Goal: Task Accomplishment & Management: Manage account settings

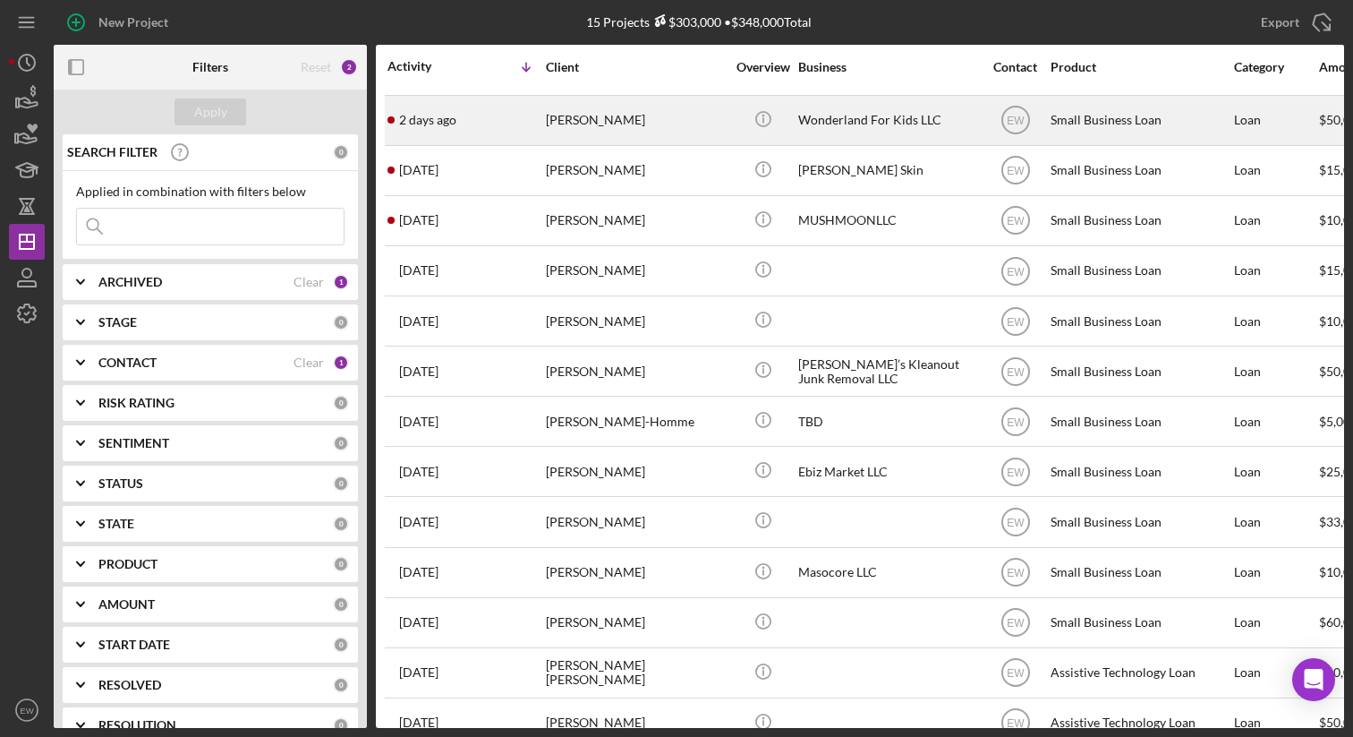
scroll to position [117, 0]
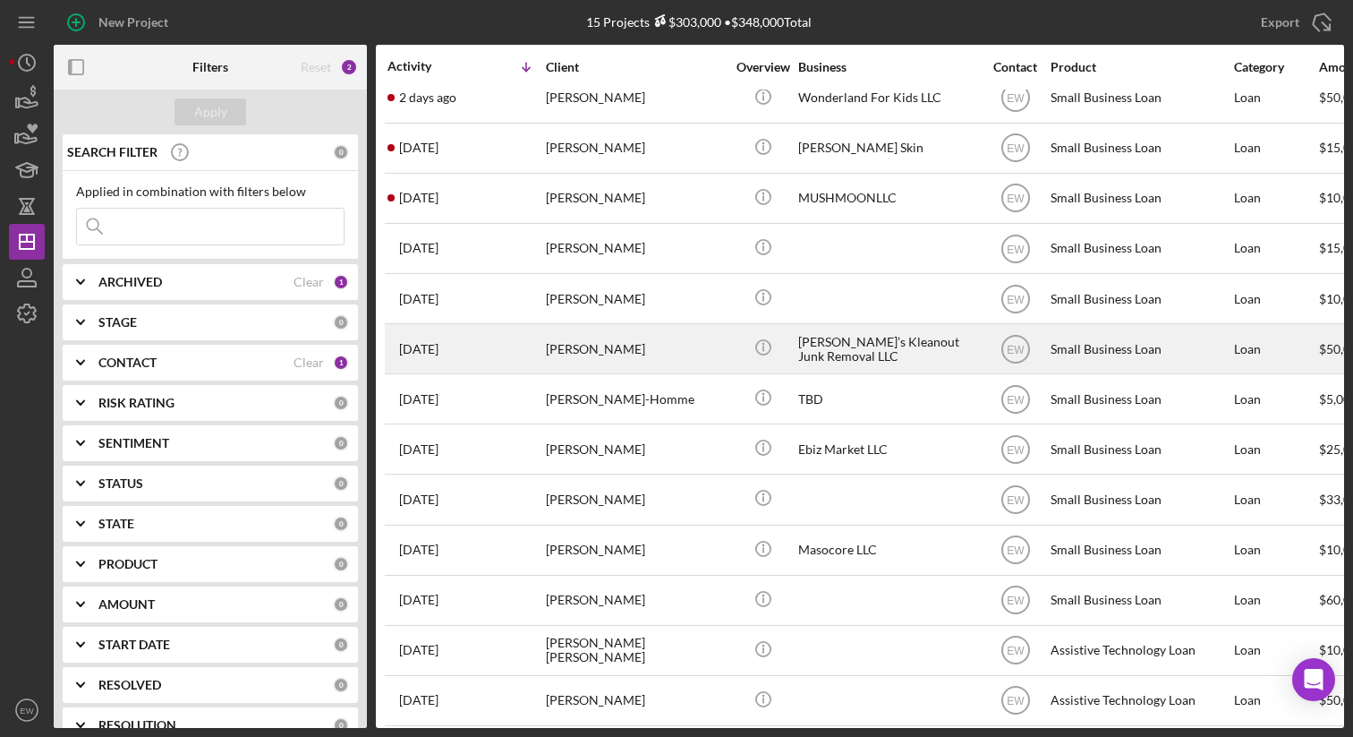
click at [495, 340] on div "1 week ago Kyle Nault" at bounding box center [466, 348] width 157 height 47
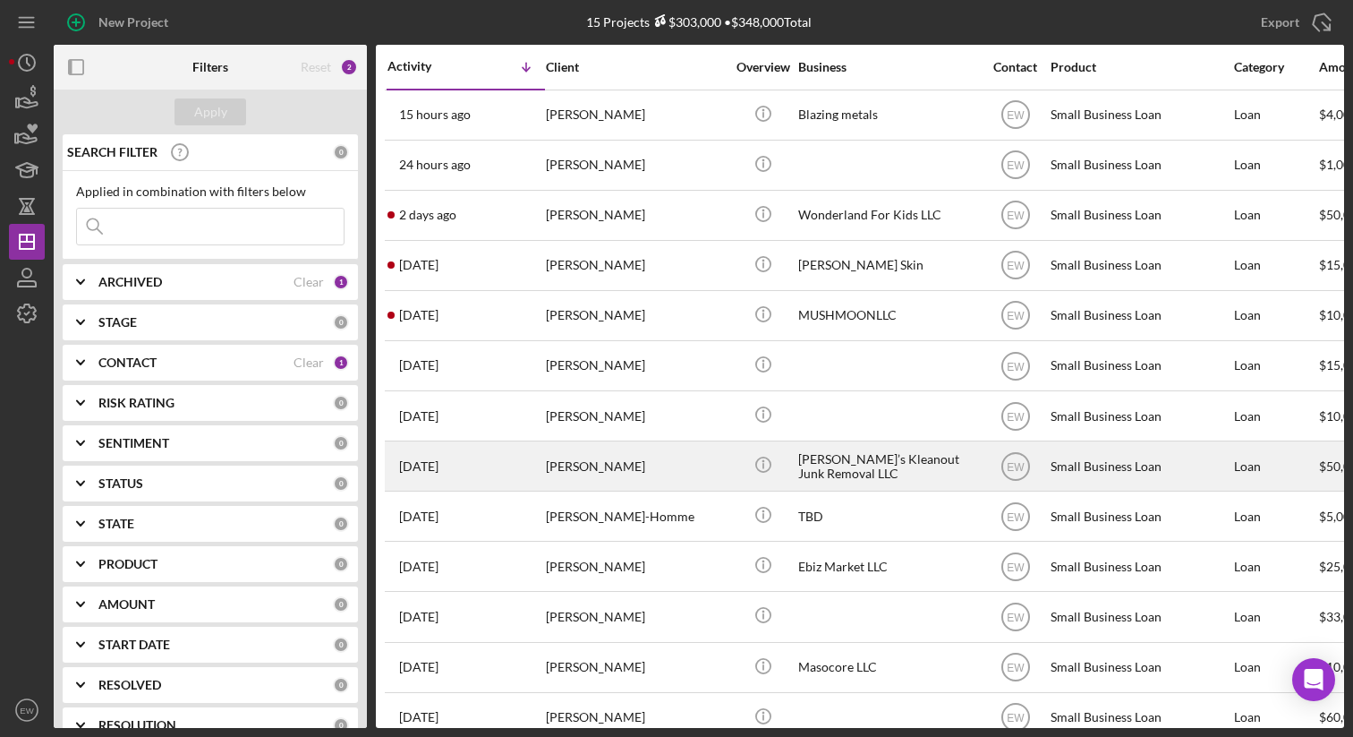
click at [589, 461] on div "Kyle Nault" at bounding box center [635, 465] width 179 height 47
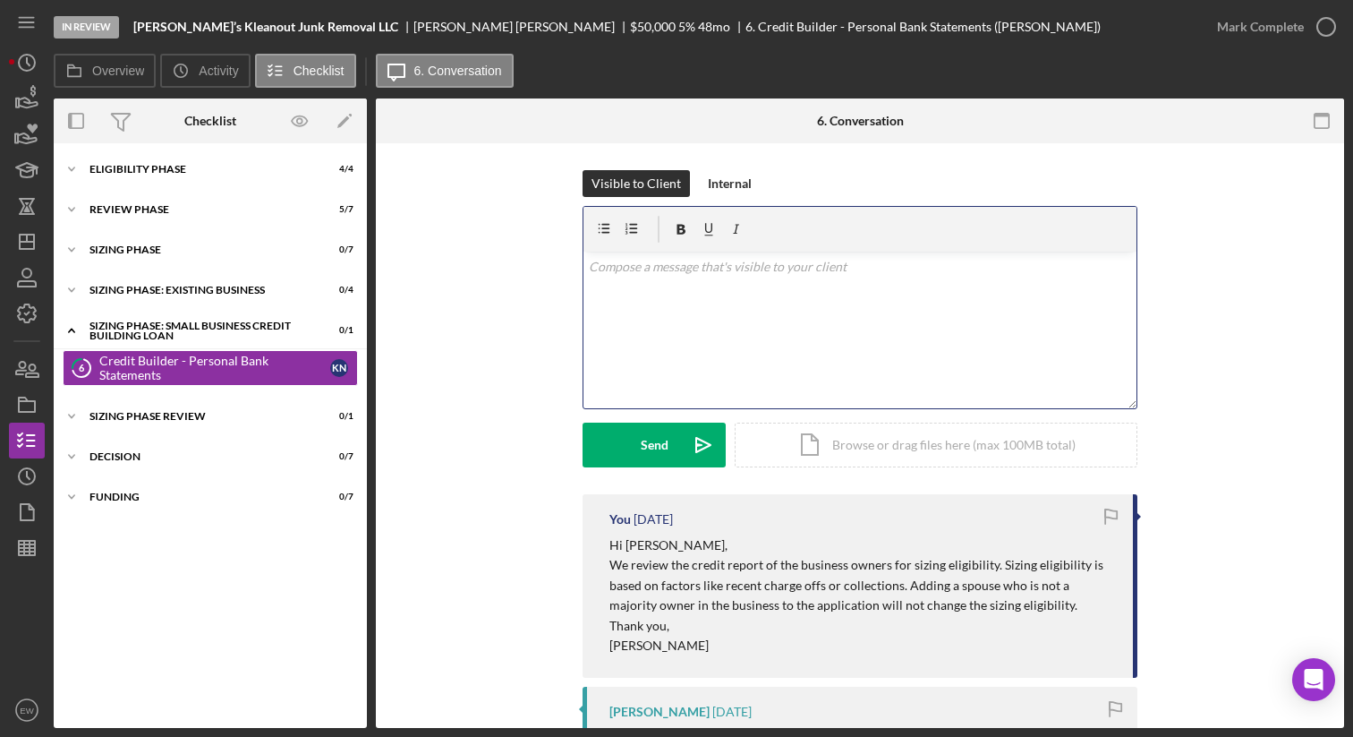
click at [631, 266] on p at bounding box center [860, 267] width 543 height 20
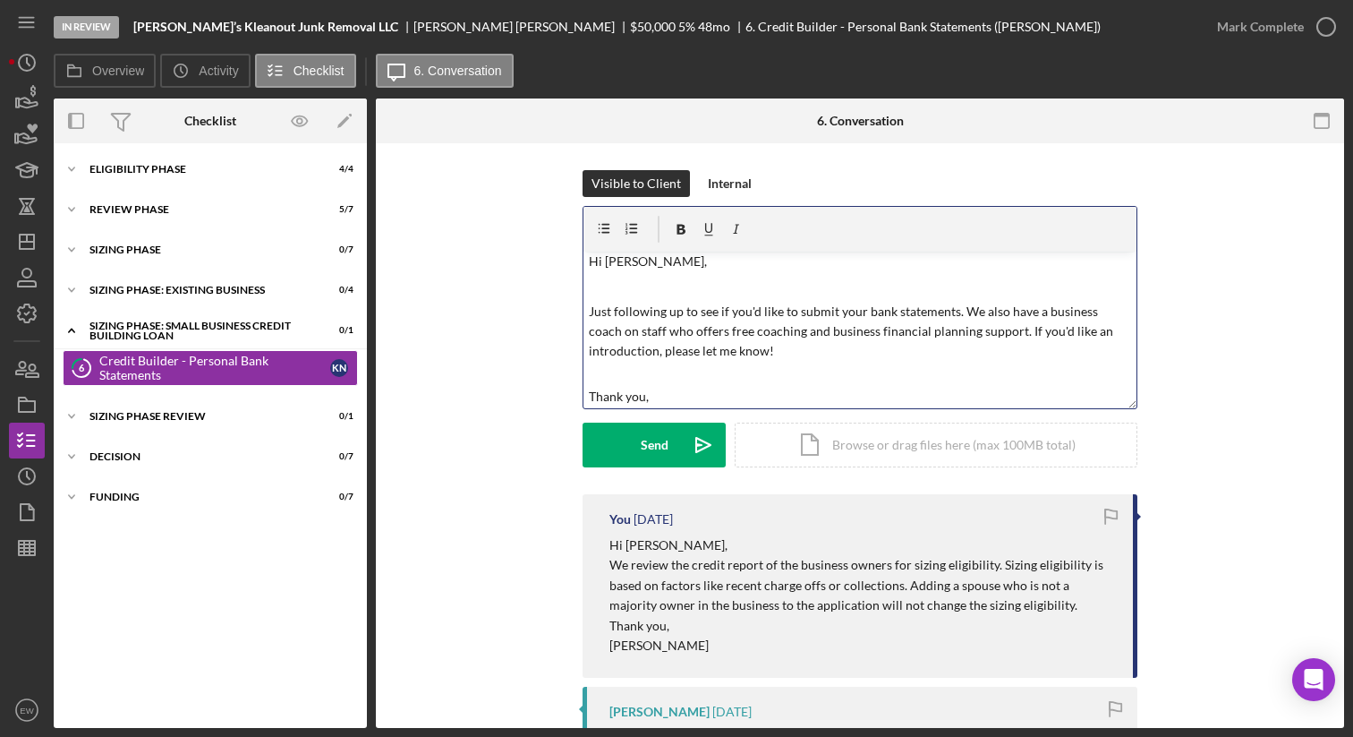
scroll to position [30, 0]
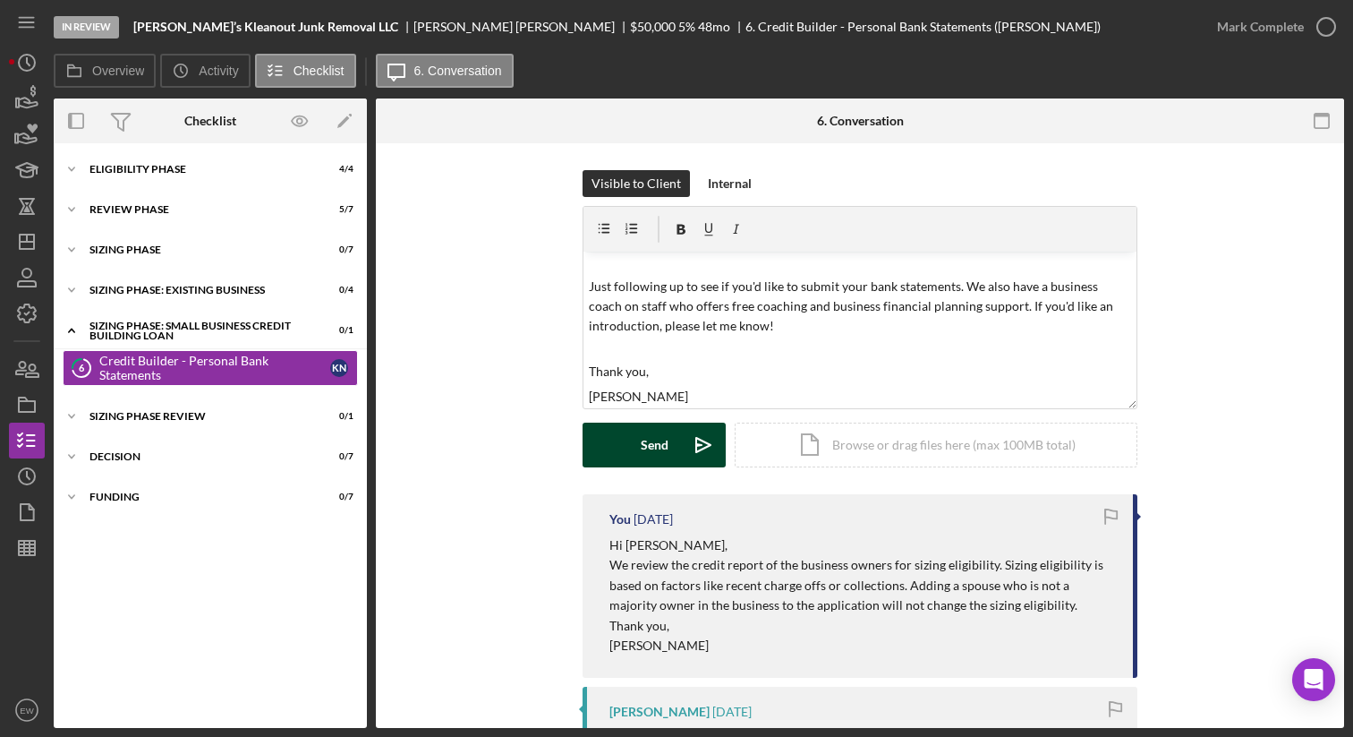
click at [631, 437] on button "Send Icon/icon-invite-send" at bounding box center [654, 444] width 143 height 45
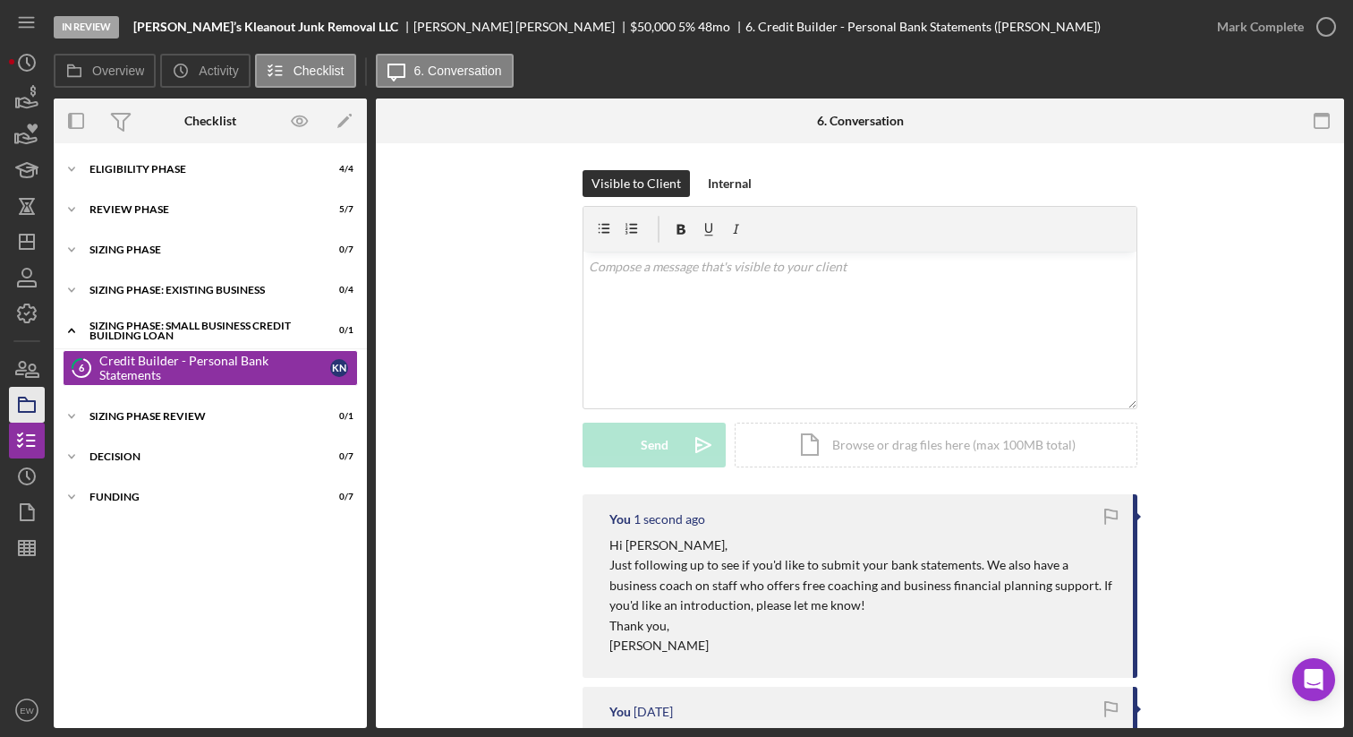
scroll to position [0, 0]
click at [42, 239] on icon "Icon/Dashboard" at bounding box center [26, 241] width 45 height 45
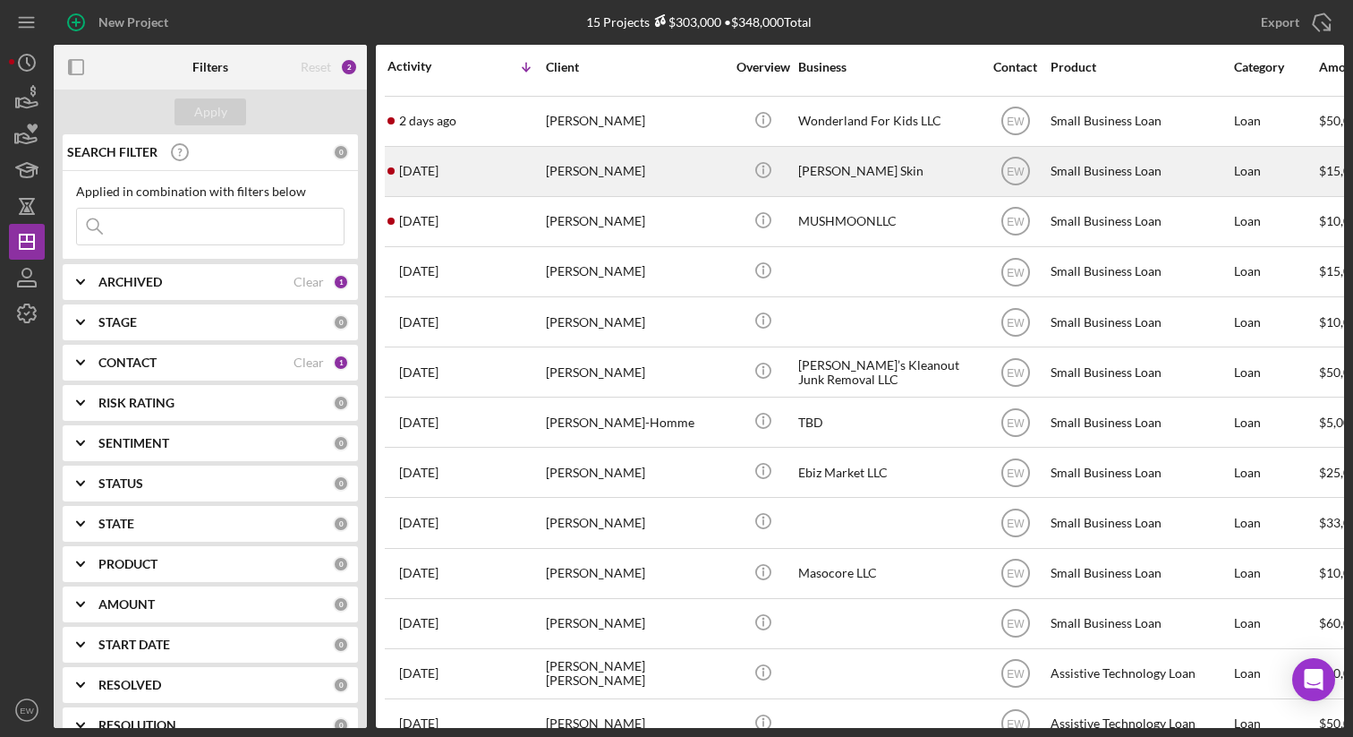
scroll to position [117, 0]
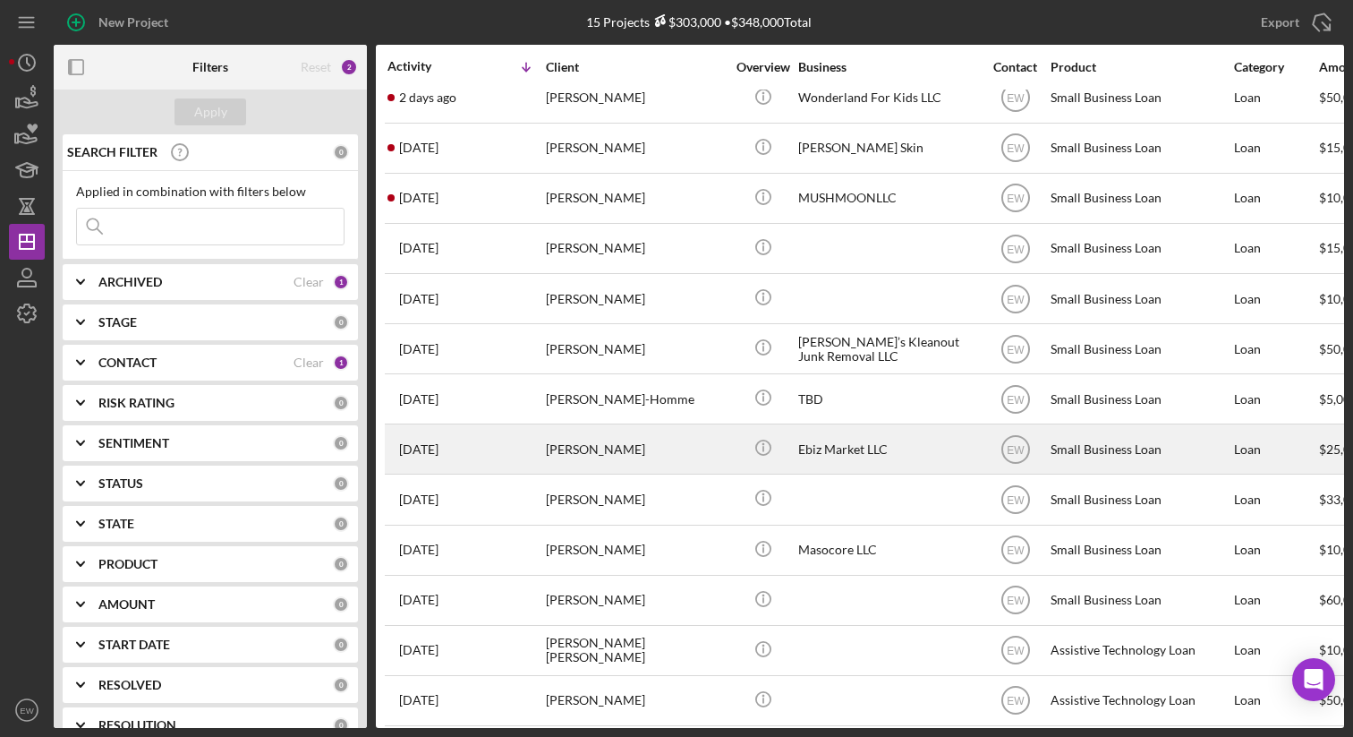
click at [485, 439] on div "1 week ago Kelly Guzman" at bounding box center [466, 448] width 157 height 47
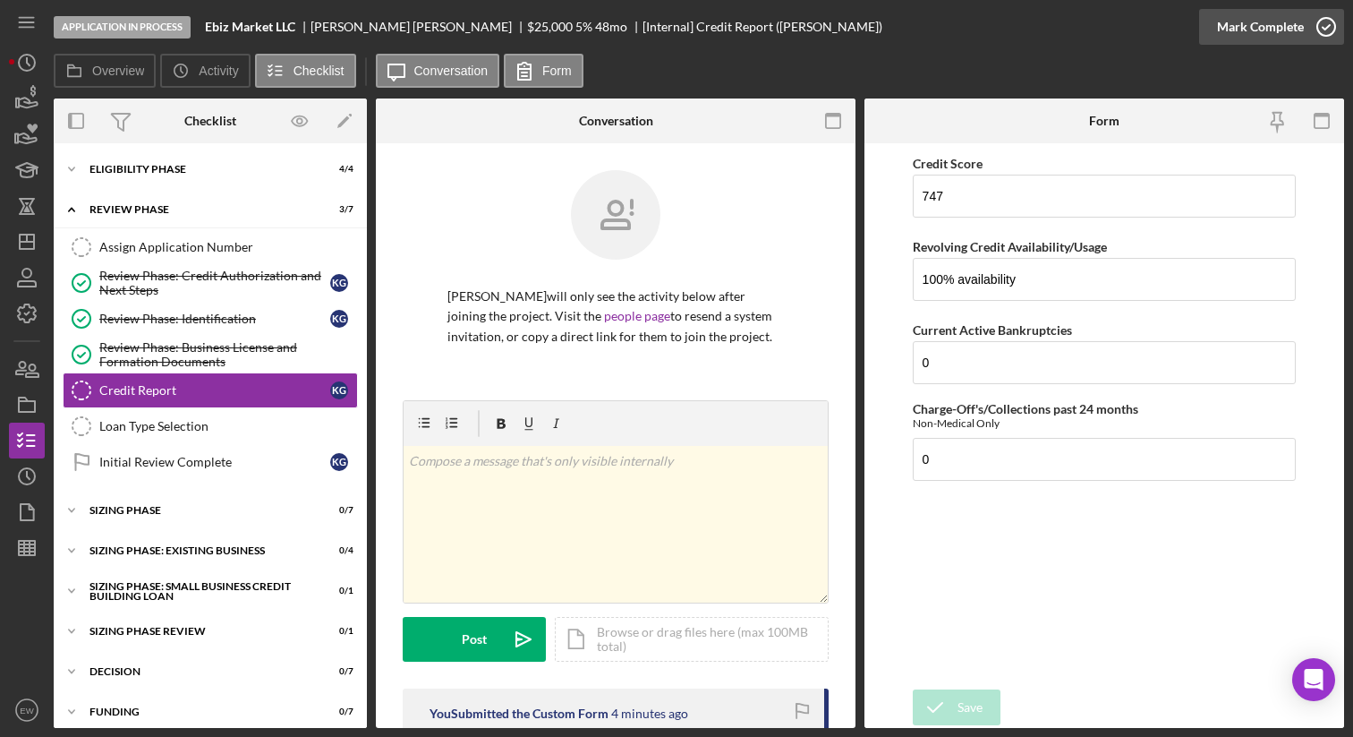
click at [1326, 22] on icon "button" at bounding box center [1326, 26] width 45 height 45
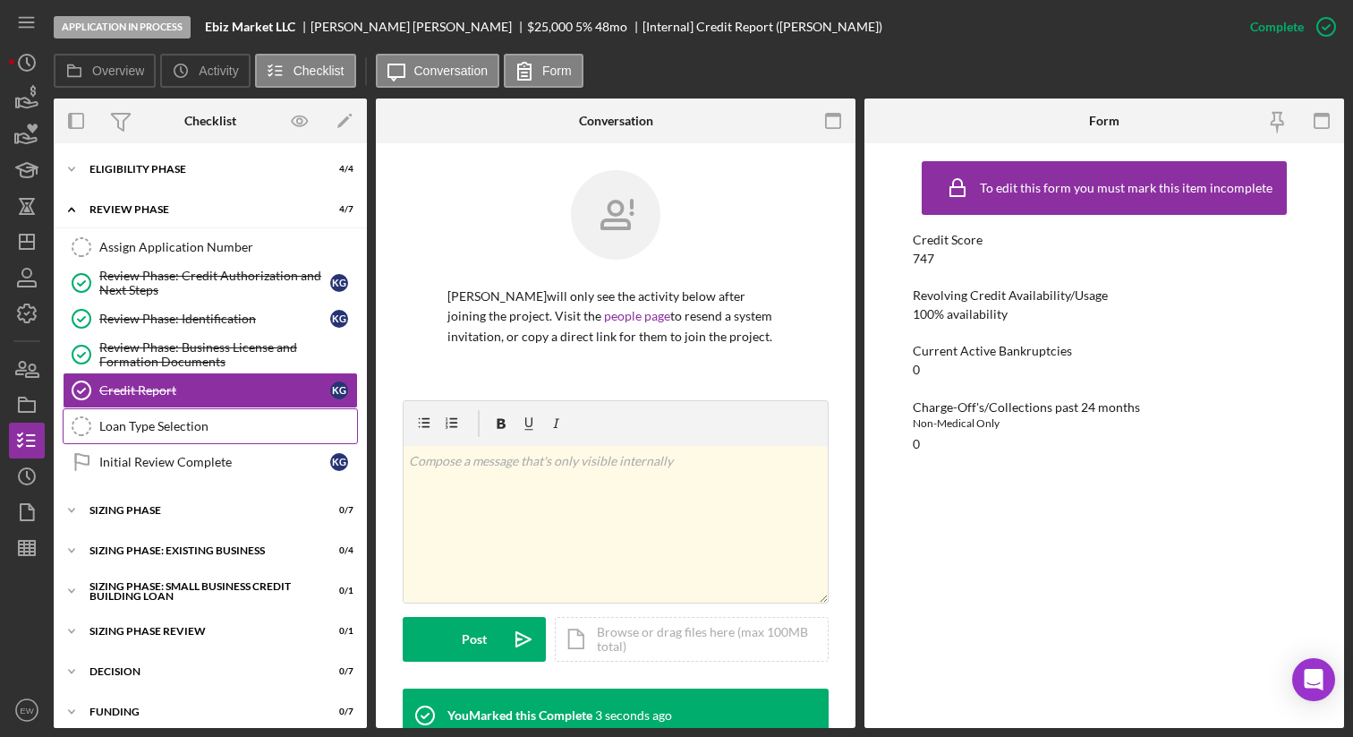
click at [215, 427] on div "Loan Type Selection" at bounding box center [228, 426] width 258 height 14
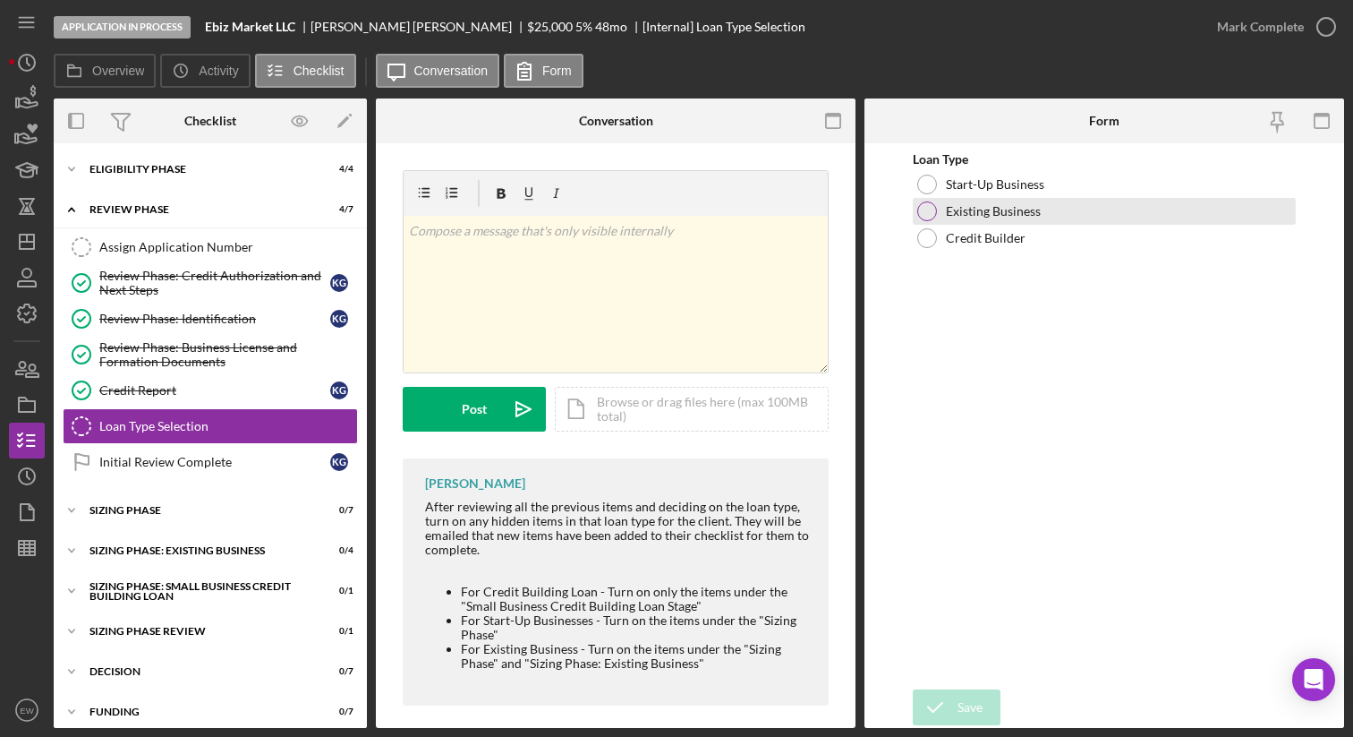
click at [928, 210] on div at bounding box center [927, 211] width 20 height 20
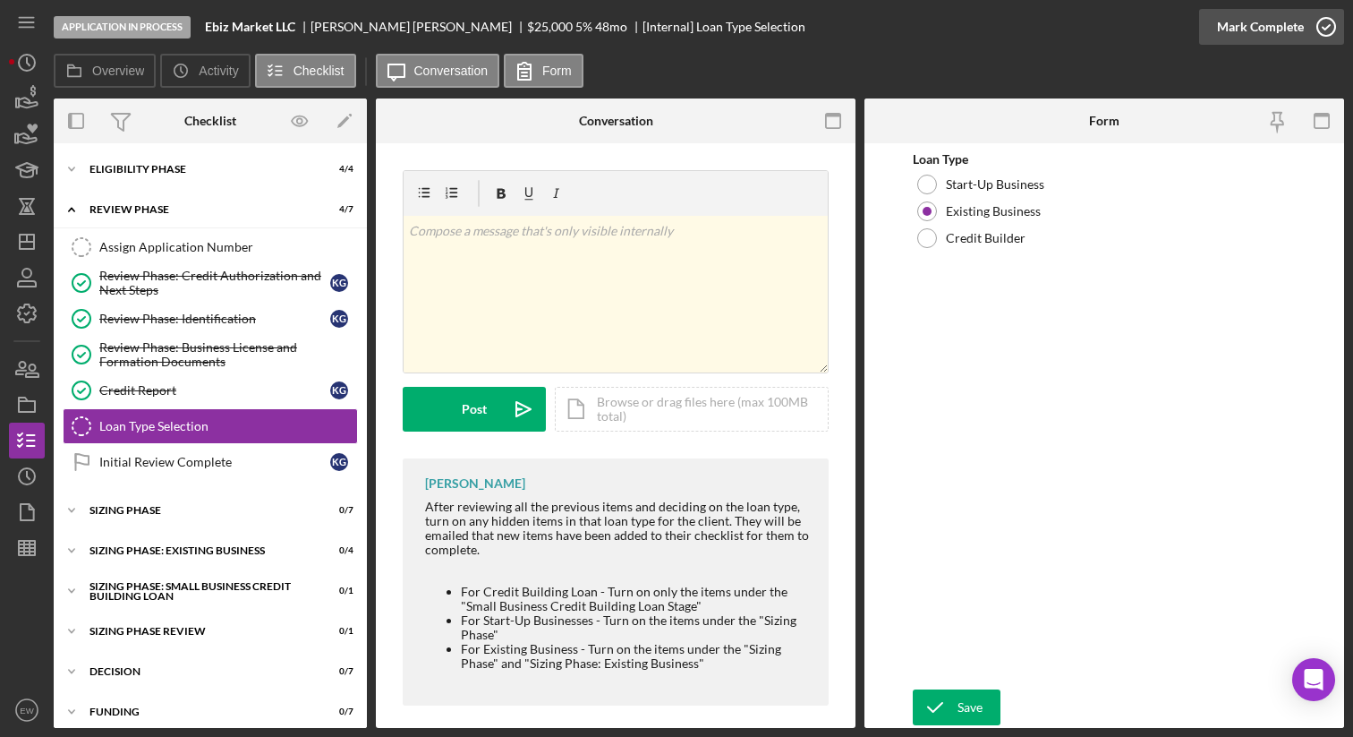
click at [1330, 28] on icon "button" at bounding box center [1326, 26] width 45 height 45
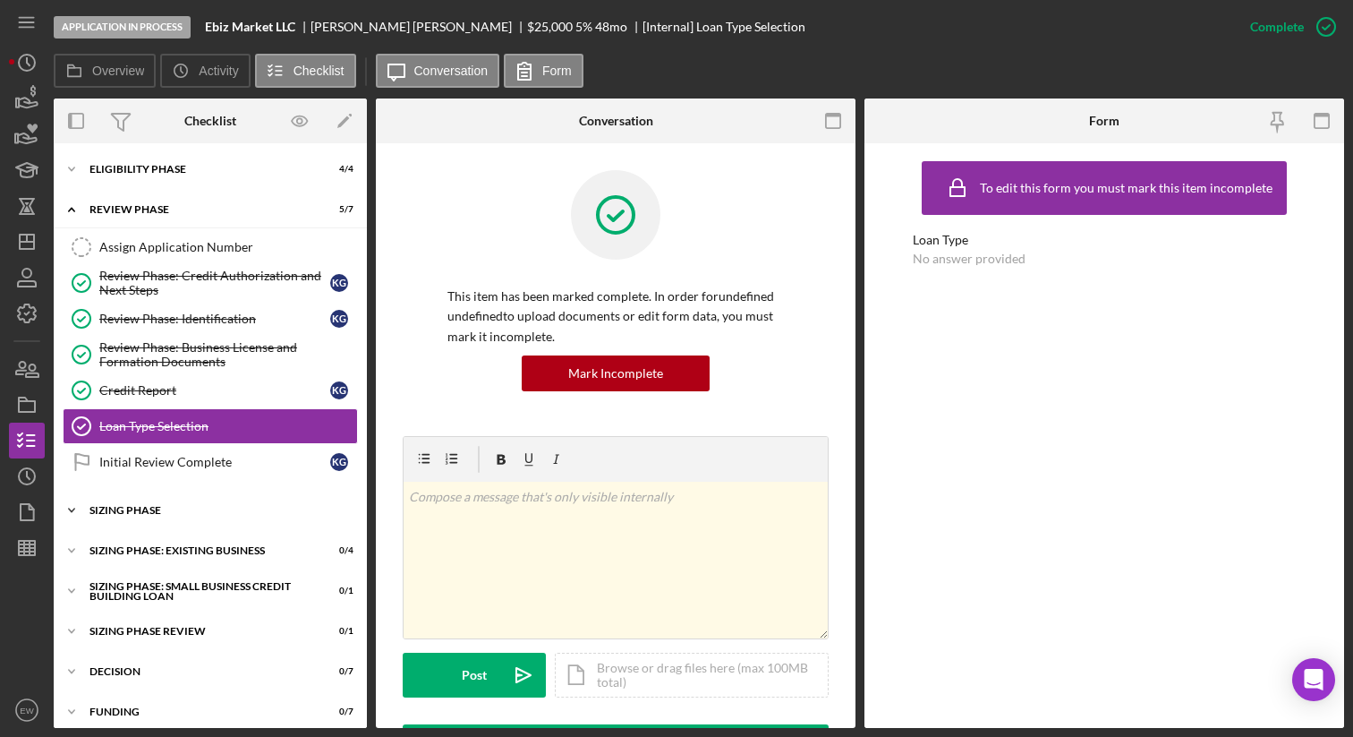
click at [71, 514] on icon "Icon/Expander" at bounding box center [72, 510] width 36 height 36
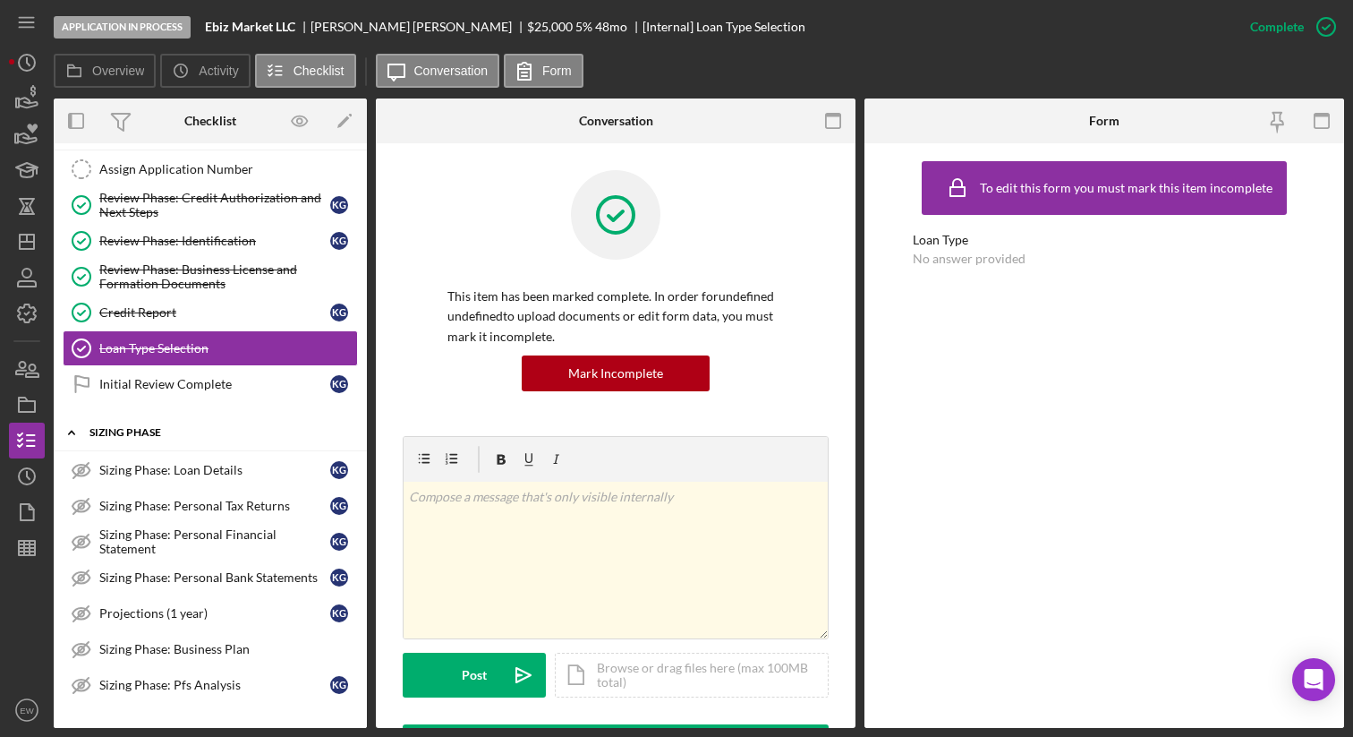
scroll to position [119, 0]
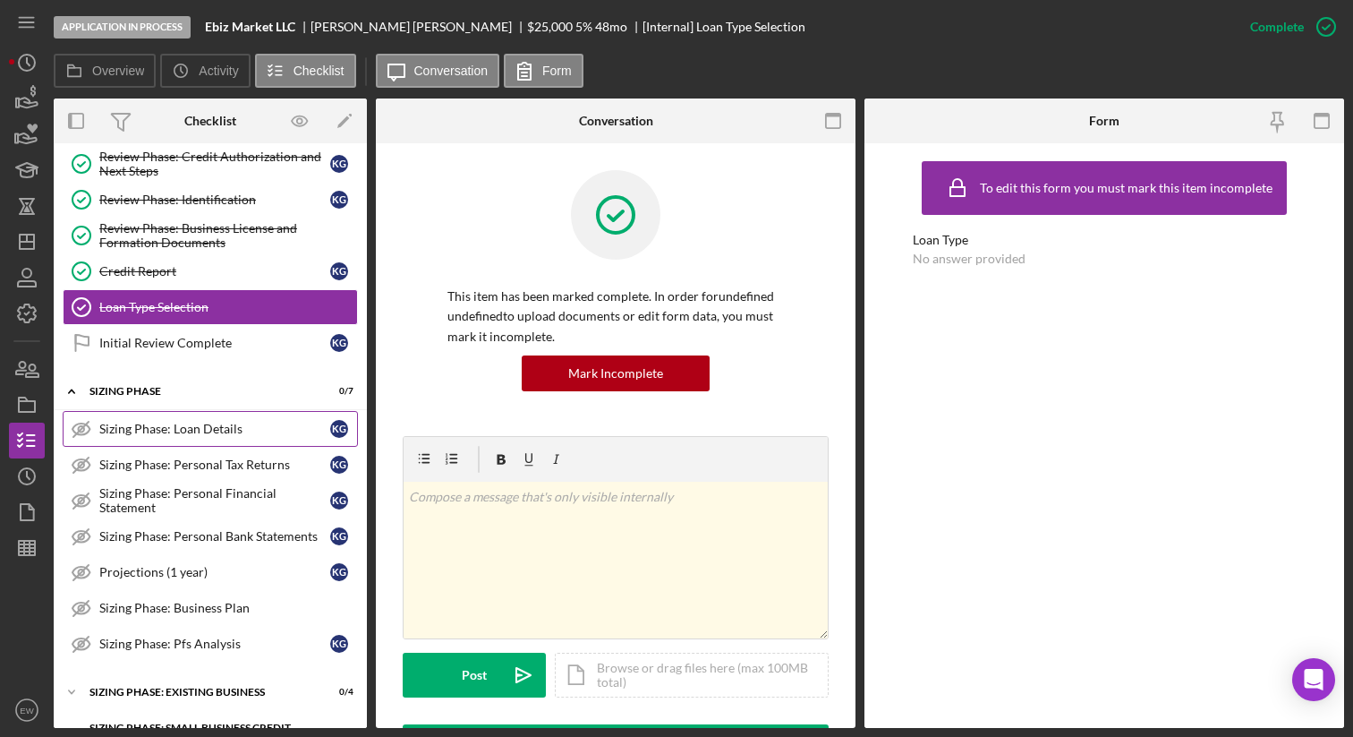
click at [89, 433] on icon "Sizing Phase: Loan Details" at bounding box center [81, 428] width 45 height 45
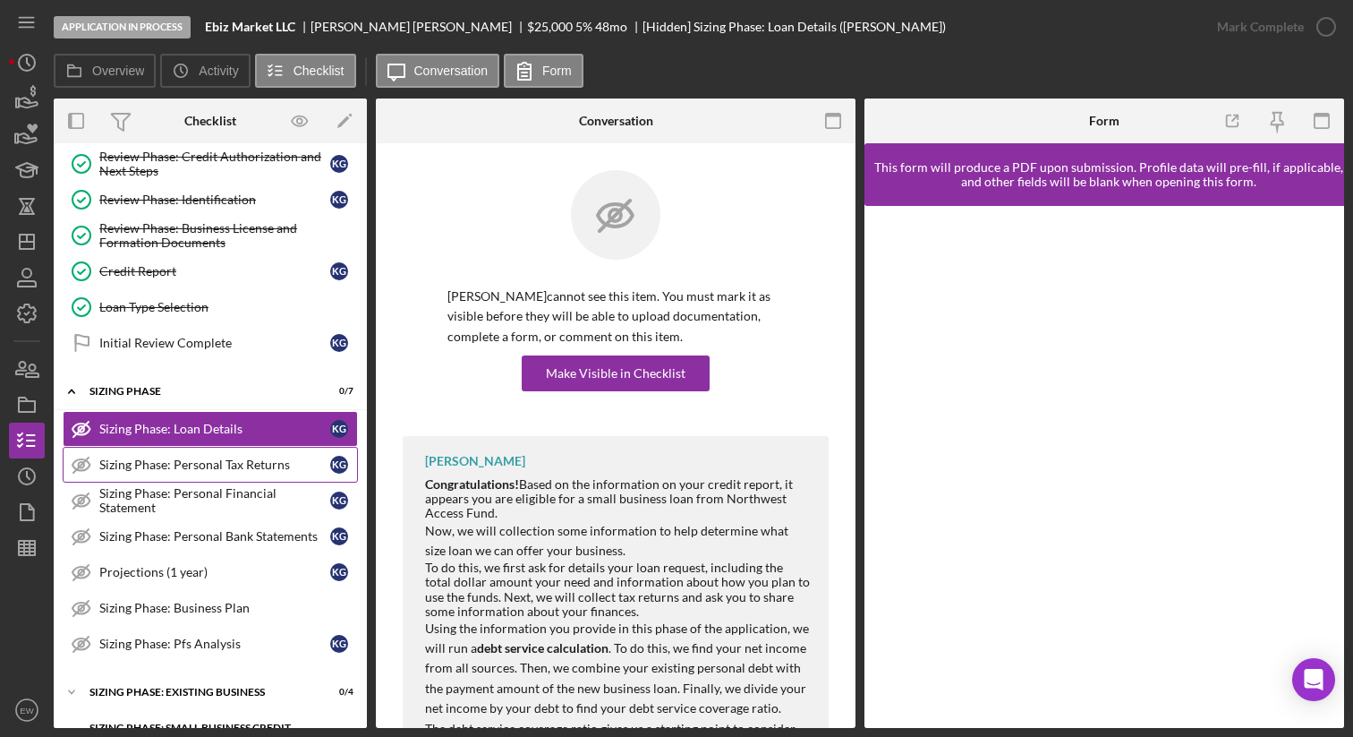
click at [207, 460] on div "Sizing Phase: Personal Tax Returns" at bounding box center [214, 464] width 231 height 14
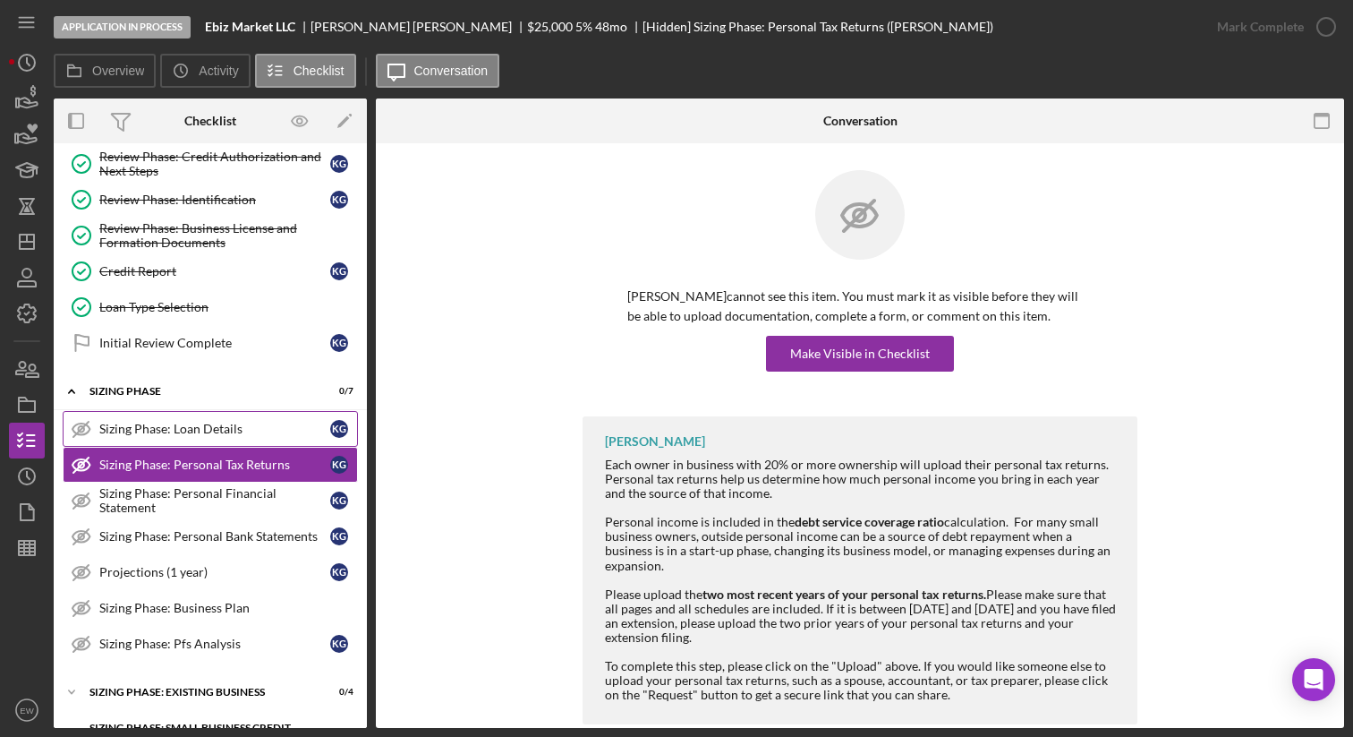
click at [217, 433] on div "Sizing Phase: Loan Details" at bounding box center [214, 429] width 231 height 14
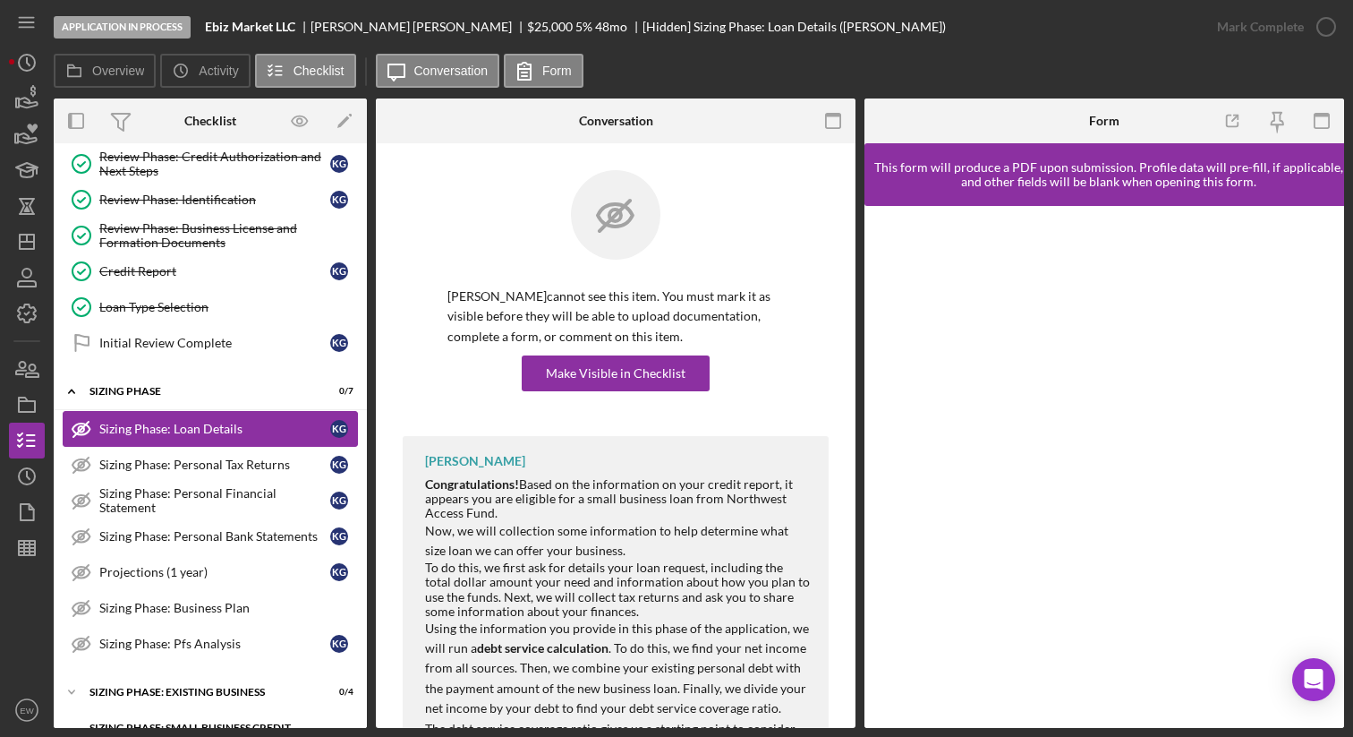
click at [77, 430] on icon "Sizing Phase: Loan Details" at bounding box center [81, 428] width 45 height 45
click at [82, 478] on icon "Sizing Phase: Personal Financial Statement" at bounding box center [81, 500] width 45 height 45
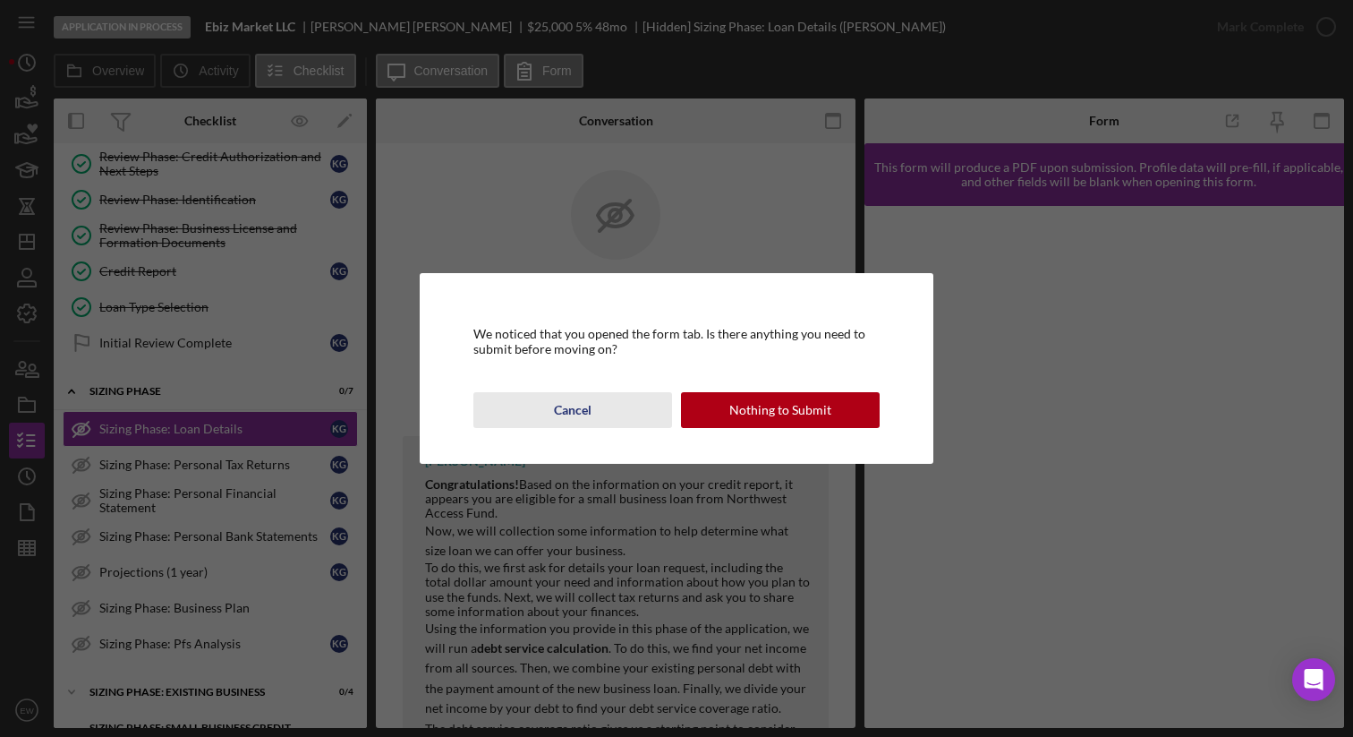
click at [562, 404] on div "Cancel" at bounding box center [573, 410] width 38 height 36
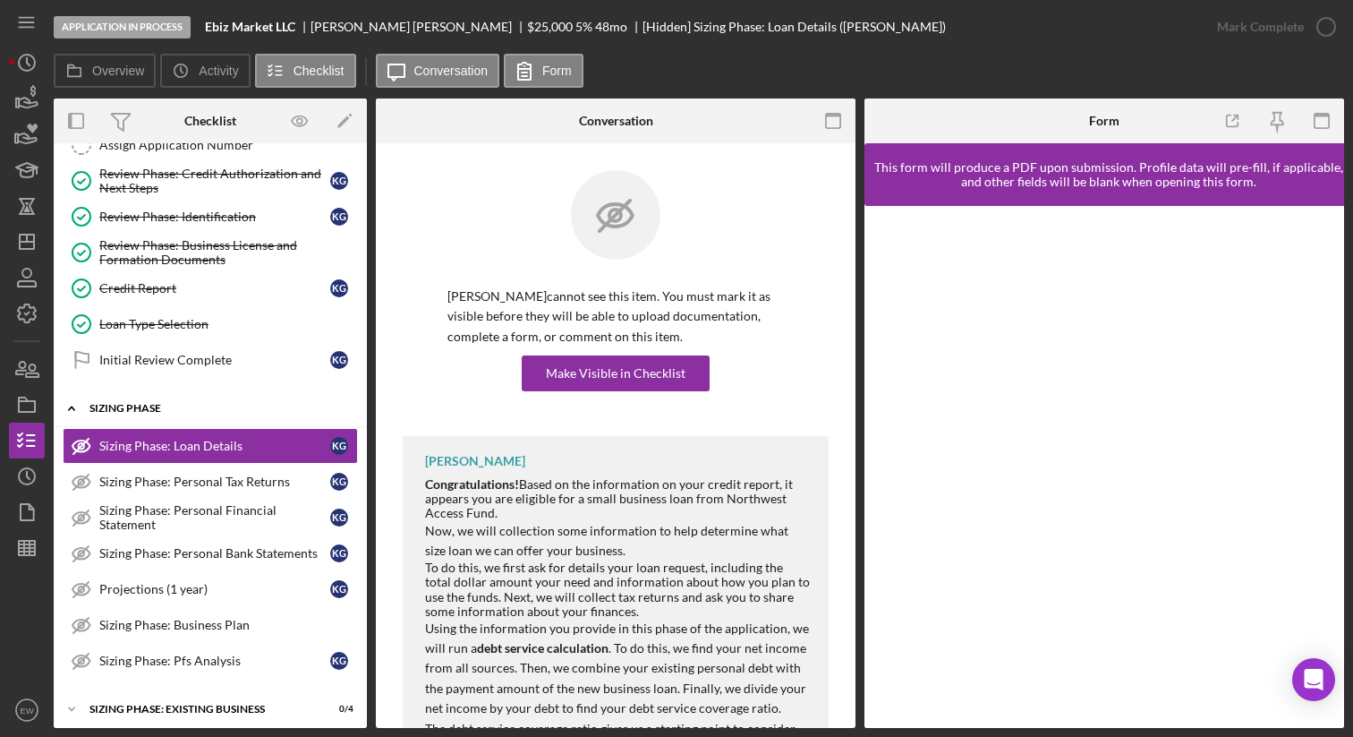
click at [345, 417] on div "Icon/Expander Sizing Phase 0 / 7" at bounding box center [210, 408] width 313 height 37
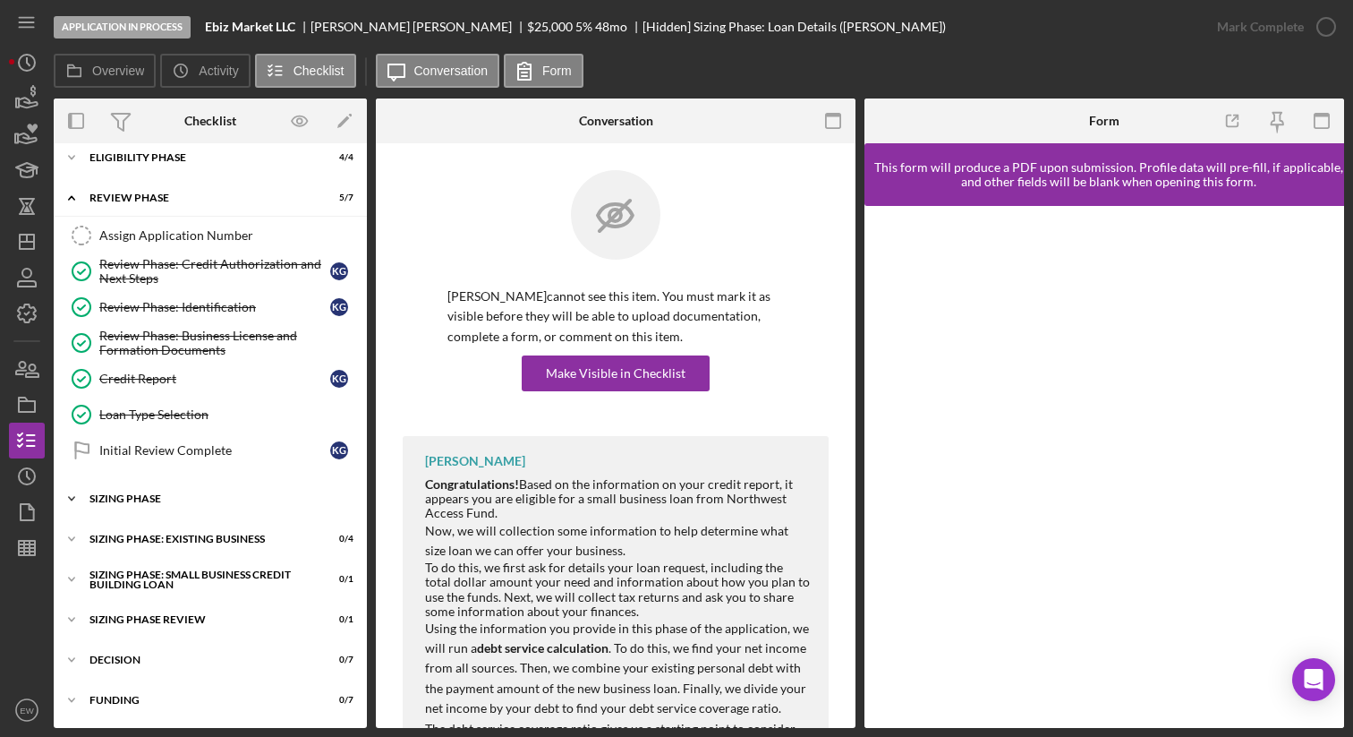
click at [85, 499] on icon "Icon/Expander" at bounding box center [72, 499] width 36 height 36
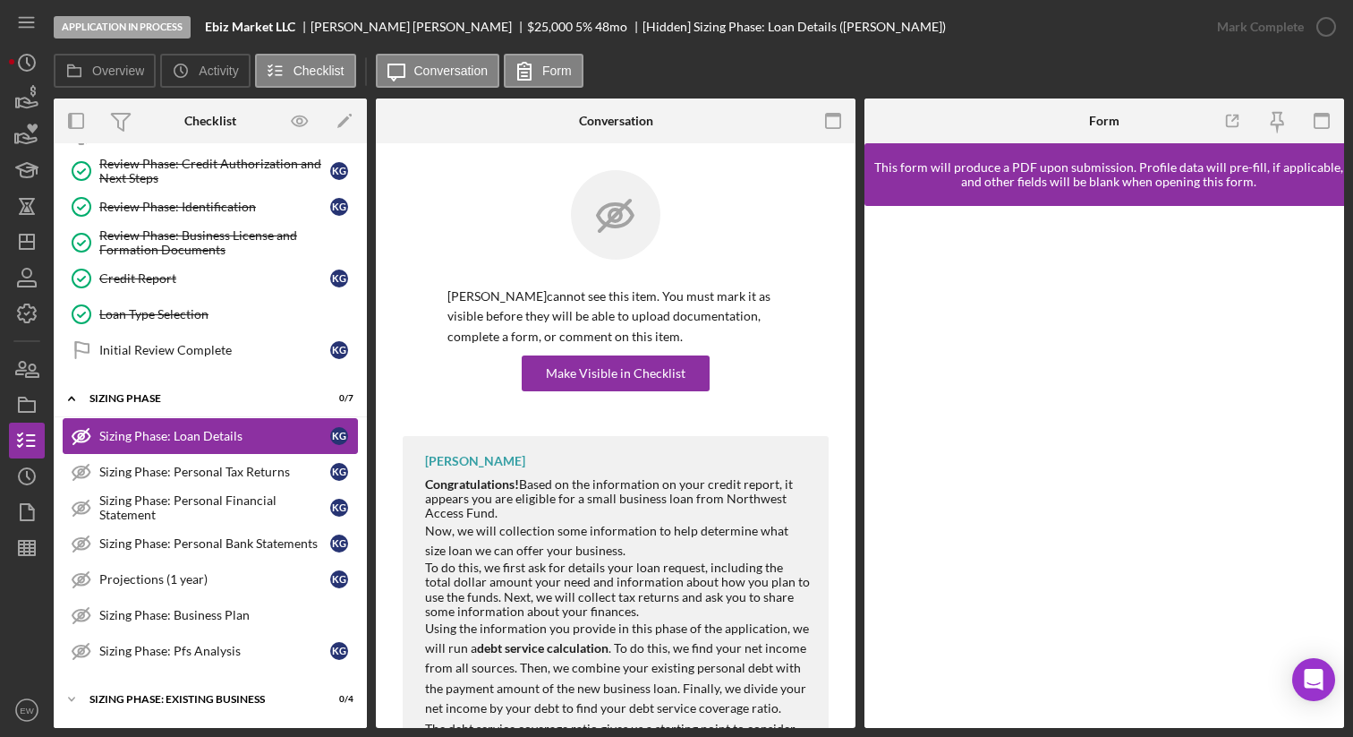
click at [76, 431] on icon at bounding box center [80, 436] width 17 height 12
click at [181, 350] on div "Initial Review Complete" at bounding box center [214, 350] width 231 height 14
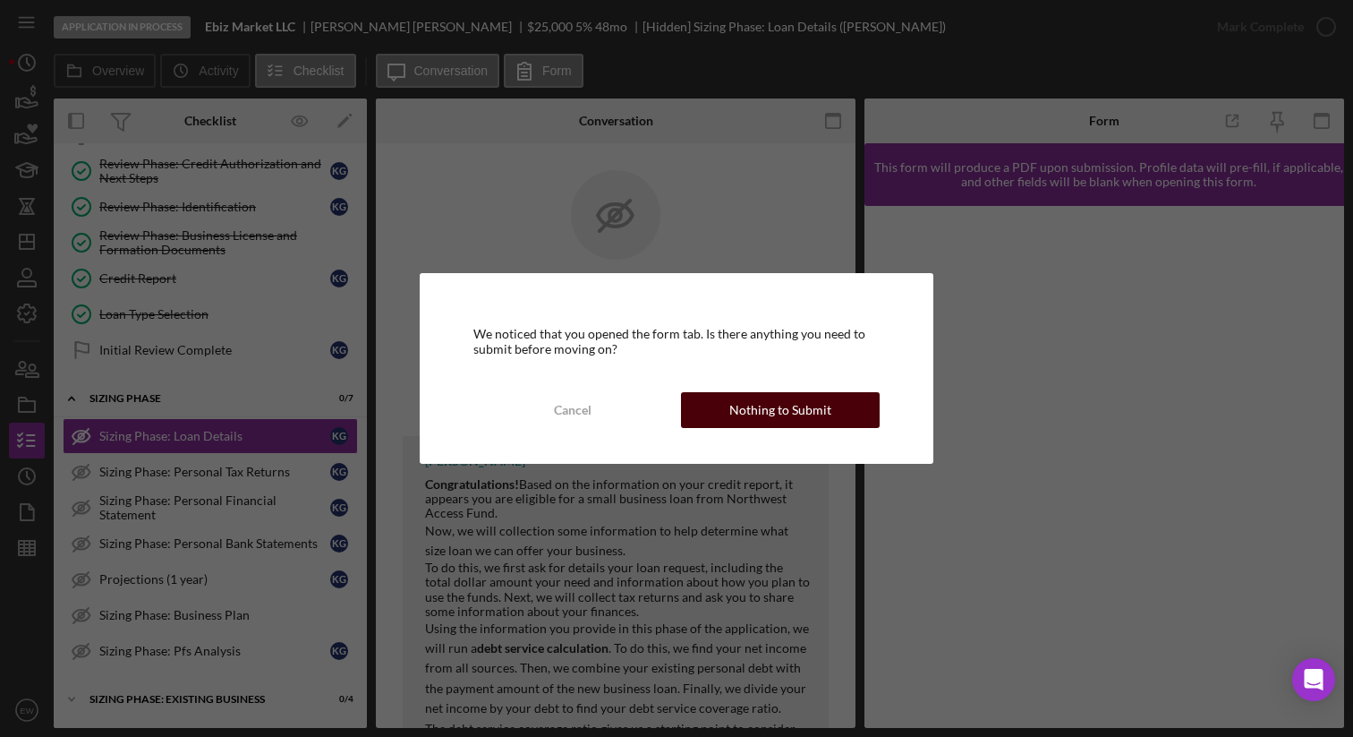
click at [724, 396] on button "Nothing to Submit" at bounding box center [780, 410] width 199 height 36
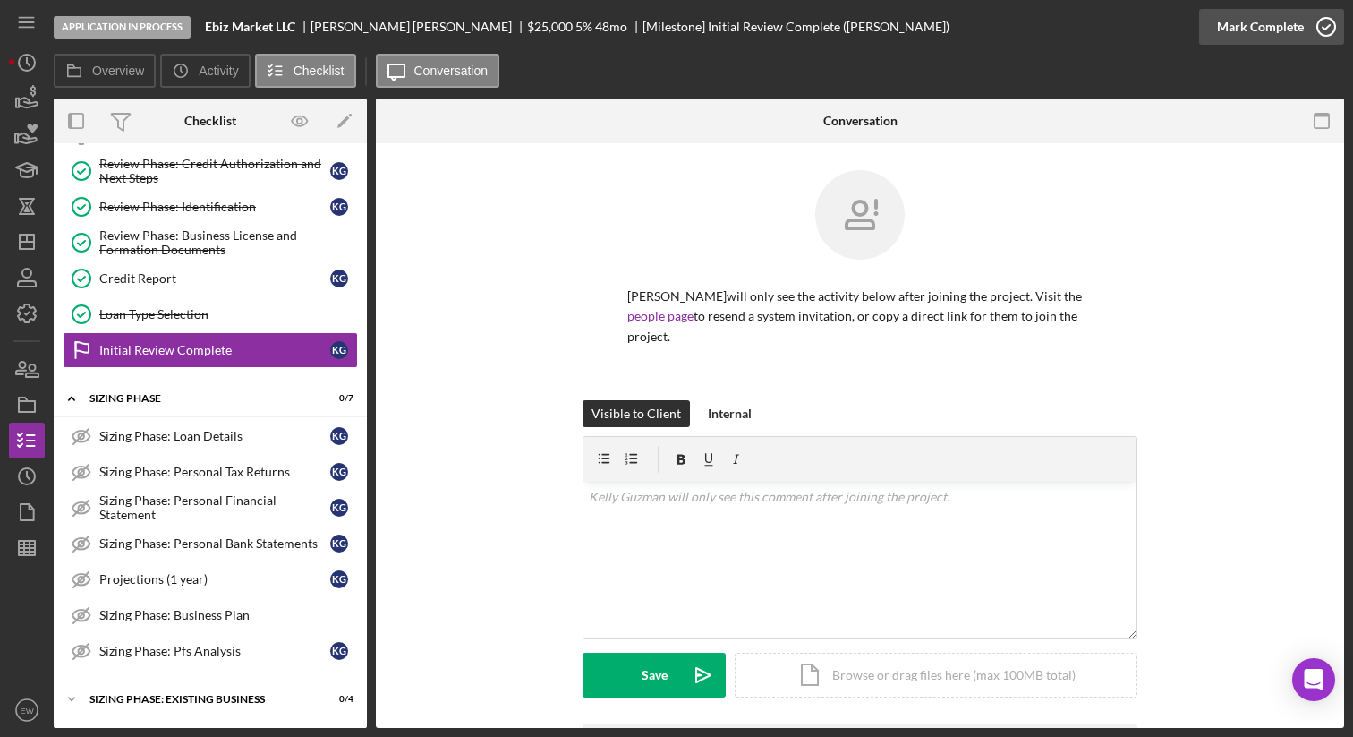
click at [1323, 21] on icon "button" at bounding box center [1326, 26] width 45 height 45
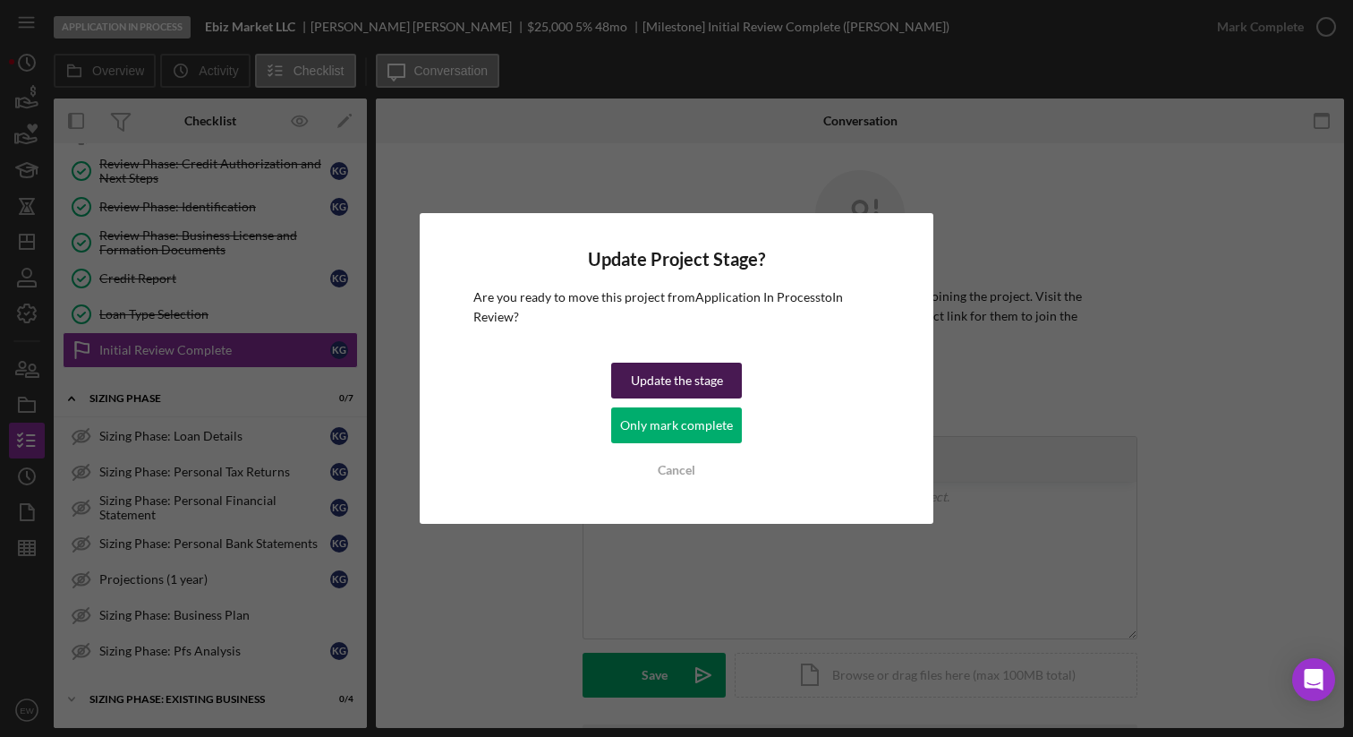
click at [670, 375] on div "Update the stage" at bounding box center [677, 380] width 92 height 36
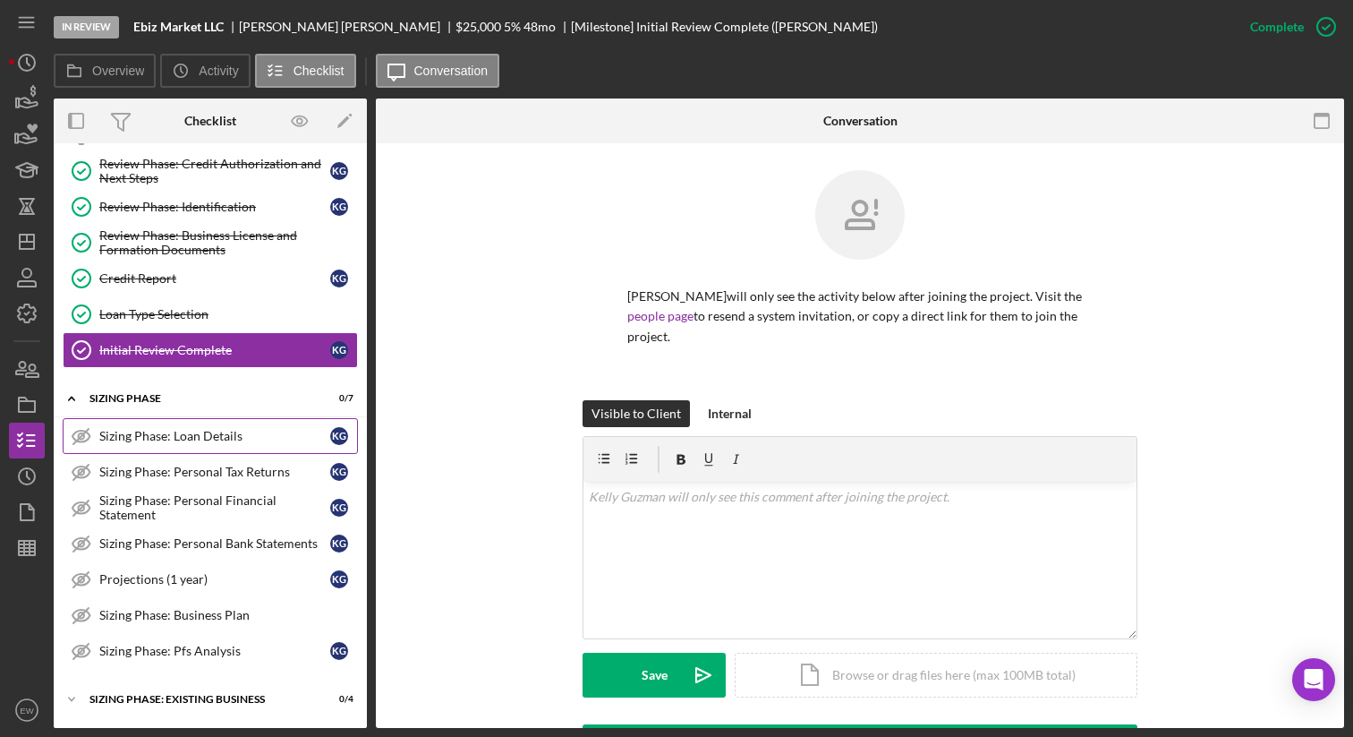
click at [81, 436] on line at bounding box center [80, 436] width 15 height 15
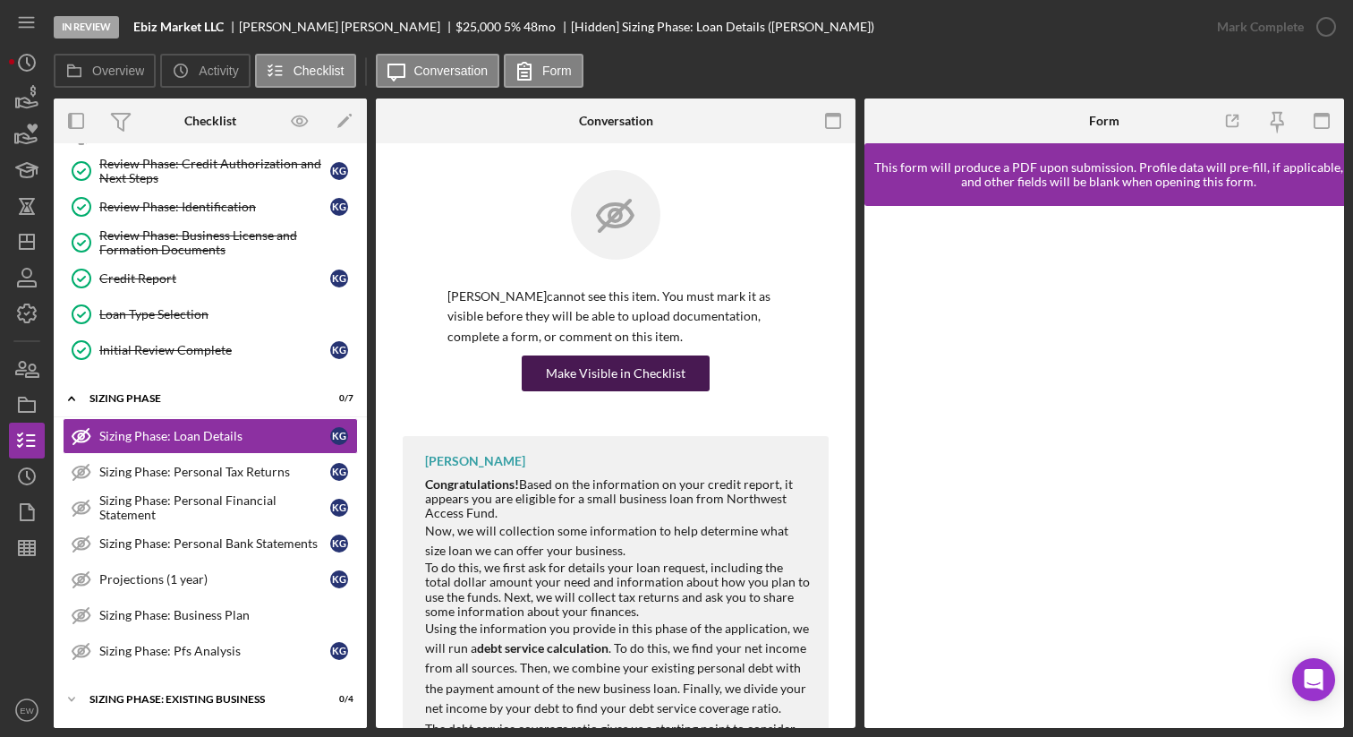
click at [573, 365] on div "Make Visible in Checklist" at bounding box center [616, 373] width 140 height 36
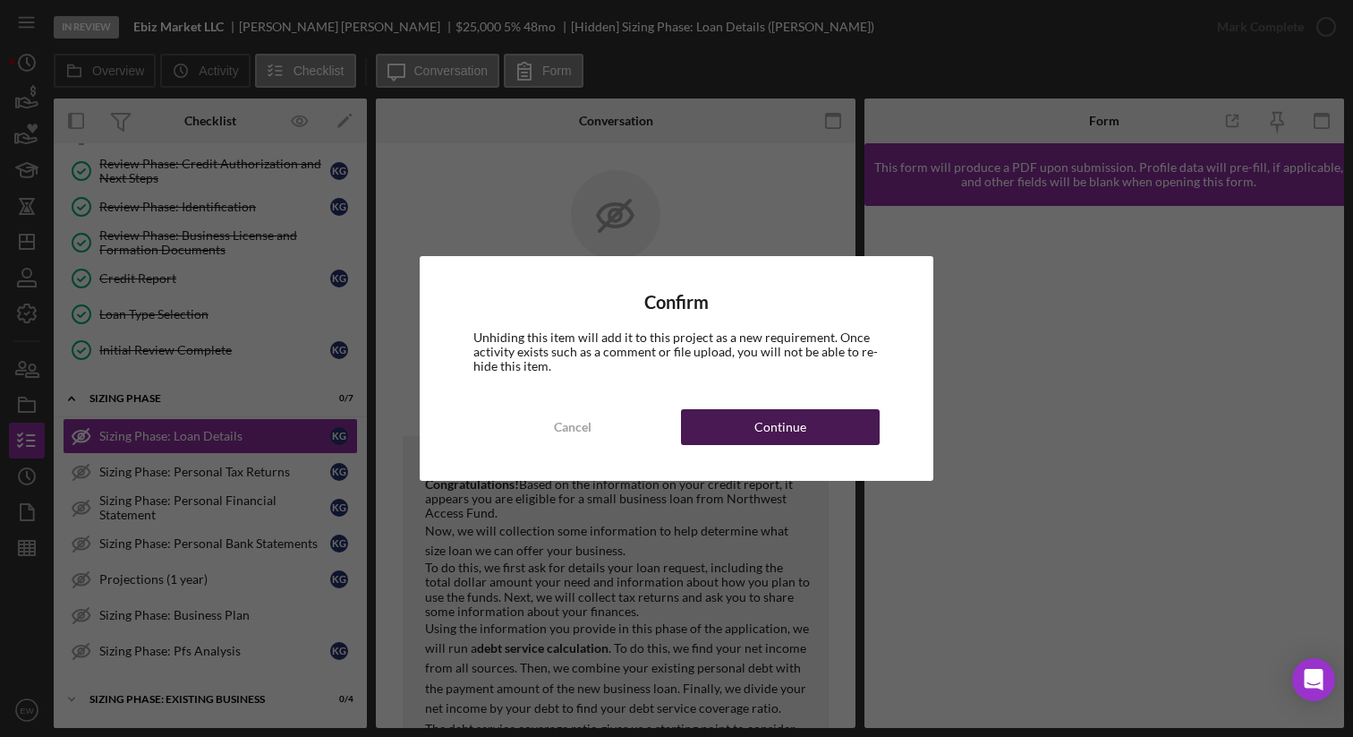
click at [780, 428] on div "Continue" at bounding box center [780, 427] width 52 height 36
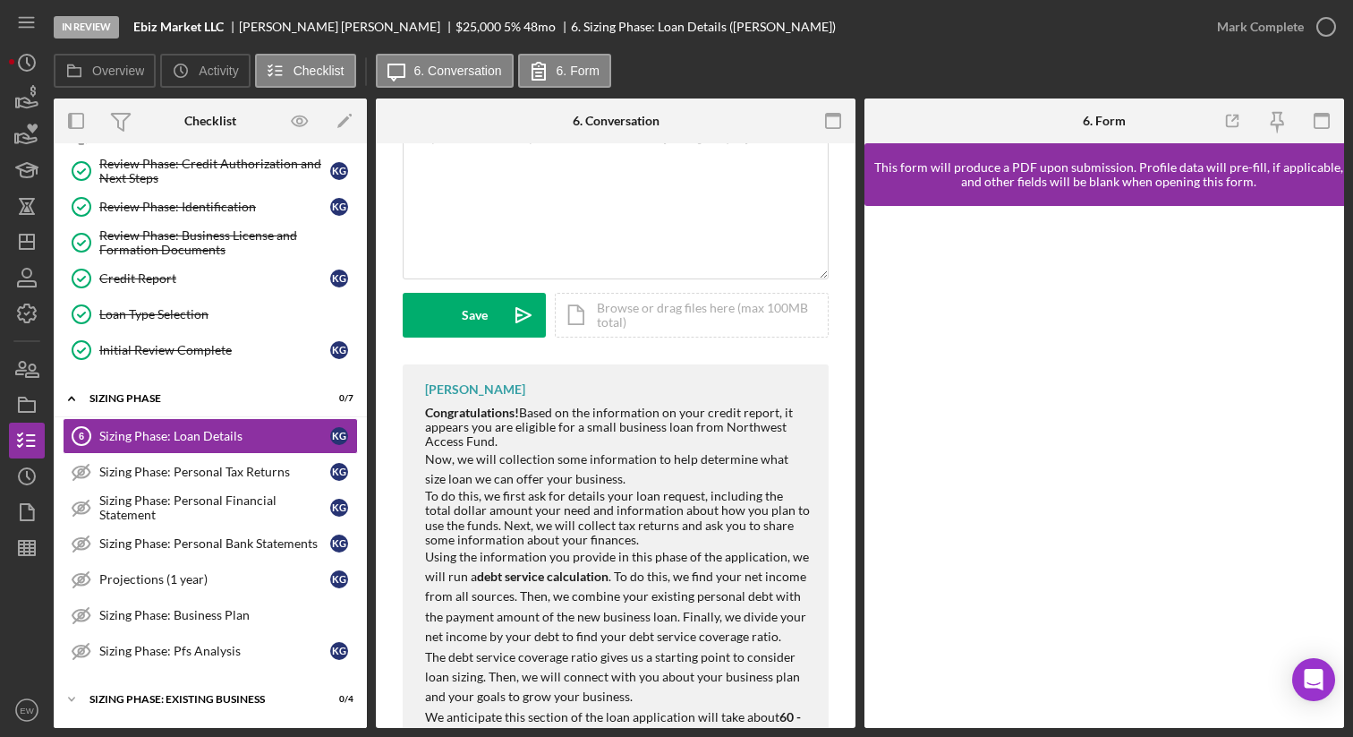
scroll to position [376, 0]
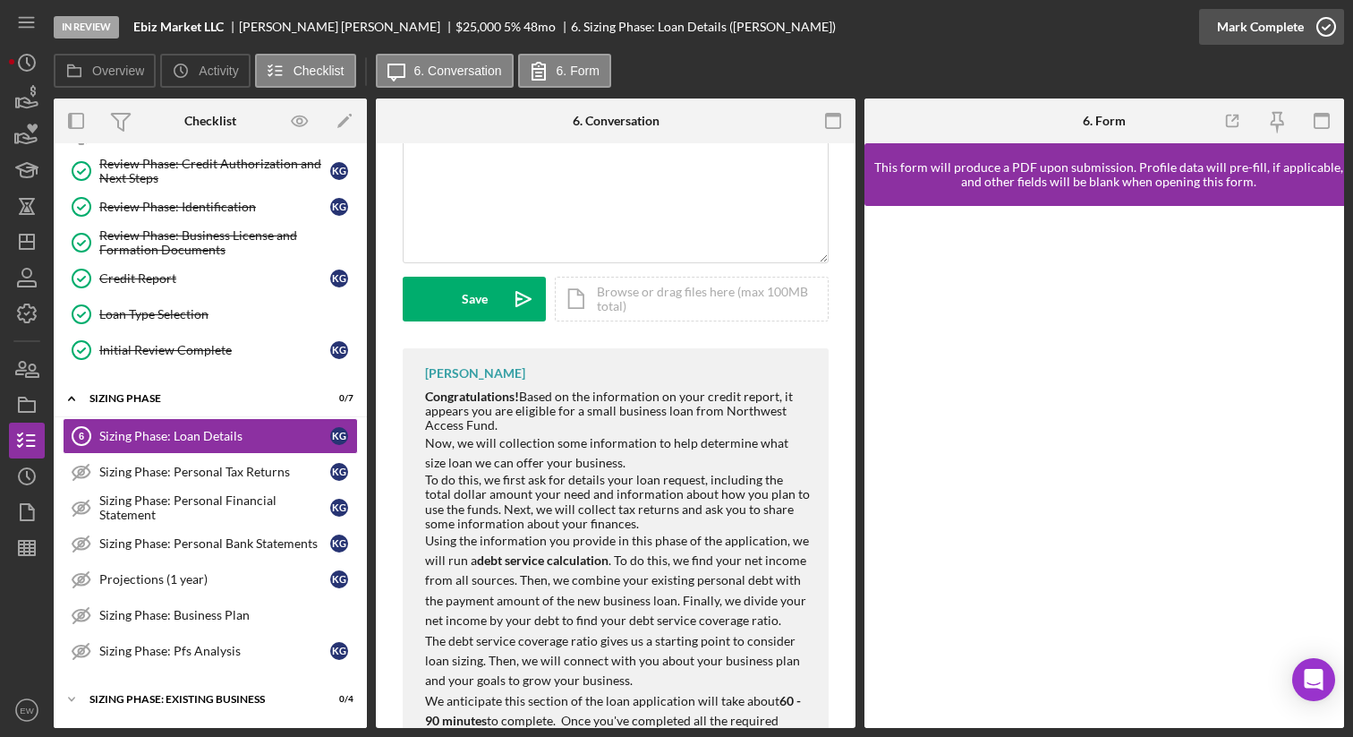
click at [1320, 30] on icon "button" at bounding box center [1326, 26] width 45 height 45
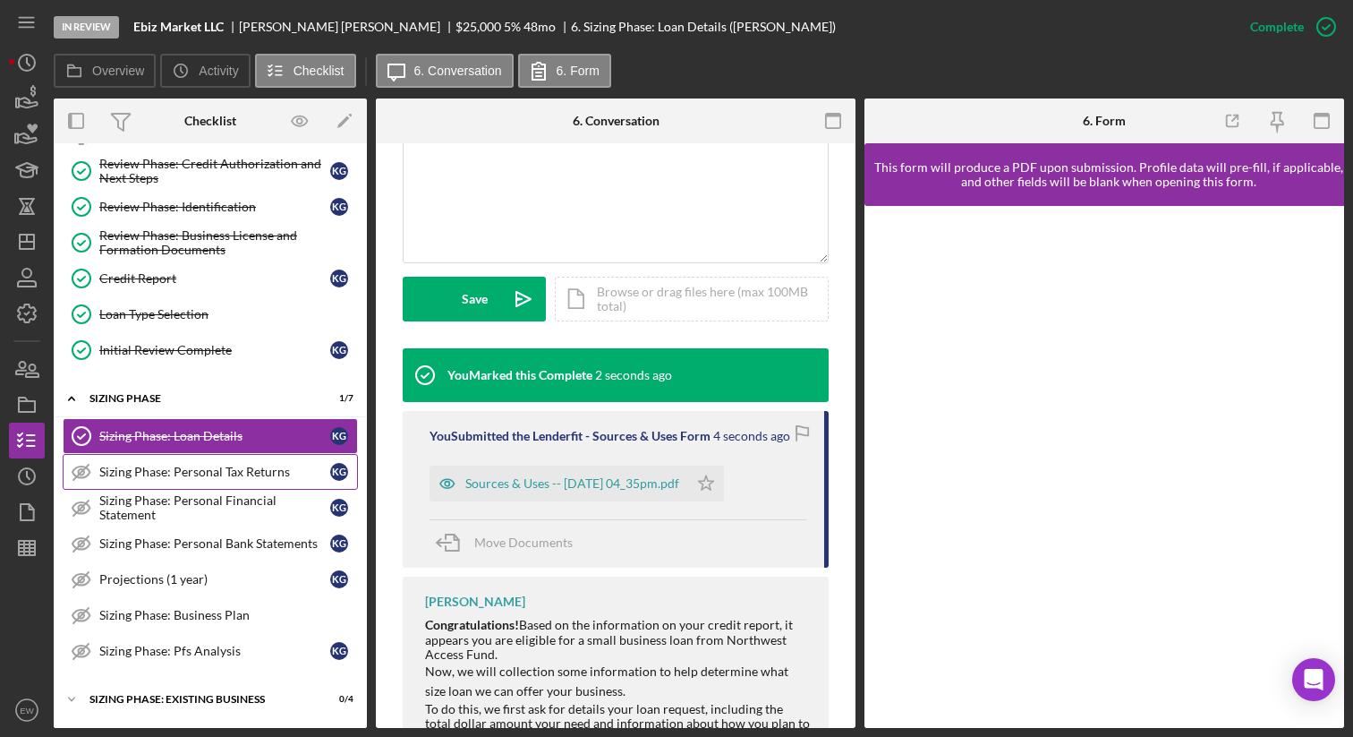
click at [202, 467] on div "Sizing Phase: Personal Tax Returns" at bounding box center [214, 471] width 231 height 14
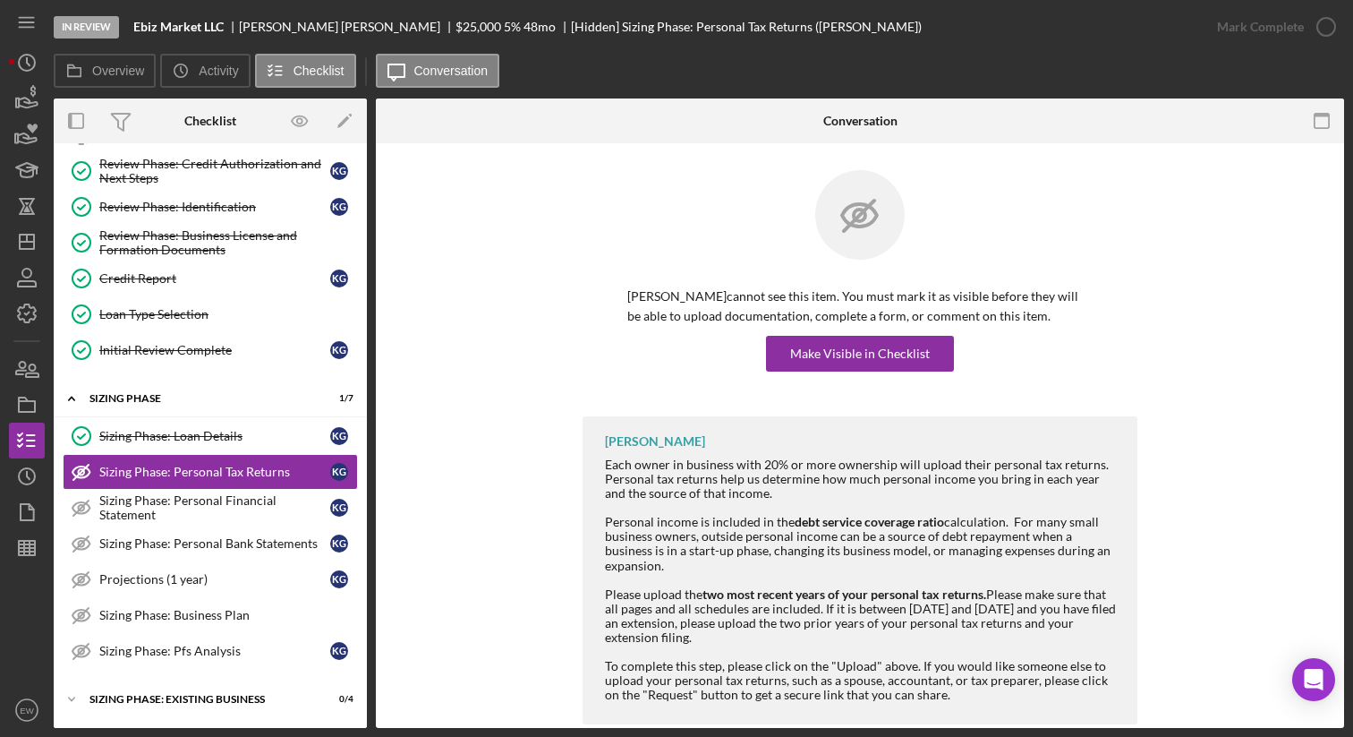
scroll to position [18, 0]
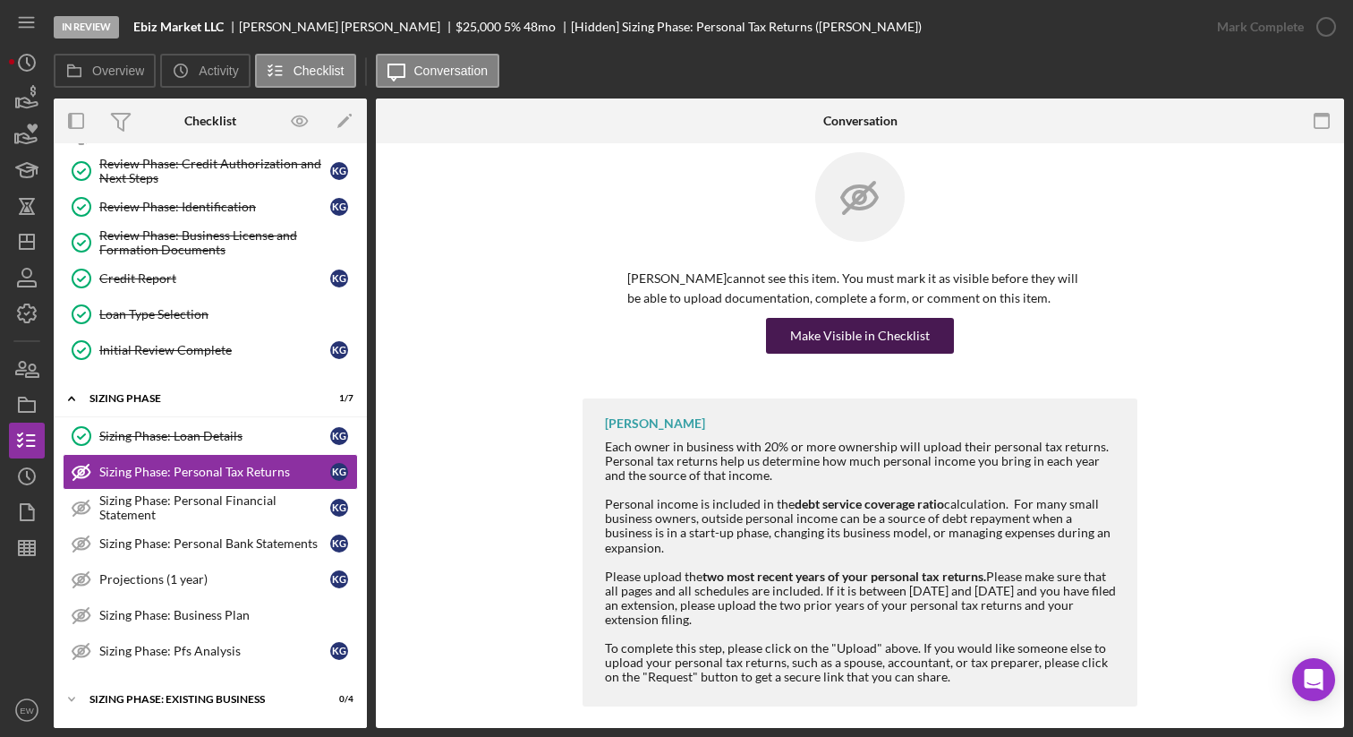
click at [798, 323] on div "Make Visible in Checklist" at bounding box center [860, 336] width 140 height 36
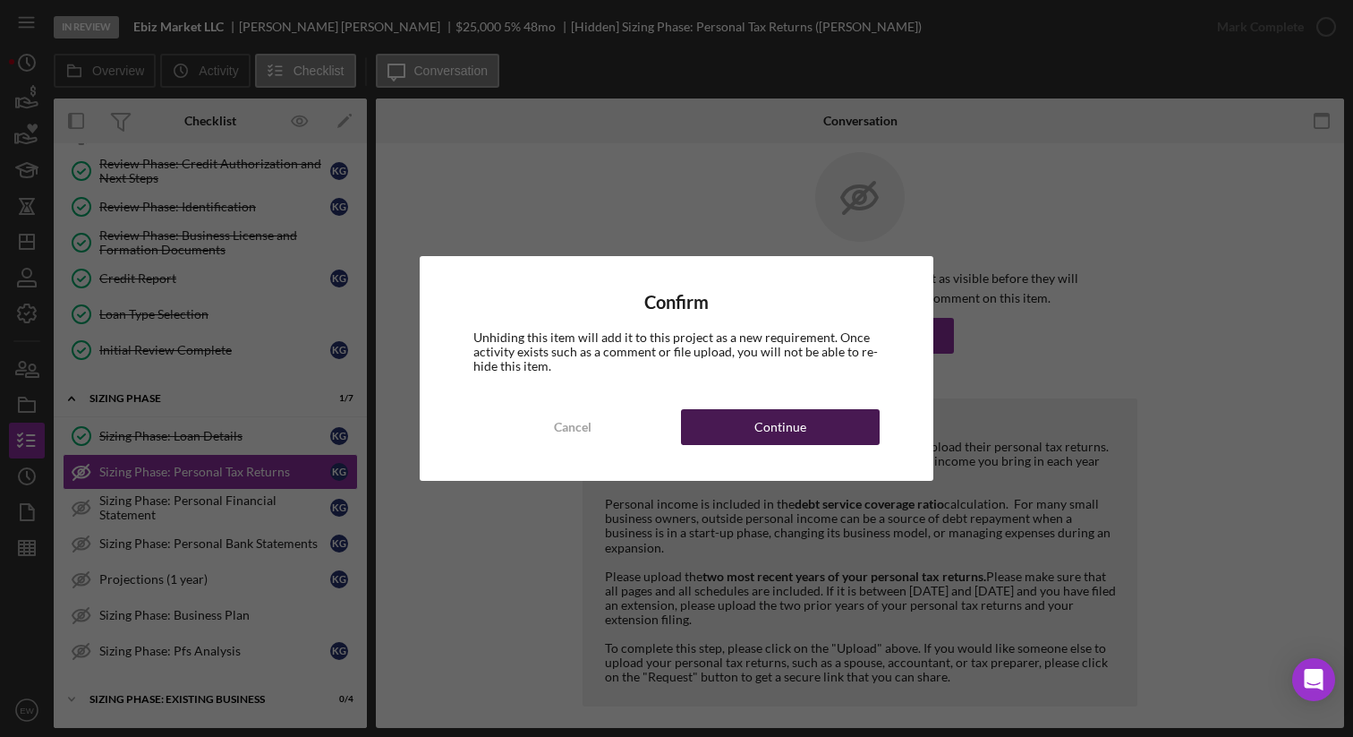
click at [738, 430] on button "Continue" at bounding box center [780, 427] width 199 height 36
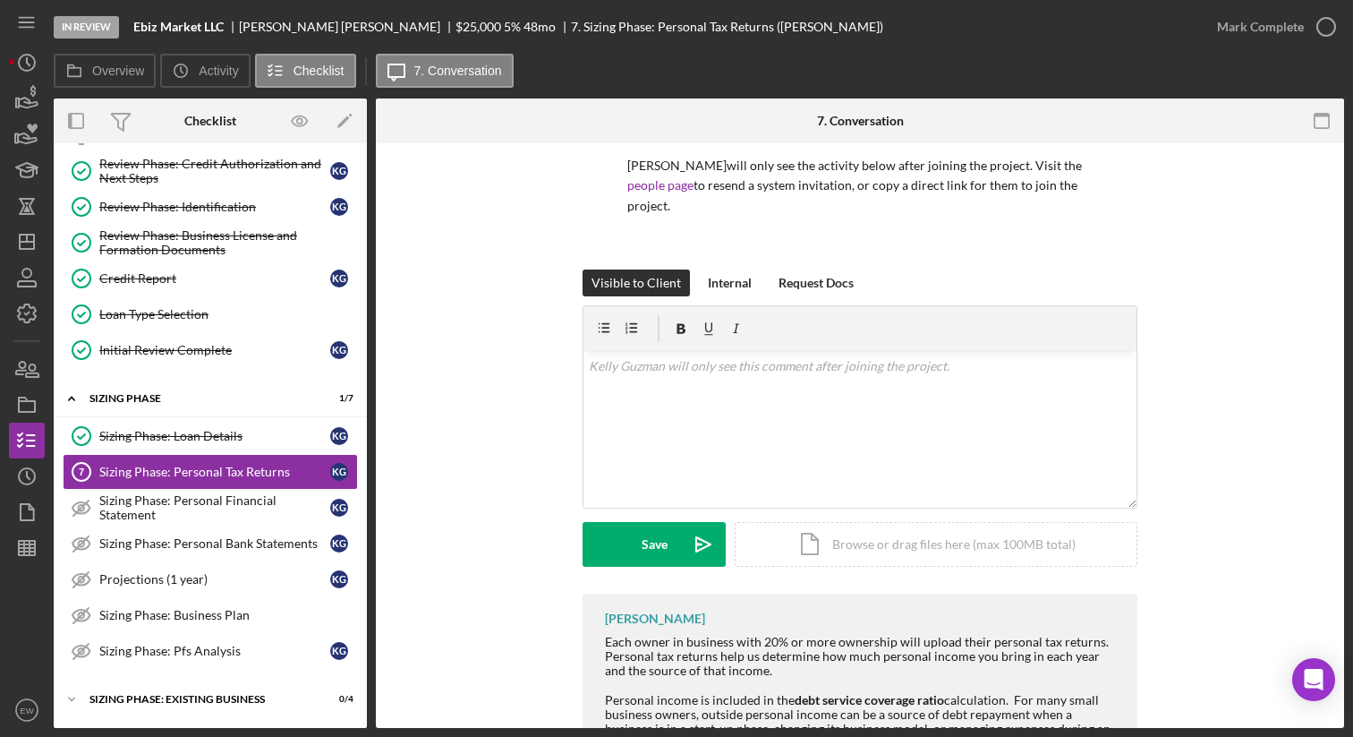
scroll to position [172, 0]
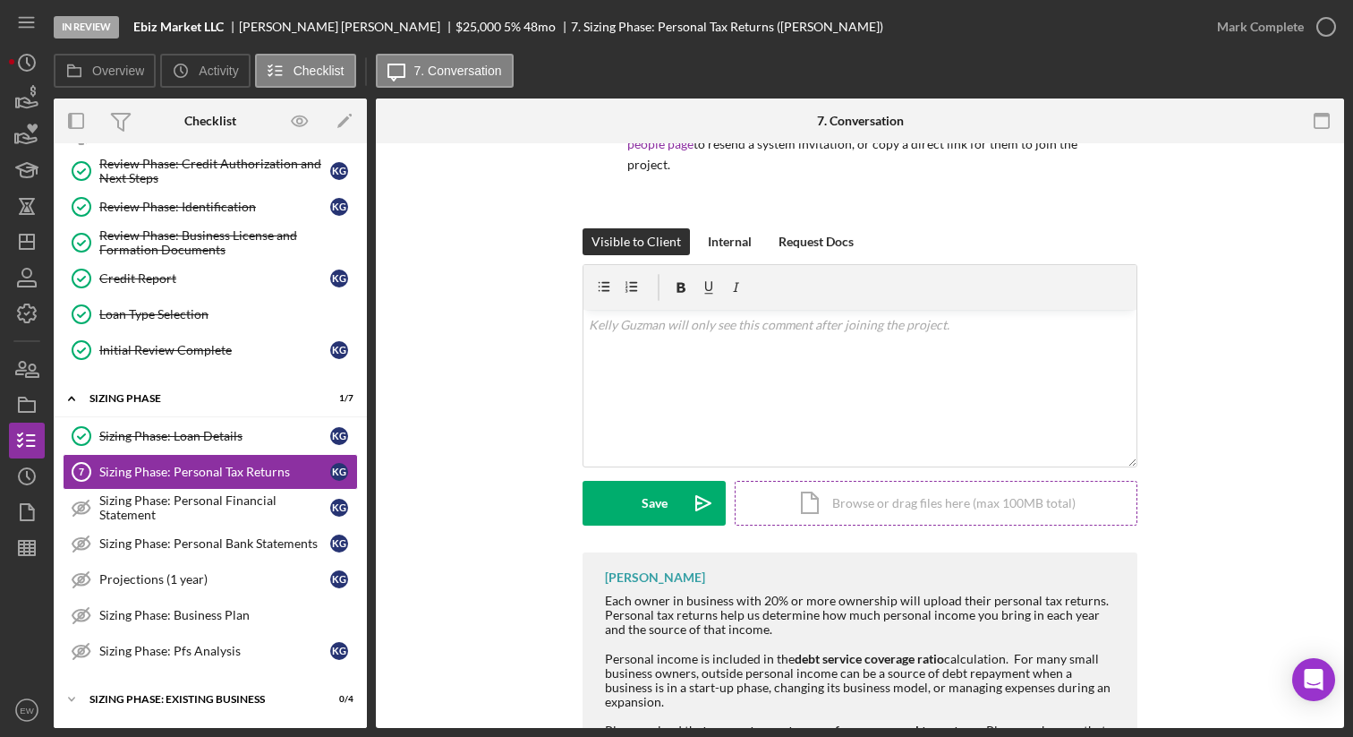
click at [856, 481] on div "Icon/Document Browse or drag files here (max 100MB total) Tap to choose files o…" at bounding box center [936, 503] width 403 height 45
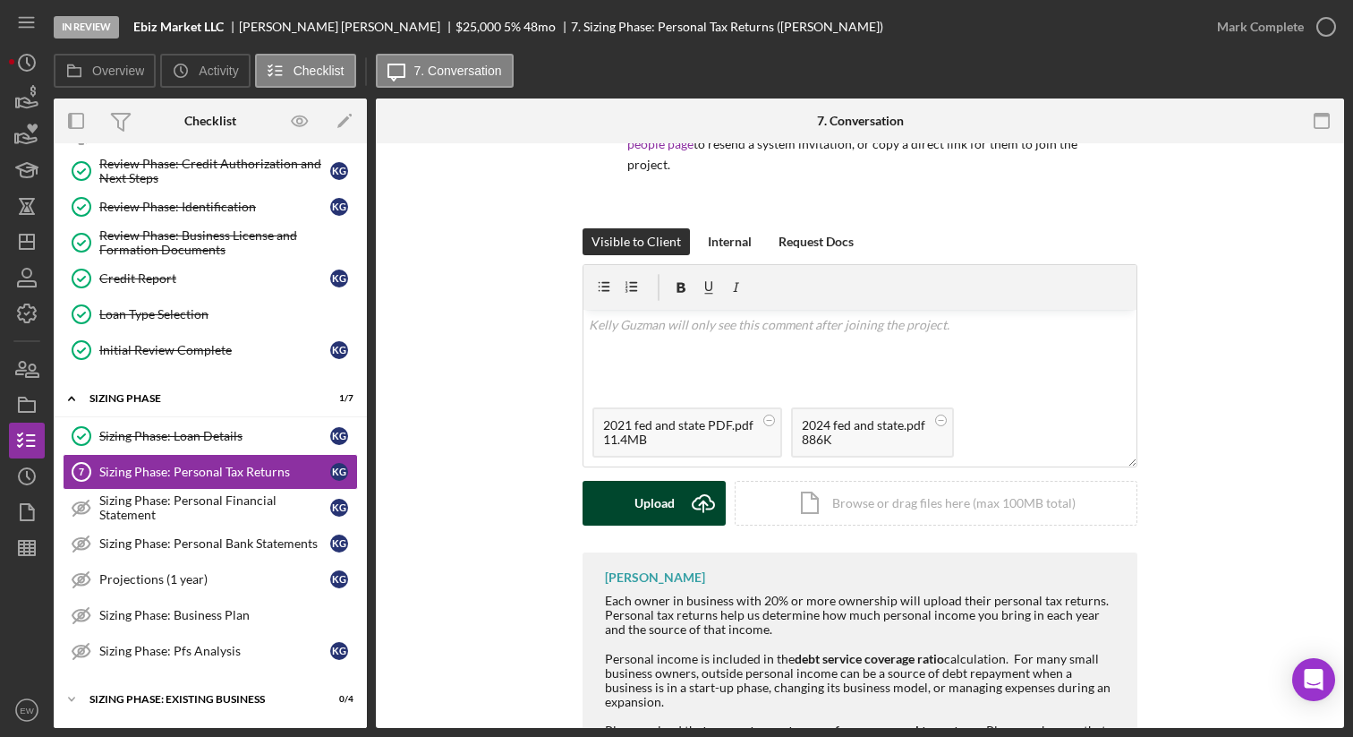
click at [667, 494] on div "Upload" at bounding box center [655, 503] width 40 height 45
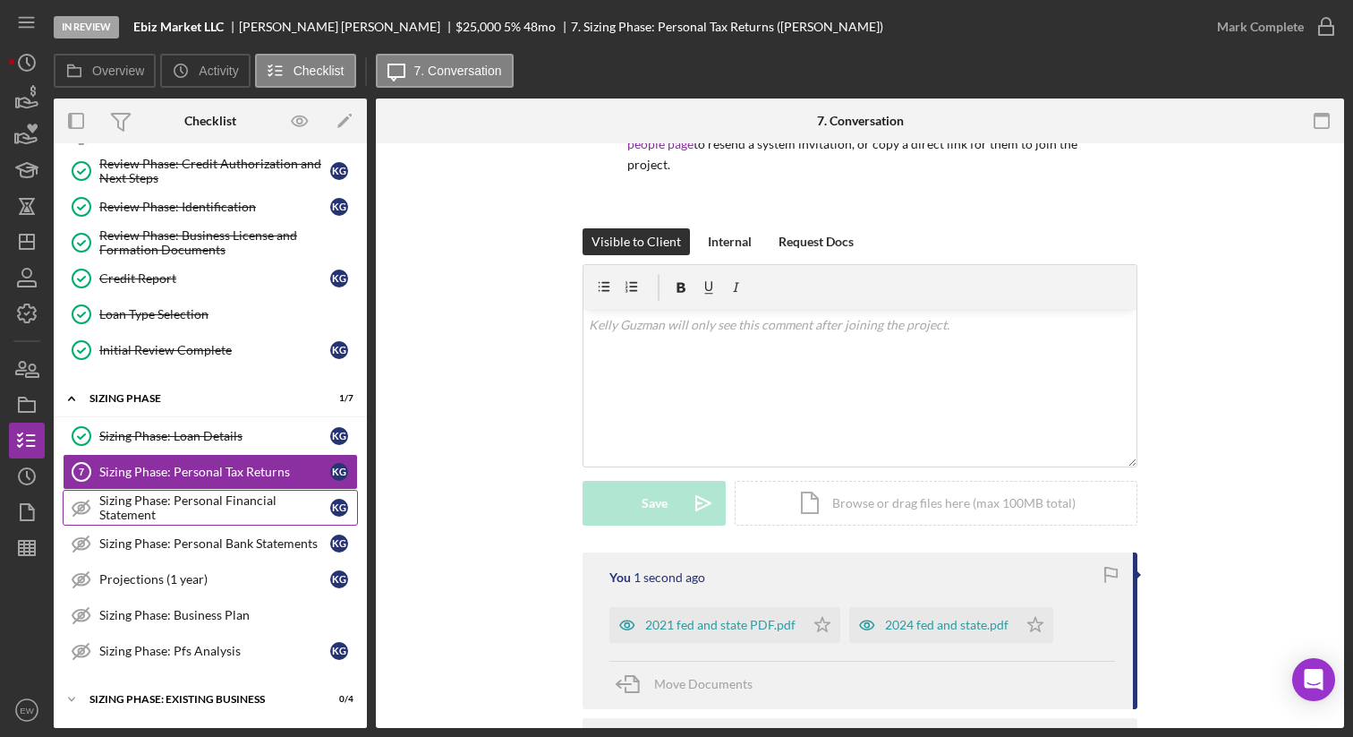
click at [199, 511] on div "Sizing Phase: Personal Financial Statement" at bounding box center [214, 507] width 231 height 29
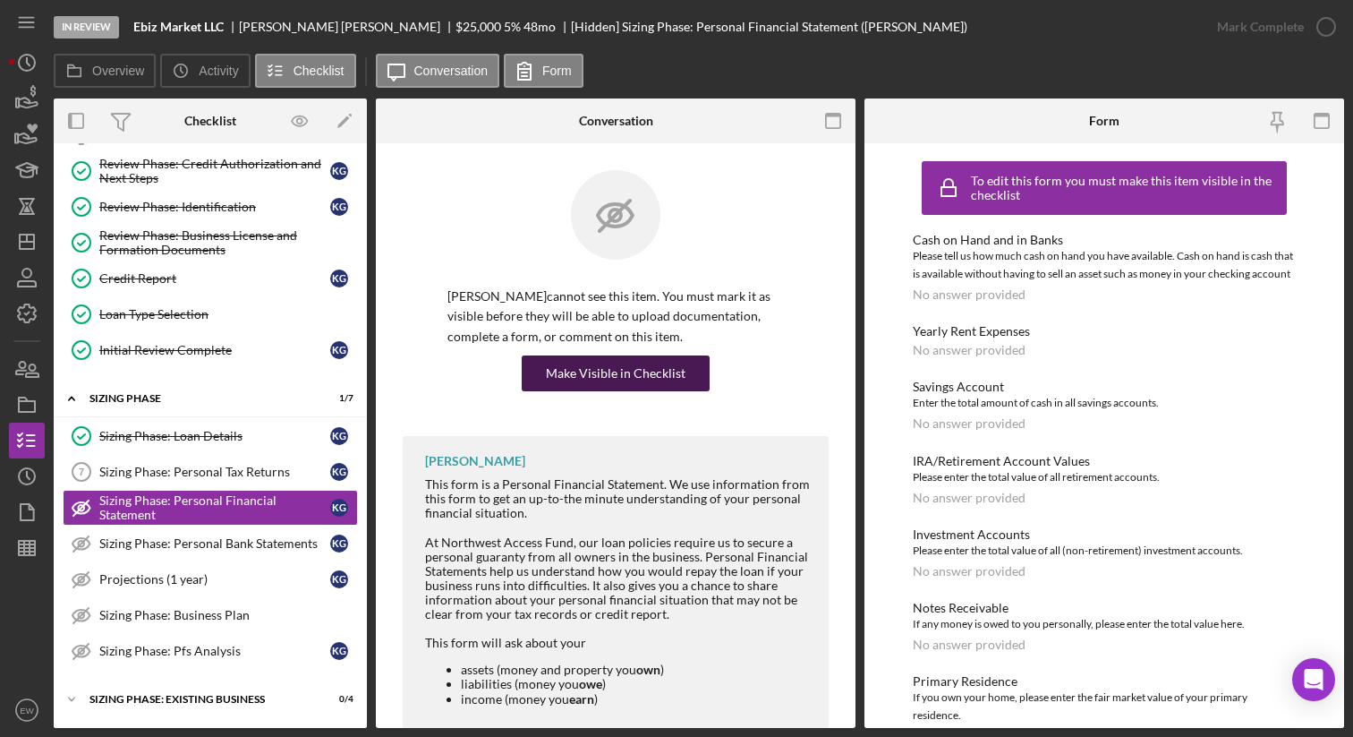
click at [627, 369] on div "Make Visible in Checklist" at bounding box center [616, 373] width 140 height 36
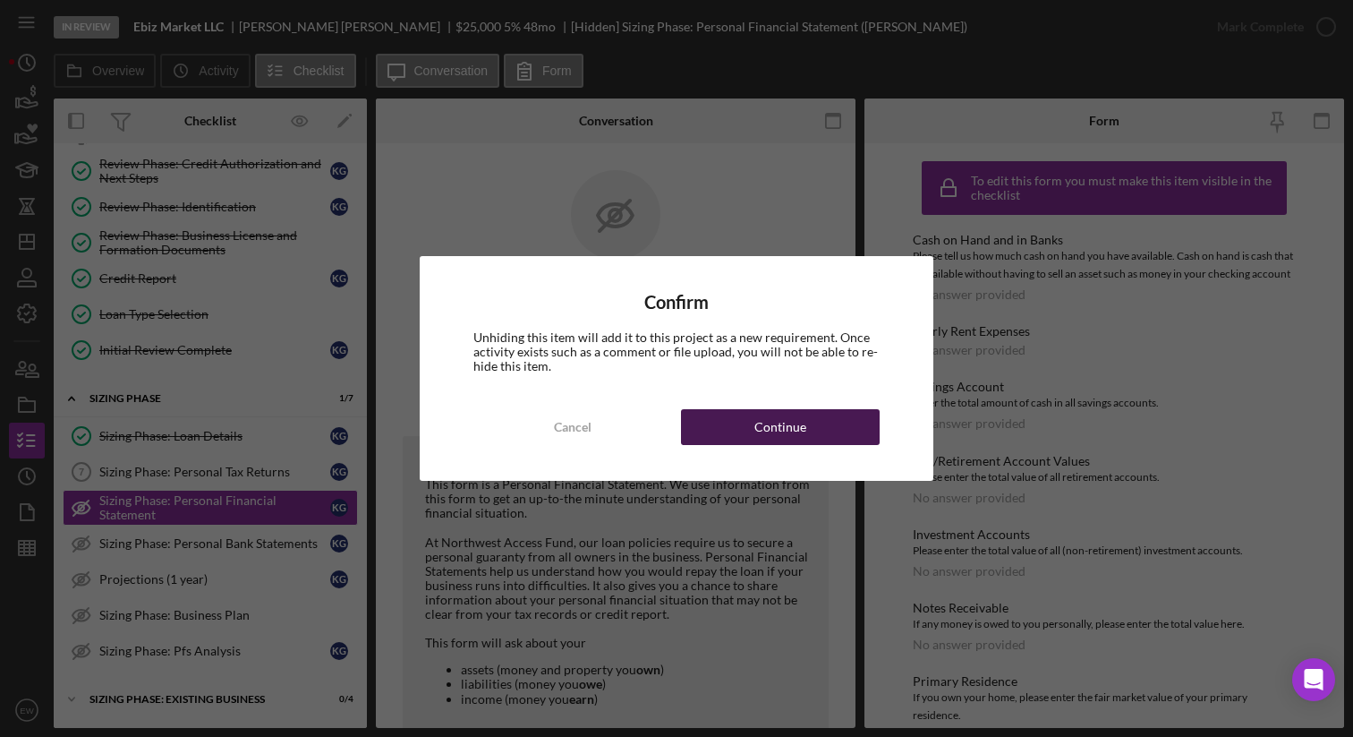
click at [839, 426] on button "Continue" at bounding box center [780, 427] width 199 height 36
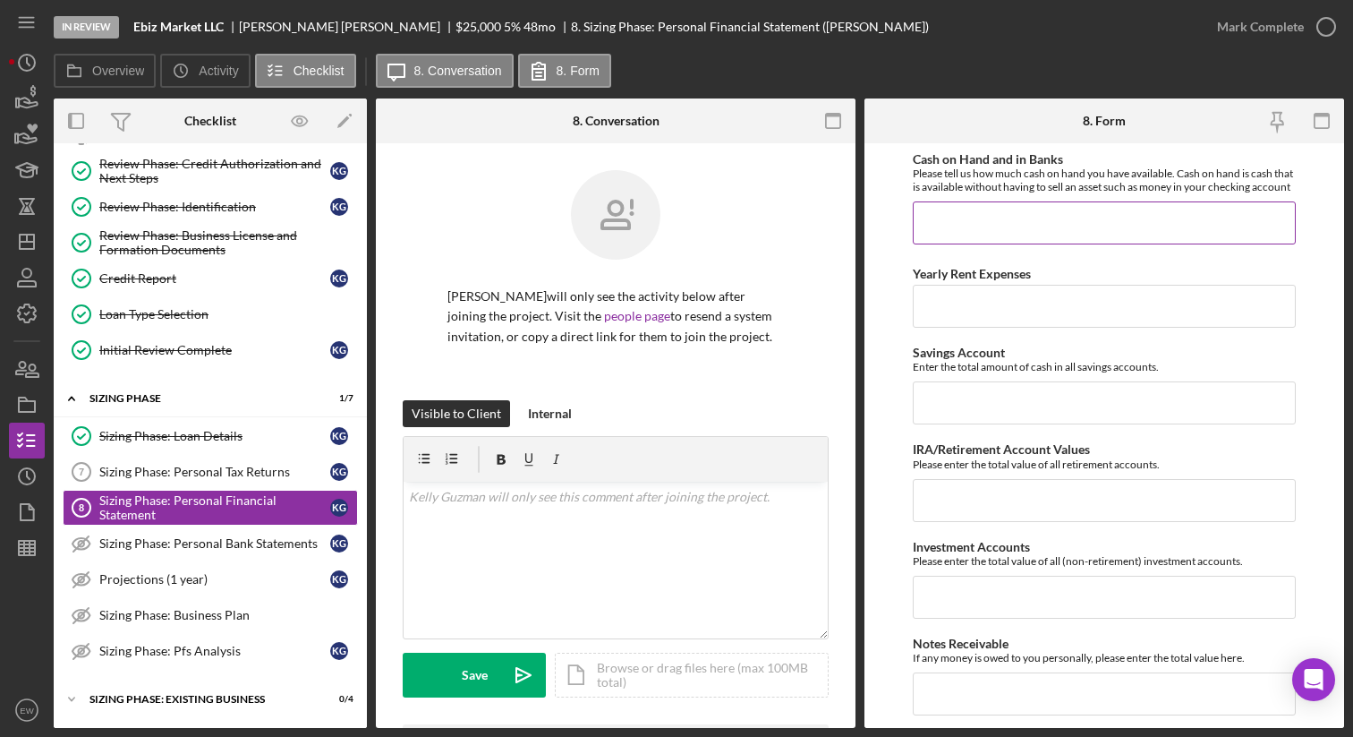
click at [1015, 238] on input "Cash on Hand and in Banks" at bounding box center [1105, 222] width 384 height 43
type input "$270"
click at [976, 310] on input "Yearly Rent Expenses" at bounding box center [1105, 306] width 384 height 43
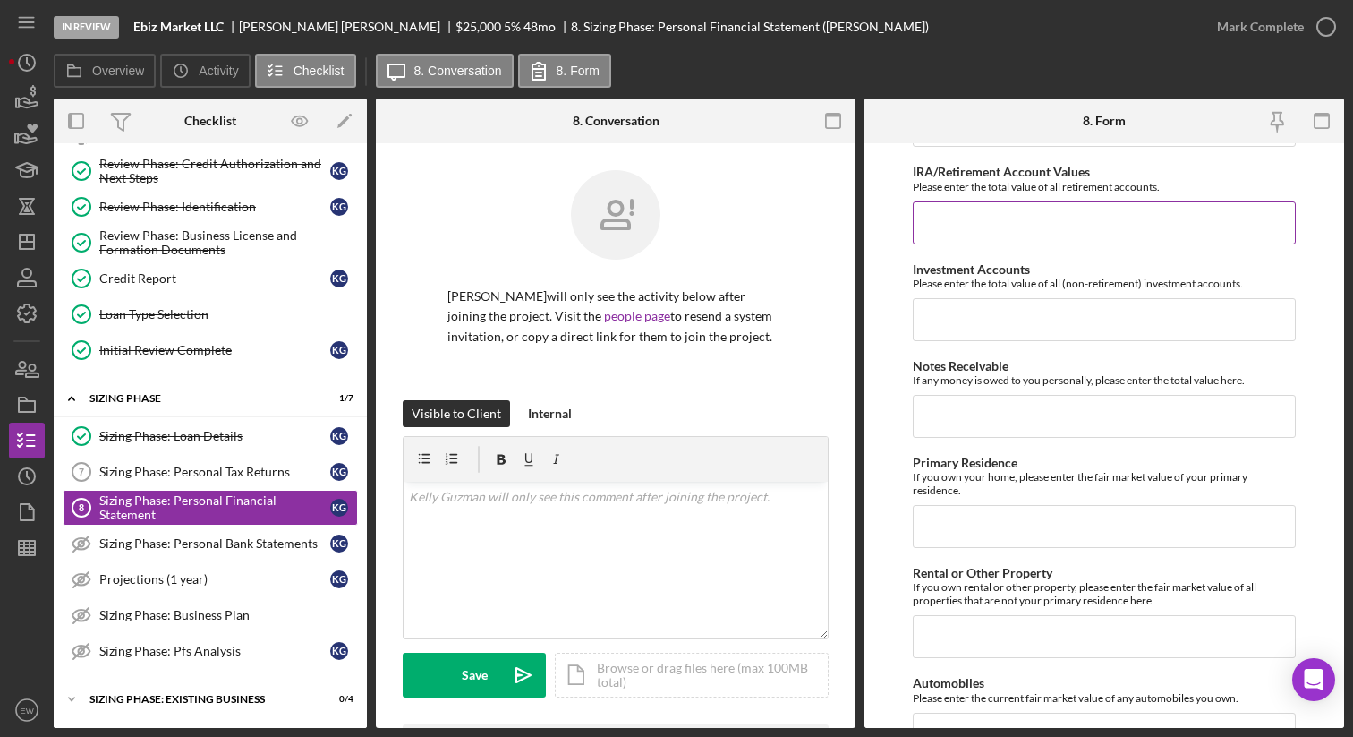
scroll to position [278, 0]
type input "$2,830"
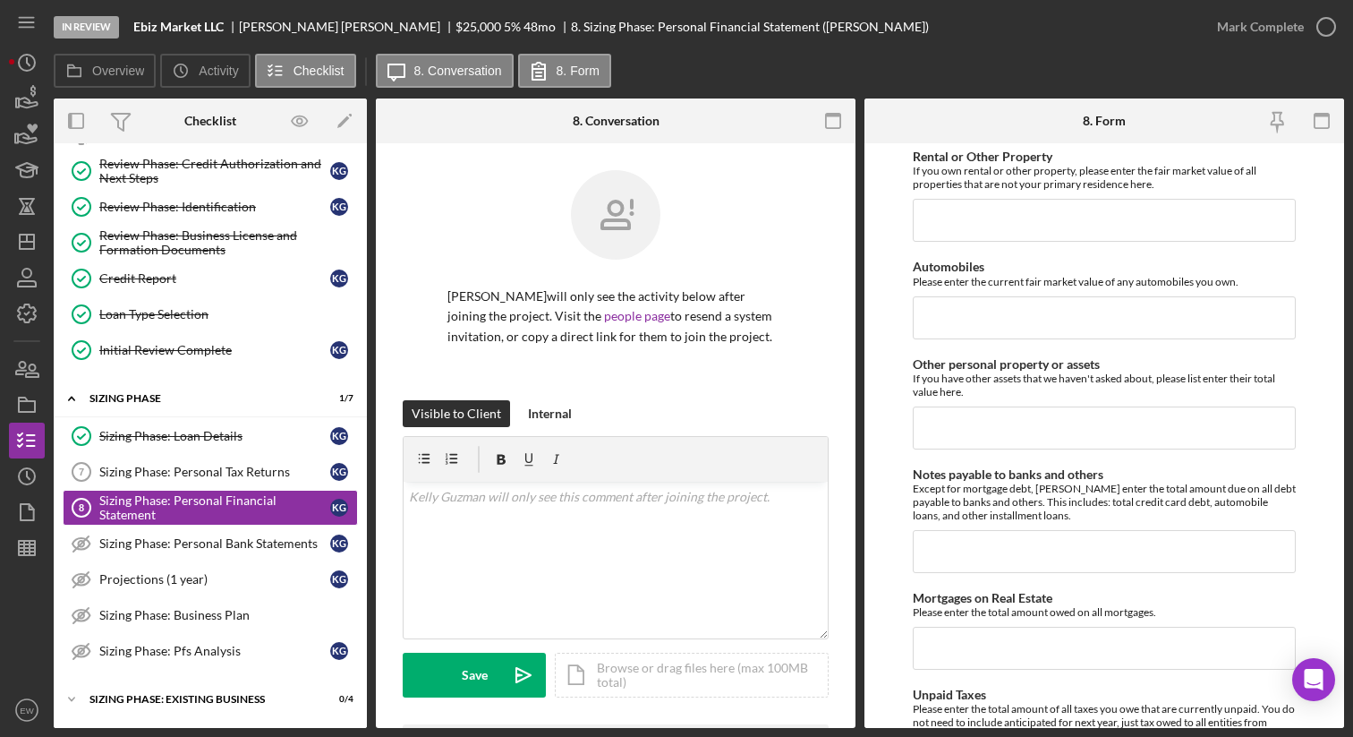
scroll to position [679, 0]
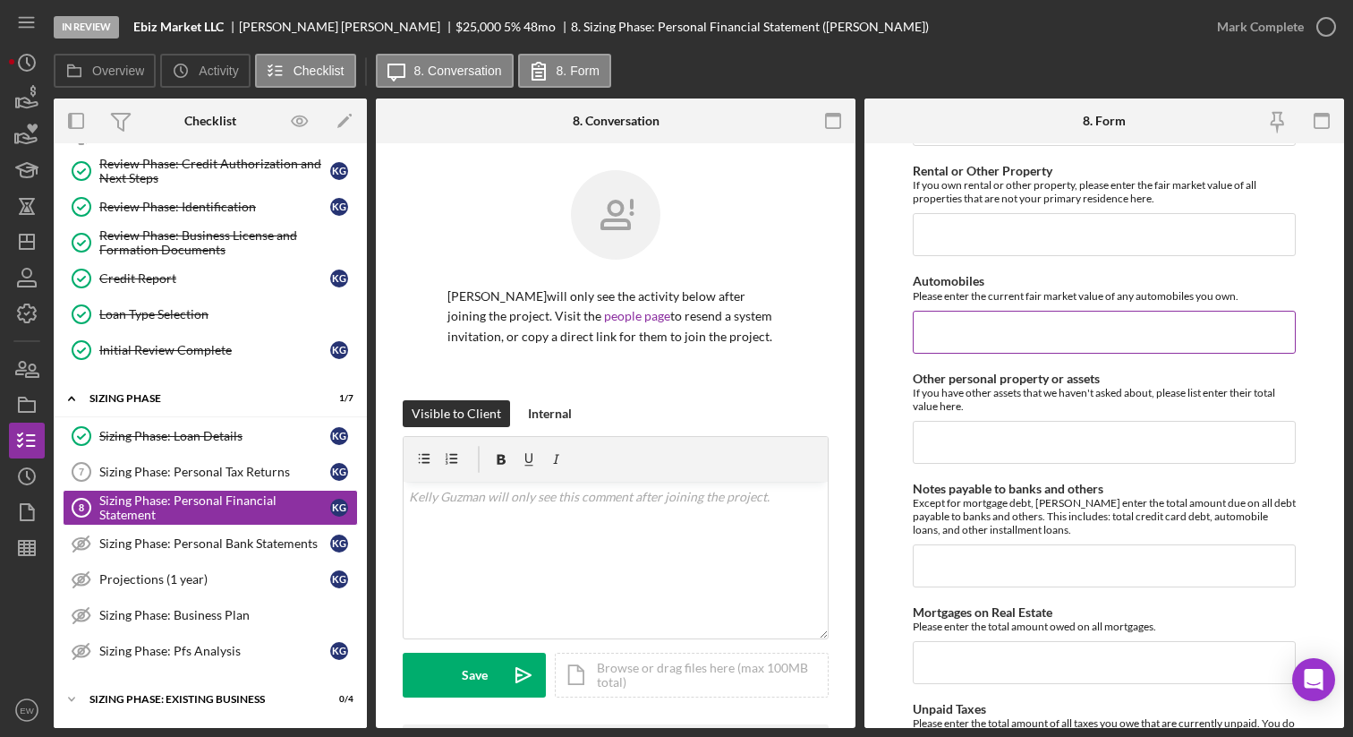
click at [936, 339] on input "Automobiles" at bounding box center [1105, 332] width 384 height 43
type input "$37,300"
click at [1006, 435] on input "Other personal property or assets" at bounding box center [1105, 442] width 384 height 43
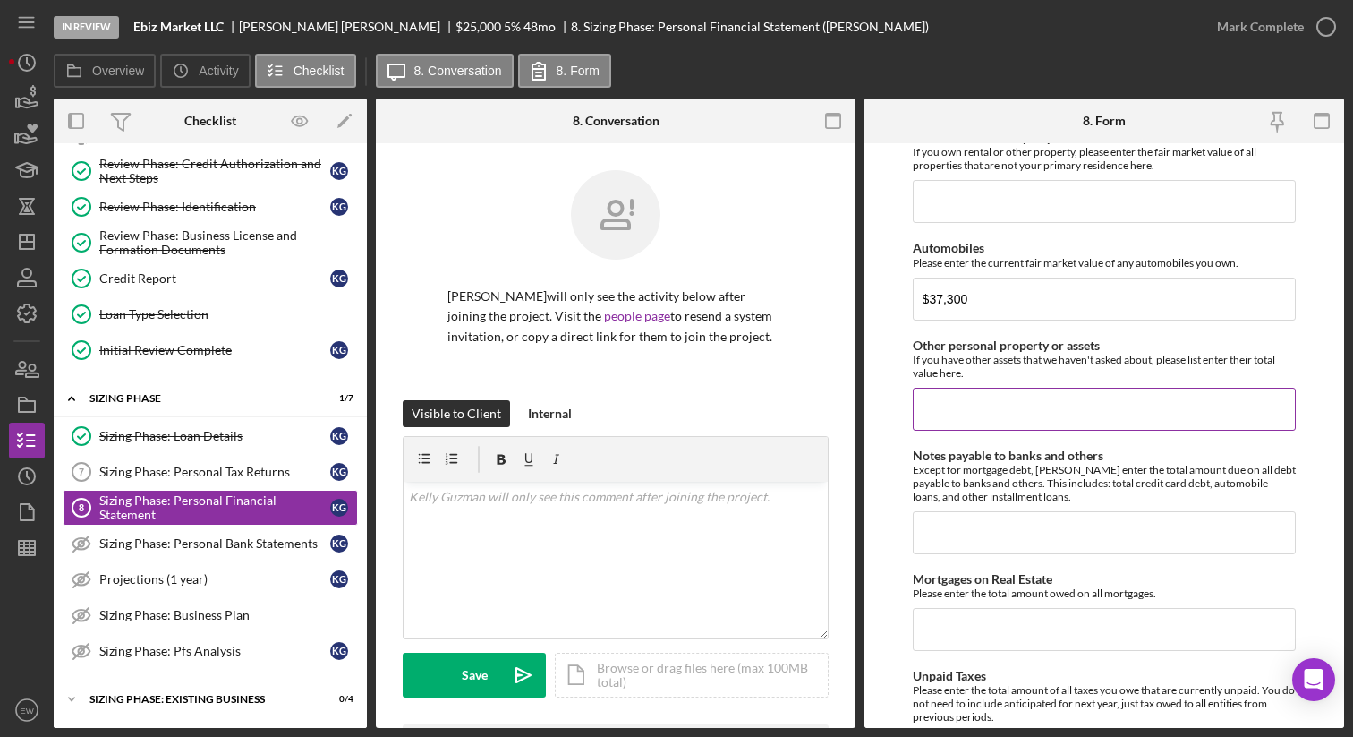
scroll to position [730, 0]
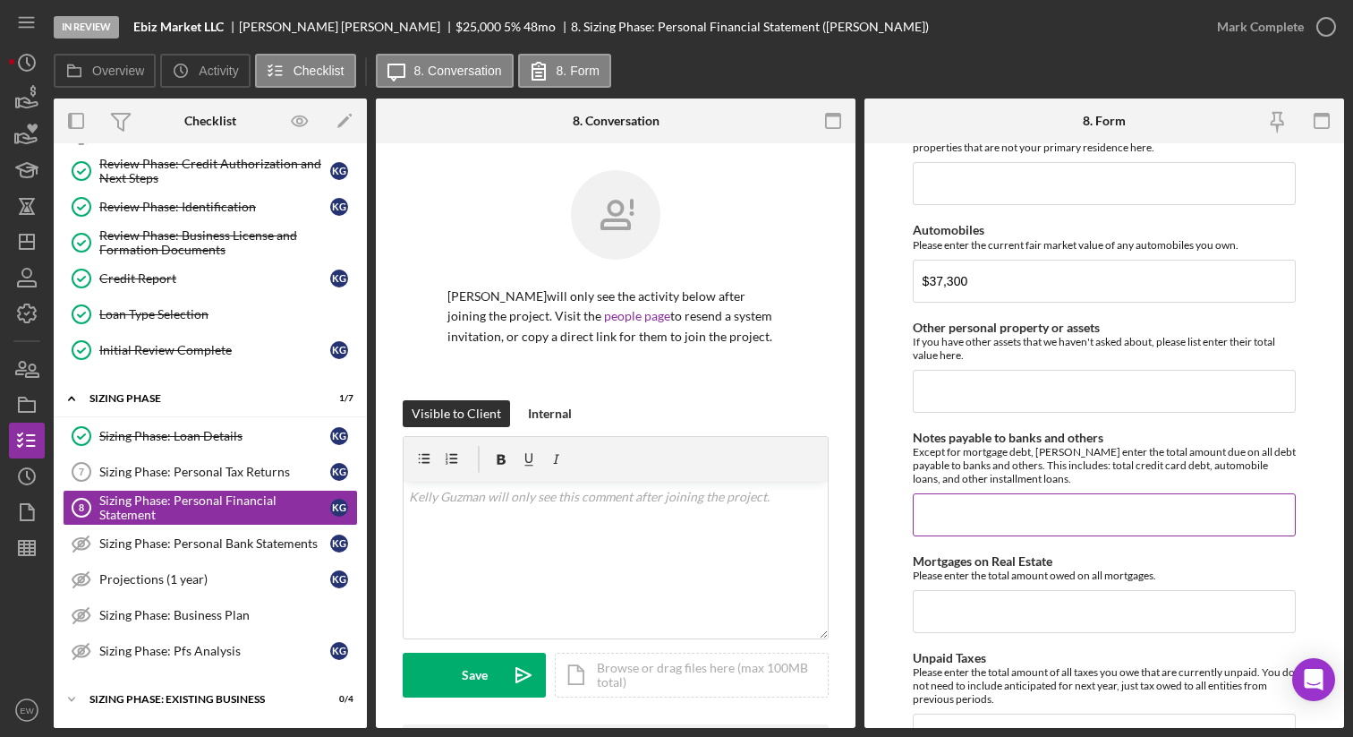
click at [965, 524] on input "Notes payable to banks and others" at bounding box center [1105, 514] width 384 height 43
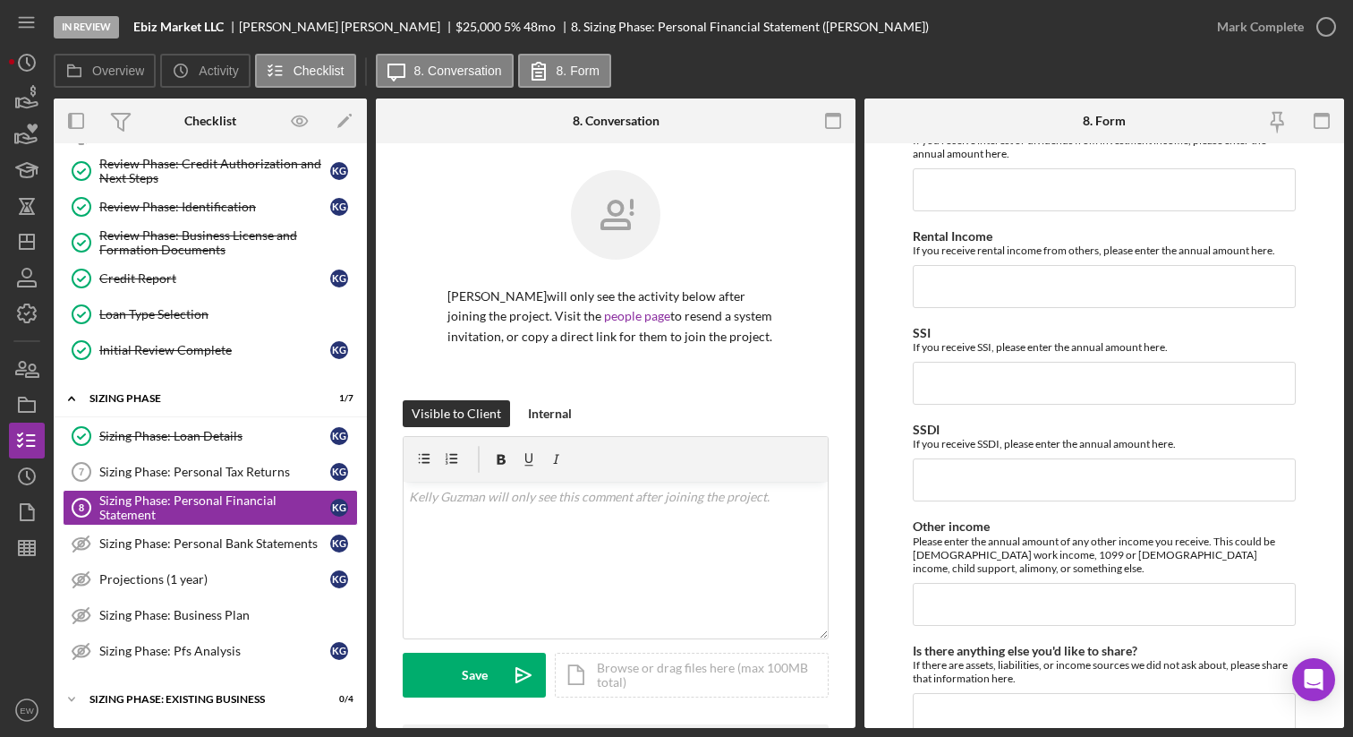
scroll to position [1607, 0]
type input "$44,940"
click at [968, 491] on input "SSDI" at bounding box center [1105, 478] width 384 height 43
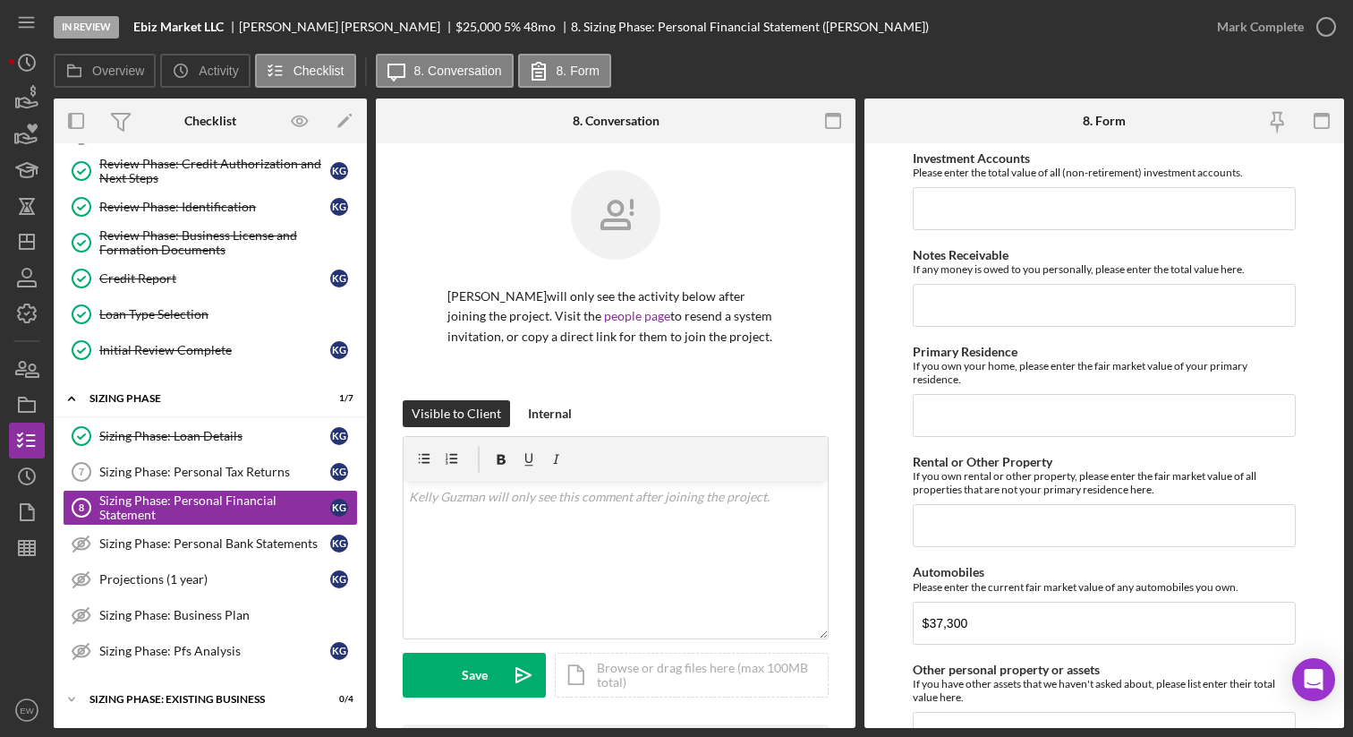
scroll to position [388, 0]
type input "$1,080"
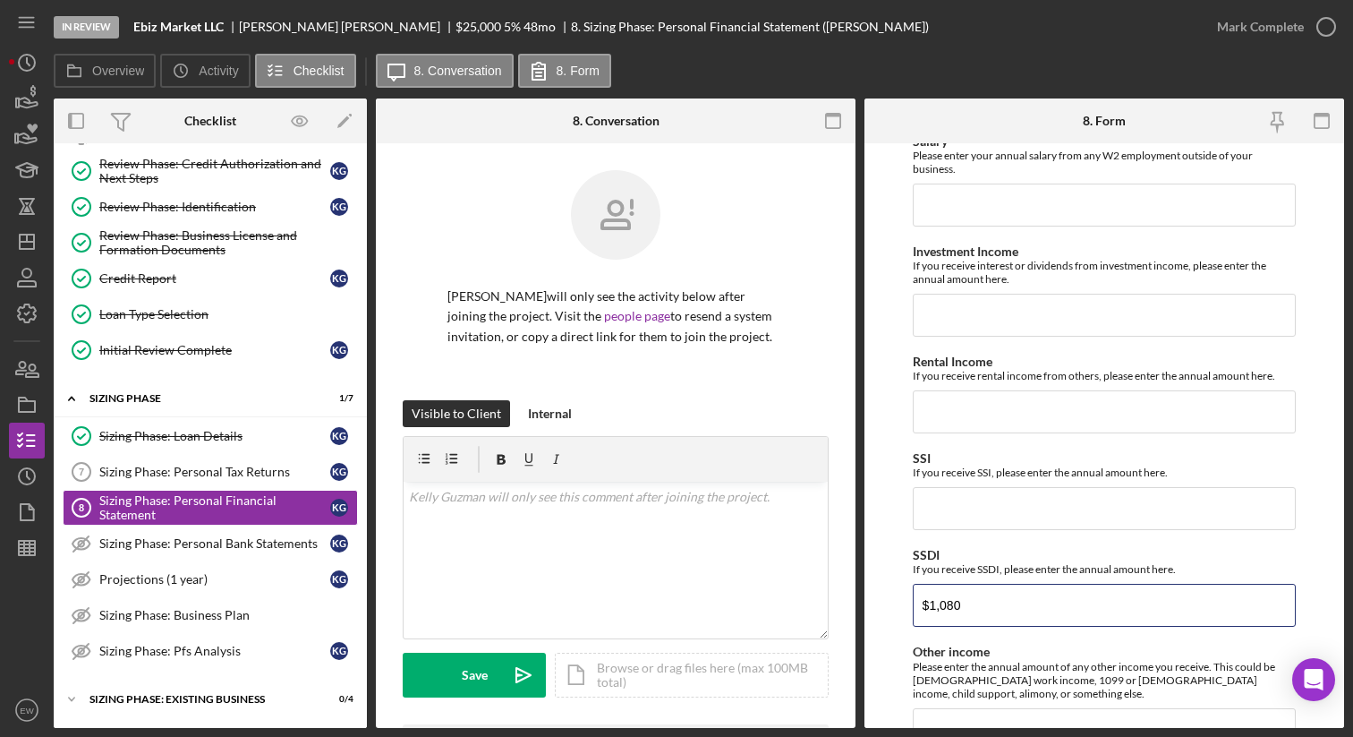
scroll to position [1738, 0]
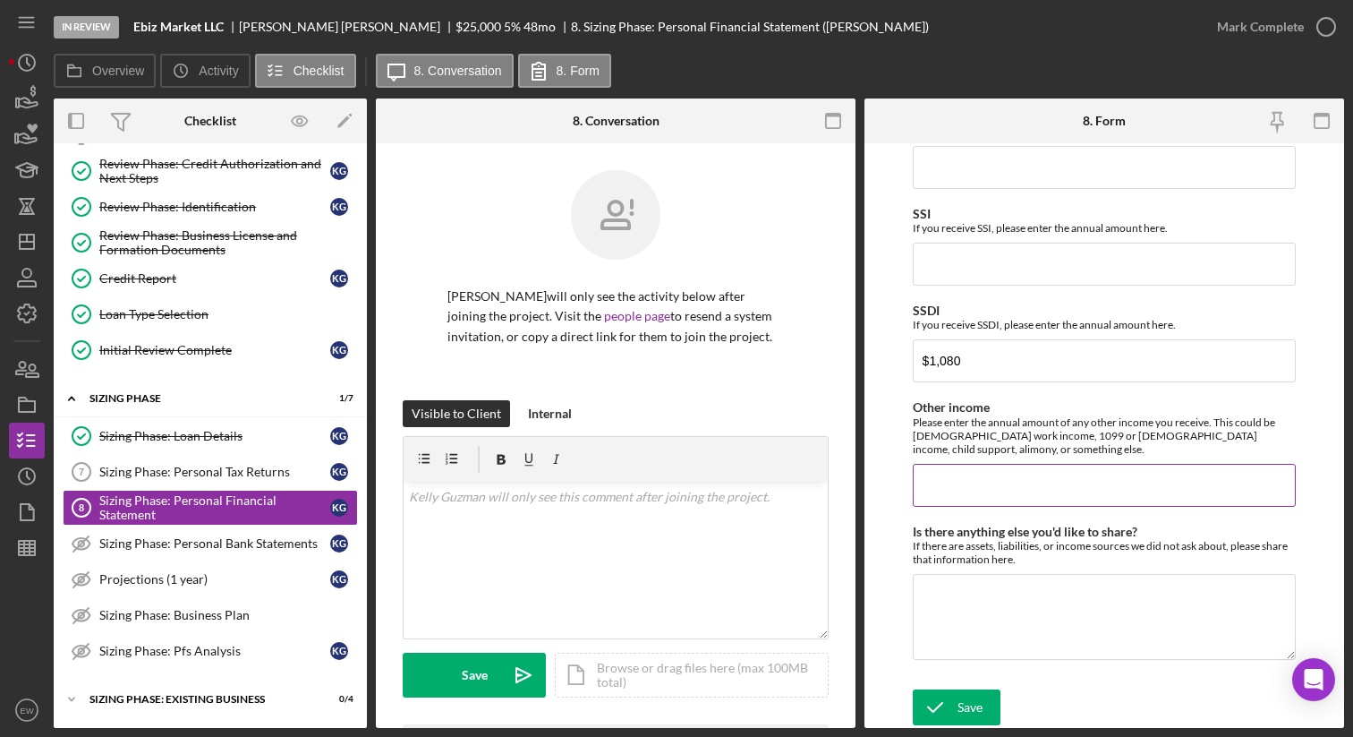
click at [952, 473] on input "Other income" at bounding box center [1105, 485] width 384 height 43
type input "$853"
click at [967, 703] on div "Save" at bounding box center [970, 707] width 25 height 36
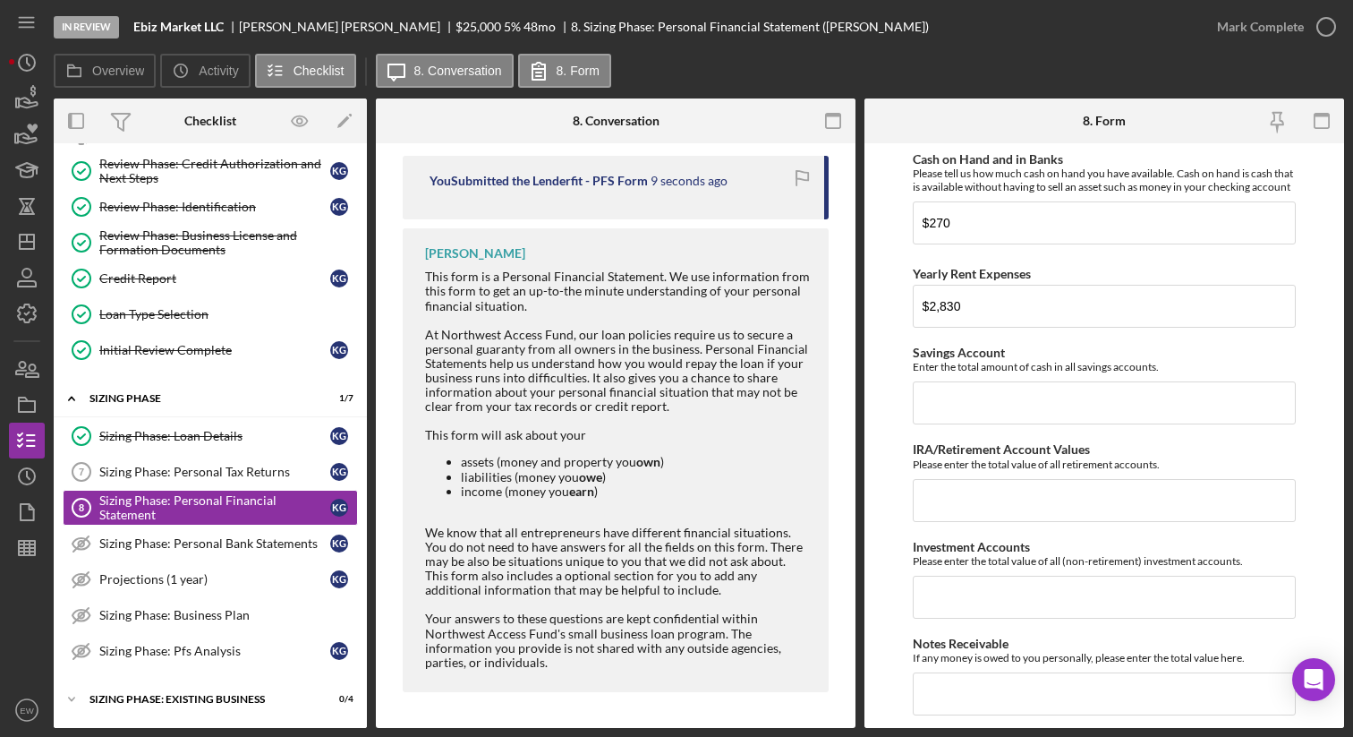
scroll to position [532, 0]
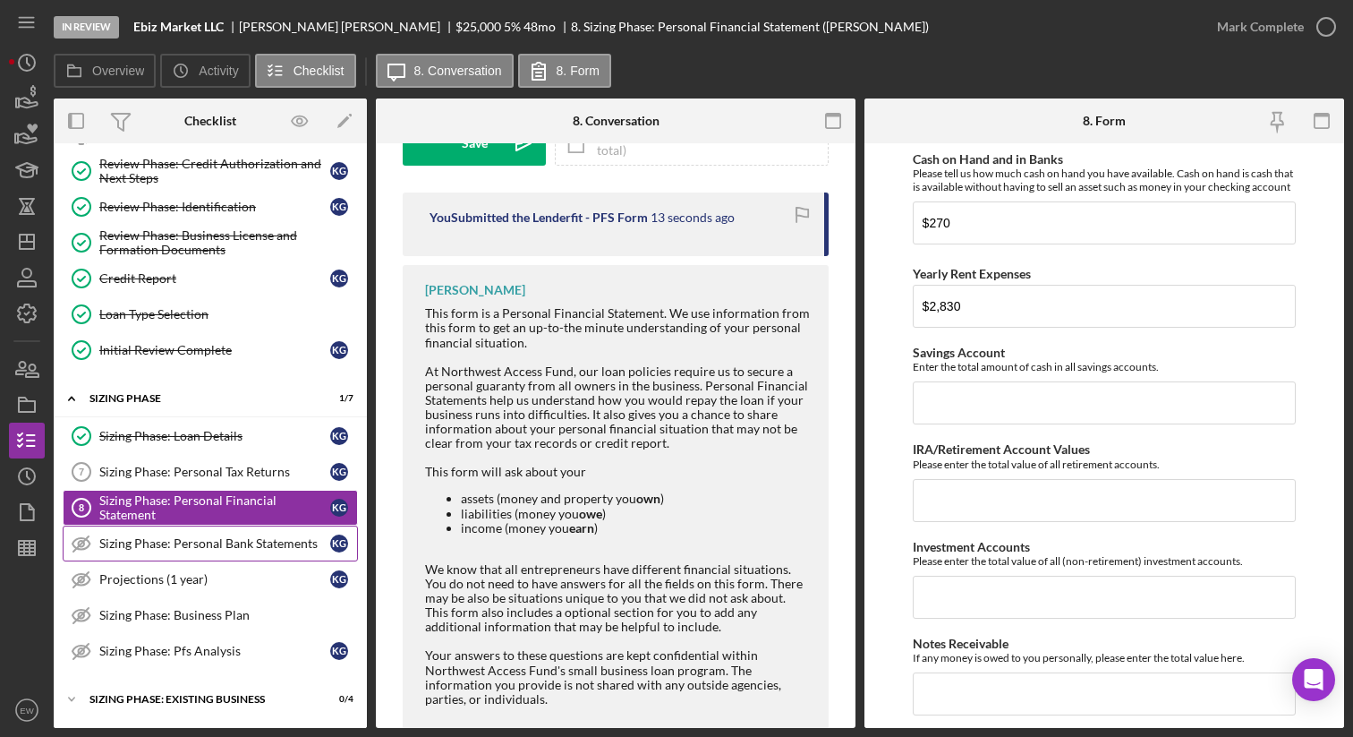
click at [215, 550] on link "Sizing Phase: Personal Bank Statements Sizing Phase: Personal Bank Statements K…" at bounding box center [210, 543] width 295 height 36
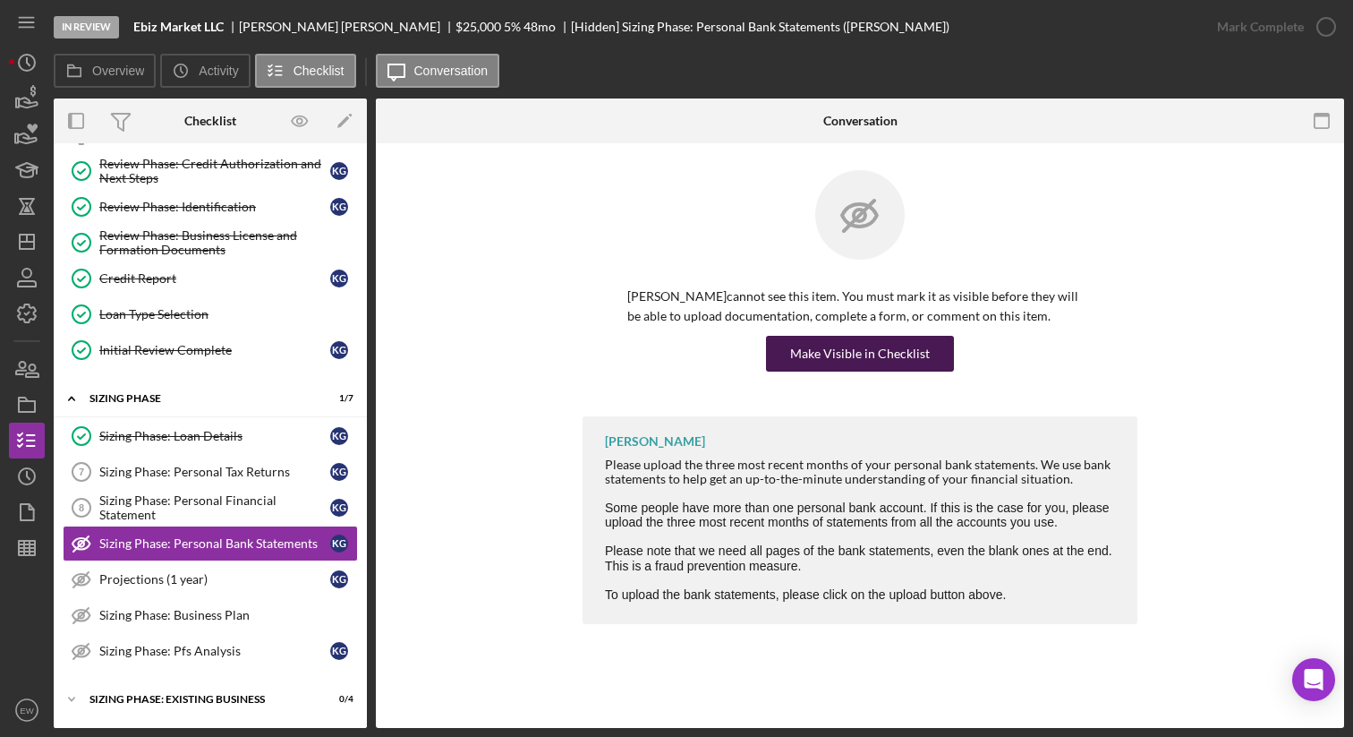
click at [848, 339] on div "Make Visible in Checklist" at bounding box center [860, 354] width 140 height 36
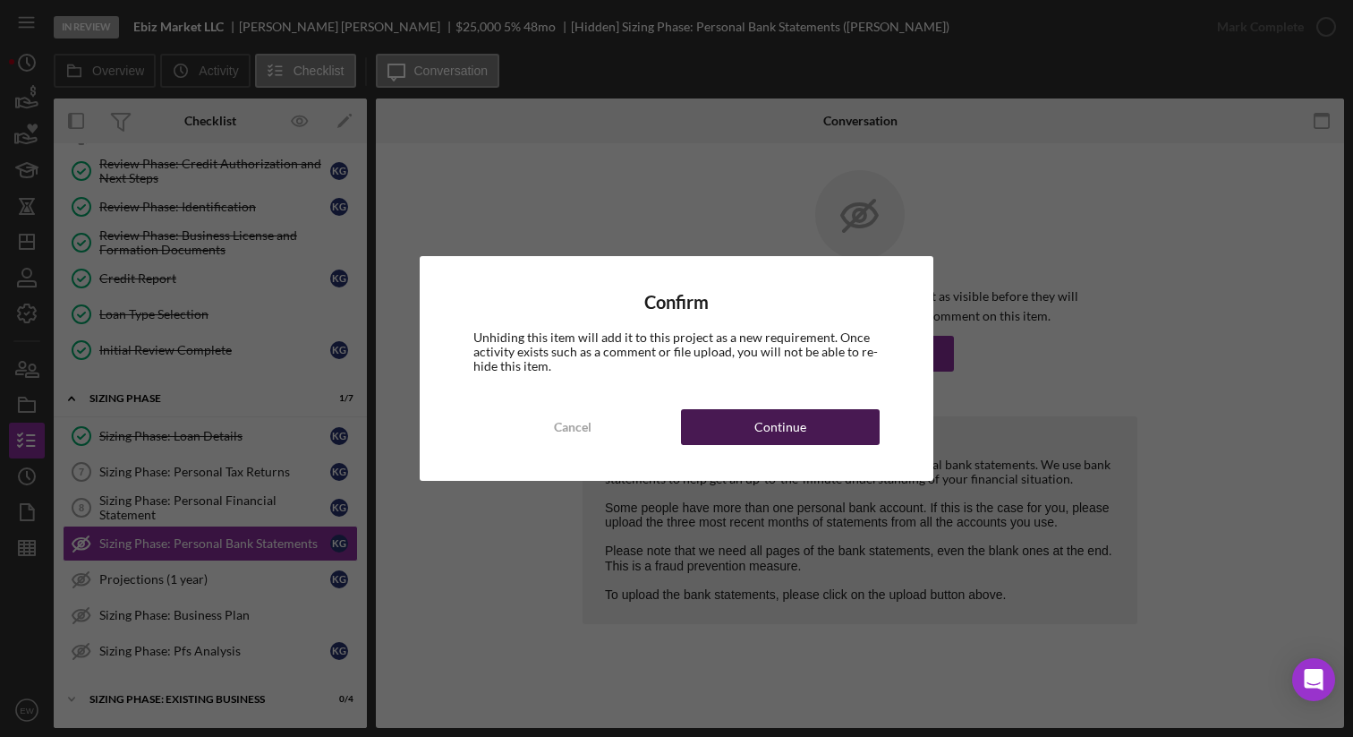
click at [760, 435] on div "Continue" at bounding box center [780, 427] width 52 height 36
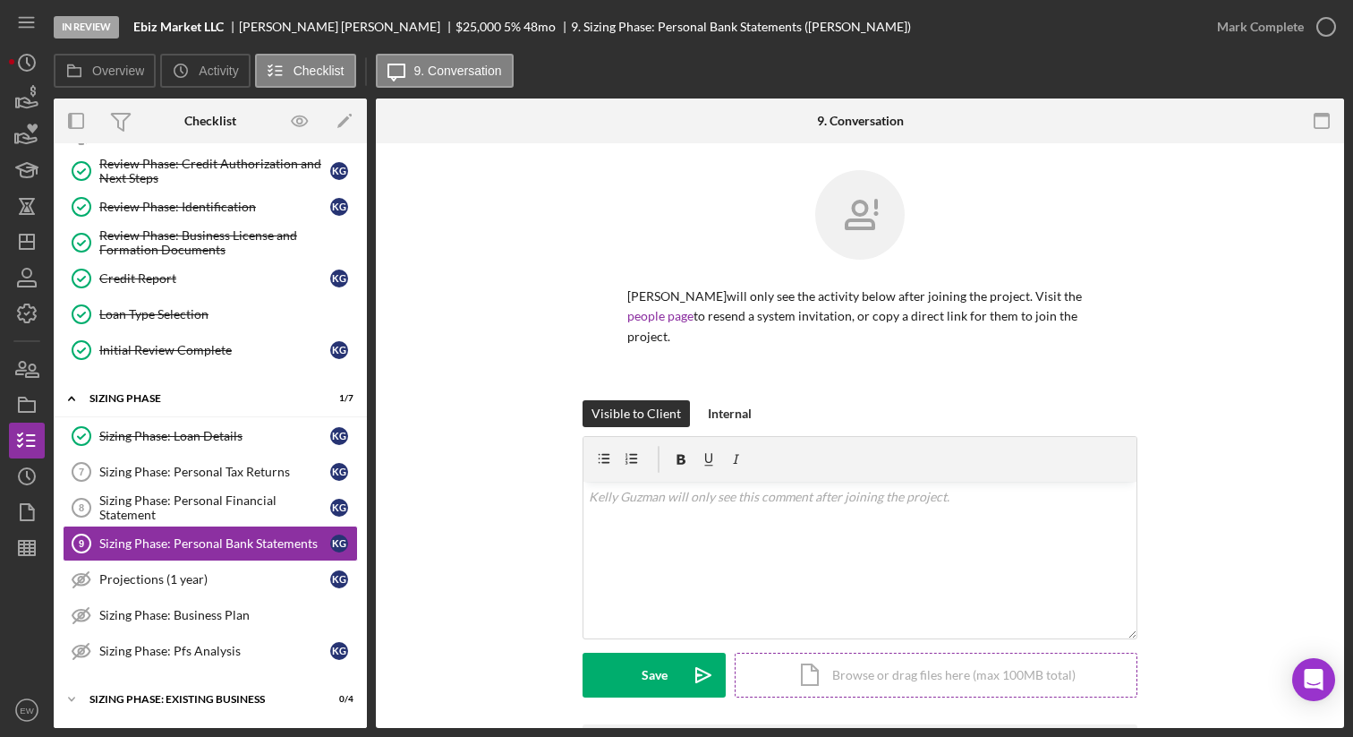
click at [830, 658] on div "Icon/Document Browse or drag files here (max 100MB total) Tap to choose files o…" at bounding box center [936, 674] width 403 height 45
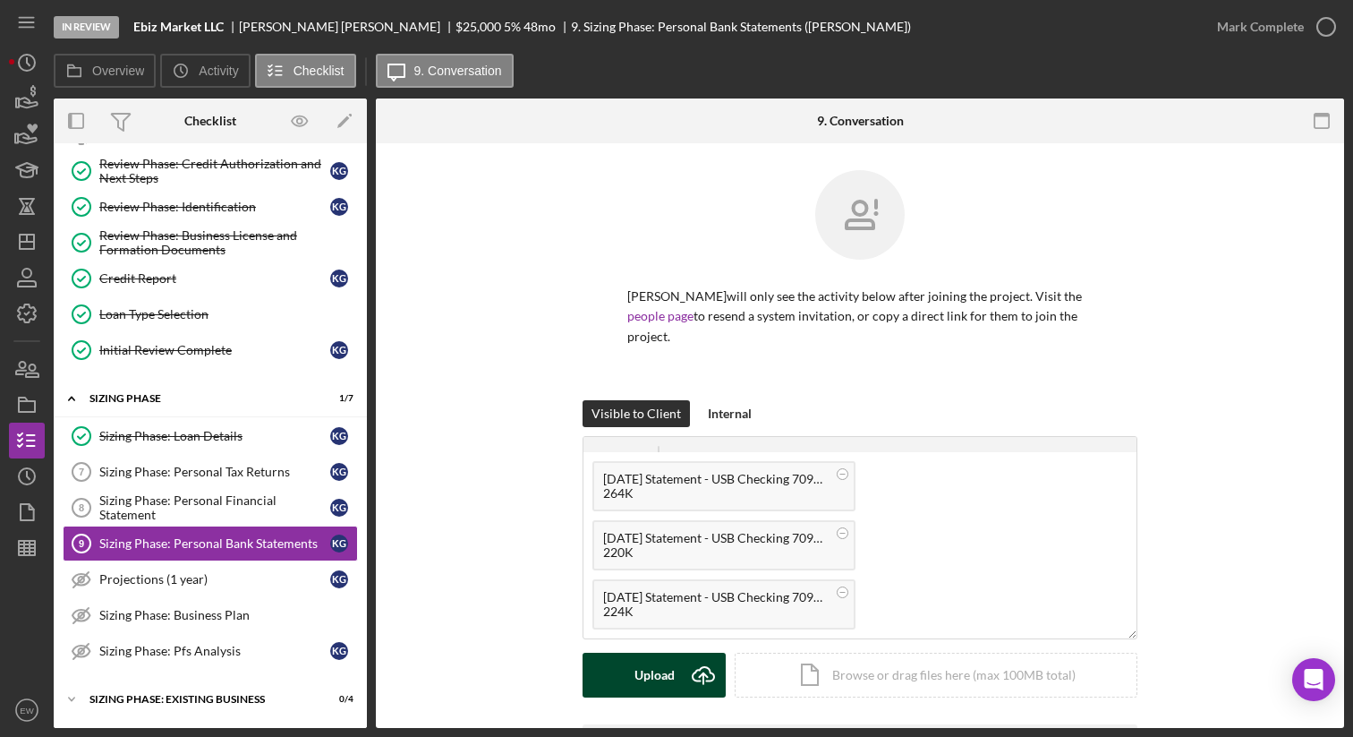
click at [667, 655] on div "Upload" at bounding box center [655, 674] width 40 height 45
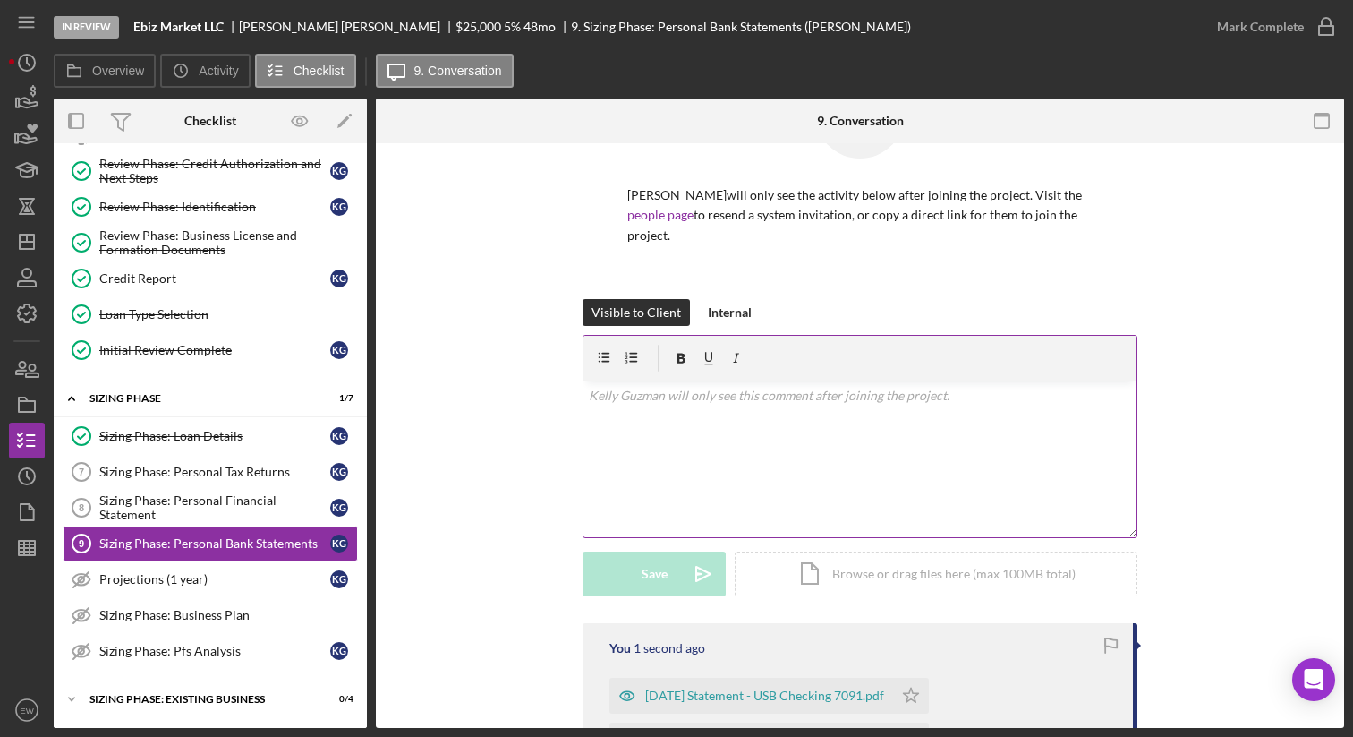
scroll to position [207, 0]
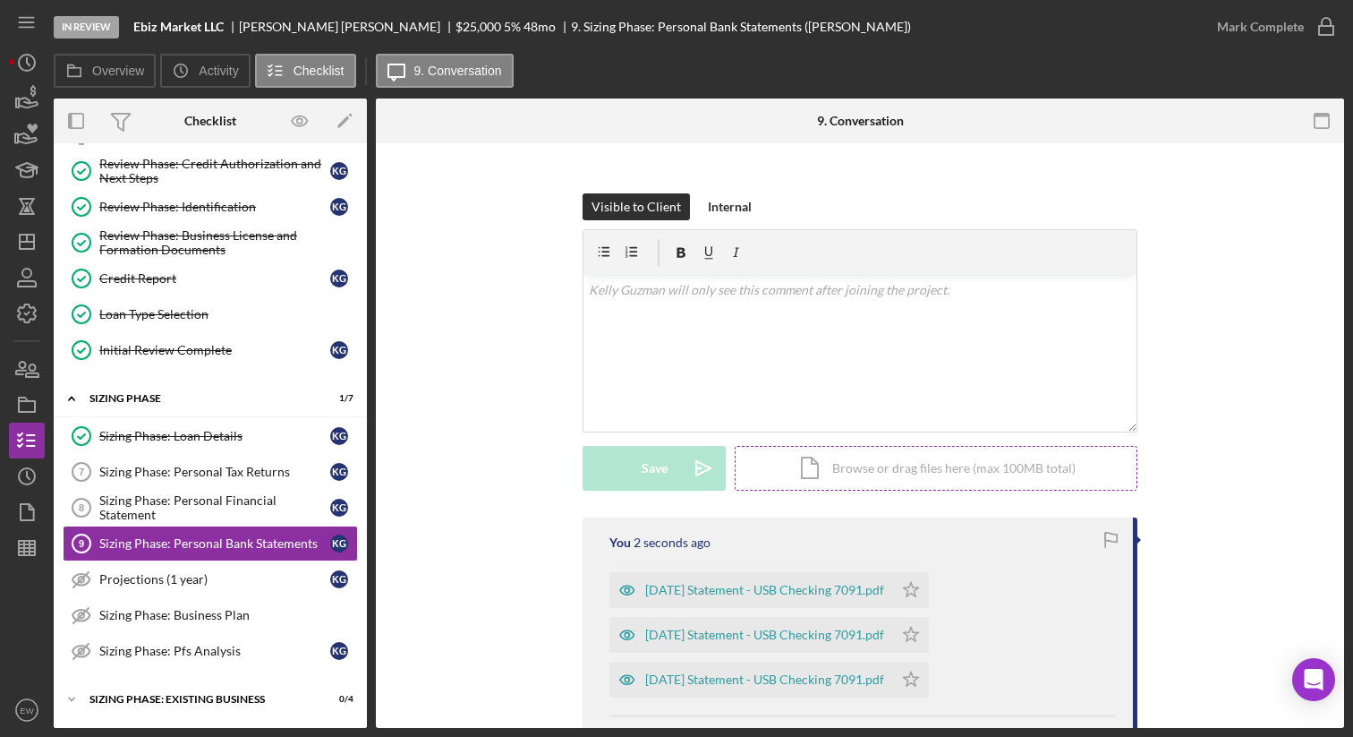
click at [831, 450] on div "Icon/Document Browse or drag files here (max 100MB total) Tap to choose files o…" at bounding box center [936, 468] width 403 height 45
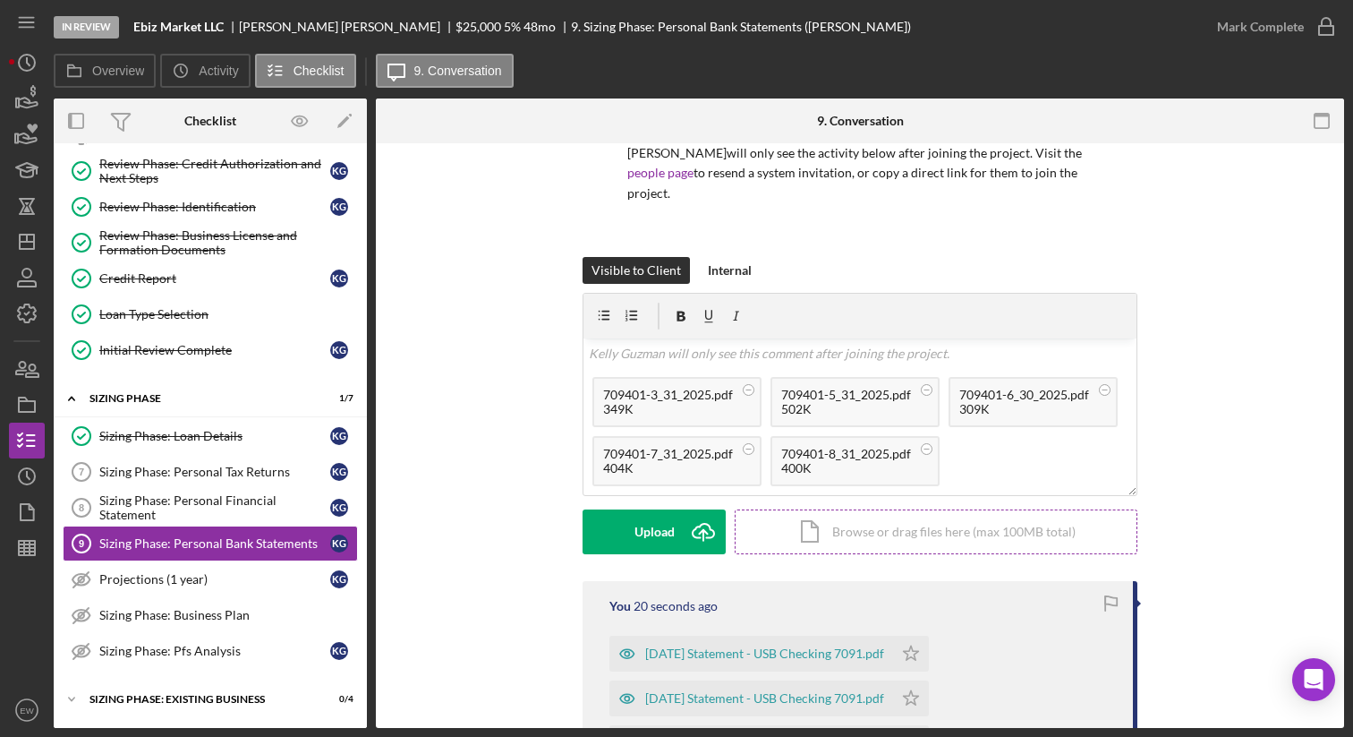
scroll to position [147, 0]
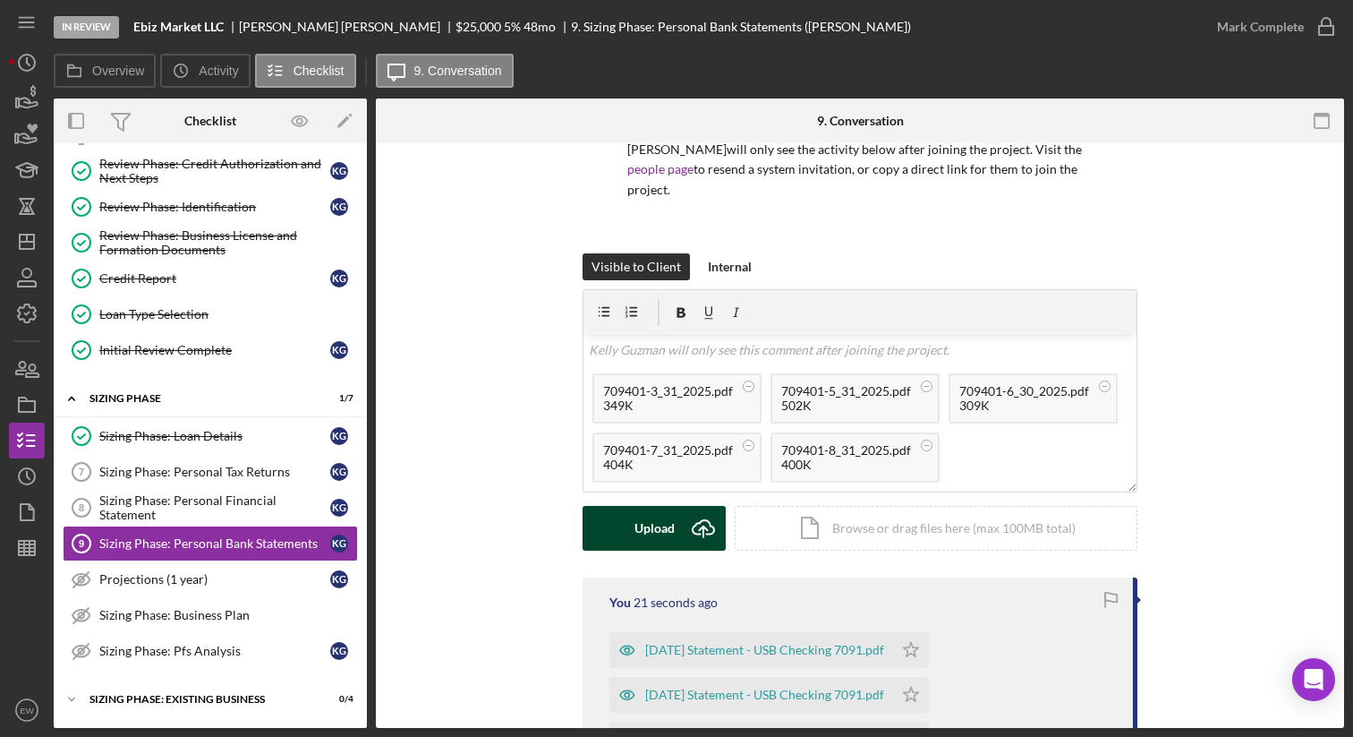
click at [637, 506] on div "Upload" at bounding box center [655, 528] width 40 height 45
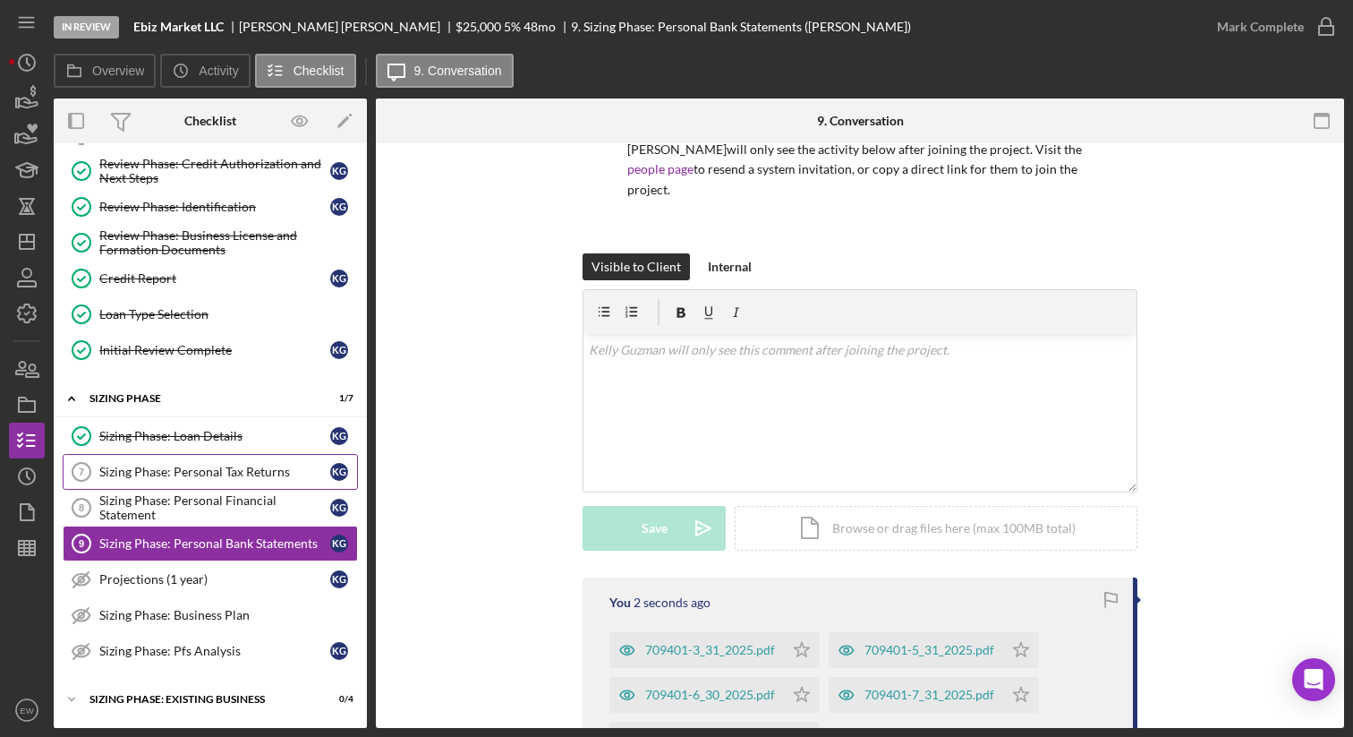
click at [222, 475] on div "Sizing Phase: Personal Tax Returns" at bounding box center [214, 471] width 231 height 14
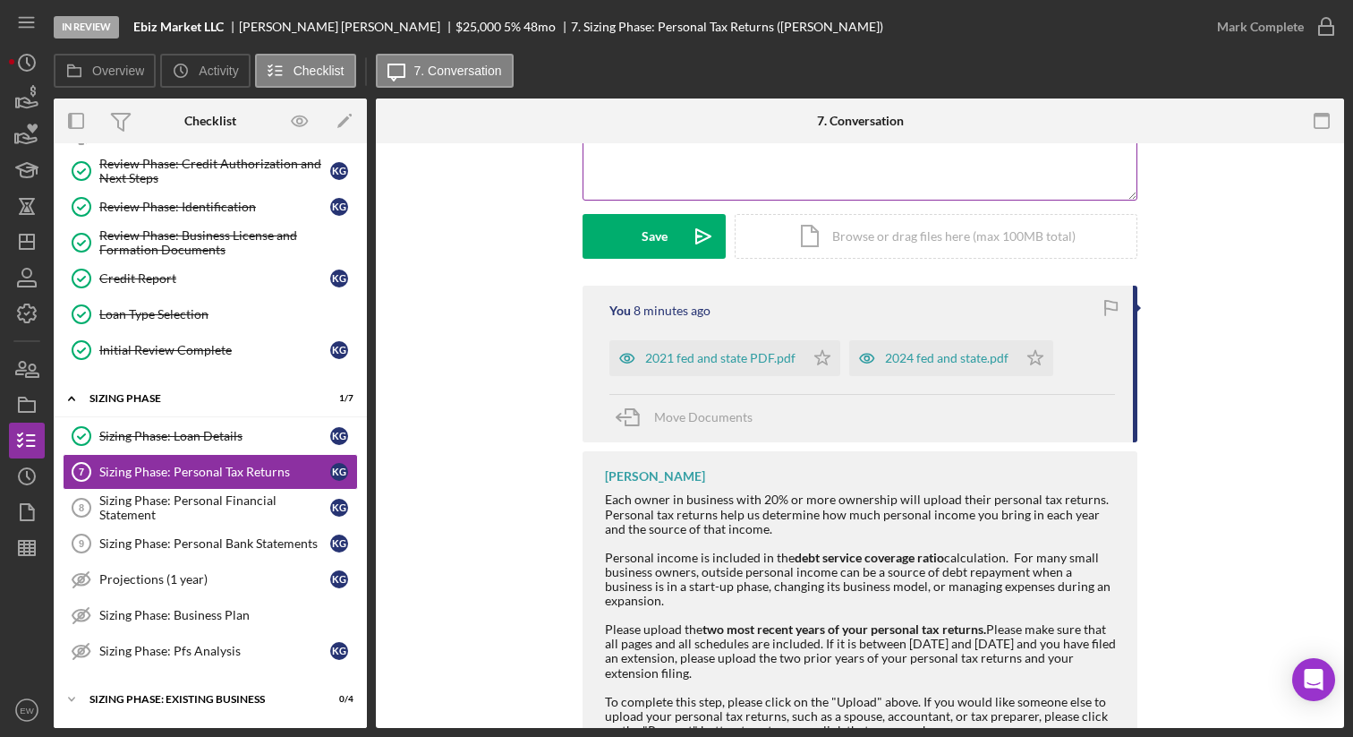
scroll to position [472, 0]
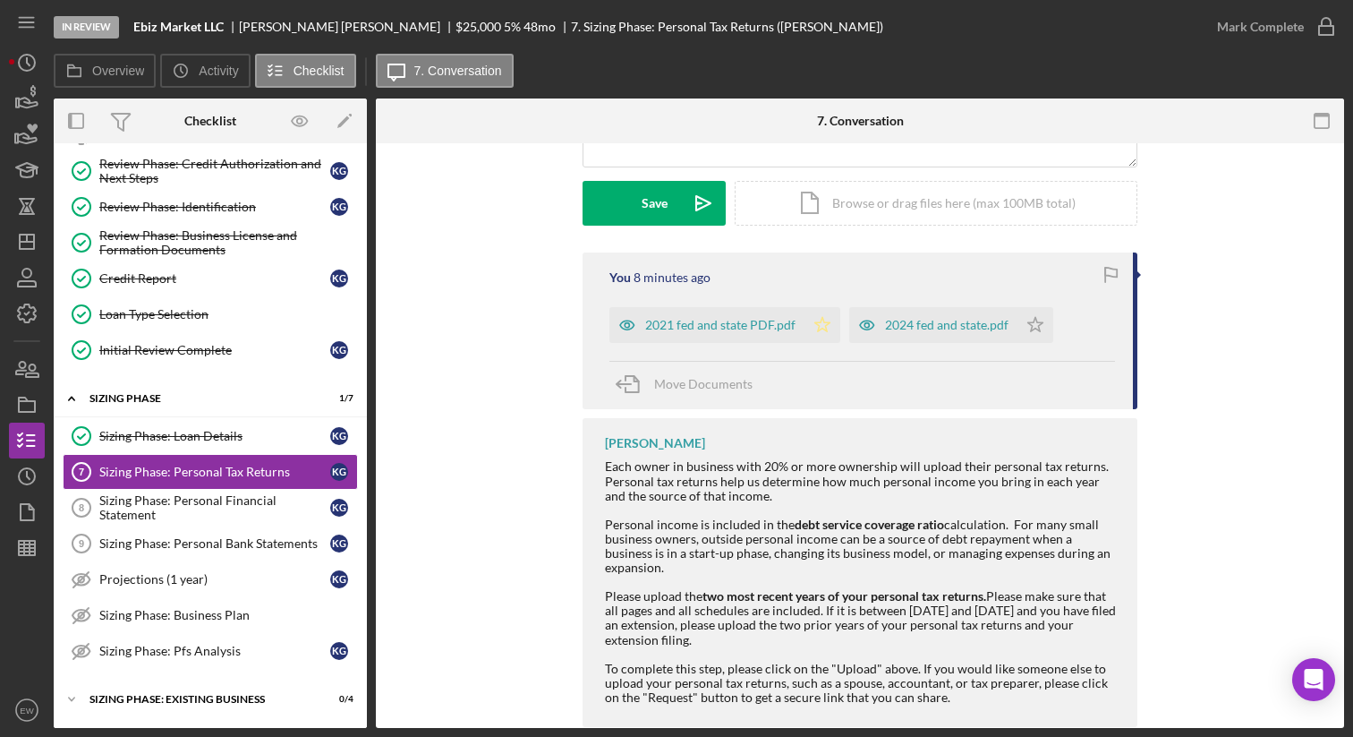
click at [822, 317] on polygon "button" at bounding box center [822, 324] width 15 height 14
click at [1028, 317] on polygon "button" at bounding box center [1035, 324] width 15 height 14
click at [1260, 14] on div "Mark Complete" at bounding box center [1260, 27] width 87 height 36
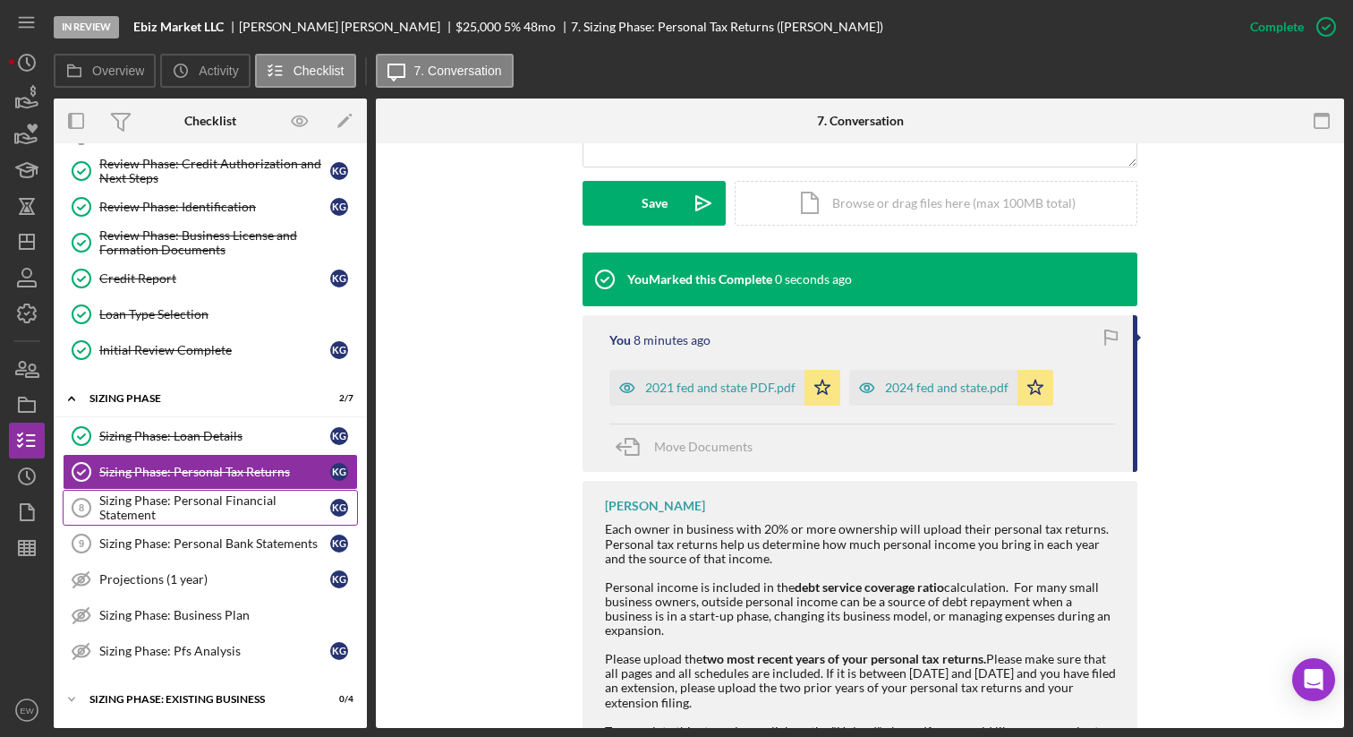
click at [249, 506] on div "Sizing Phase: Personal Financial Statement" at bounding box center [214, 507] width 231 height 29
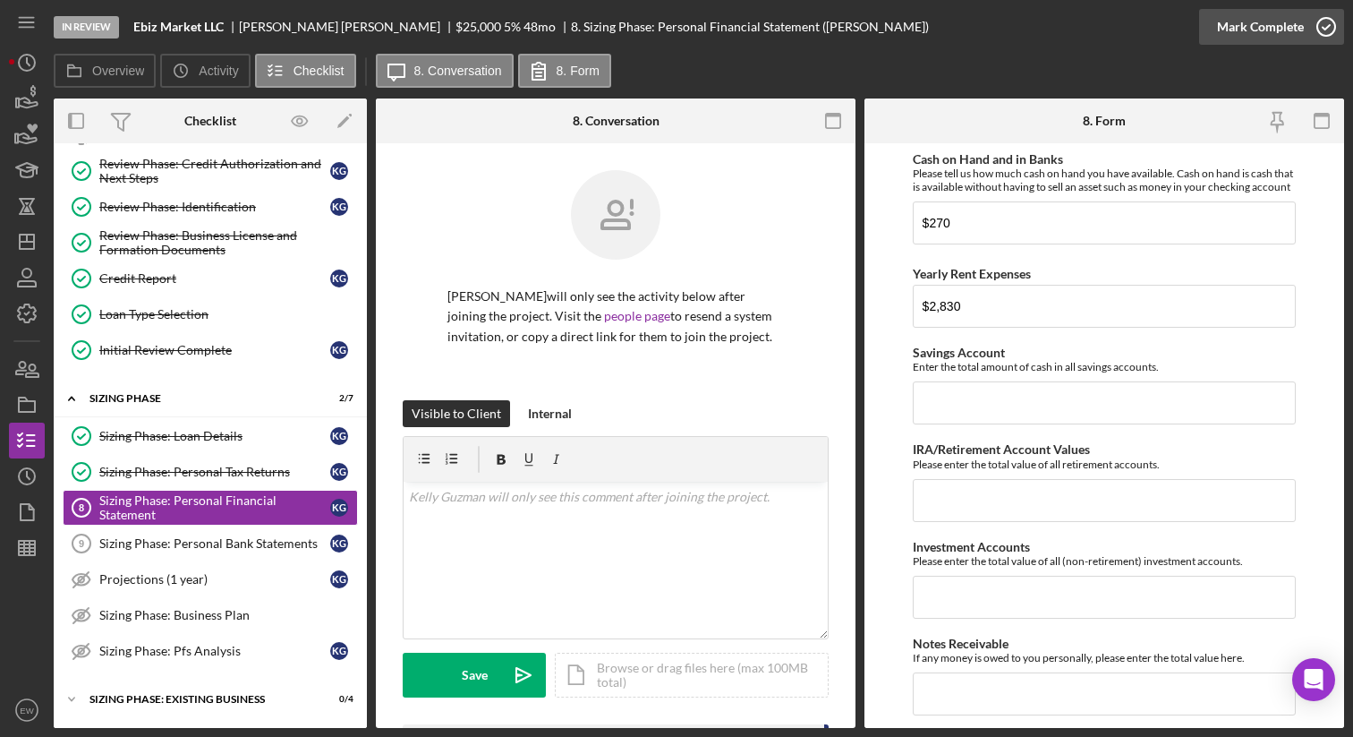
click at [1328, 28] on icon "button" at bounding box center [1326, 26] width 45 height 45
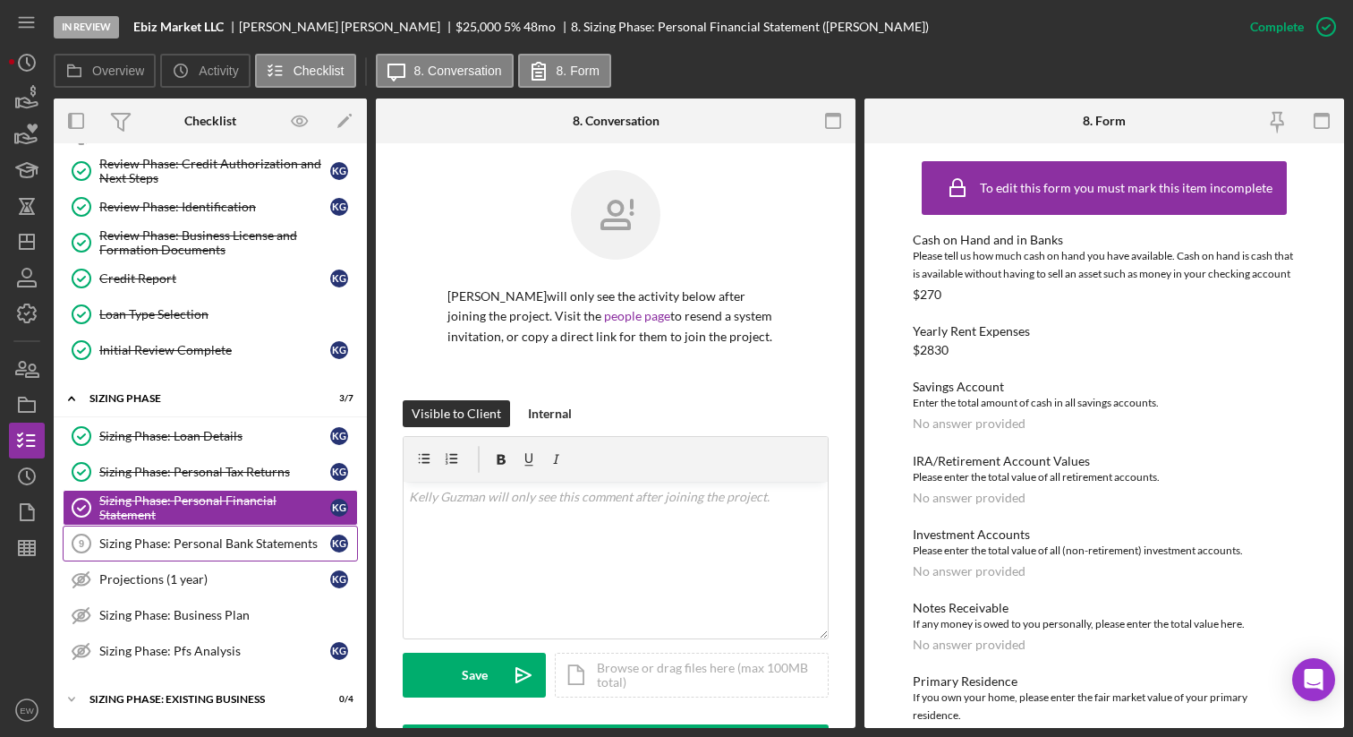
click at [231, 537] on div "Sizing Phase: Personal Bank Statements" at bounding box center [214, 543] width 231 height 14
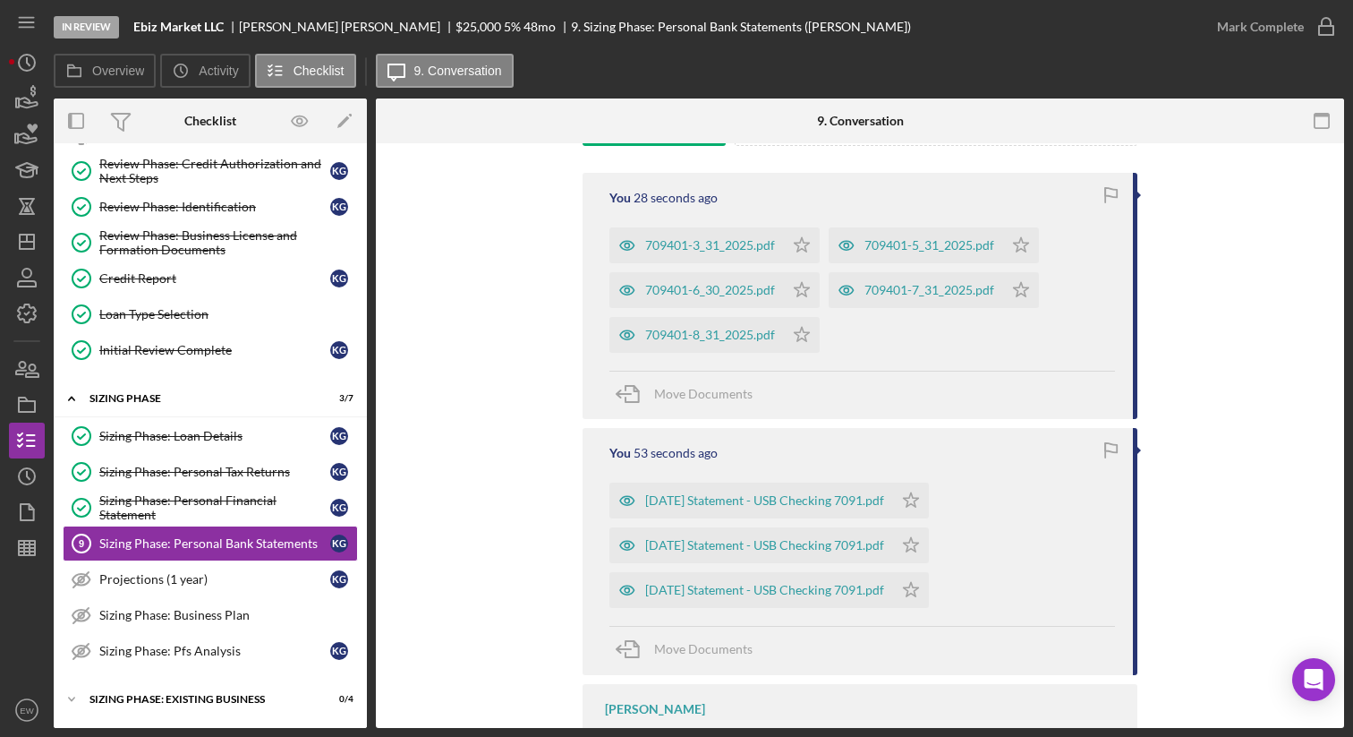
scroll to position [527, 0]
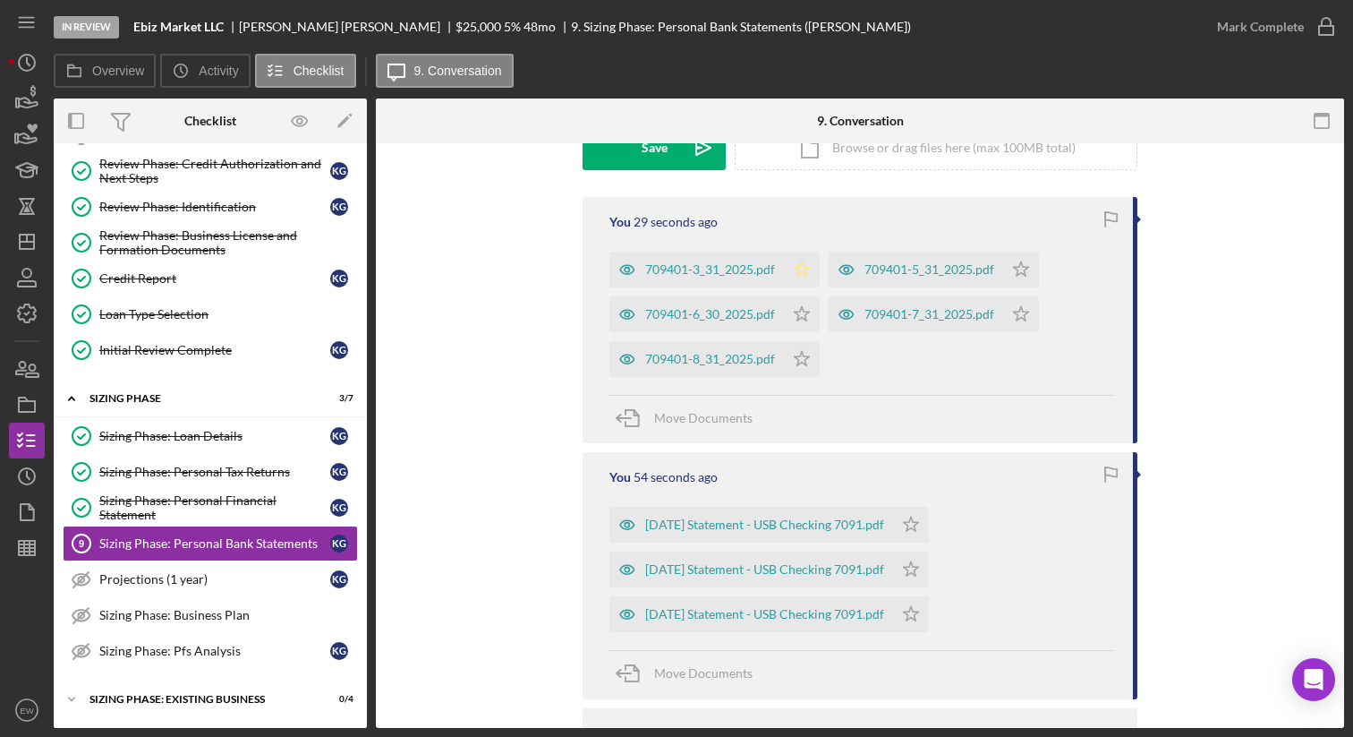
click at [795, 261] on polygon "button" at bounding box center [802, 268] width 15 height 14
click at [793, 296] on icon "Icon/Star" at bounding box center [802, 314] width 36 height 36
click at [792, 341] on icon "Icon/Star" at bounding box center [802, 359] width 36 height 36
click at [1013, 251] on icon "Icon/Star" at bounding box center [1021, 269] width 36 height 36
click at [1018, 306] on polygon "button" at bounding box center [1021, 313] width 15 height 14
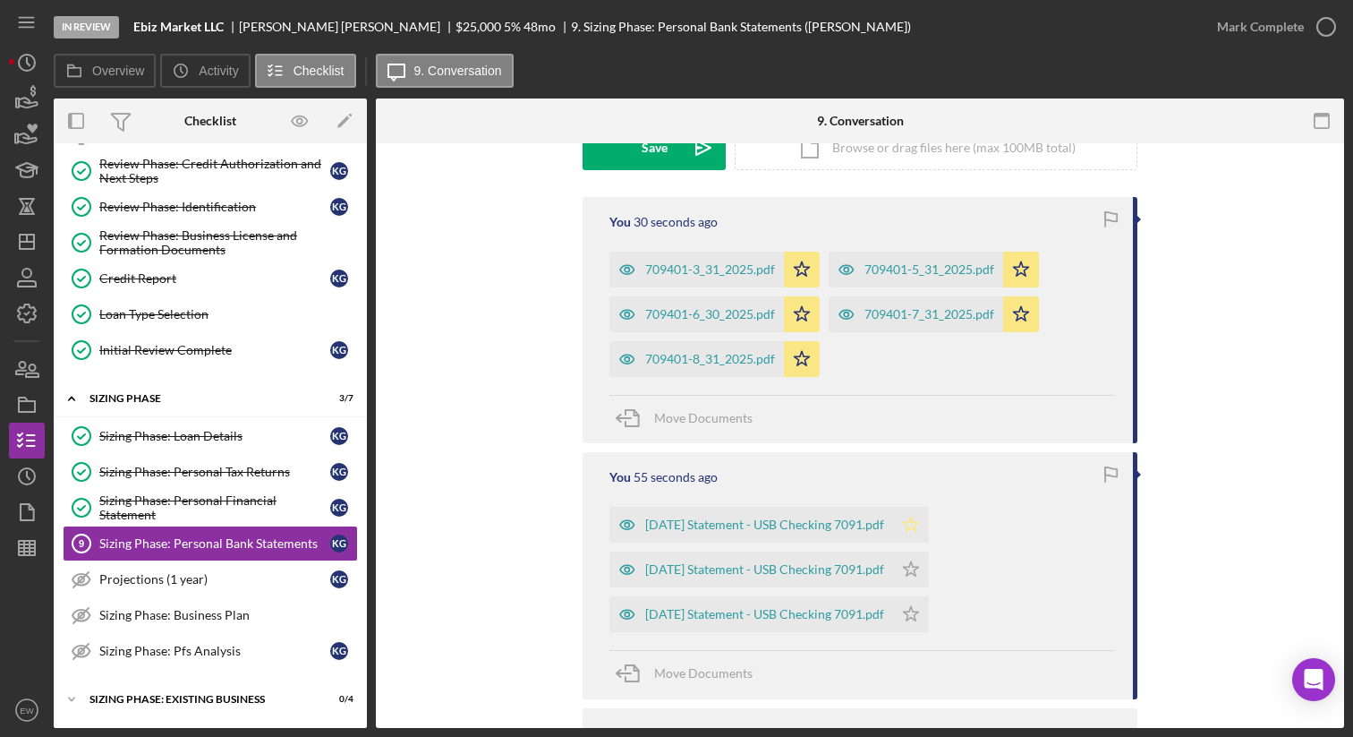
click at [919, 517] on polygon "button" at bounding box center [911, 524] width 15 height 14
click at [929, 551] on icon "Icon/Star" at bounding box center [911, 569] width 36 height 36
click at [929, 596] on icon "Icon/Star" at bounding box center [911, 614] width 36 height 36
click at [1276, 31] on div "Mark Complete" at bounding box center [1260, 27] width 87 height 36
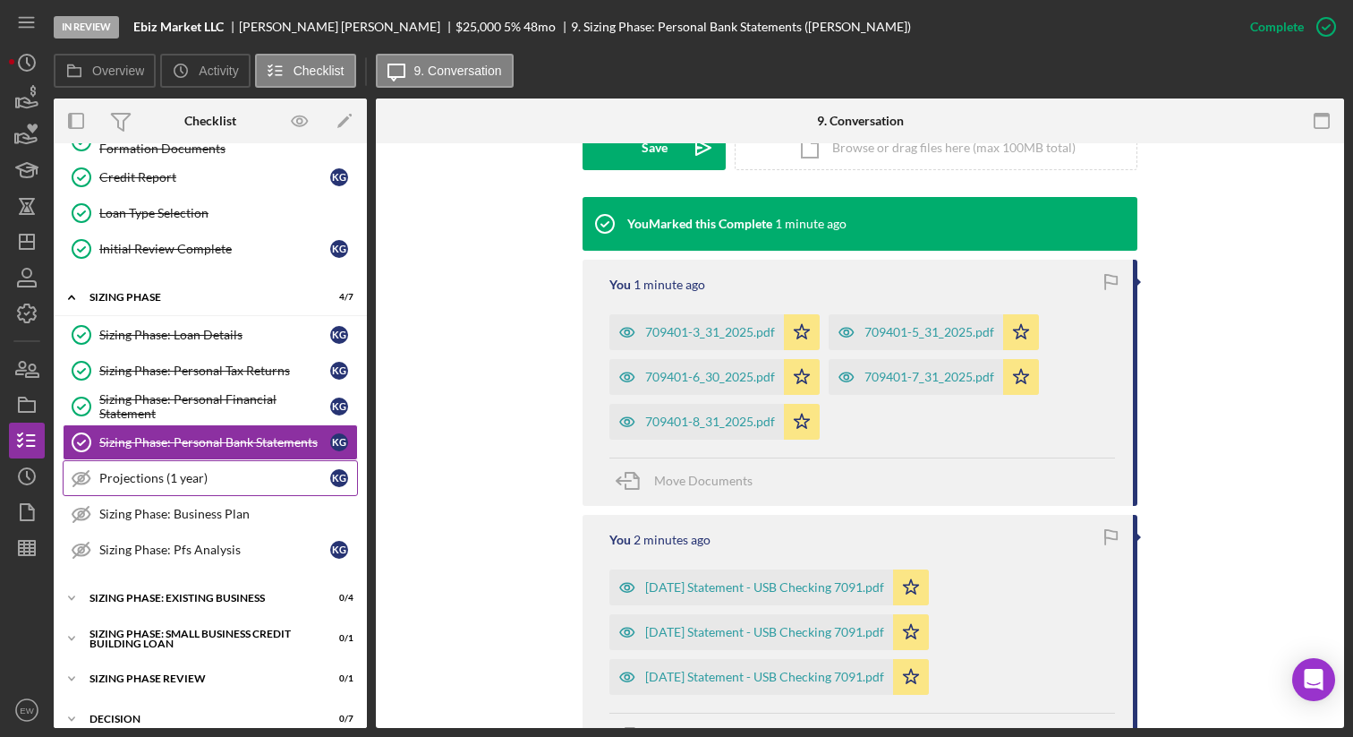
scroll to position [272, 0]
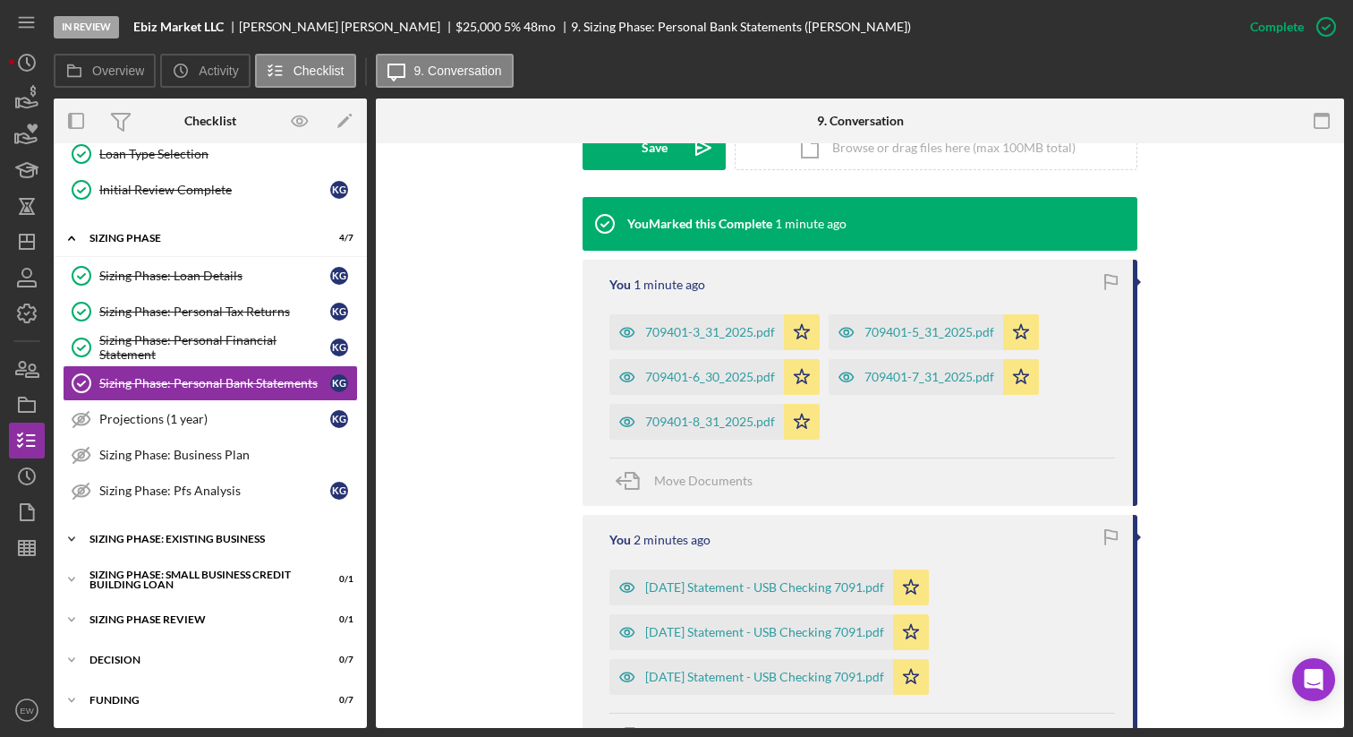
click at [198, 539] on div "SIZING PHASE: EXISTING BUSINESS" at bounding box center [216, 538] width 255 height 11
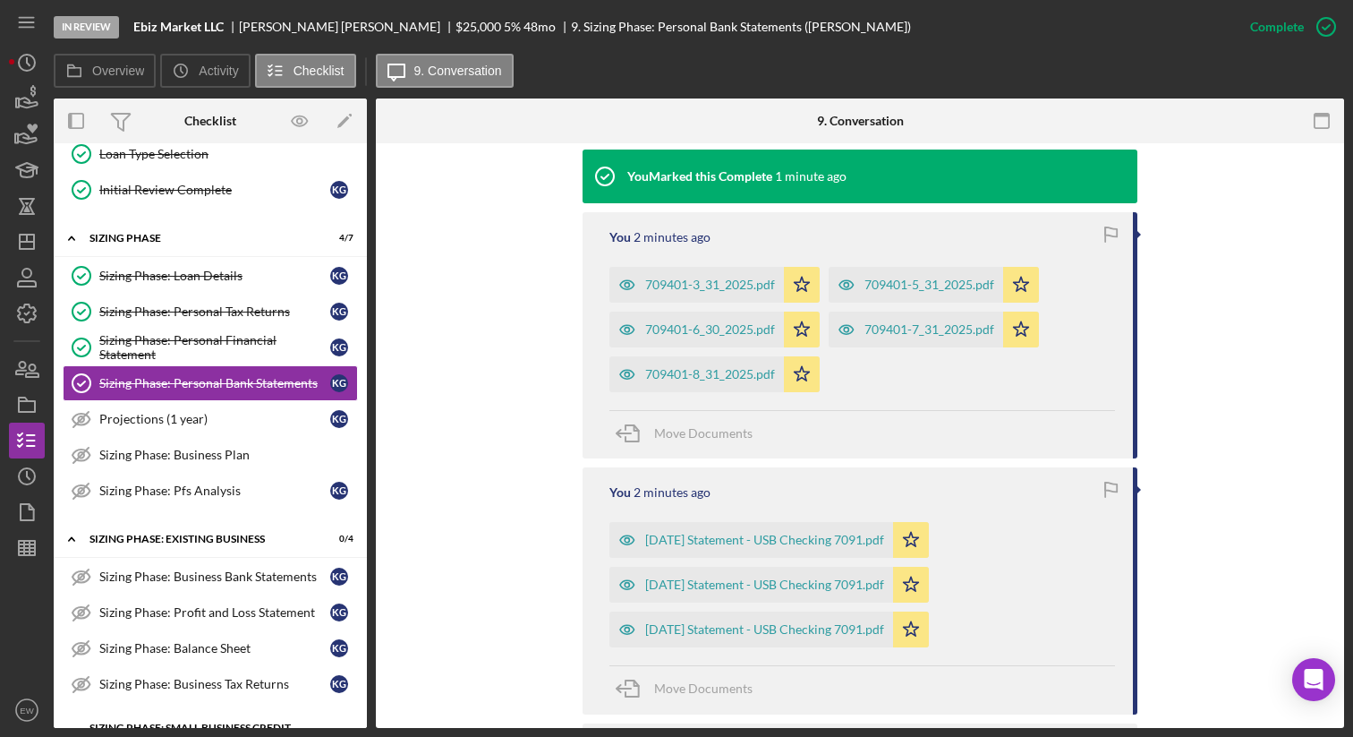
scroll to position [571, 0]
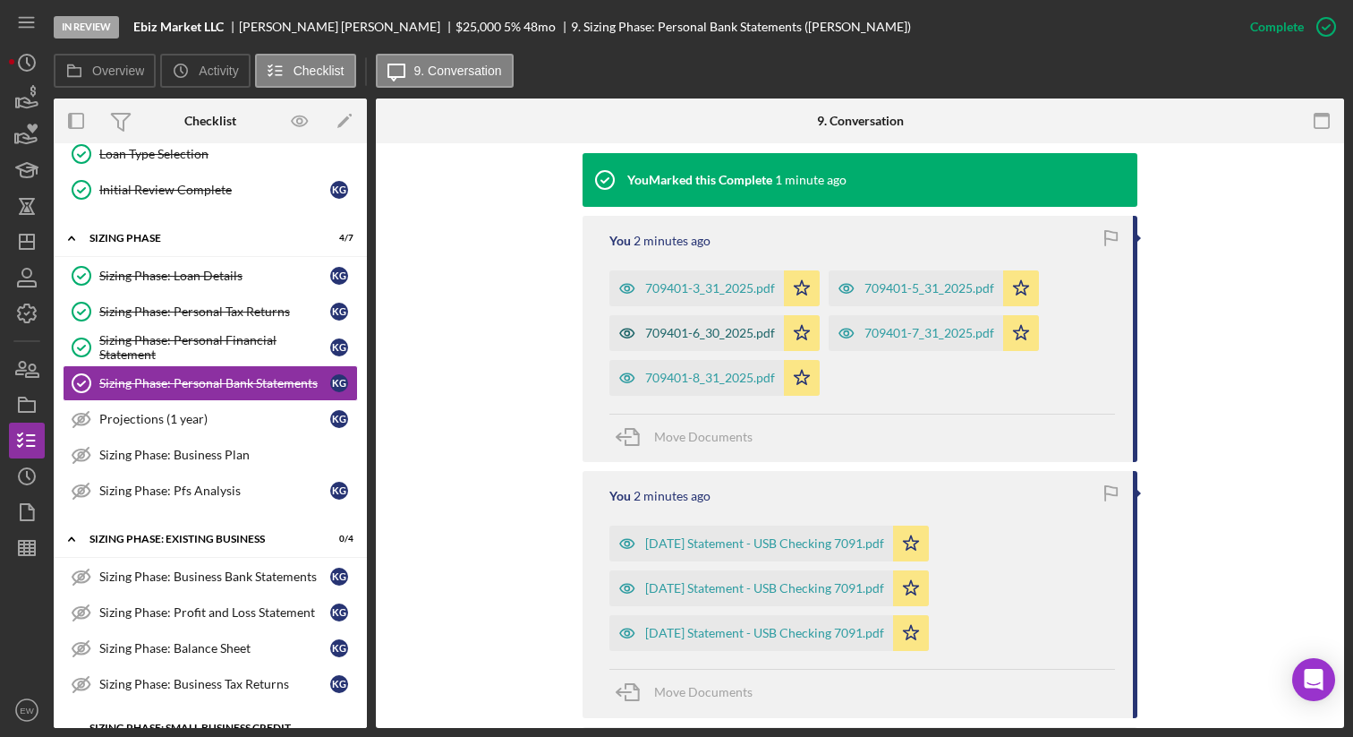
click at [699, 326] on div "709401-6_30_2025.pdf" at bounding box center [710, 333] width 130 height 14
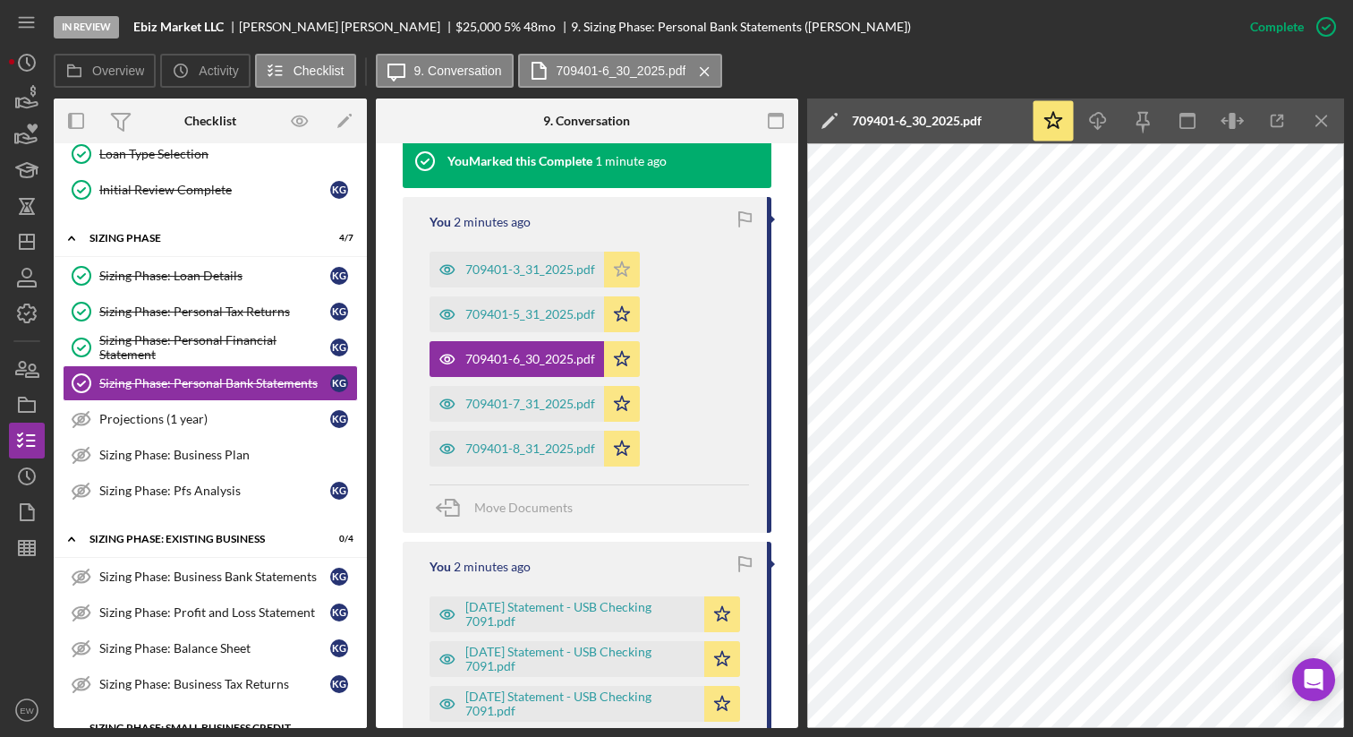
click at [623, 271] on icon "Icon/Star" at bounding box center [622, 269] width 36 height 36
click at [619, 311] on icon "Icon/Star" at bounding box center [622, 314] width 36 height 36
click at [622, 354] on polygon "button" at bounding box center [622, 358] width 15 height 14
click at [622, 402] on icon "Icon/Star" at bounding box center [622, 404] width 36 height 36
click at [622, 439] on icon "Icon/Star" at bounding box center [622, 448] width 36 height 36
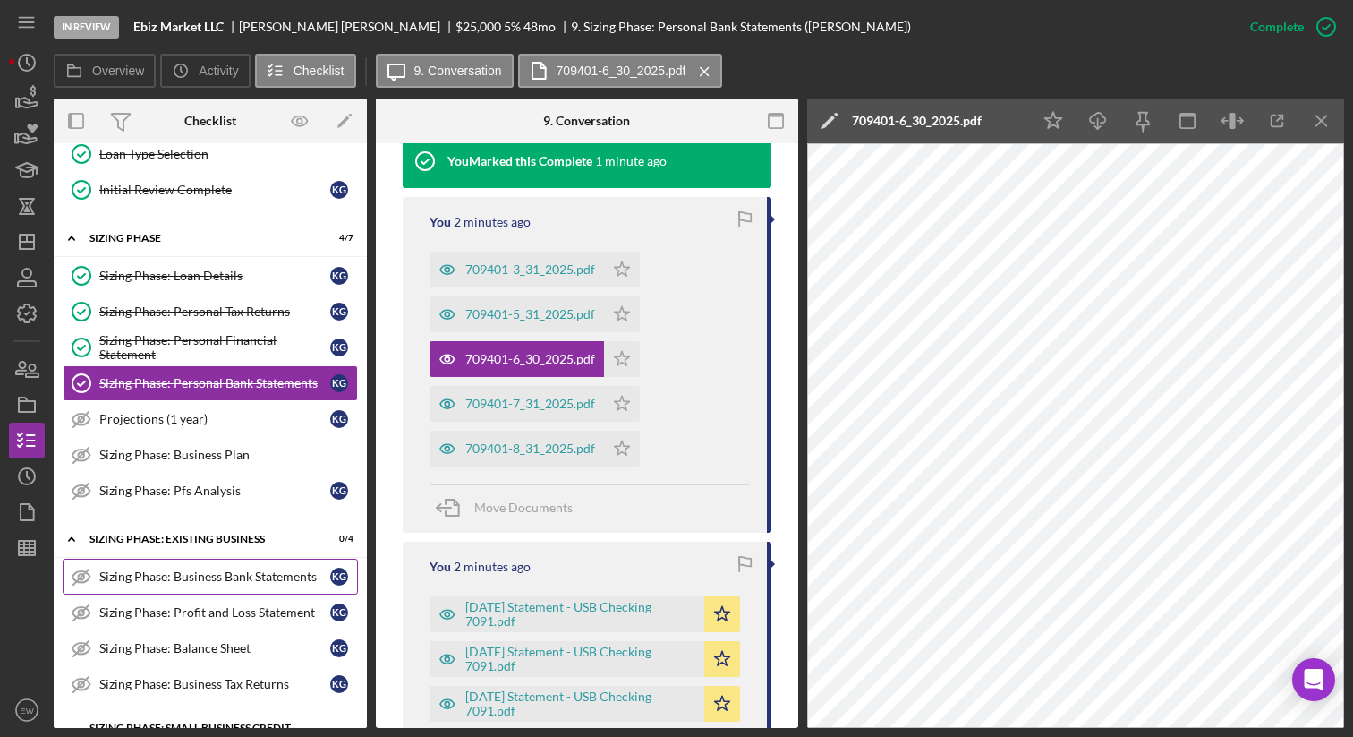
click at [201, 578] on div "Sizing Phase: Business Bank Statements" at bounding box center [214, 576] width 231 height 14
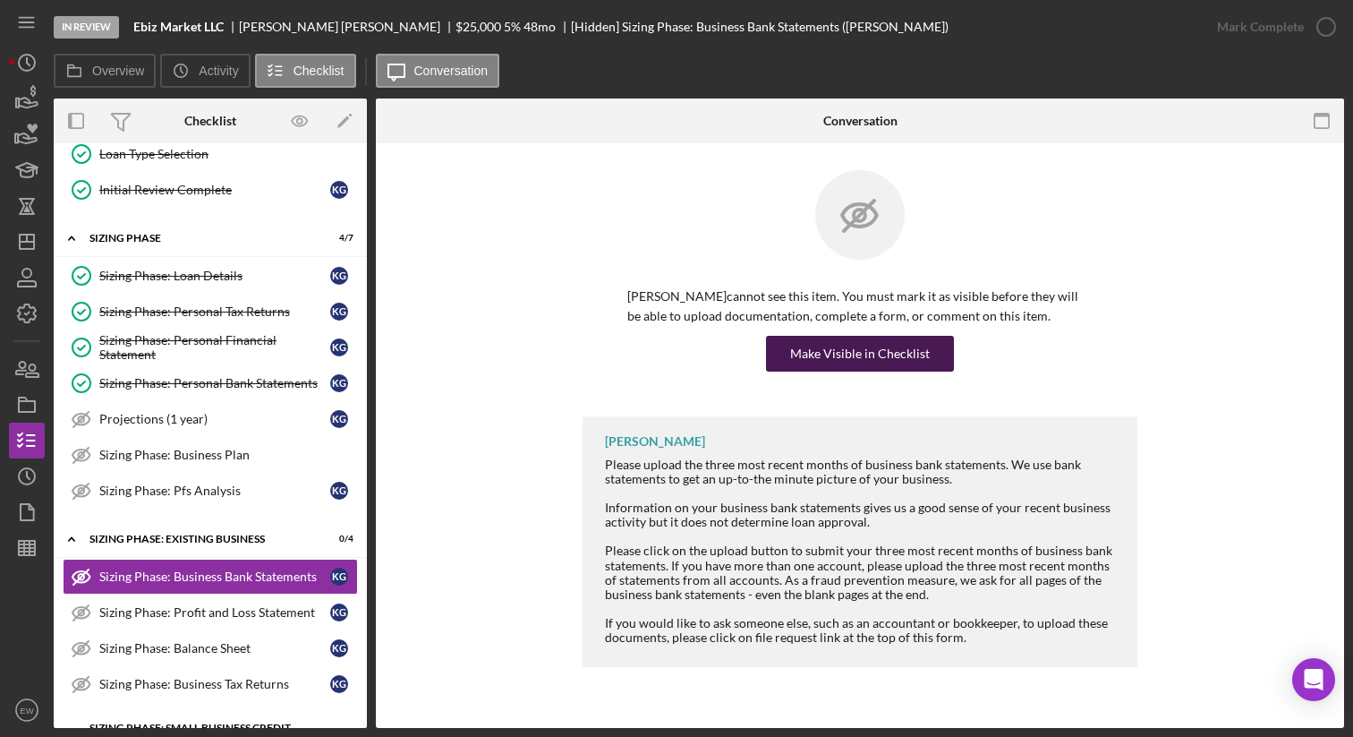
click at [830, 361] on div "Make Visible in Checklist" at bounding box center [860, 354] width 140 height 36
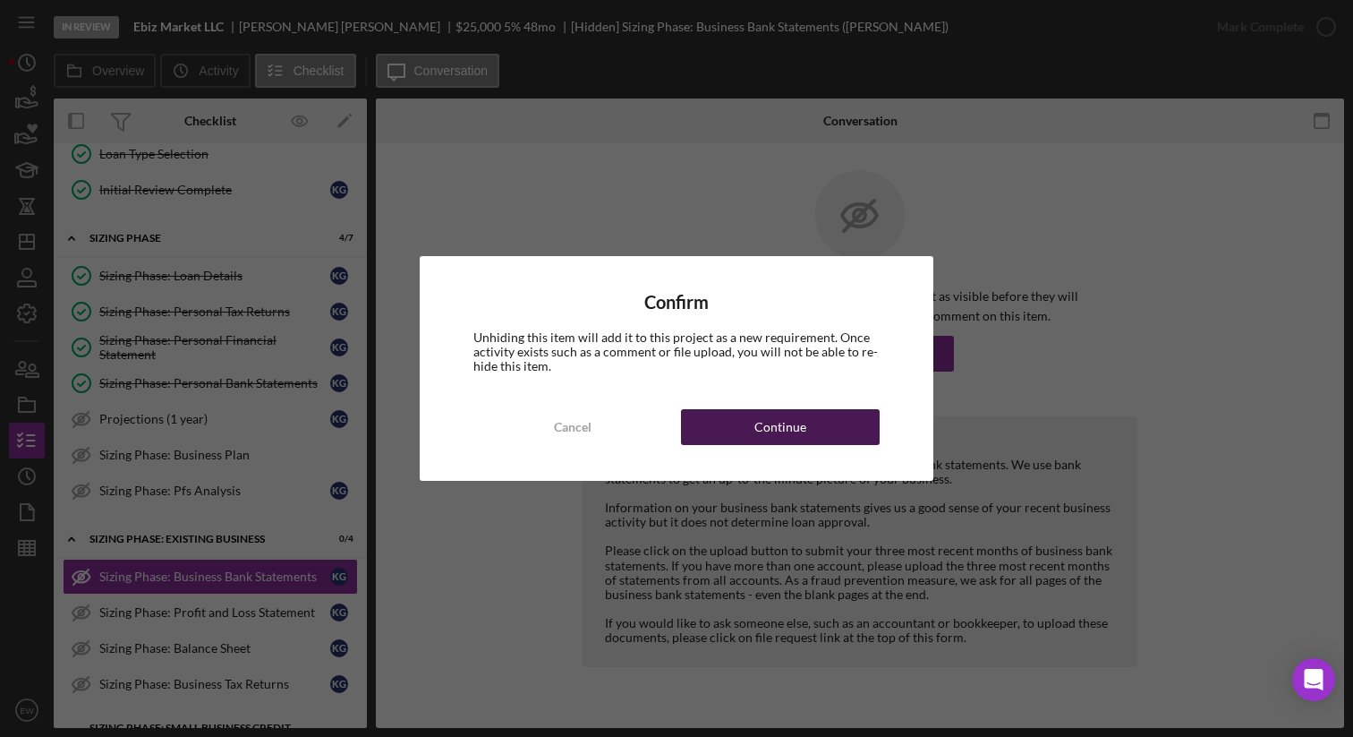
click at [781, 430] on div "Continue" at bounding box center [780, 427] width 52 height 36
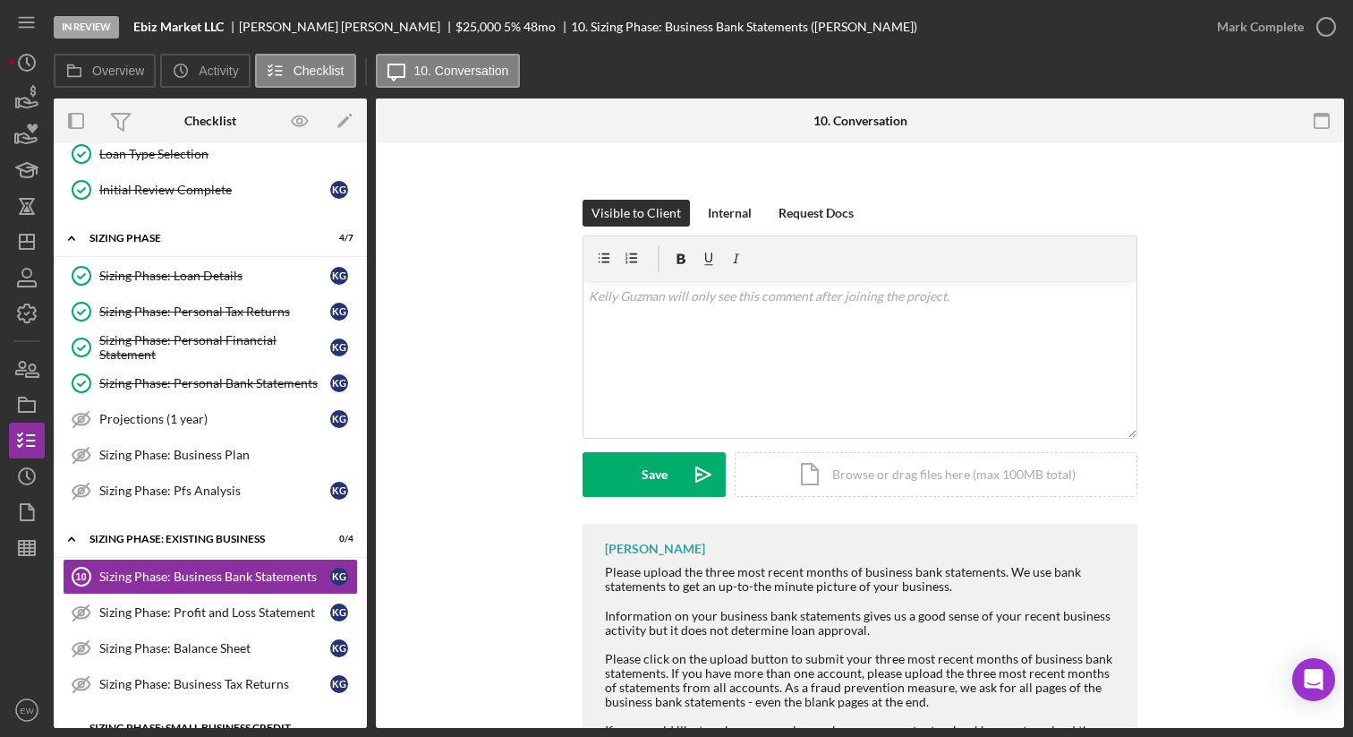
scroll to position [227, 0]
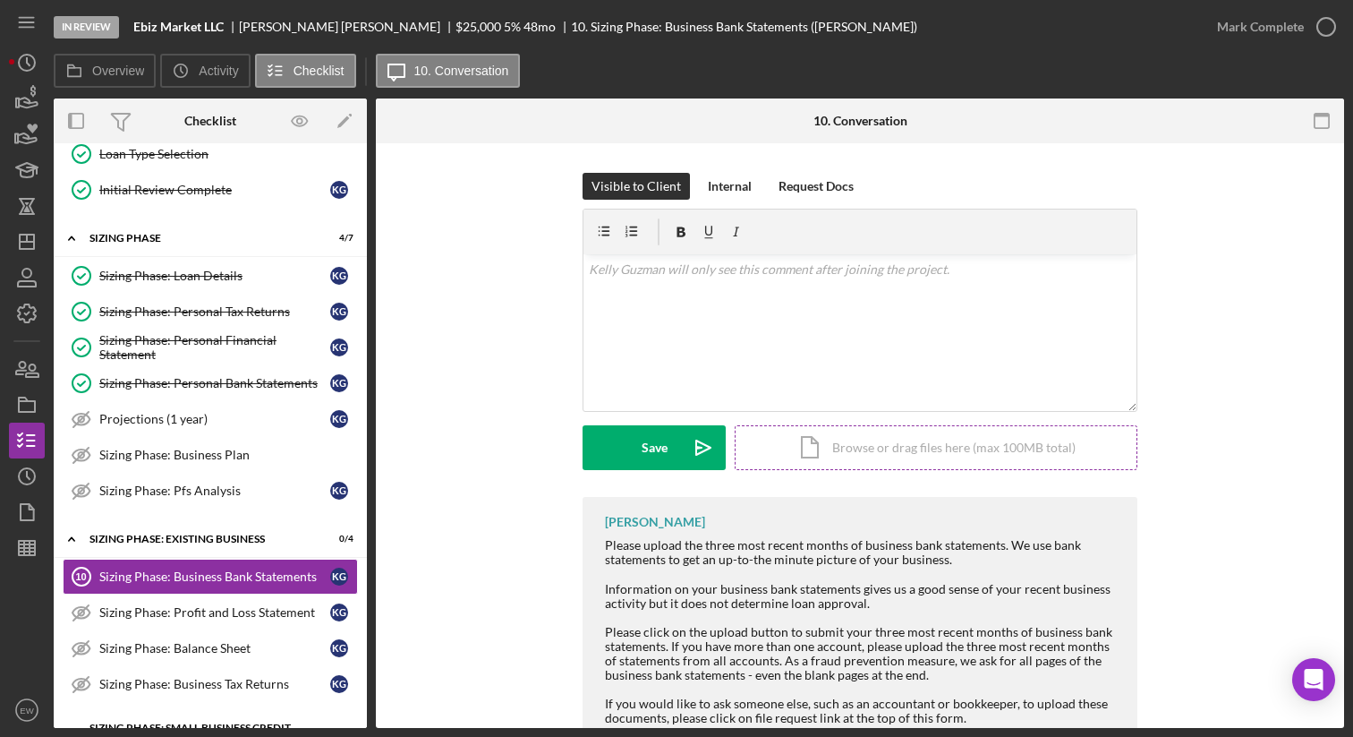
click at [823, 425] on div "Icon/Document Browse or drag files here (max 100MB total) Tap to choose files o…" at bounding box center [936, 447] width 403 height 45
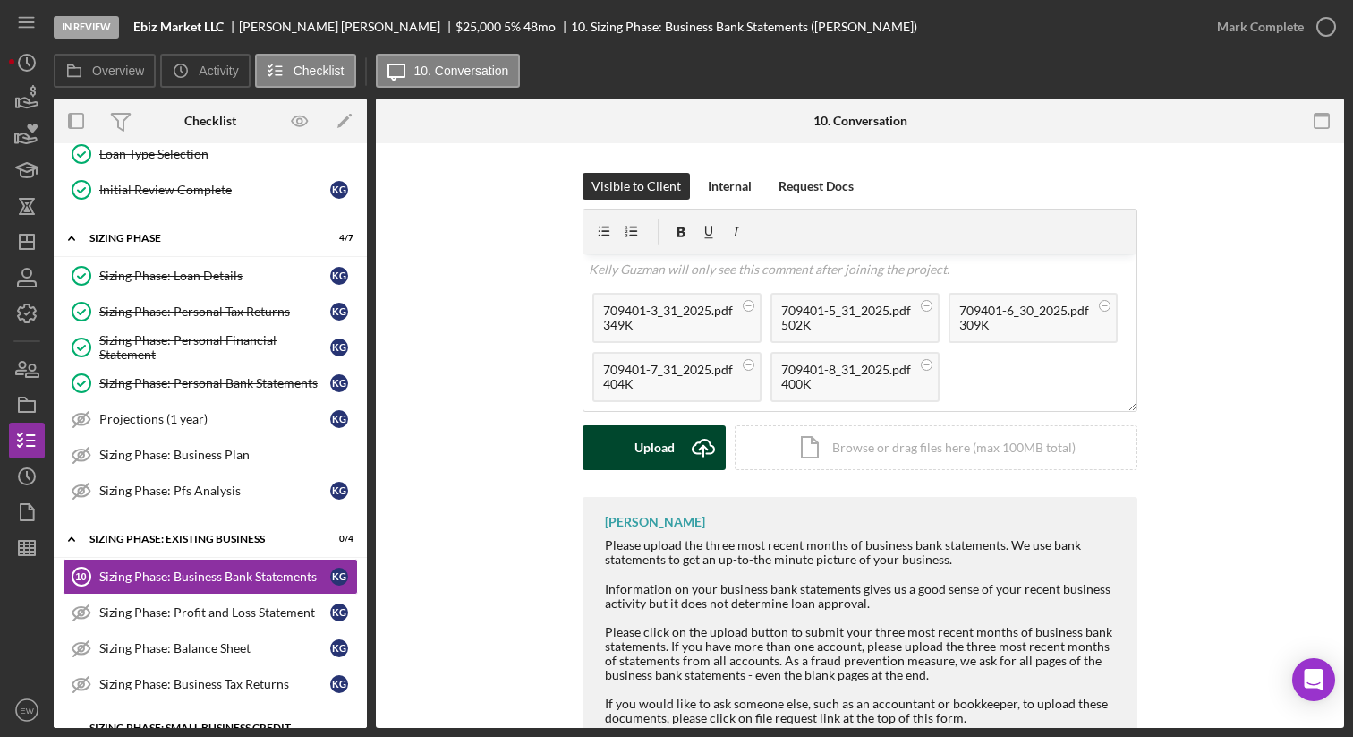
click at [626, 429] on button "Upload Icon/Upload" at bounding box center [654, 447] width 143 height 45
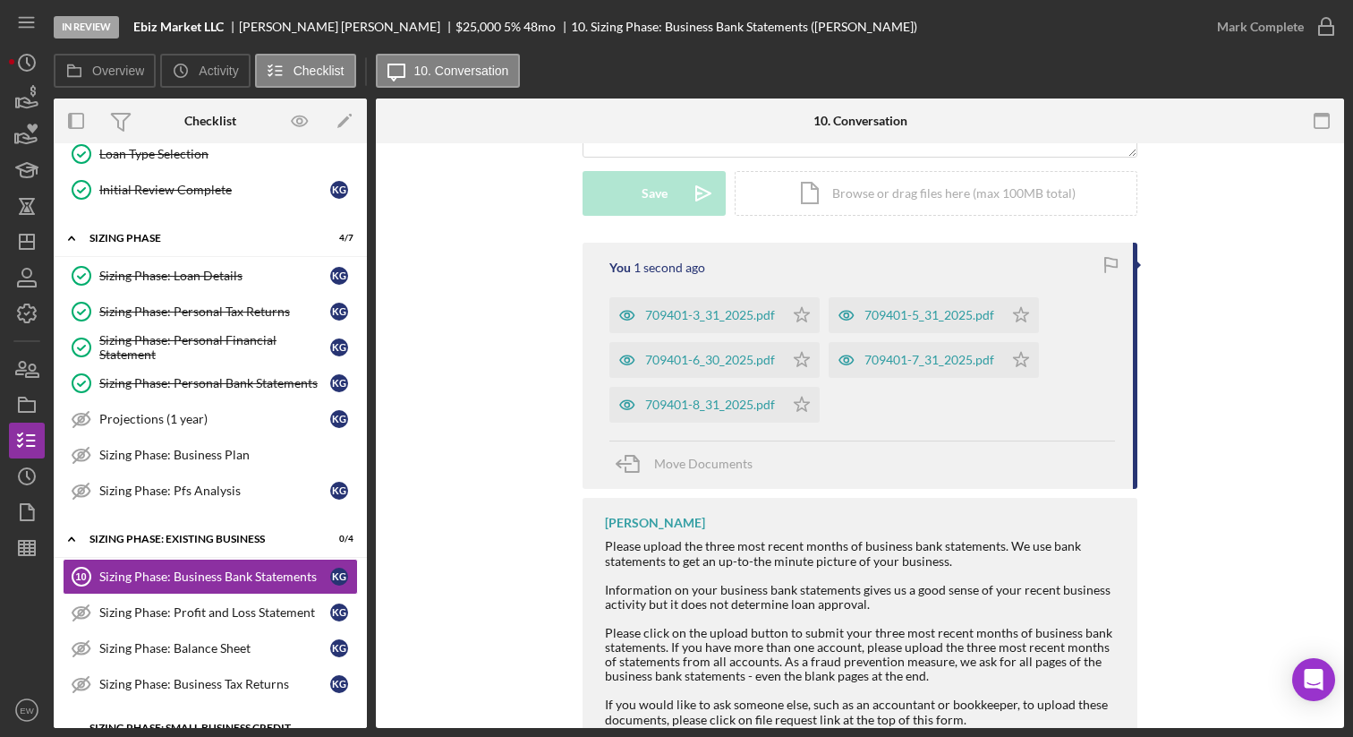
scroll to position [518, 0]
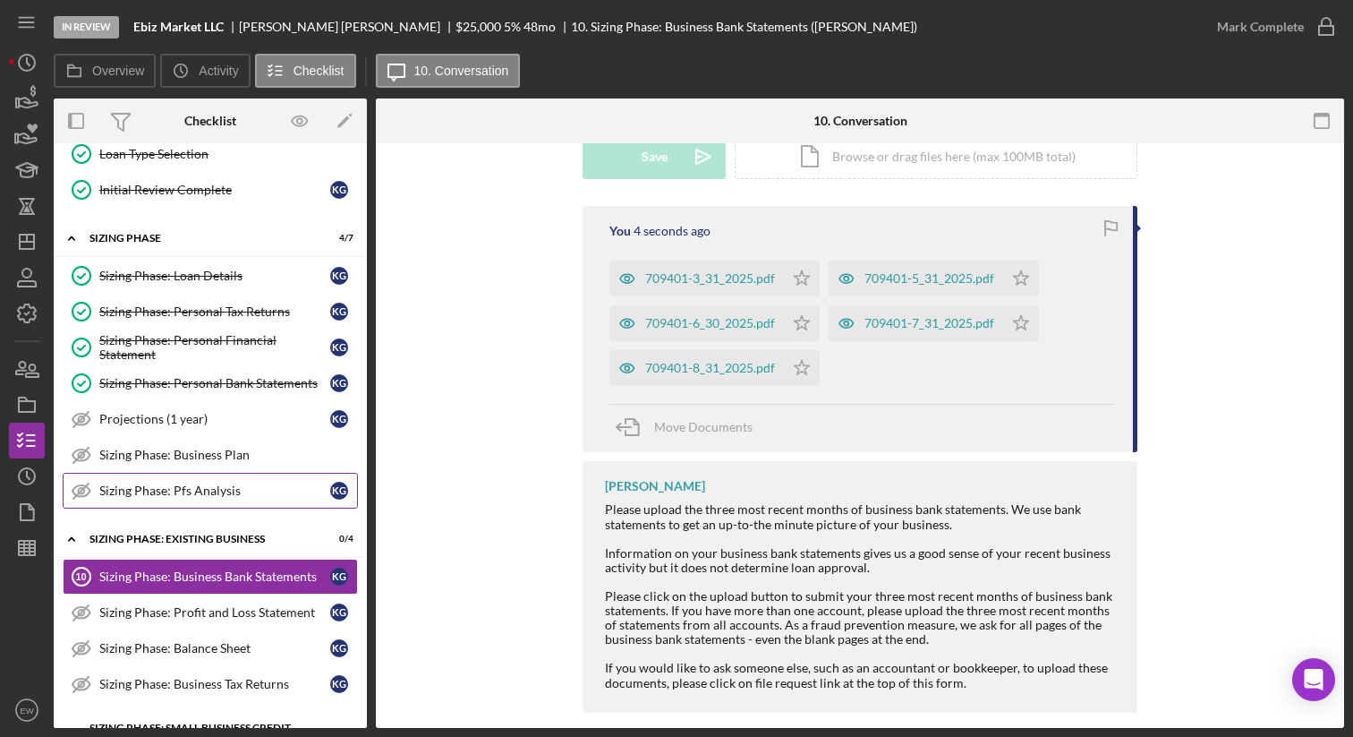
click at [200, 495] on div "Sizing Phase: Pfs Analysis" at bounding box center [214, 490] width 231 height 14
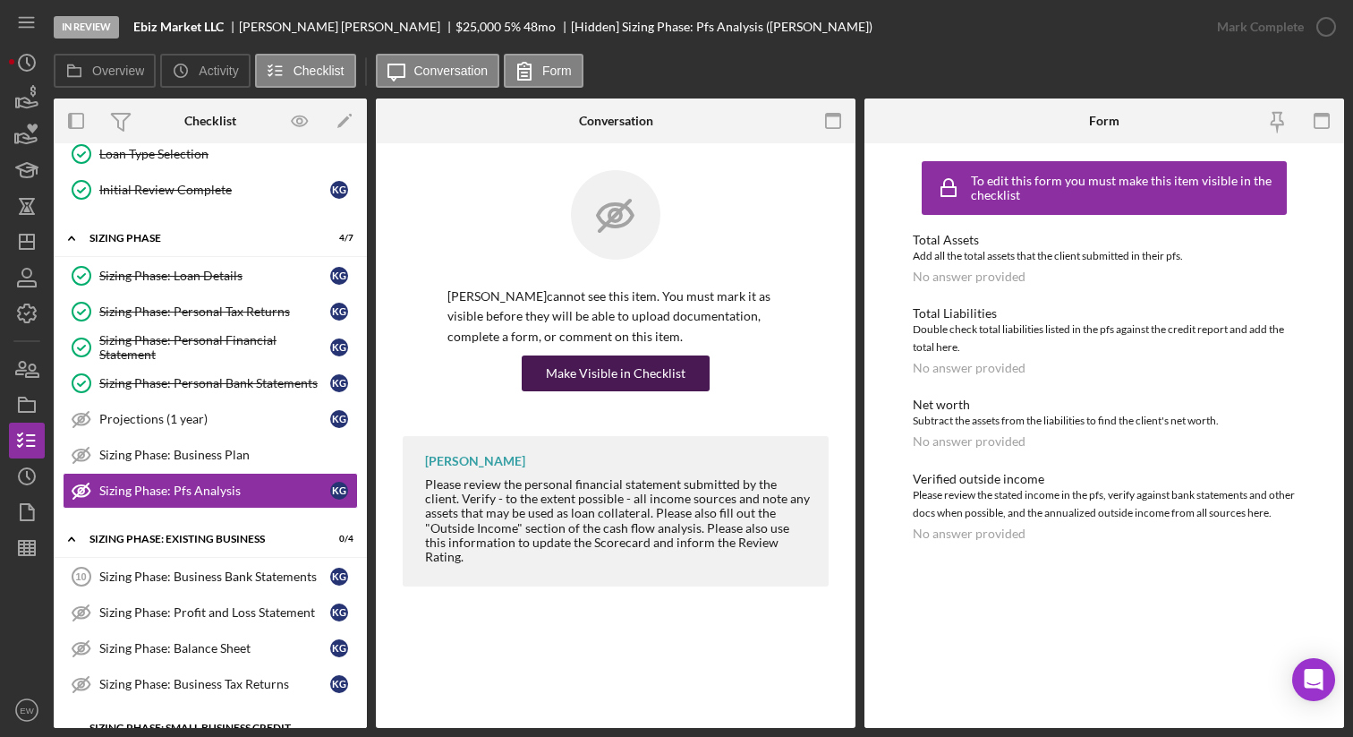
click at [579, 365] on div "Make Visible in Checklist" at bounding box center [616, 373] width 140 height 36
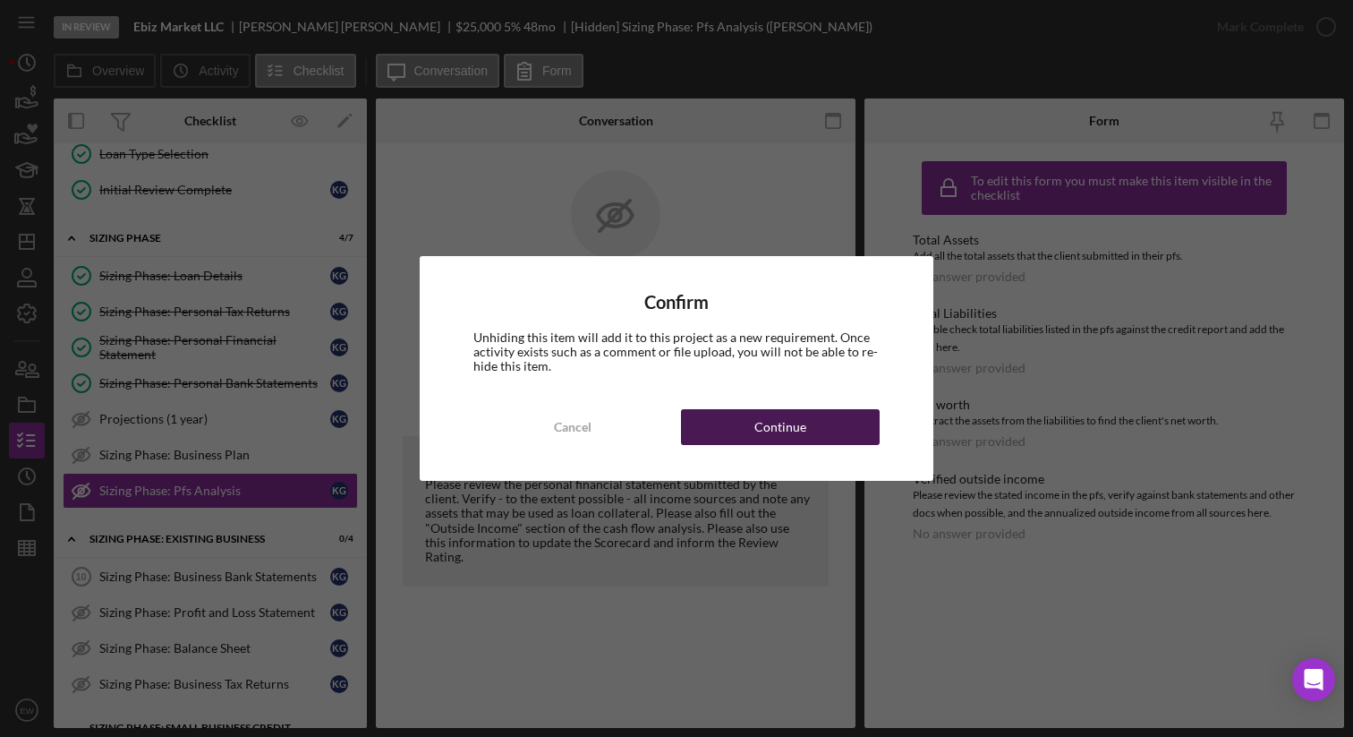
click at [774, 422] on div "Continue" at bounding box center [780, 427] width 52 height 36
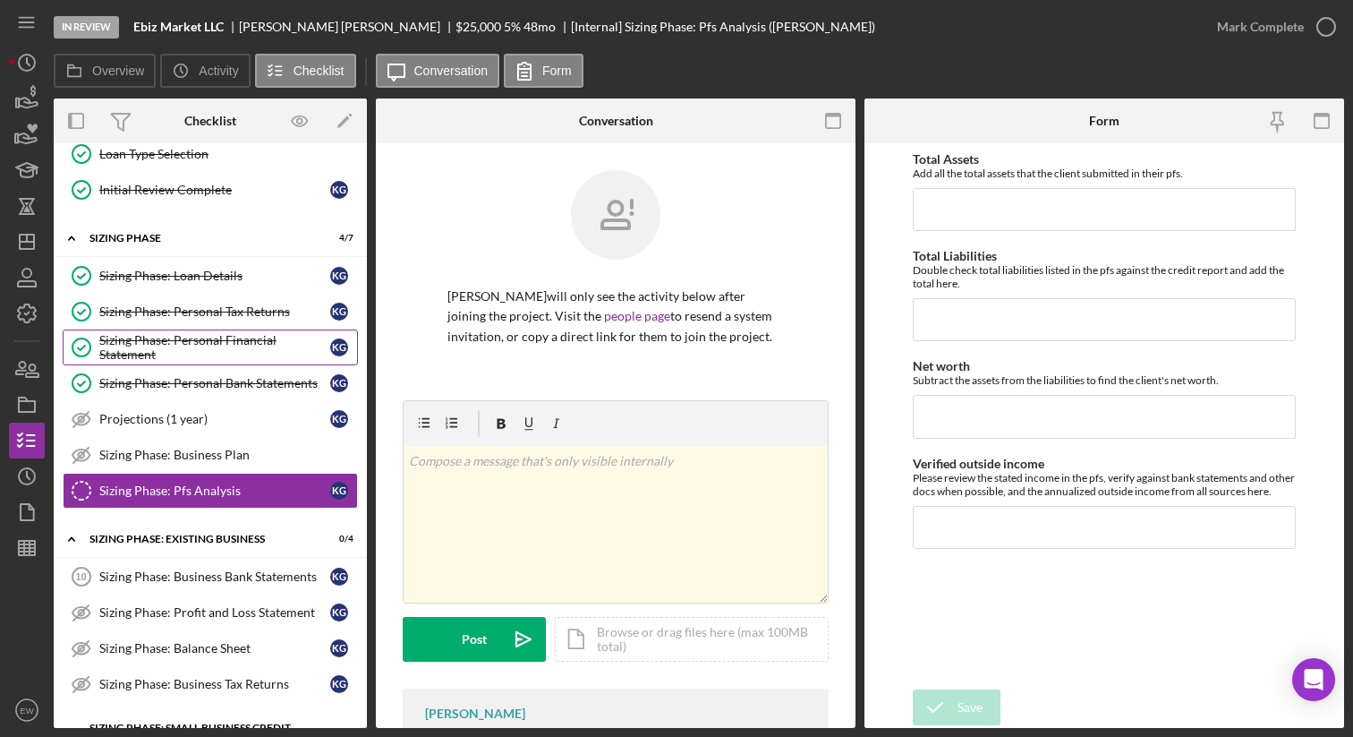
click at [260, 344] on div "Sizing Phase: Personal Financial Statement" at bounding box center [214, 347] width 231 height 29
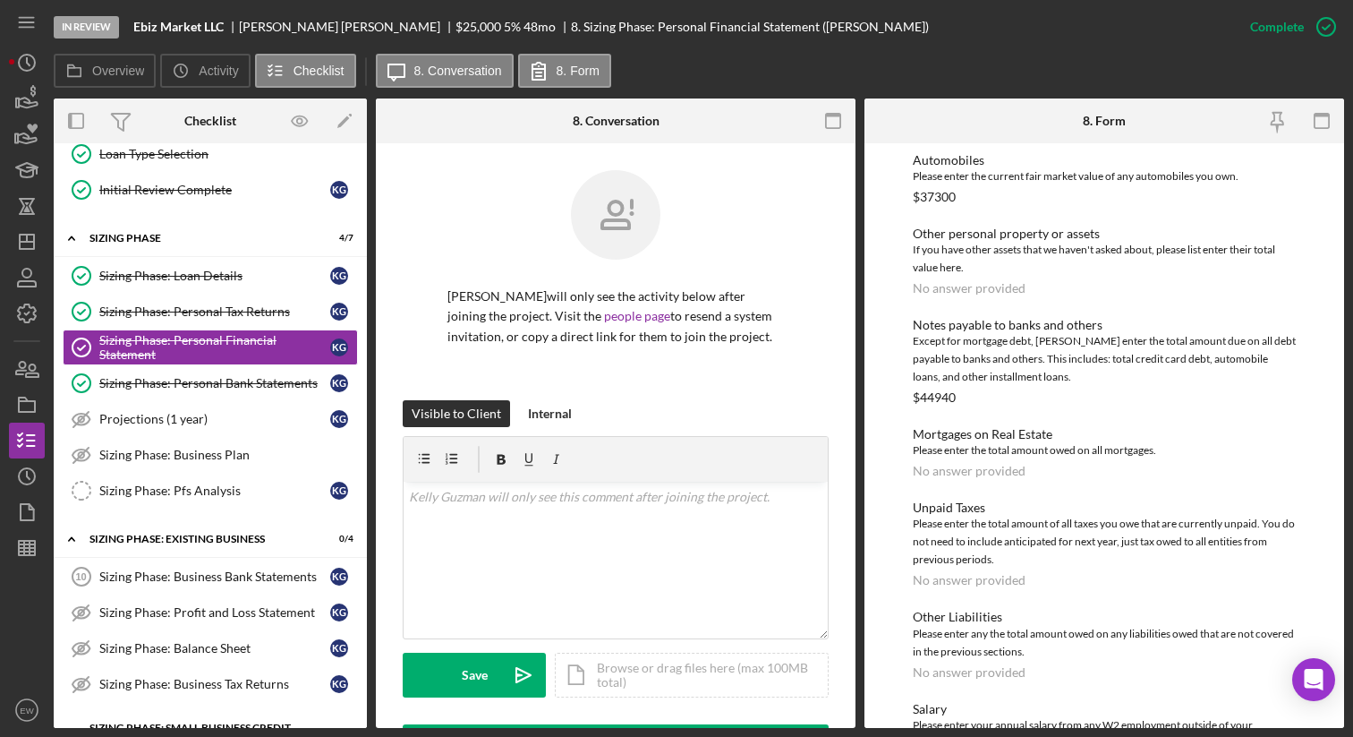
scroll to position [703, 0]
click at [228, 492] on div "Sizing Phase: Pfs Analysis" at bounding box center [214, 490] width 231 height 14
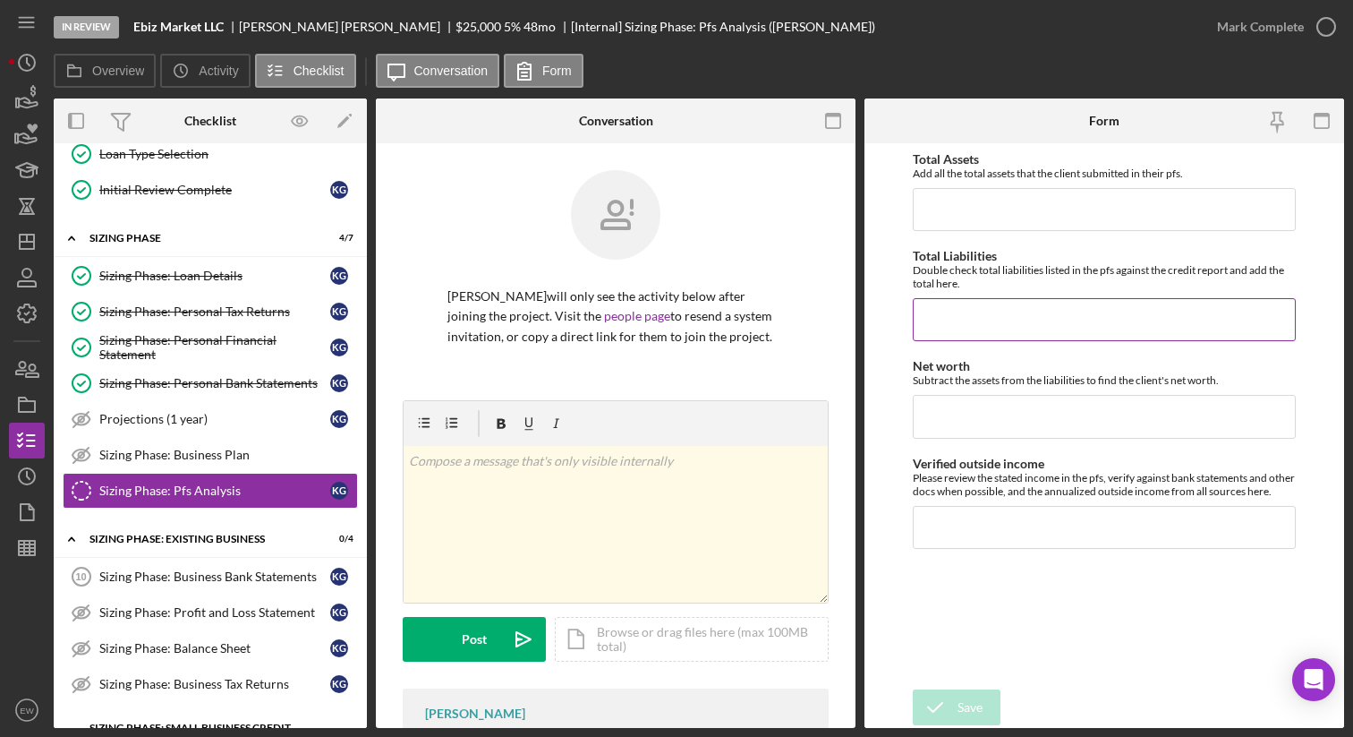
click at [965, 310] on input "Total Liabilities" at bounding box center [1105, 319] width 384 height 43
type input "$44,949"
click at [966, 198] on input "Total Assets" at bounding box center [1105, 209] width 384 height 43
click at [236, 337] on div "Sizing Phase: Personal Financial Statement" at bounding box center [214, 347] width 231 height 29
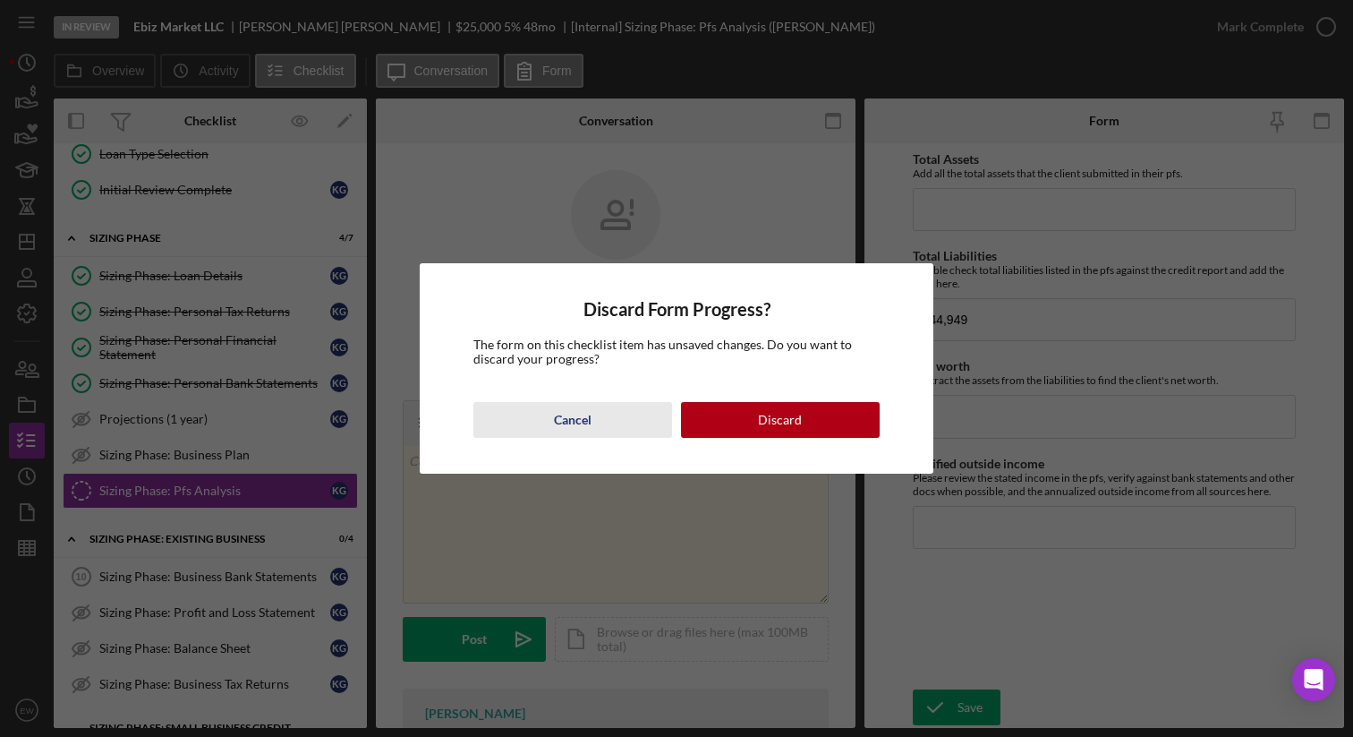
click at [577, 422] on div "Cancel" at bounding box center [573, 420] width 38 height 36
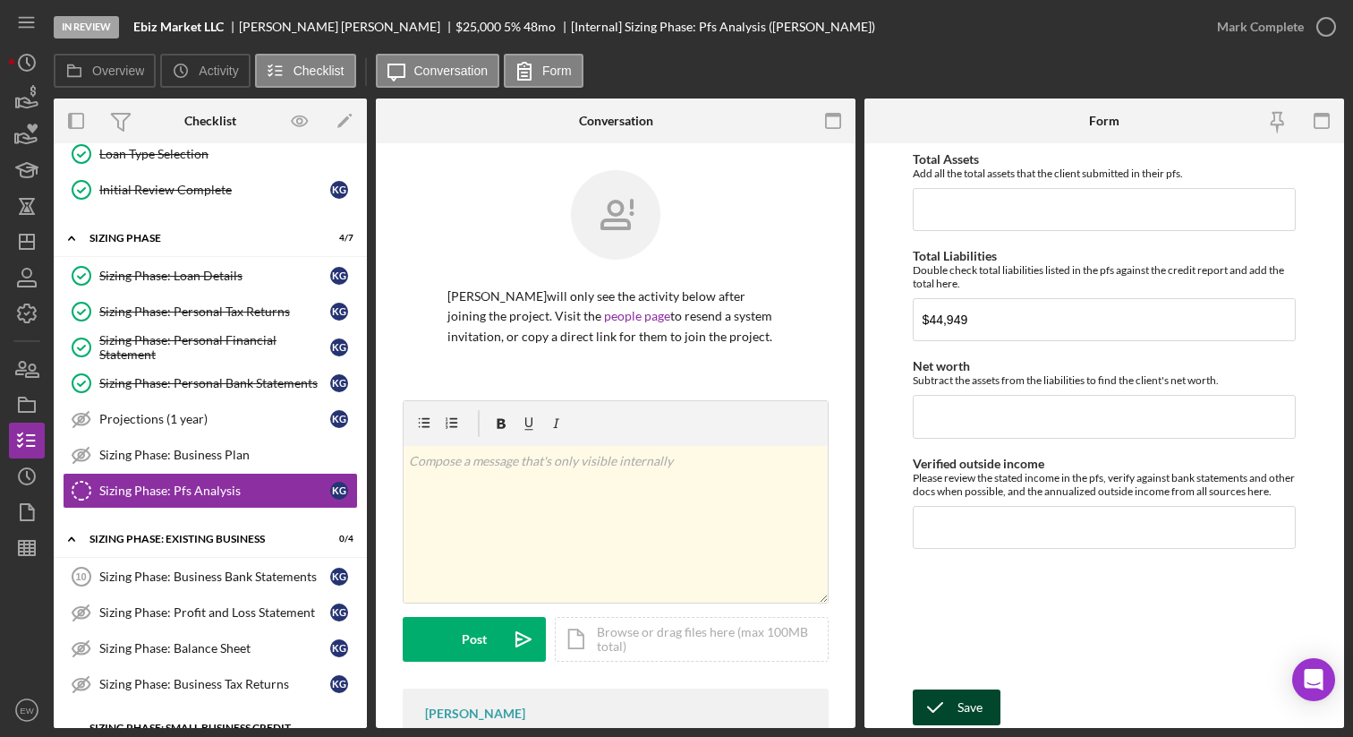
click at [937, 699] on icon "submit" at bounding box center [935, 707] width 45 height 45
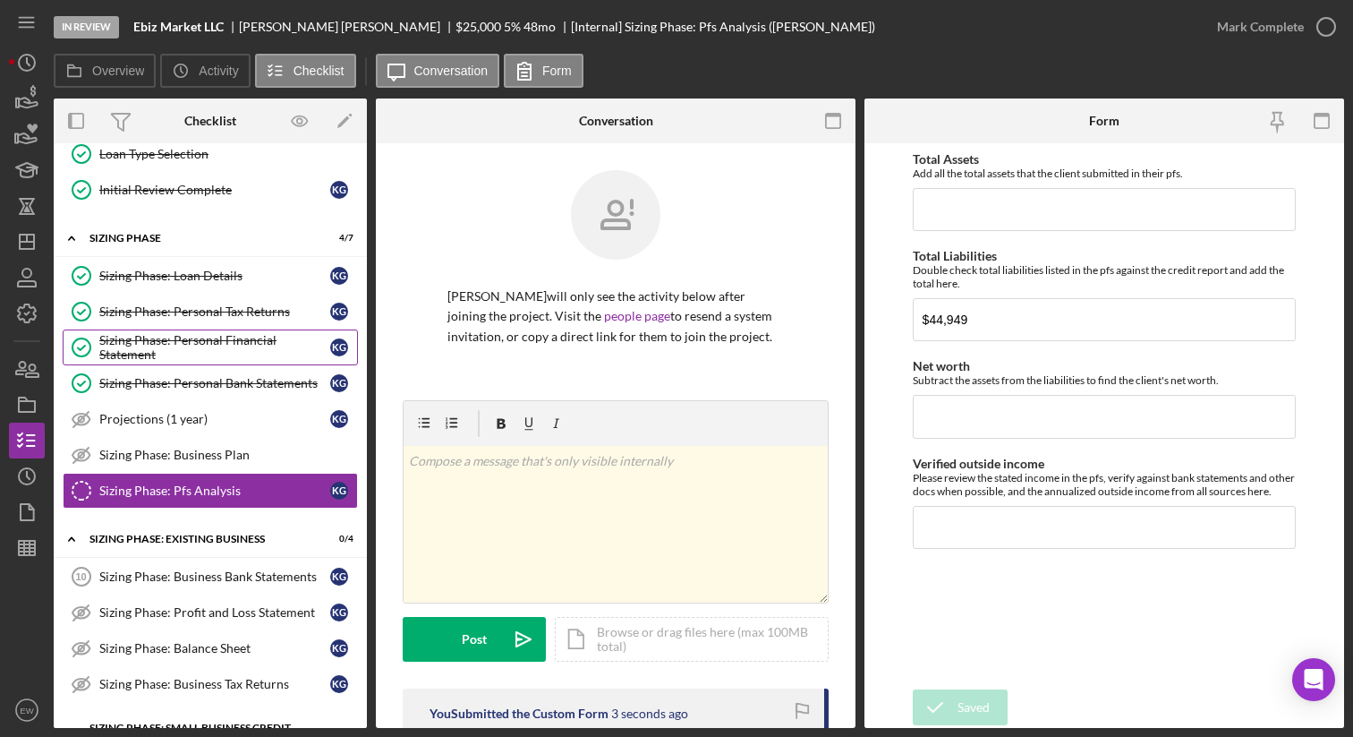
click at [264, 345] on div "Sizing Phase: Personal Financial Statement" at bounding box center [214, 347] width 231 height 29
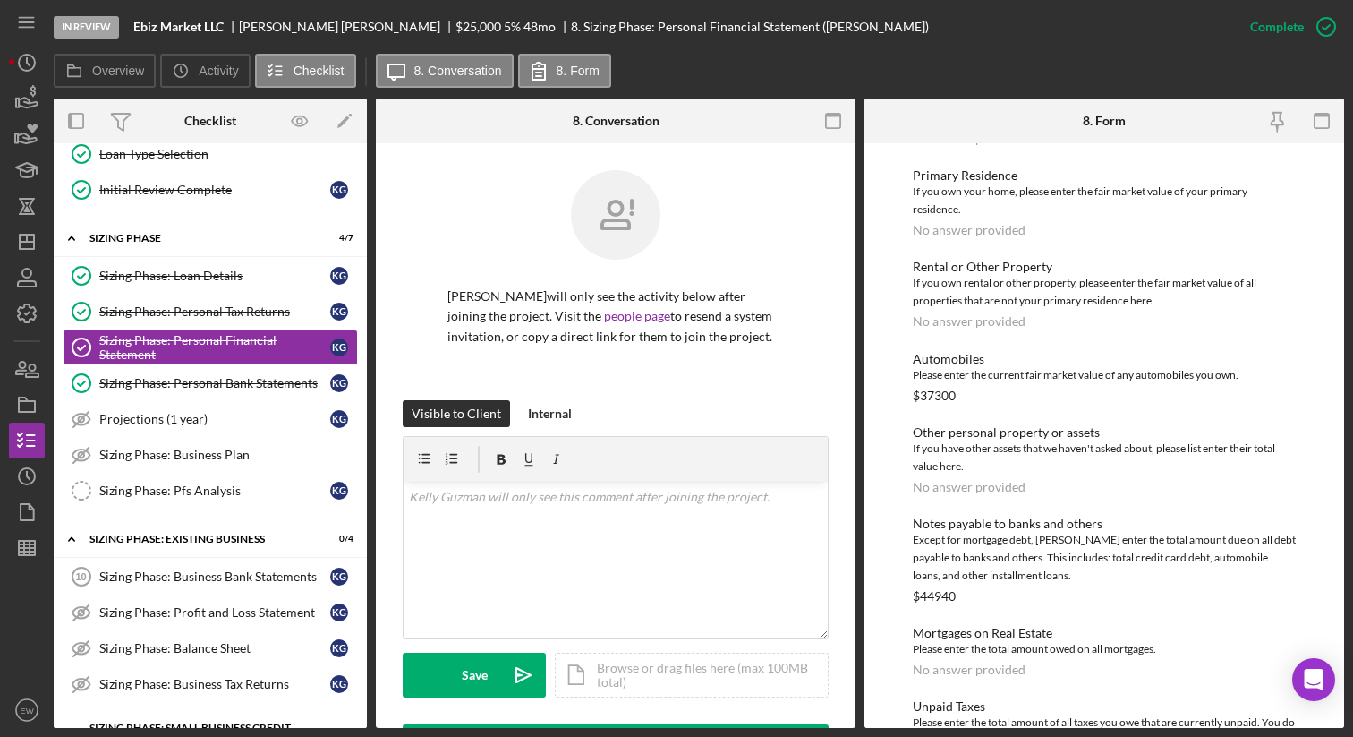
scroll to position [507, 0]
click at [244, 495] on div "Sizing Phase: Pfs Analysis" at bounding box center [214, 490] width 231 height 14
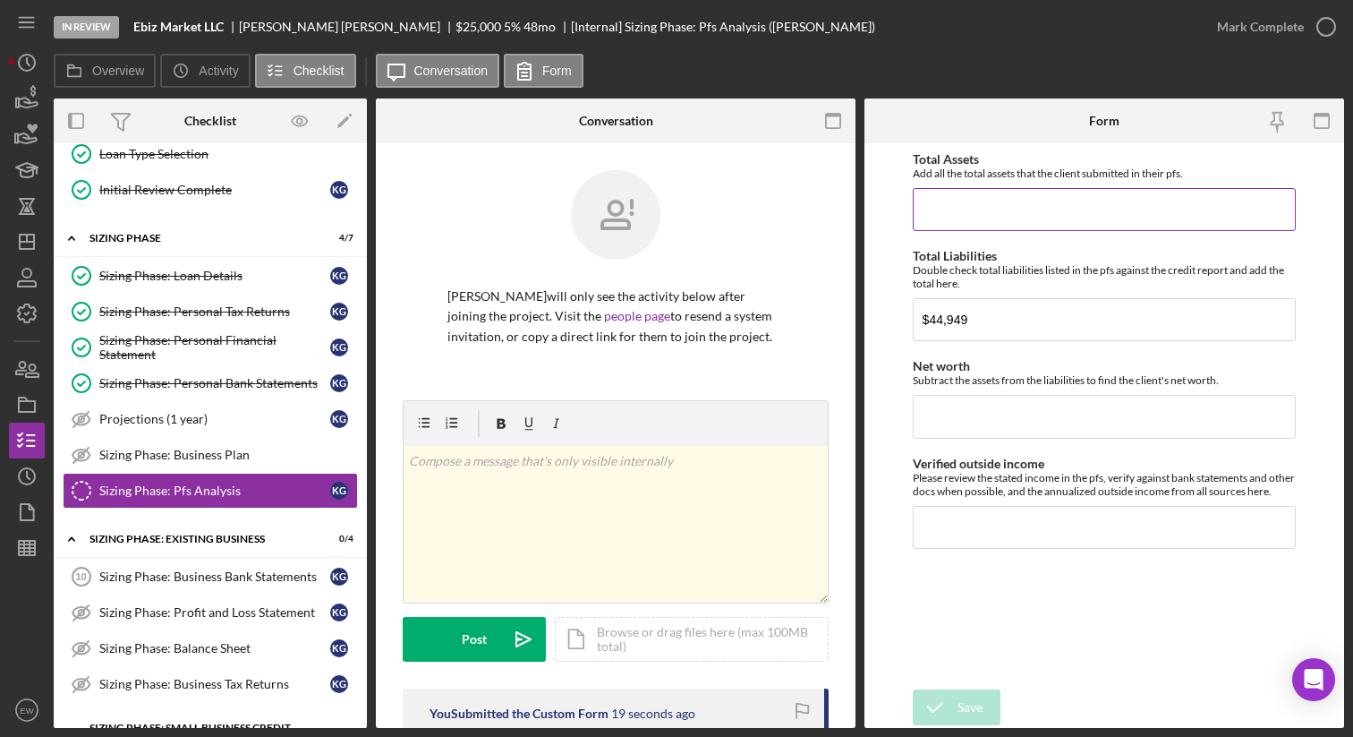
click at [949, 198] on input "Total Assets" at bounding box center [1105, 209] width 384 height 43
type input "$37,350"
click at [935, 408] on input "Net worth" at bounding box center [1105, 416] width 384 height 43
click at [970, 325] on input "$44,949" at bounding box center [1105, 319] width 384 height 43
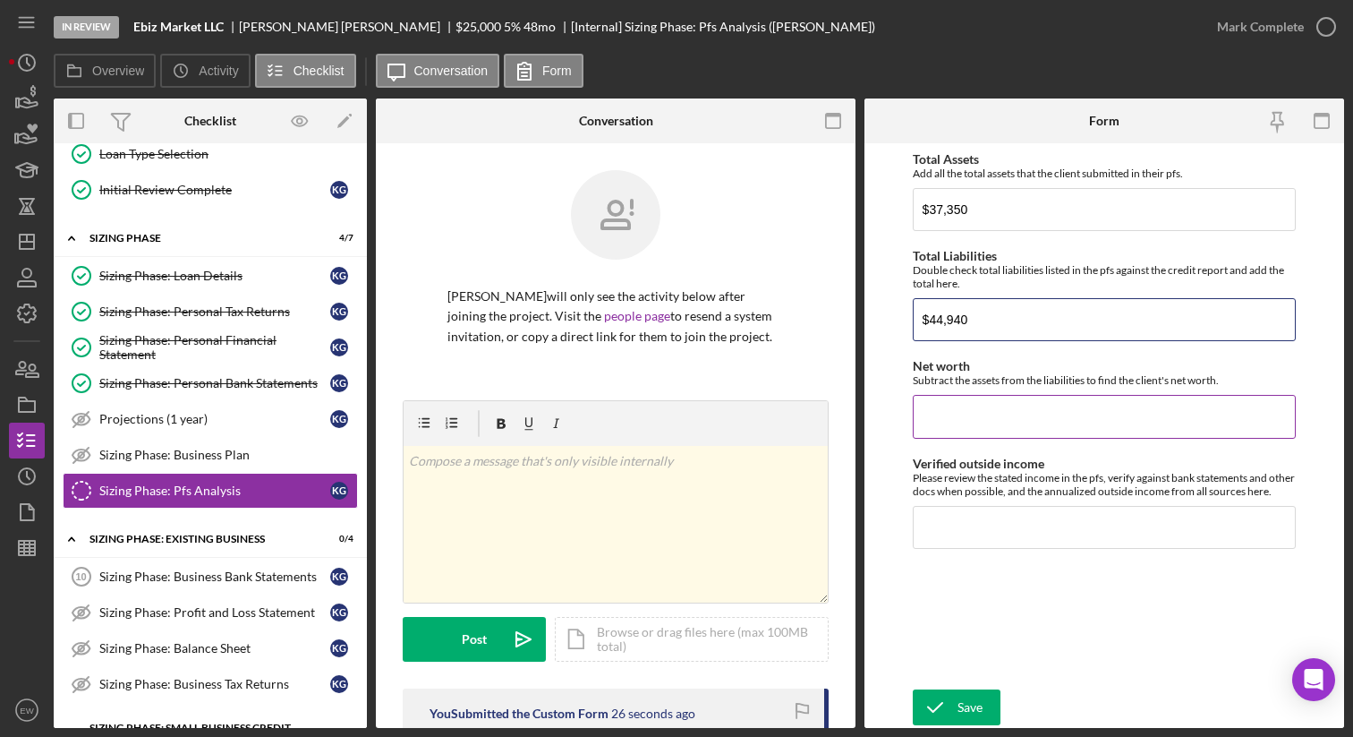
type input "$44,940"
click at [958, 414] on input "Net worth" at bounding box center [1105, 416] width 384 height 43
type input "$-7,370"
click at [940, 537] on input "Verified outside income" at bounding box center [1105, 527] width 384 height 43
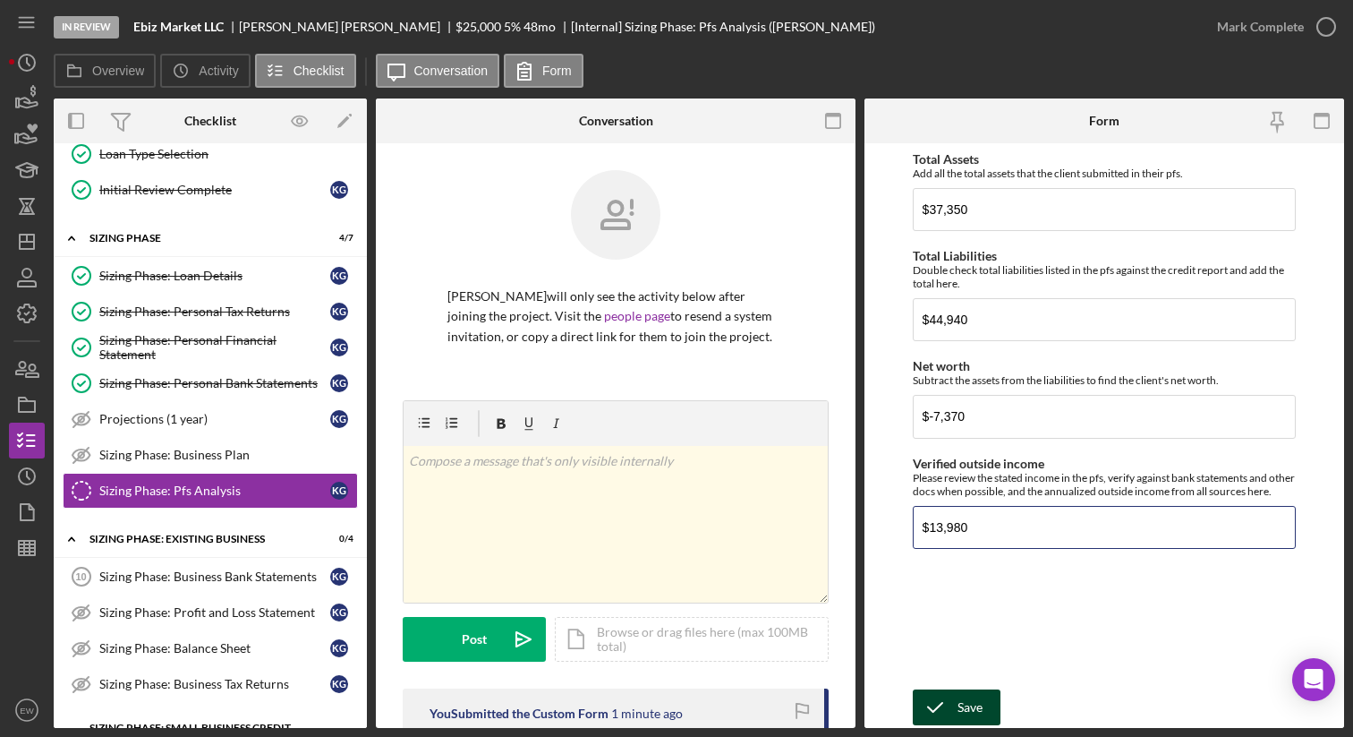
type input "$13,980"
click at [953, 697] on icon "submit" at bounding box center [935, 707] width 45 height 45
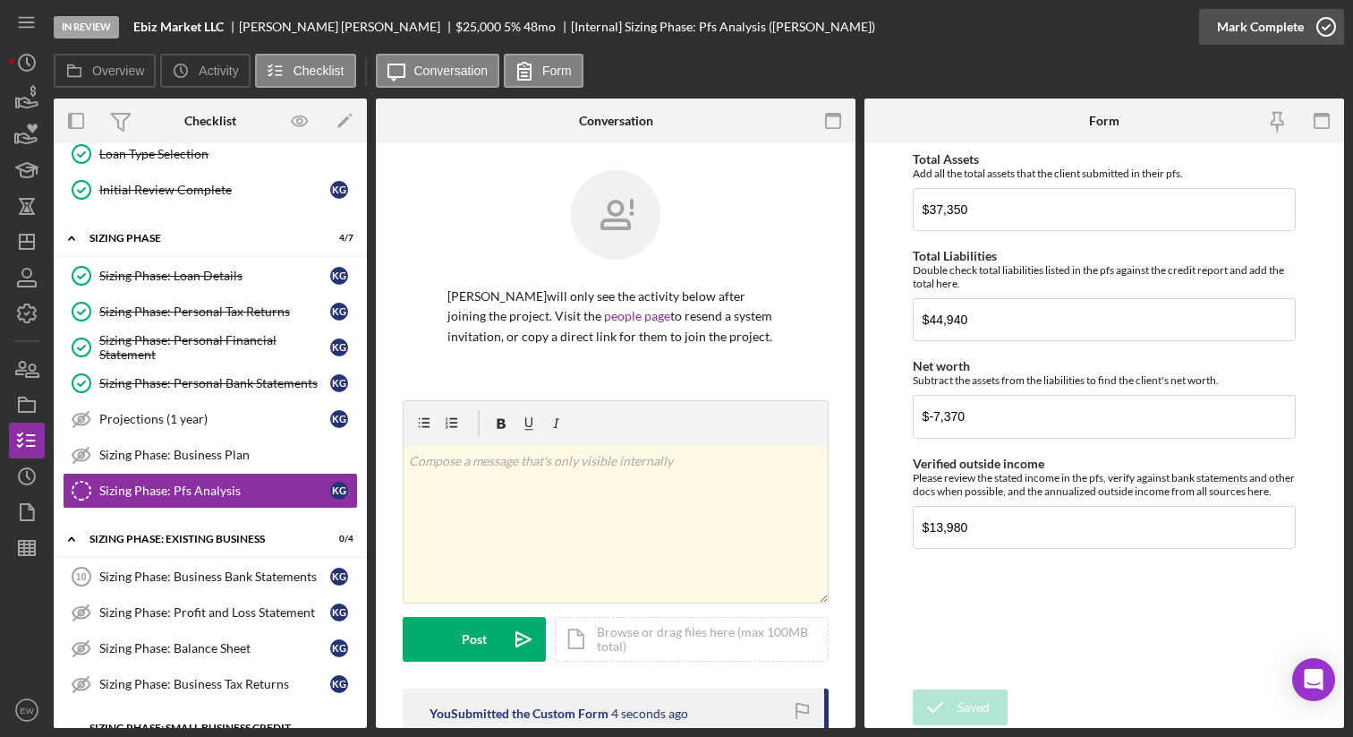
click at [1321, 29] on icon "button" at bounding box center [1326, 26] width 45 height 45
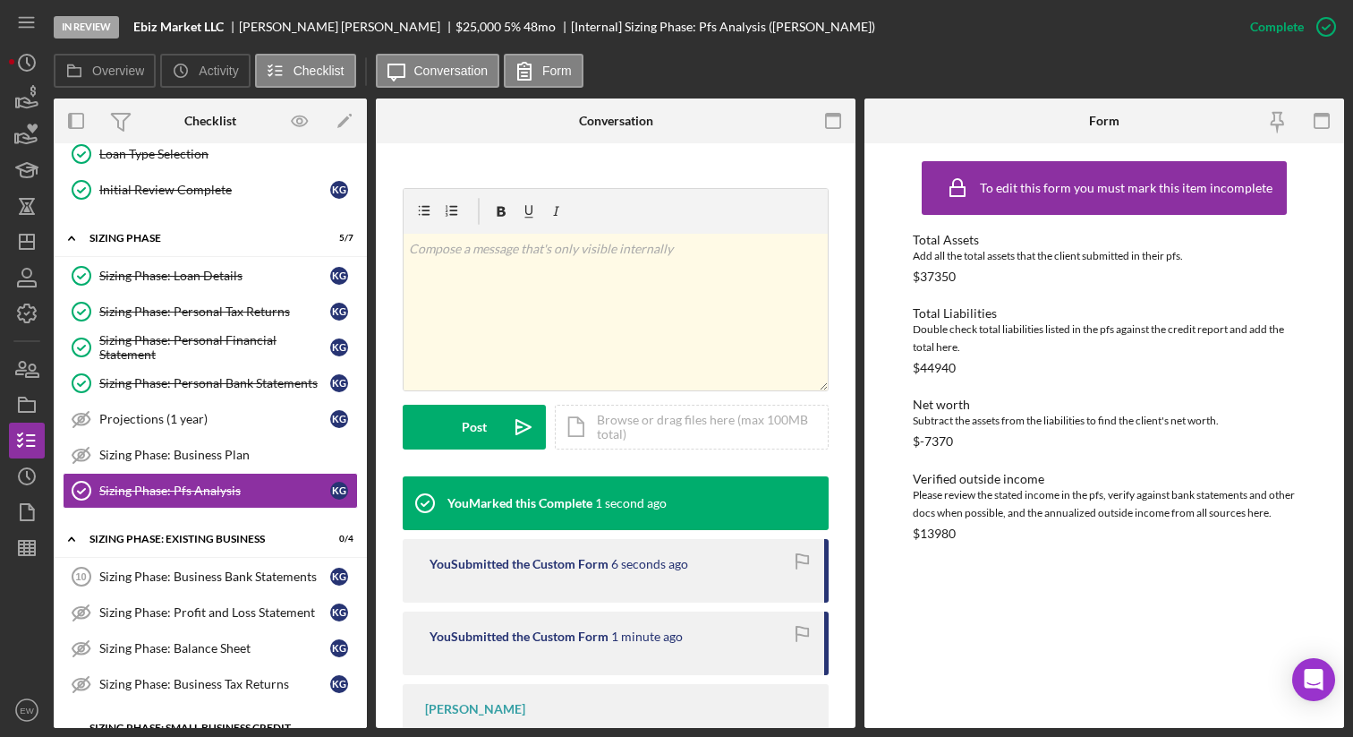
scroll to position [226, 0]
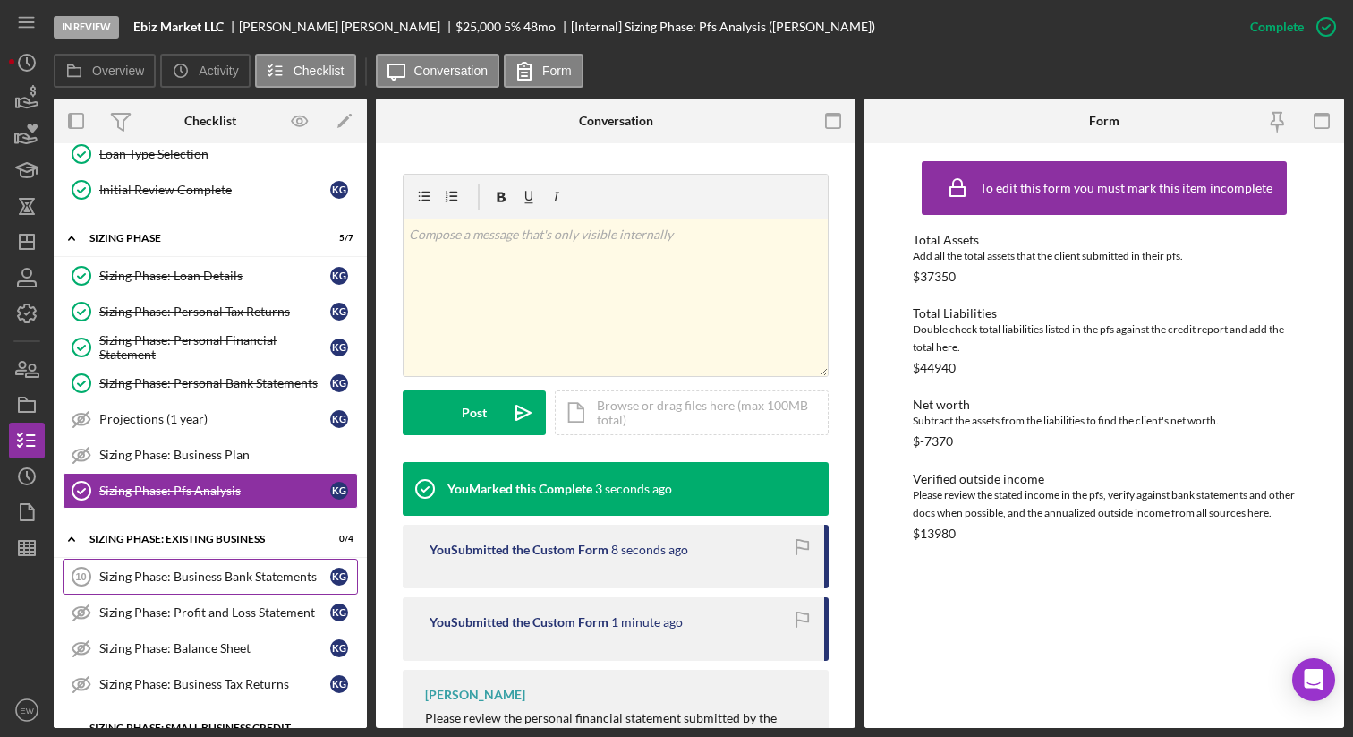
click at [237, 578] on div "Sizing Phase: Business Bank Statements" at bounding box center [214, 576] width 231 height 14
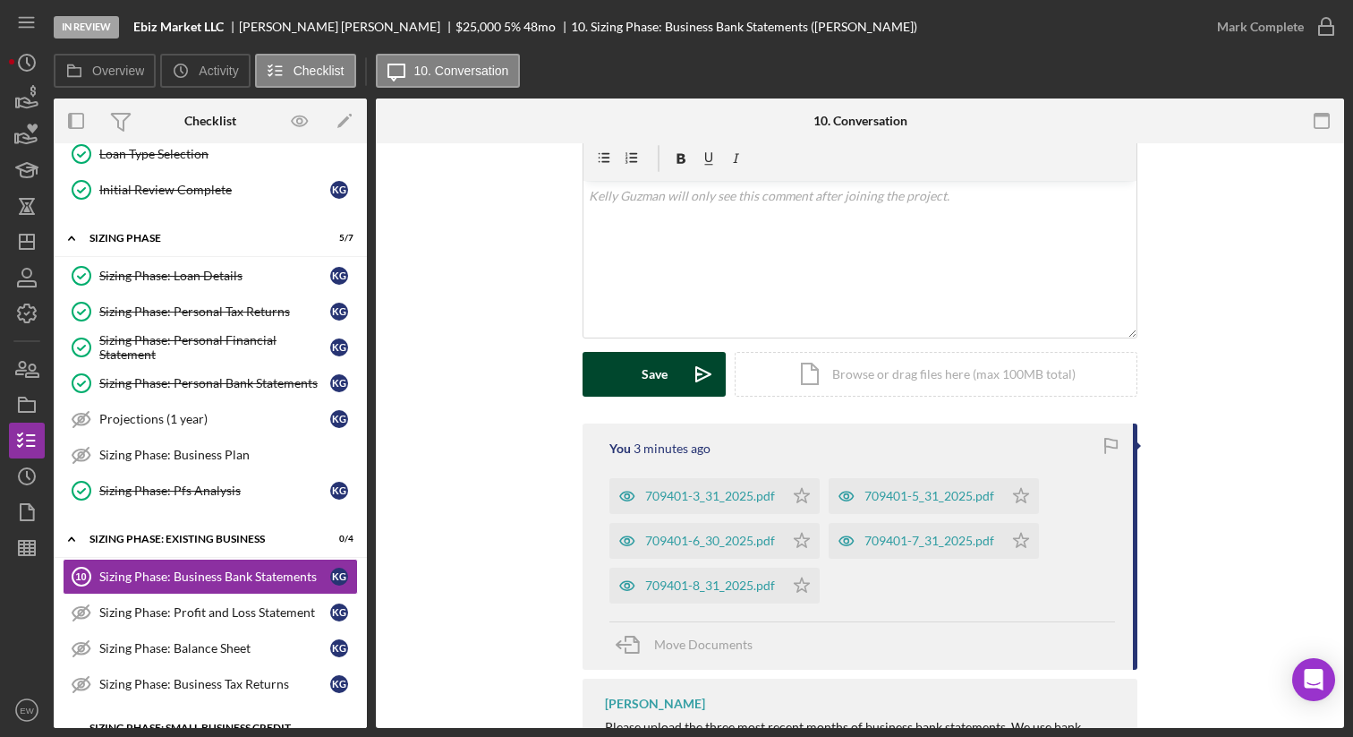
scroll to position [397, 0]
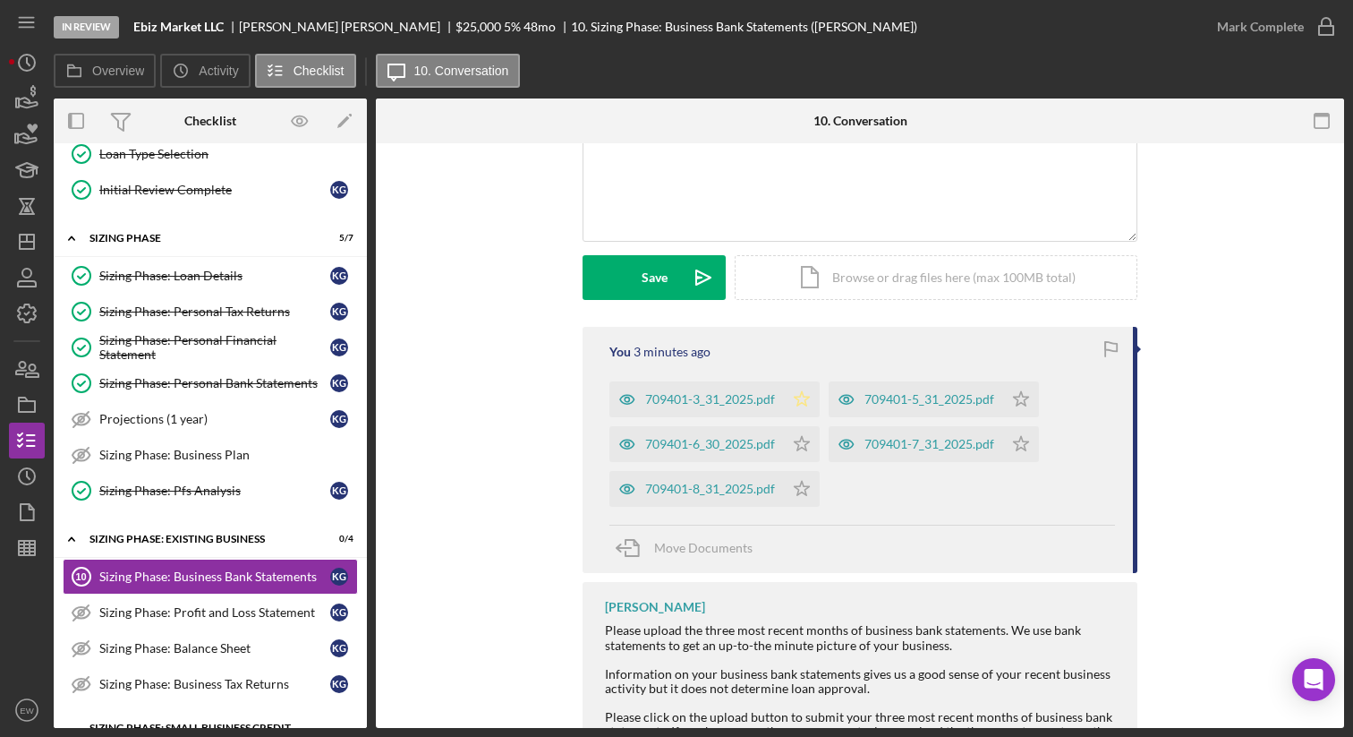
click at [802, 391] on polygon "button" at bounding box center [802, 398] width 15 height 14
click at [795, 436] on polygon "button" at bounding box center [802, 443] width 15 height 14
click at [795, 481] on polygon "button" at bounding box center [802, 488] width 15 height 14
click at [1015, 391] on polygon "button" at bounding box center [1021, 398] width 15 height 14
click at [1018, 426] on icon "Icon/Star" at bounding box center [1021, 444] width 36 height 36
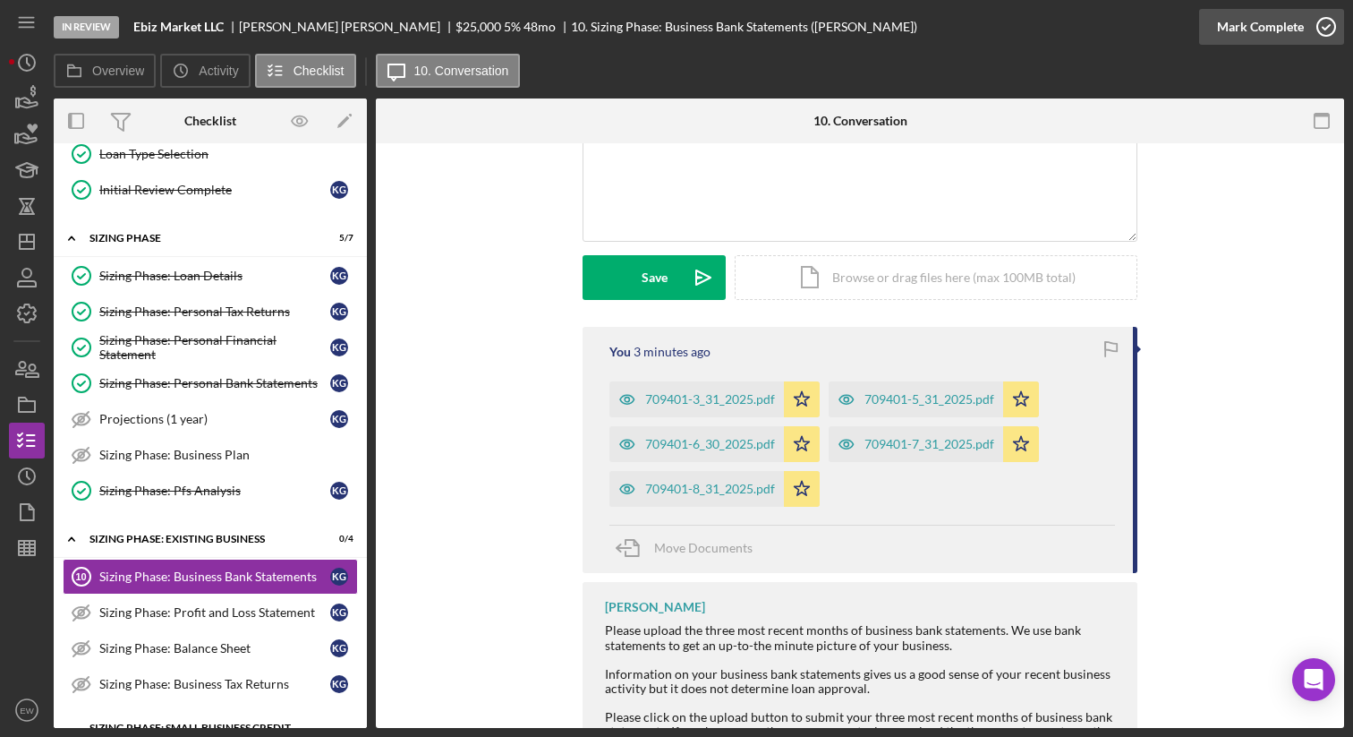
click at [1272, 27] on div "Mark Complete" at bounding box center [1260, 27] width 87 height 36
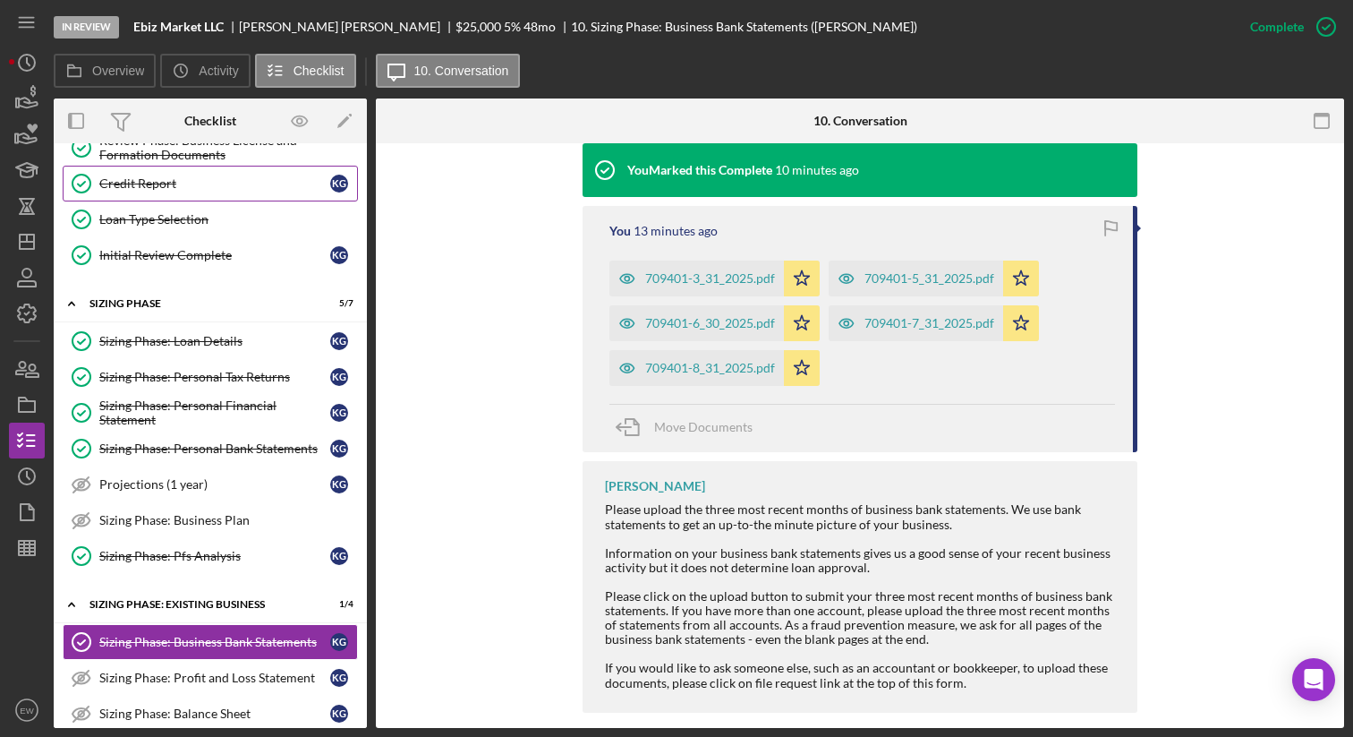
scroll to position [217, 0]
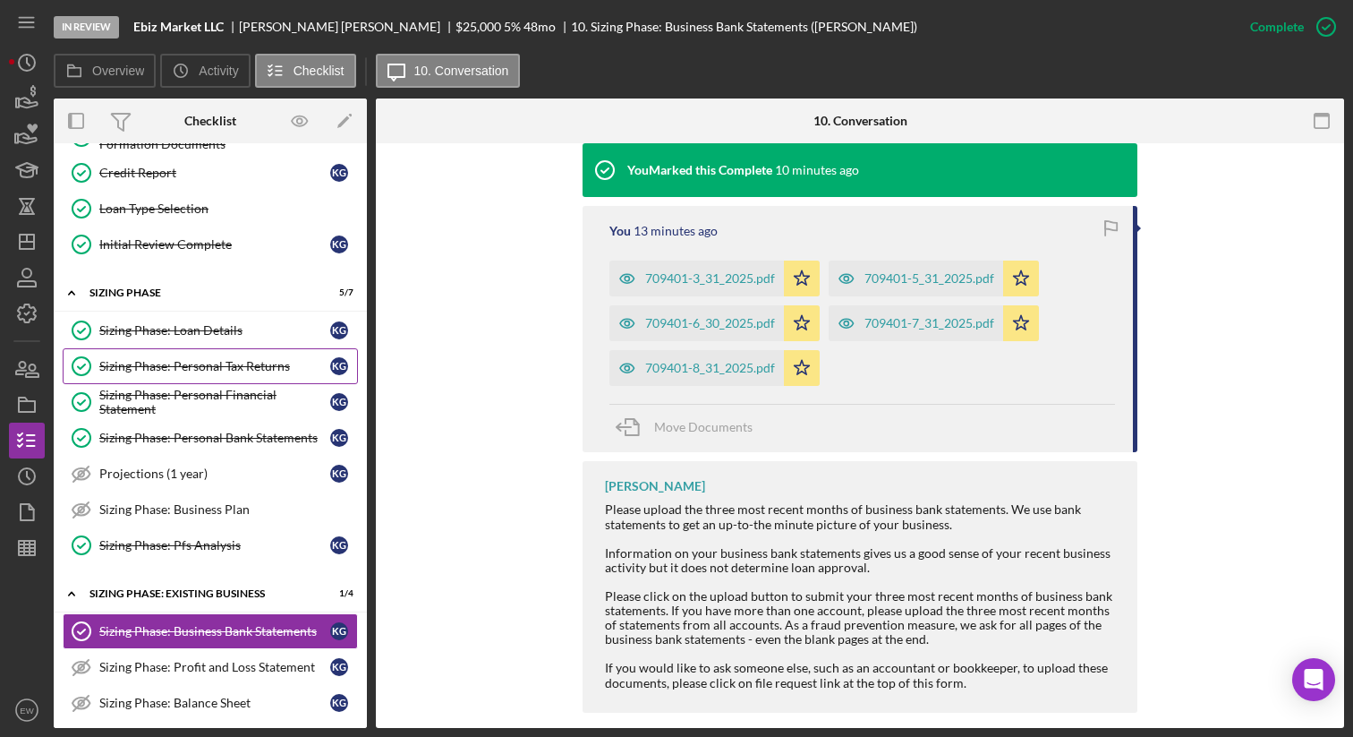
click at [214, 374] on link "Sizing Phase: Personal Tax Returns Sizing Phase: Personal Tax Returns K G" at bounding box center [210, 366] width 295 height 36
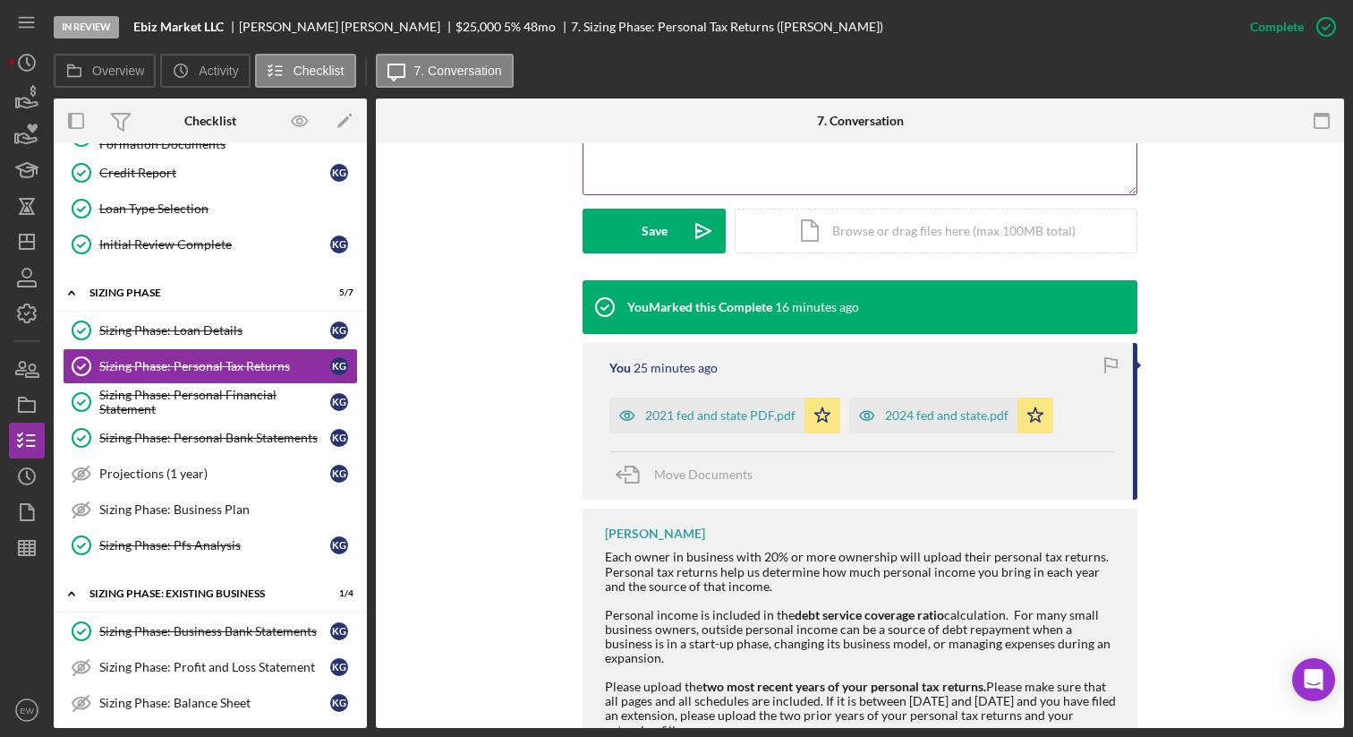
scroll to position [477, 0]
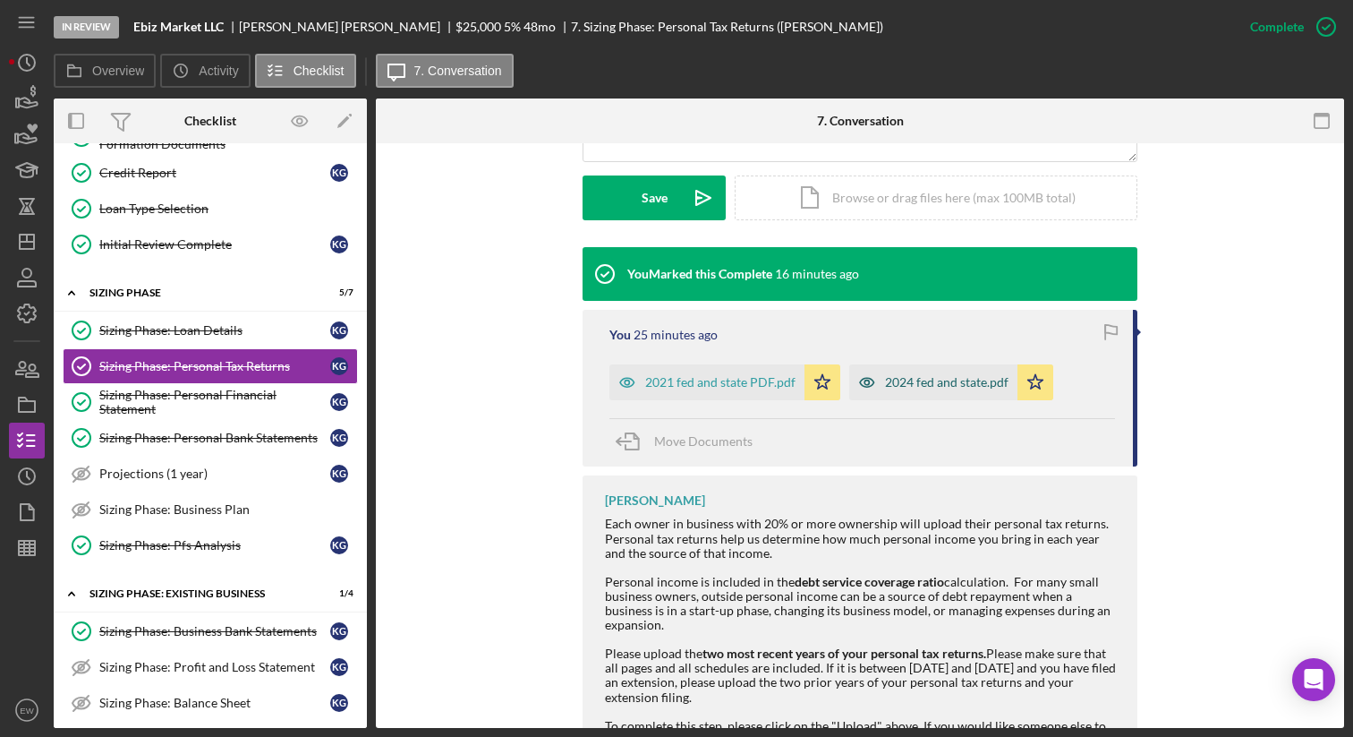
click at [924, 375] on div "2024 fed and state.pdf" at bounding box center [947, 382] width 124 height 14
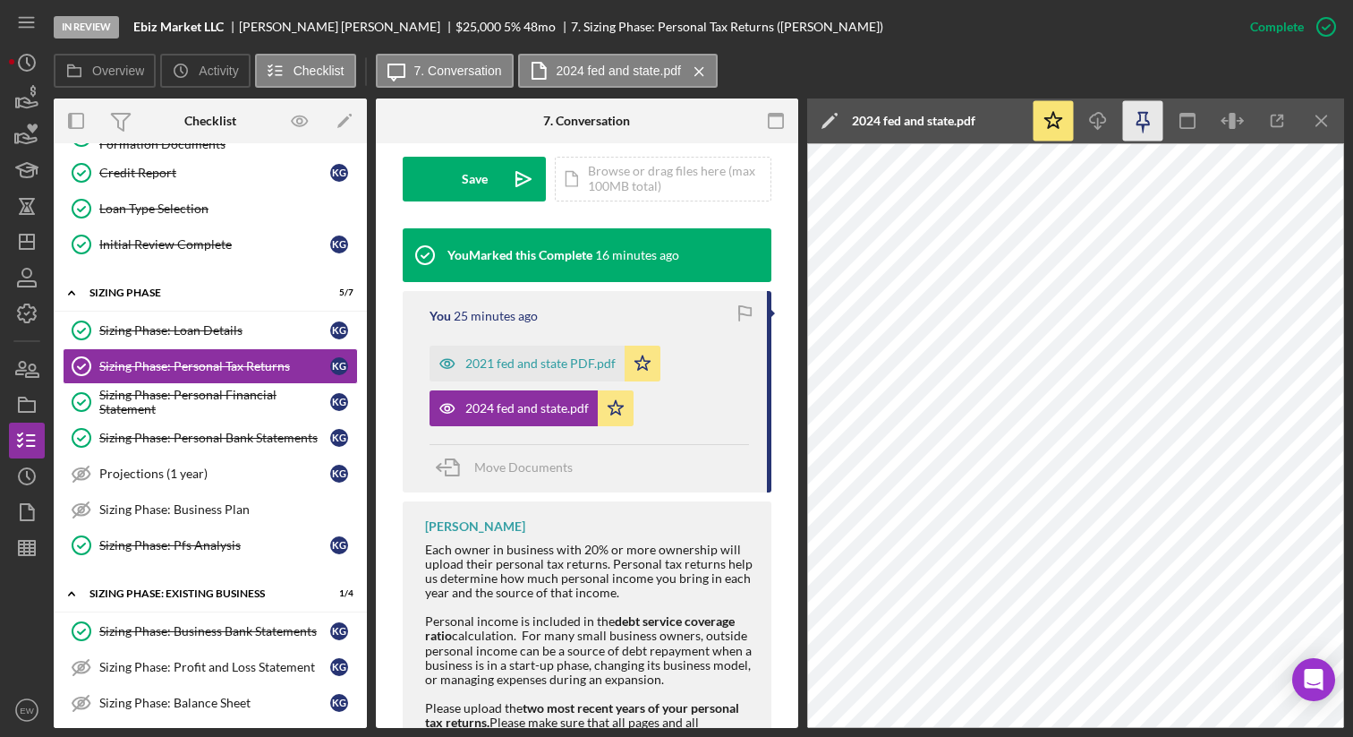
click at [1146, 130] on icon "button" at bounding box center [1143, 121] width 40 height 40
click at [1283, 120] on icon "button" at bounding box center [1277, 121] width 40 height 40
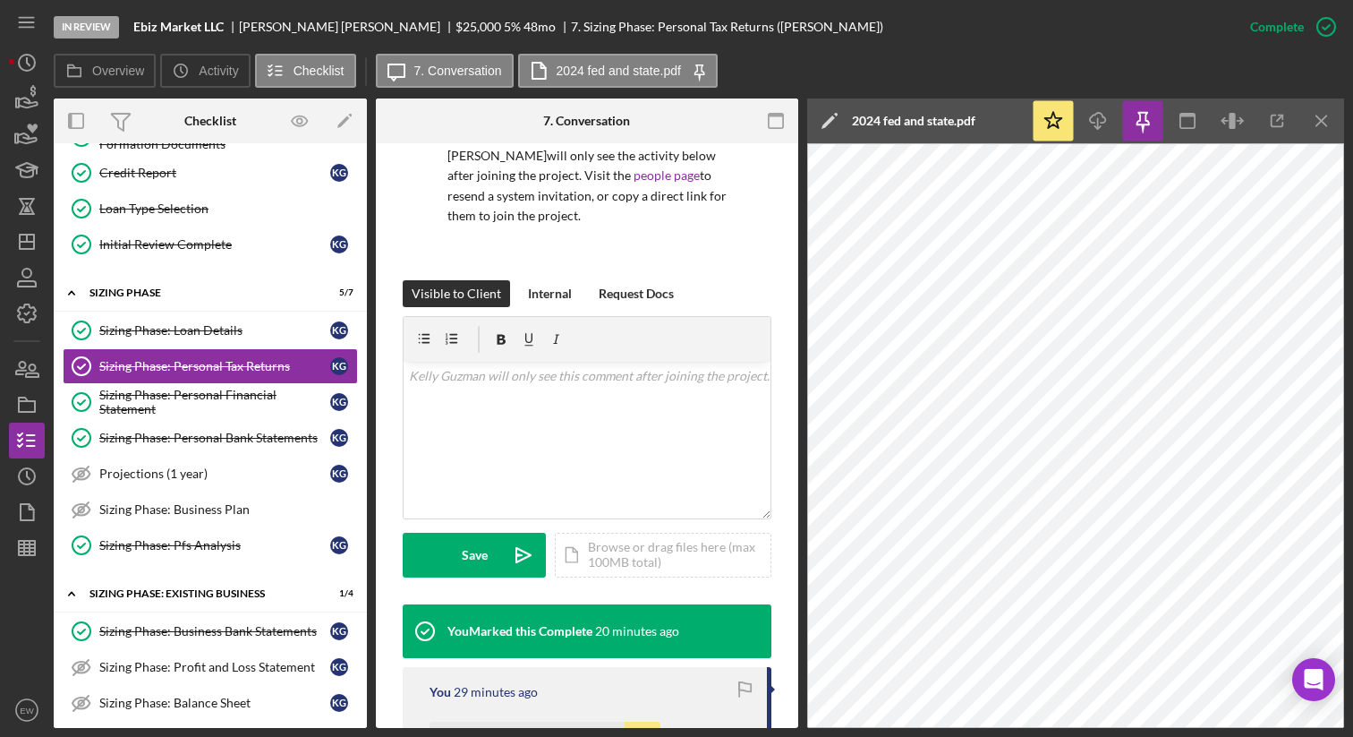
scroll to position [0, 0]
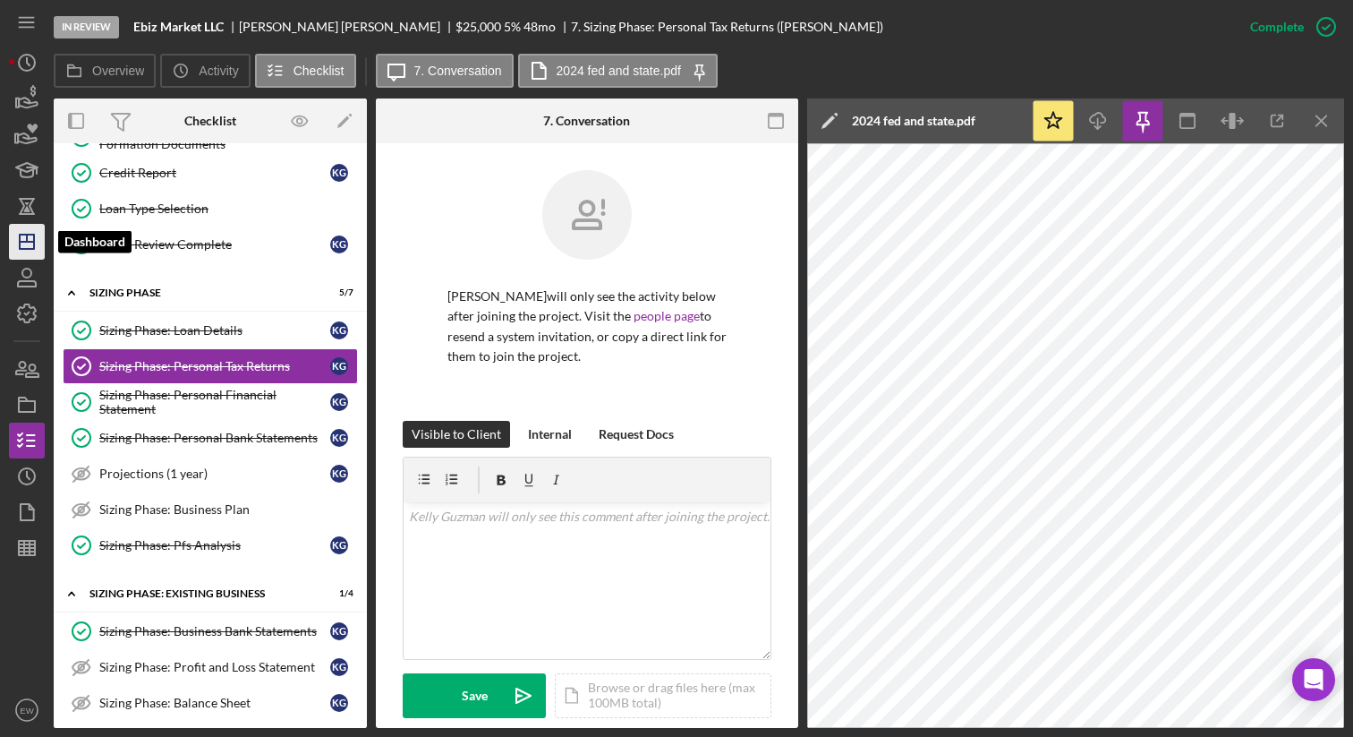
click at [21, 240] on icon "Icon/Dashboard" at bounding box center [26, 241] width 45 height 45
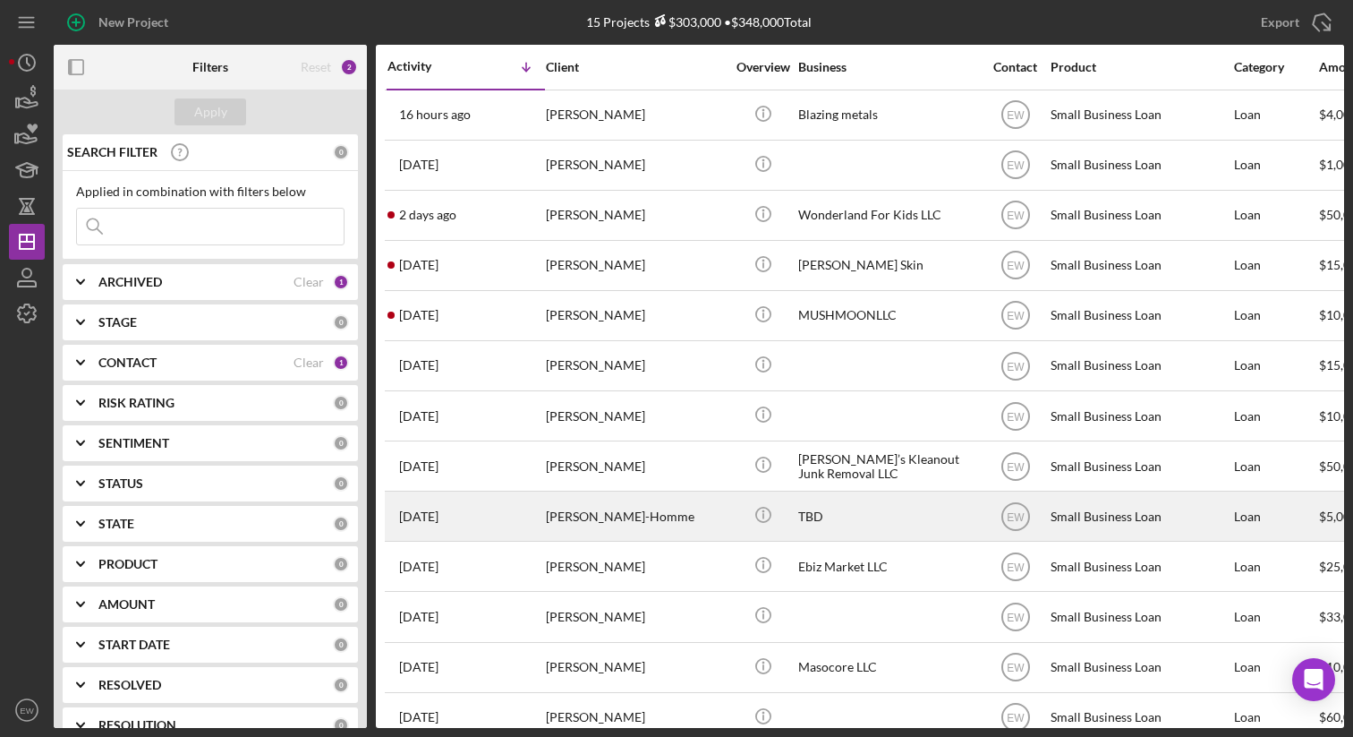
scroll to position [117, 0]
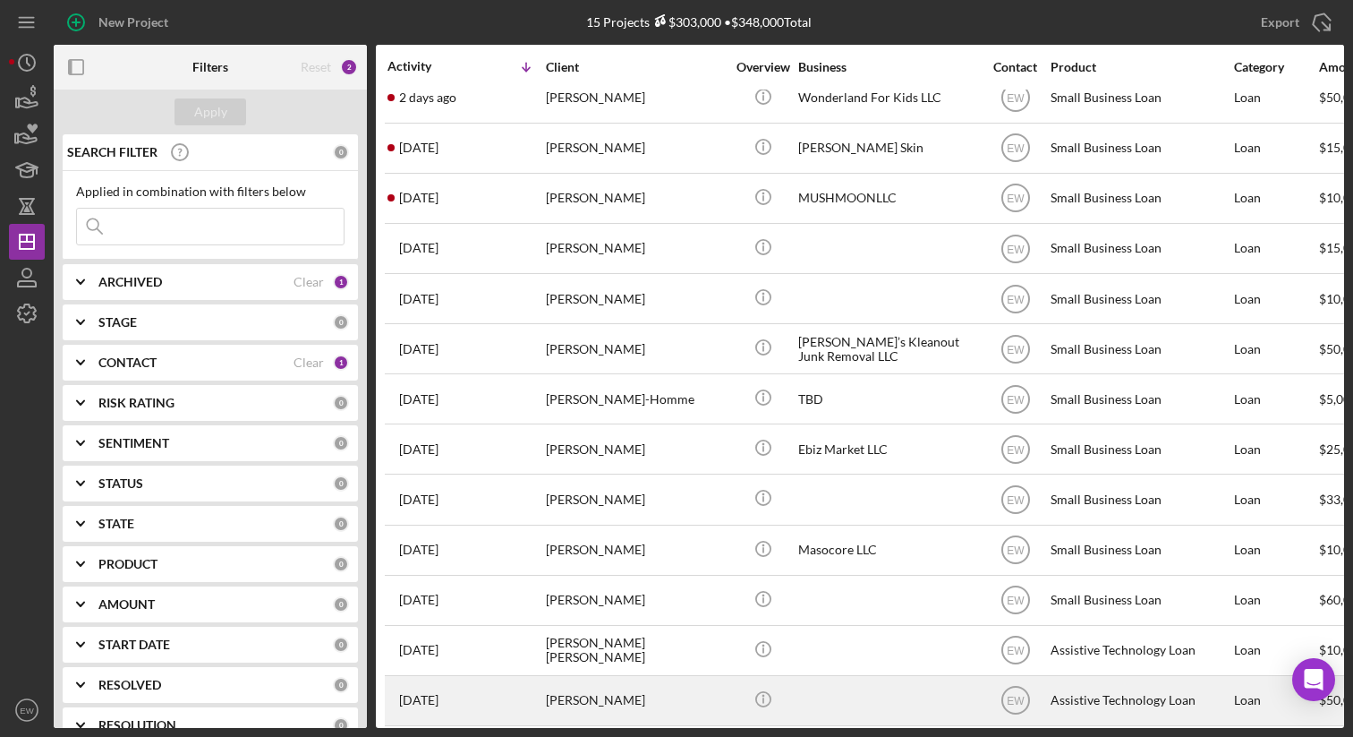
click at [587, 686] on div "Rhiannon Rauen" at bounding box center [635, 700] width 179 height 47
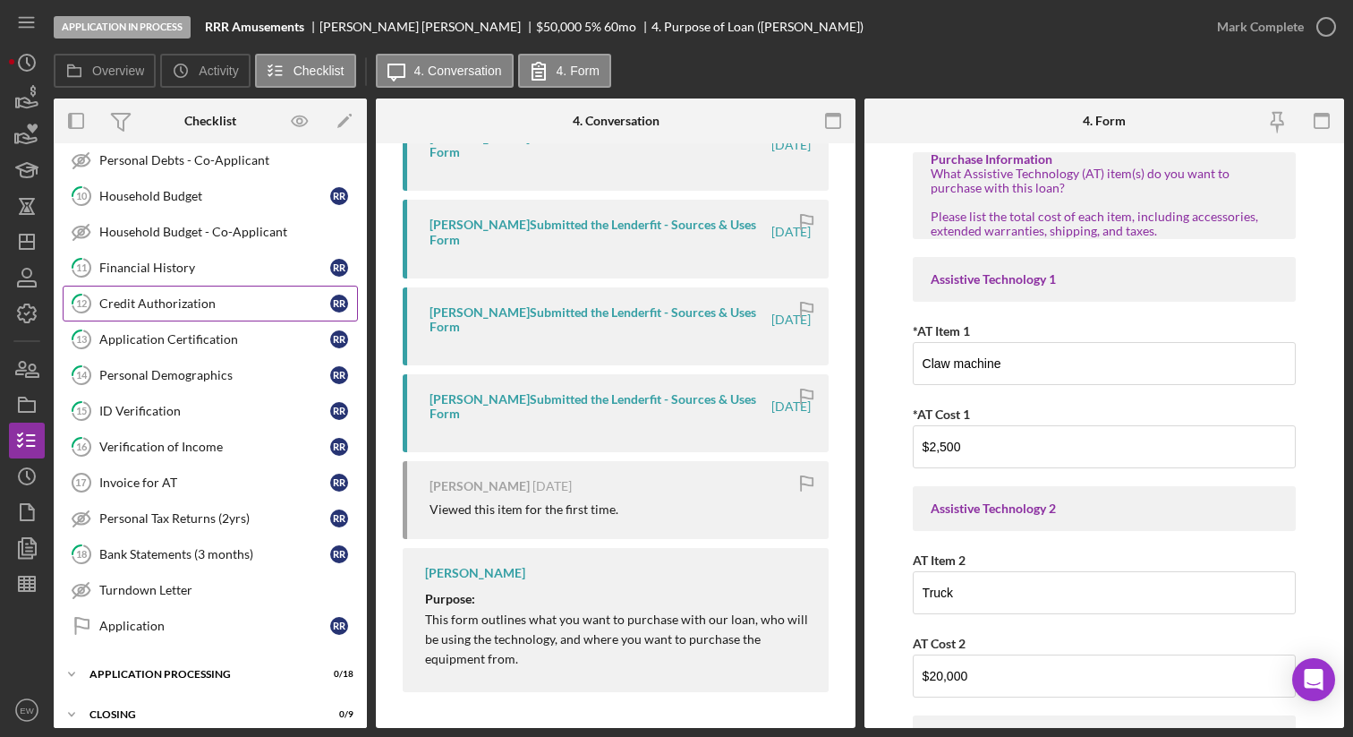
scroll to position [435, 0]
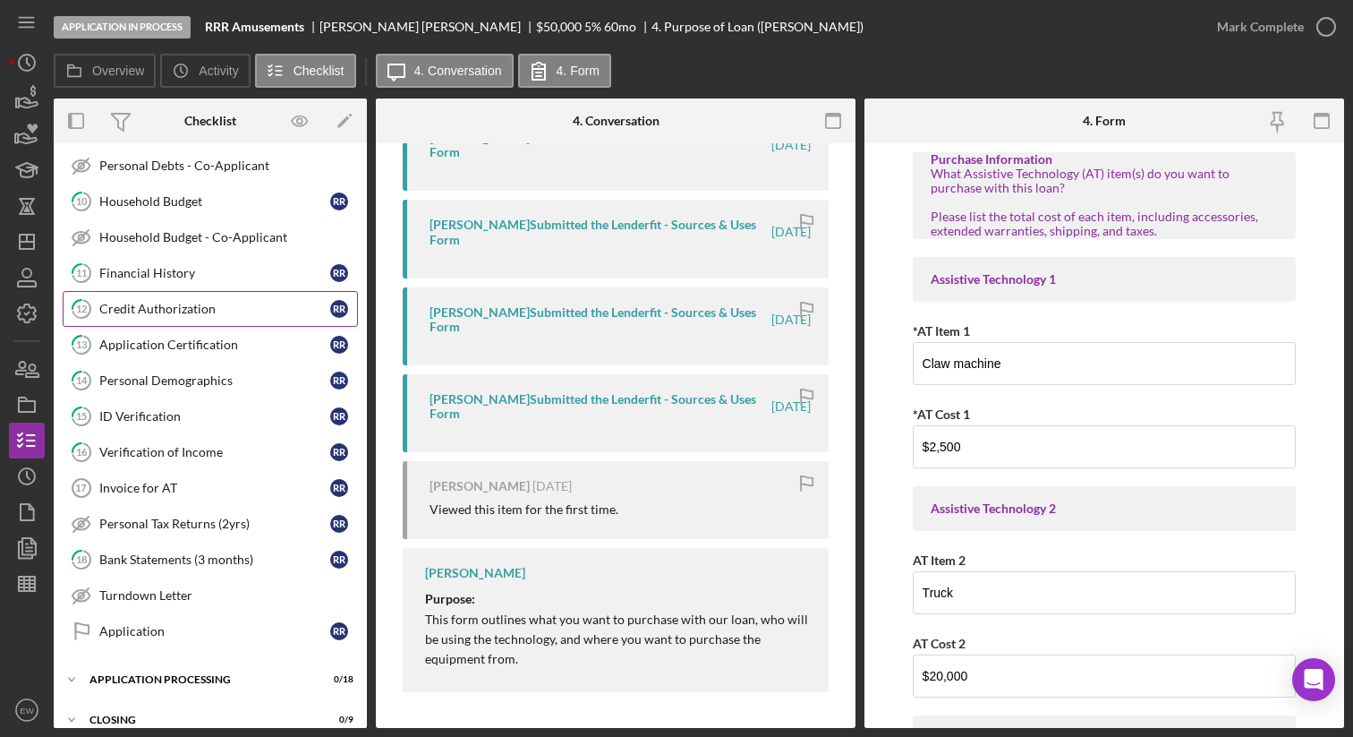
click at [205, 311] on div "Credit Authorization" at bounding box center [214, 309] width 231 height 14
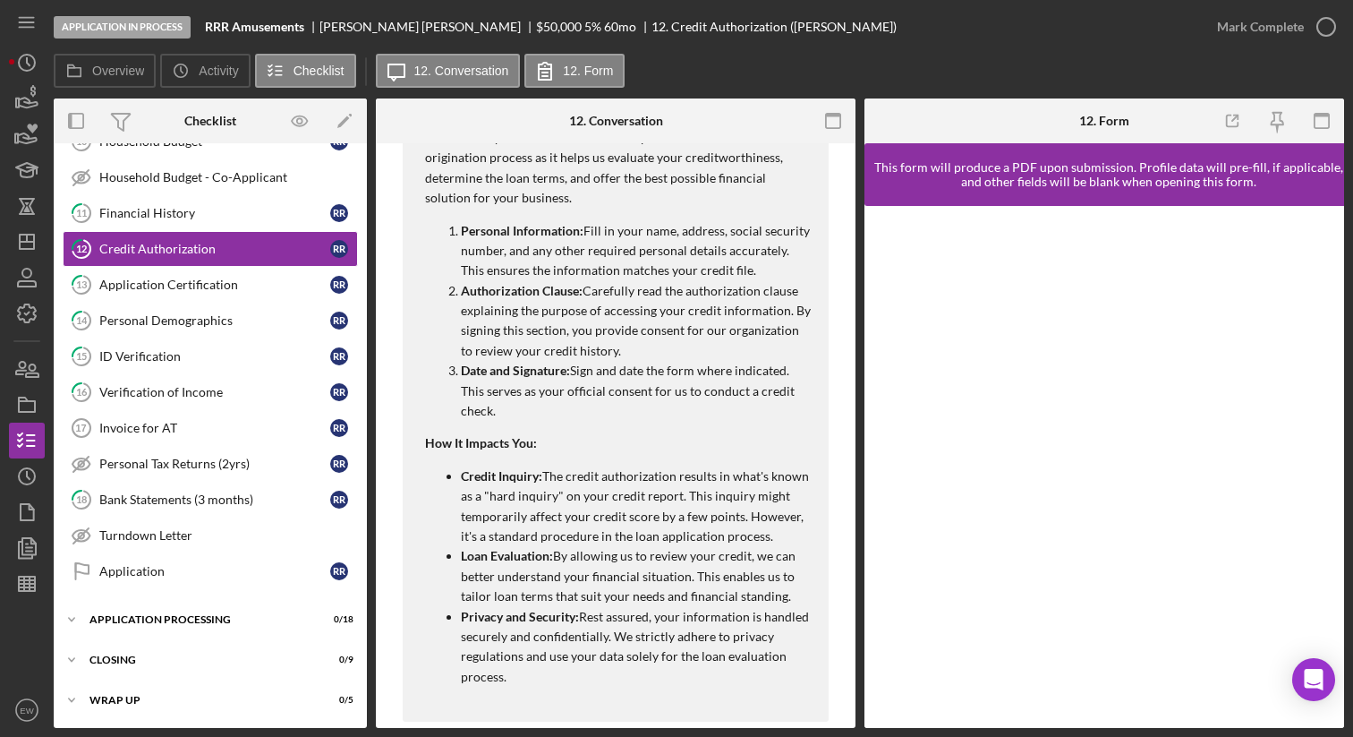
scroll to position [763, 0]
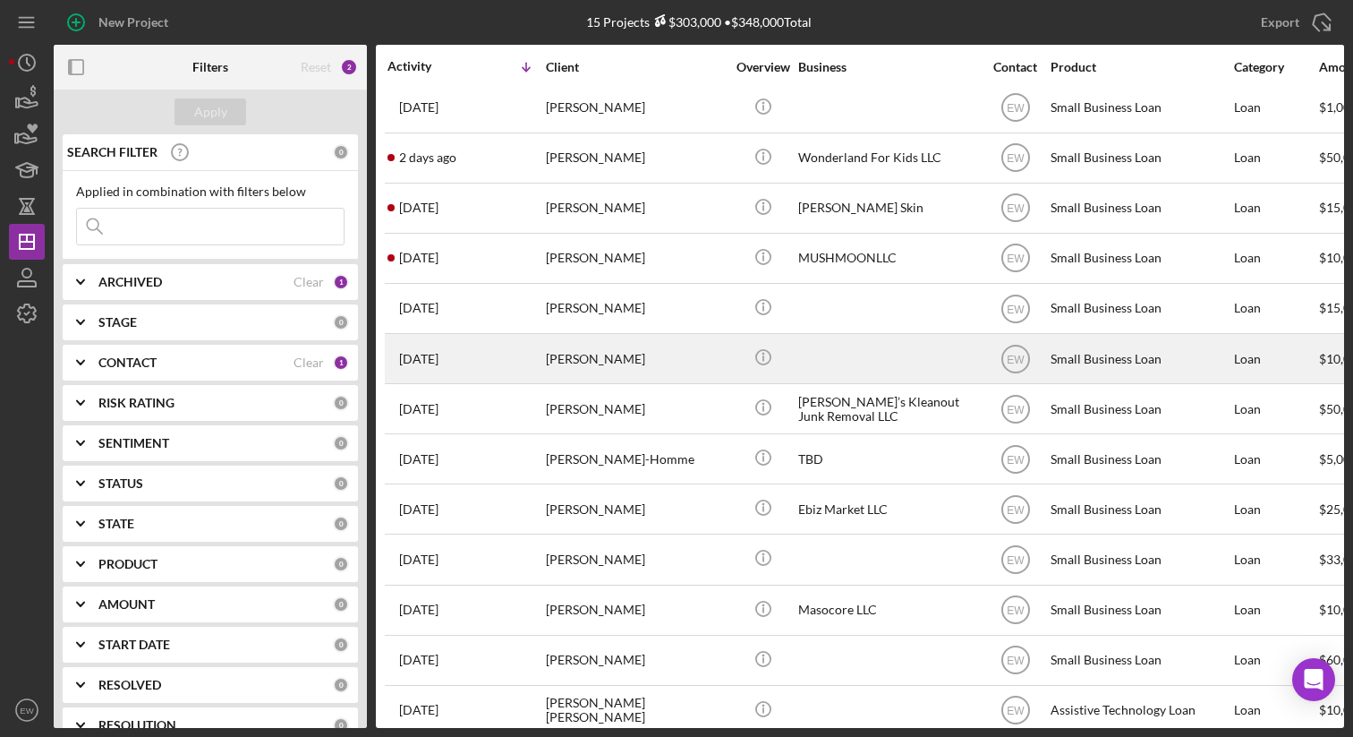
scroll to position [117, 0]
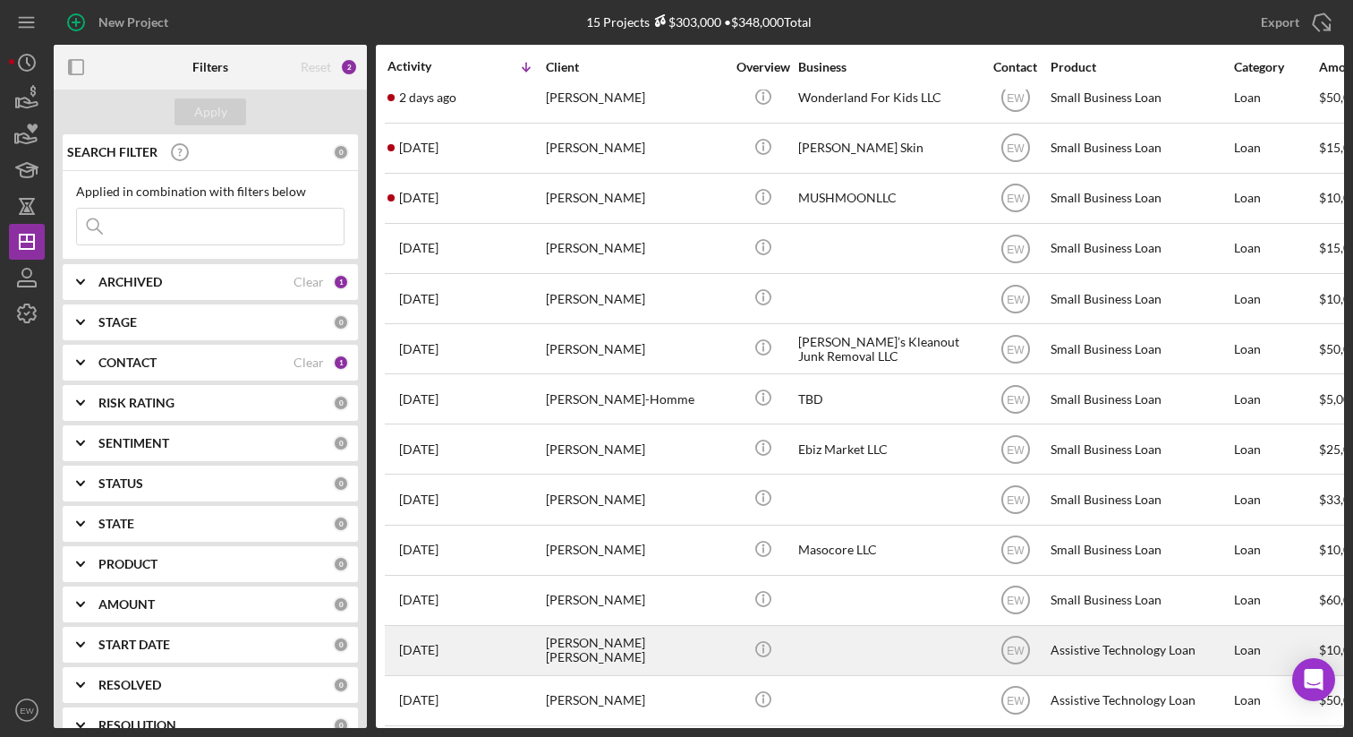
click at [536, 638] on div "4 weeks ago Megan Alexandria Pereira" at bounding box center [466, 649] width 157 height 47
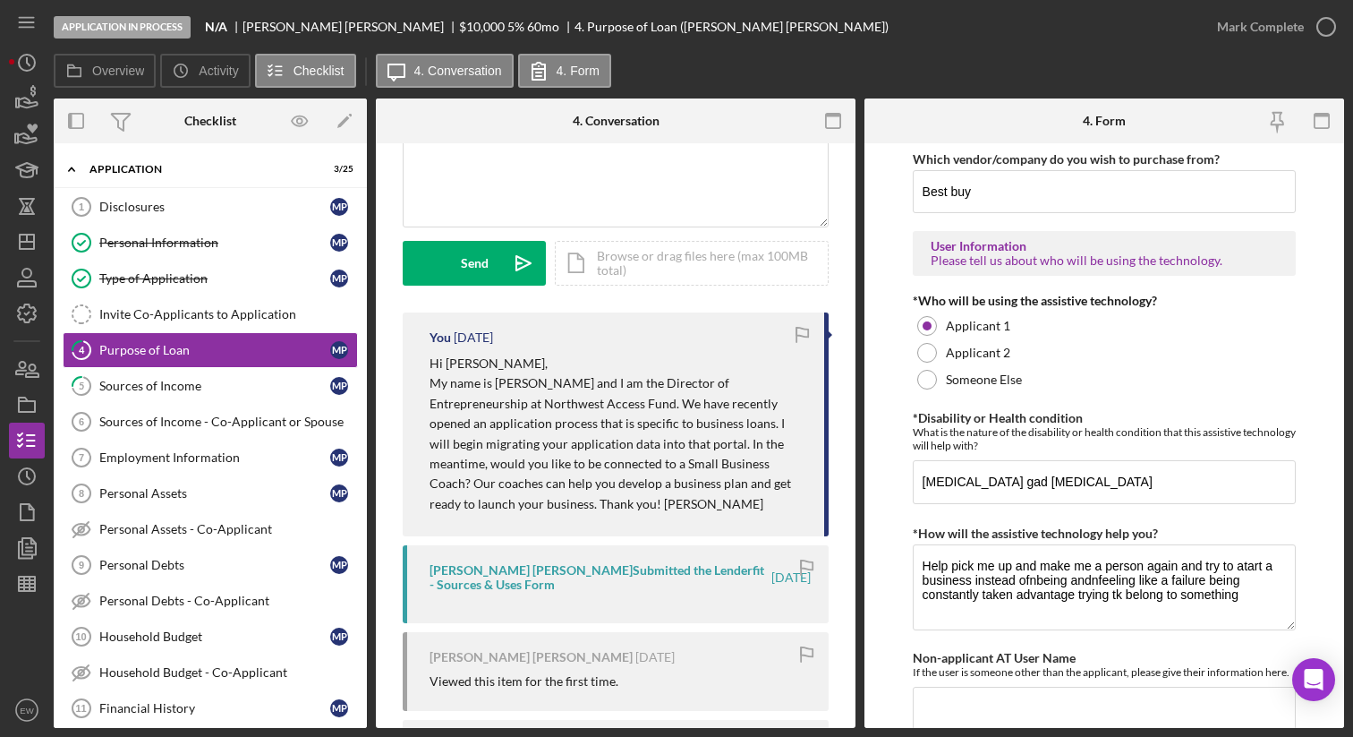
scroll to position [353, 0]
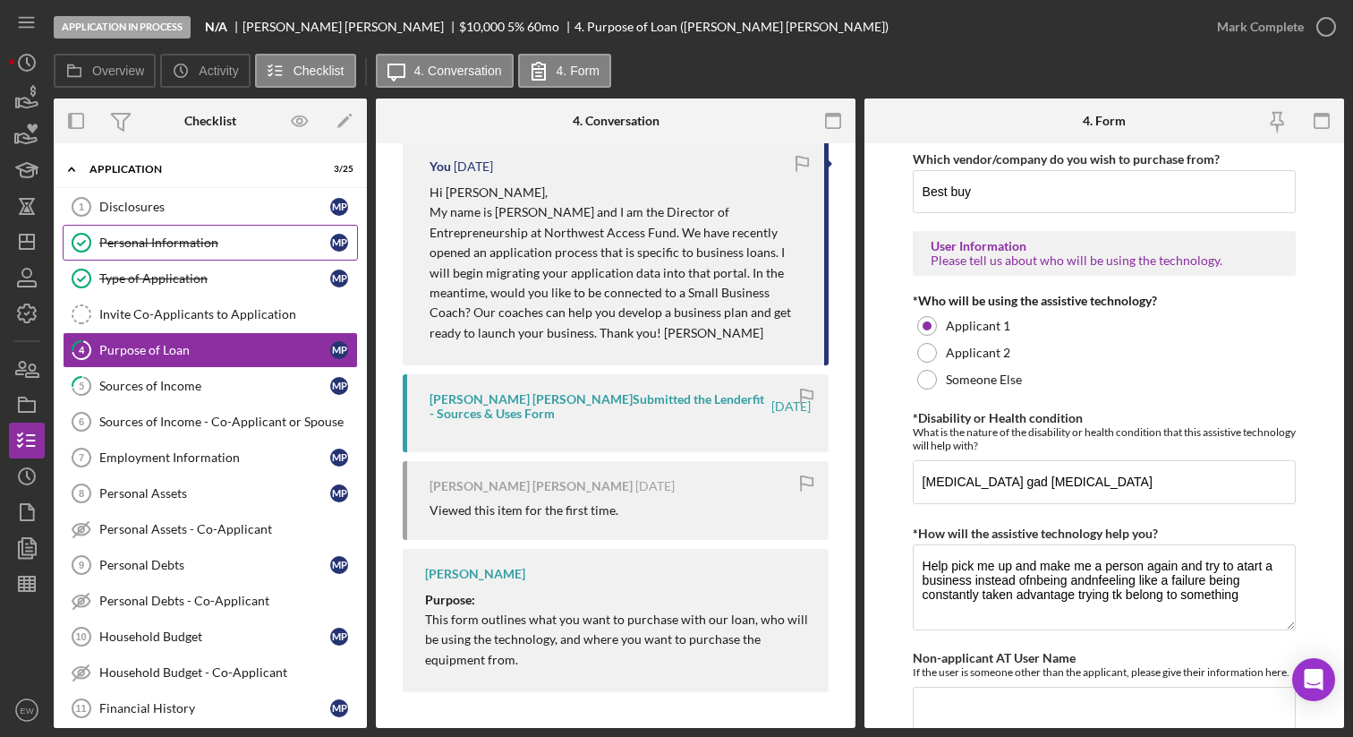
click at [251, 249] on div "Personal Information" at bounding box center [214, 242] width 231 height 14
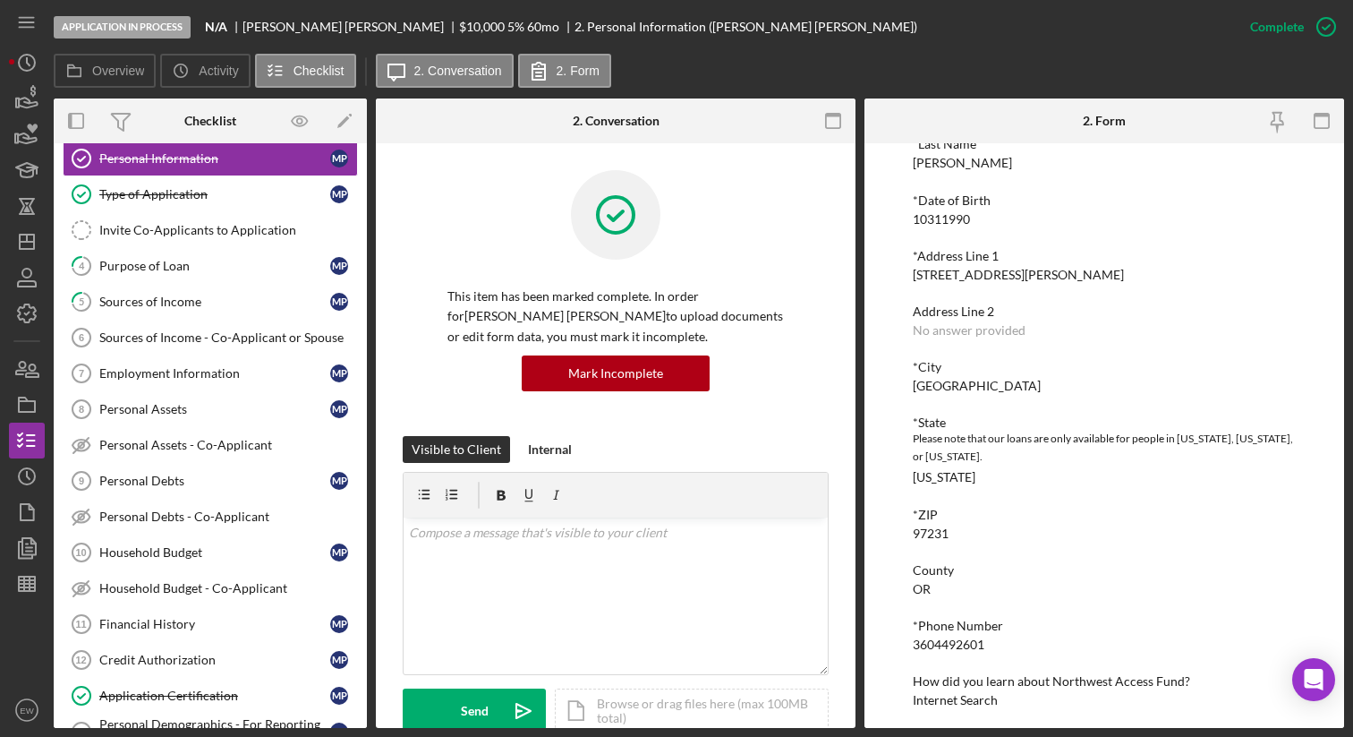
scroll to position [213, 0]
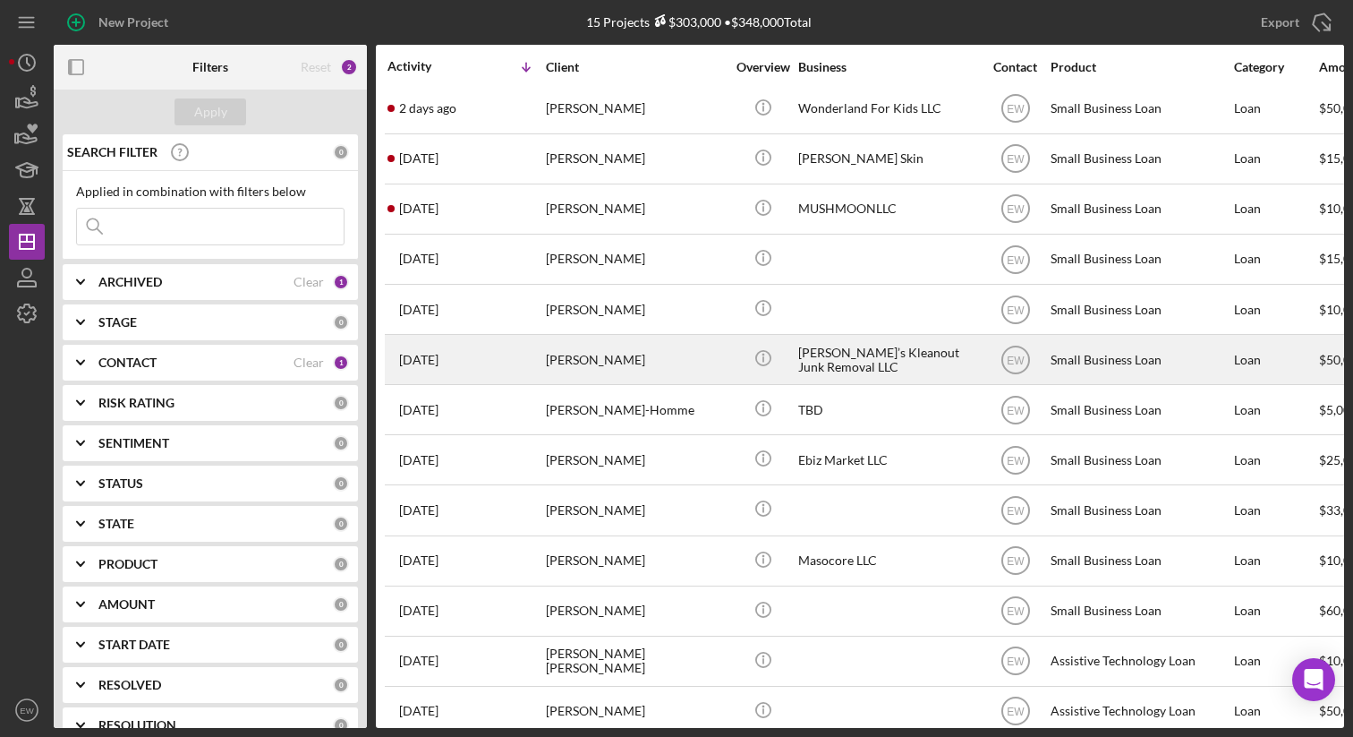
scroll to position [117, 0]
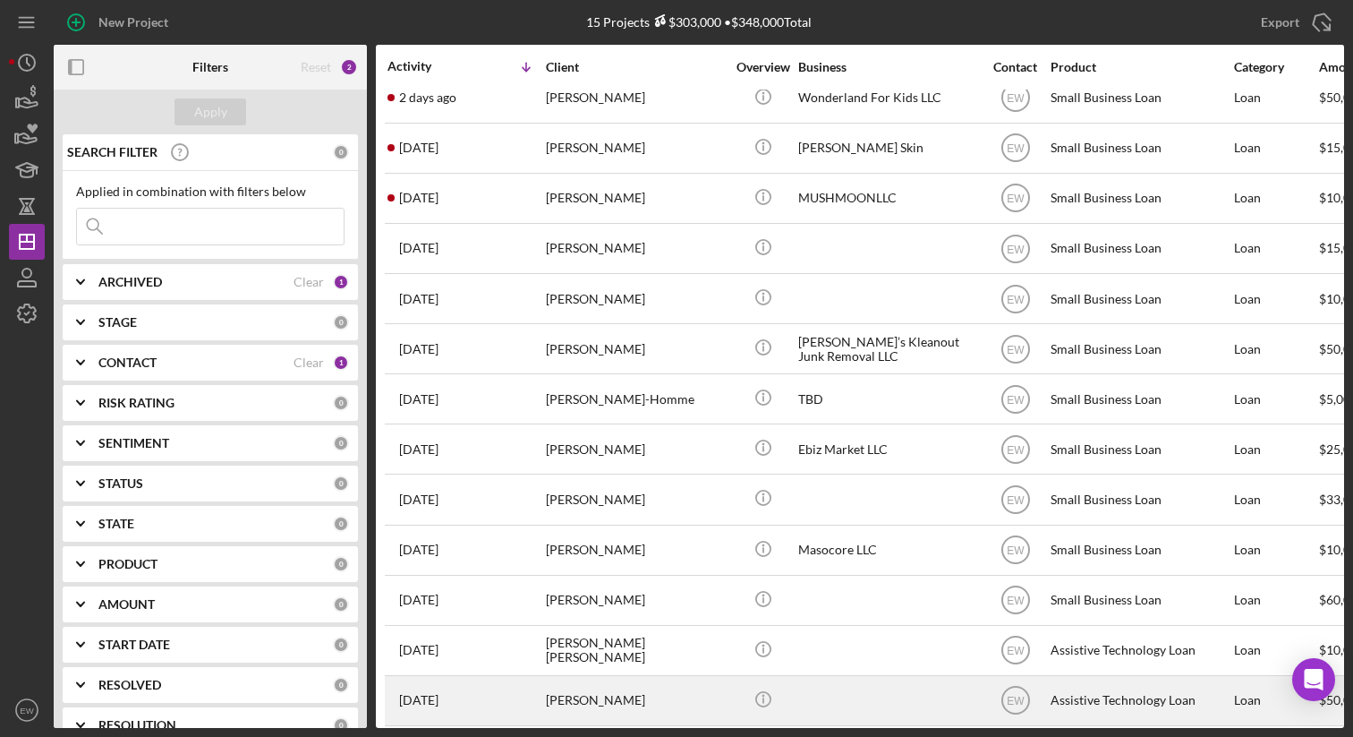
click at [588, 689] on div "Rhiannon Rauen" at bounding box center [635, 700] width 179 height 47
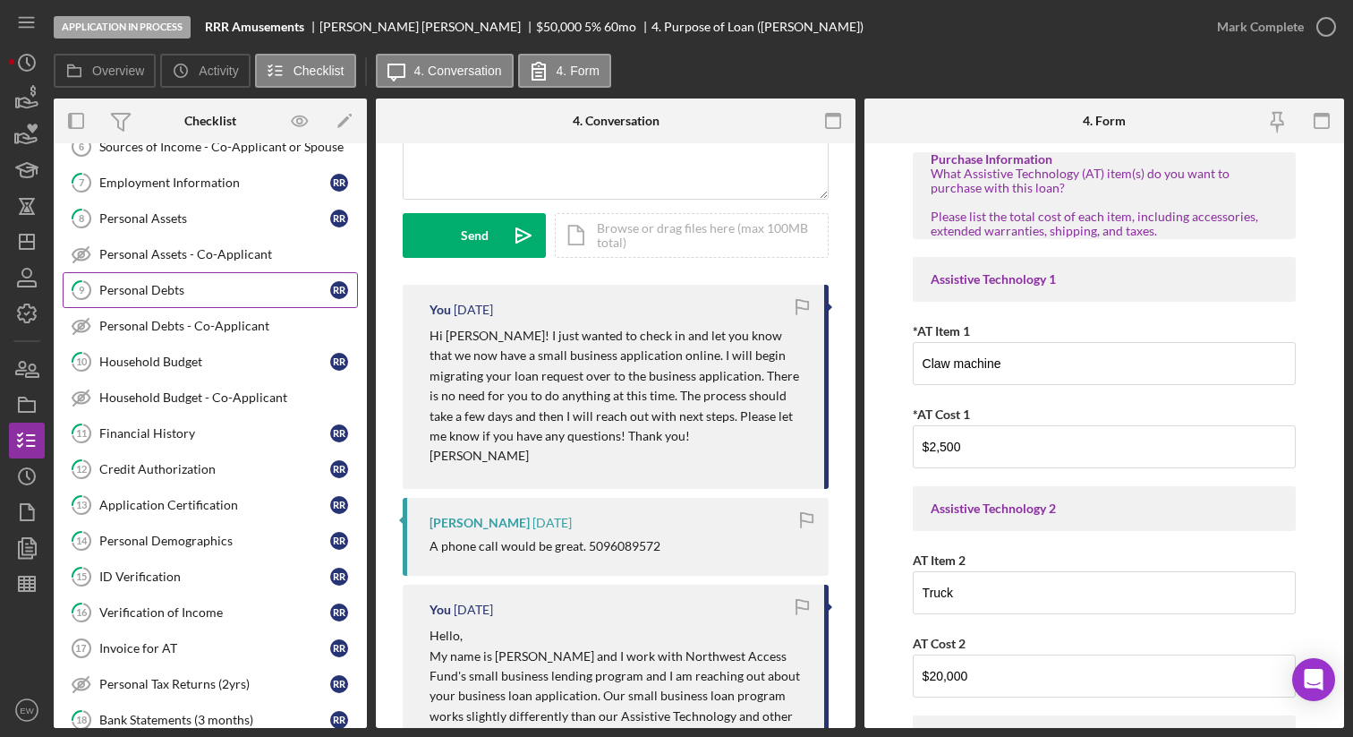
scroll to position [277, 0]
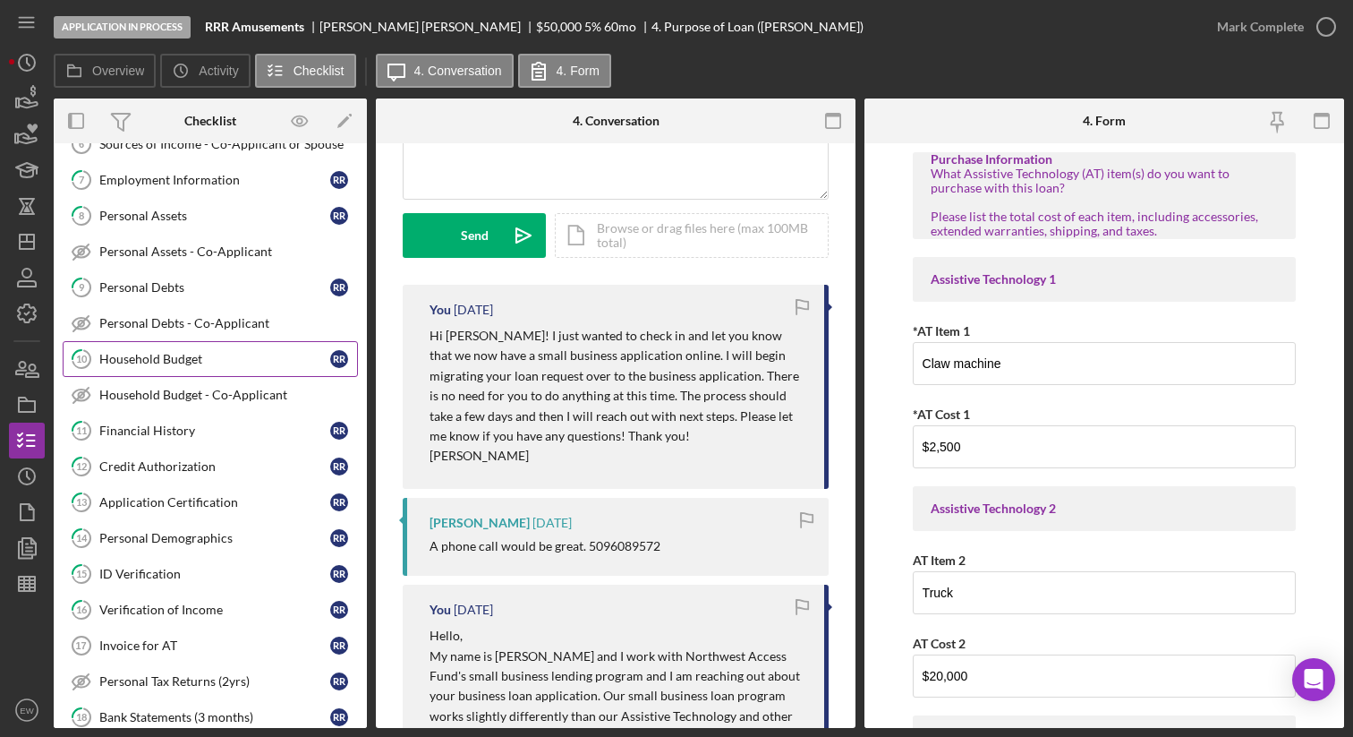
click at [212, 356] on div "Household Budget" at bounding box center [214, 359] width 231 height 14
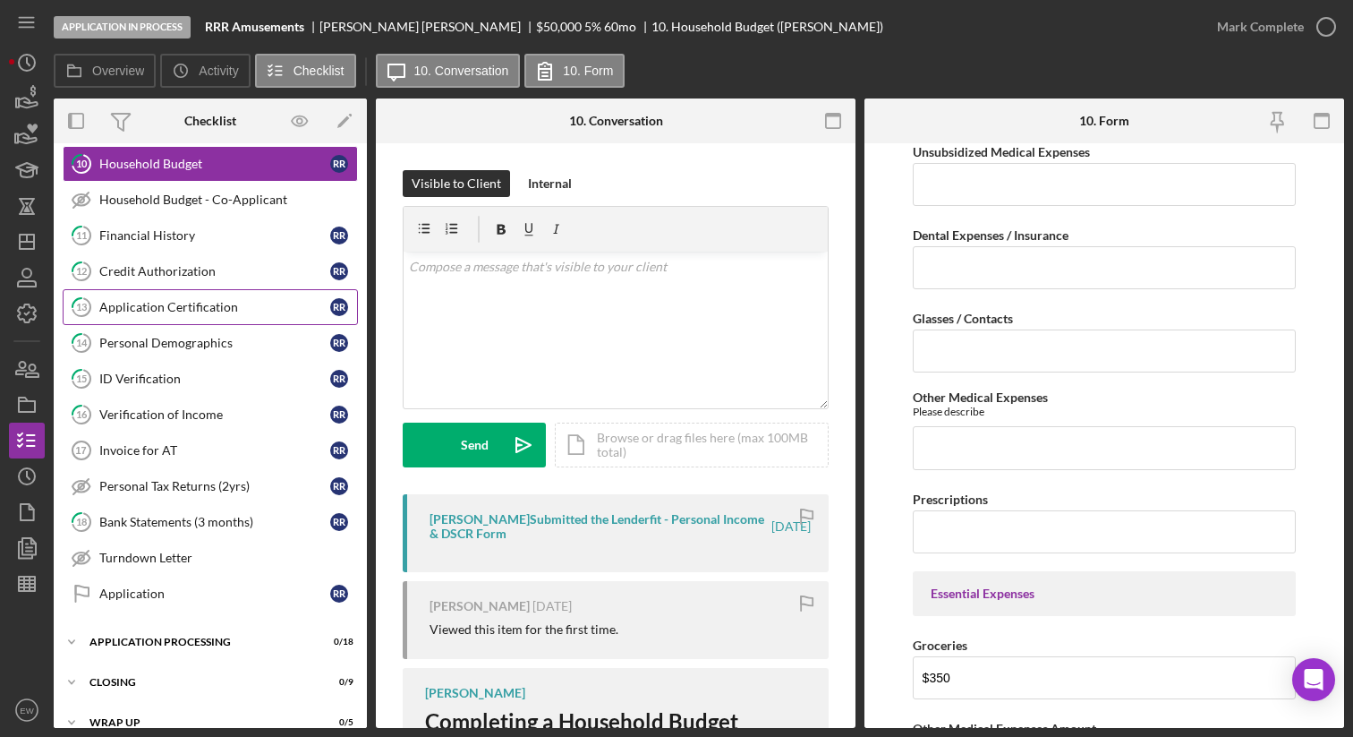
scroll to position [478, 0]
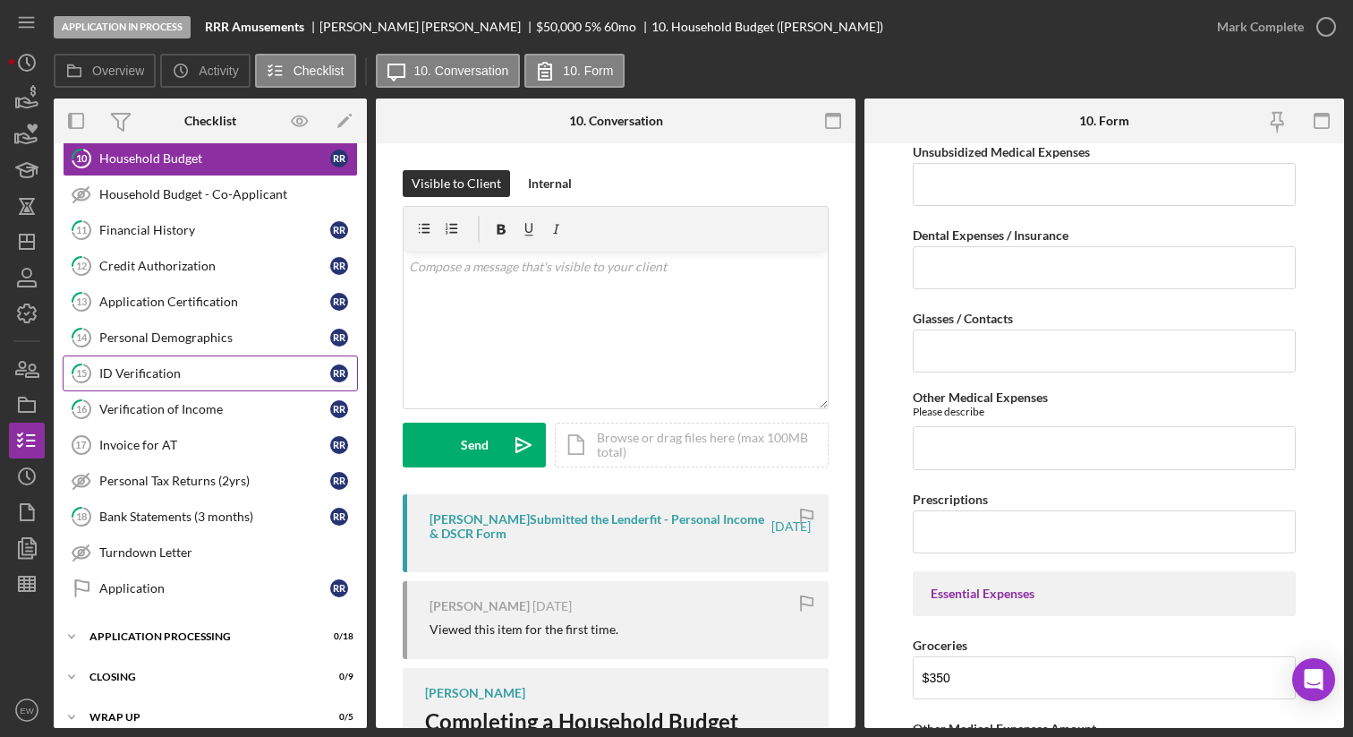
click at [215, 377] on div "ID Verification" at bounding box center [214, 373] width 231 height 14
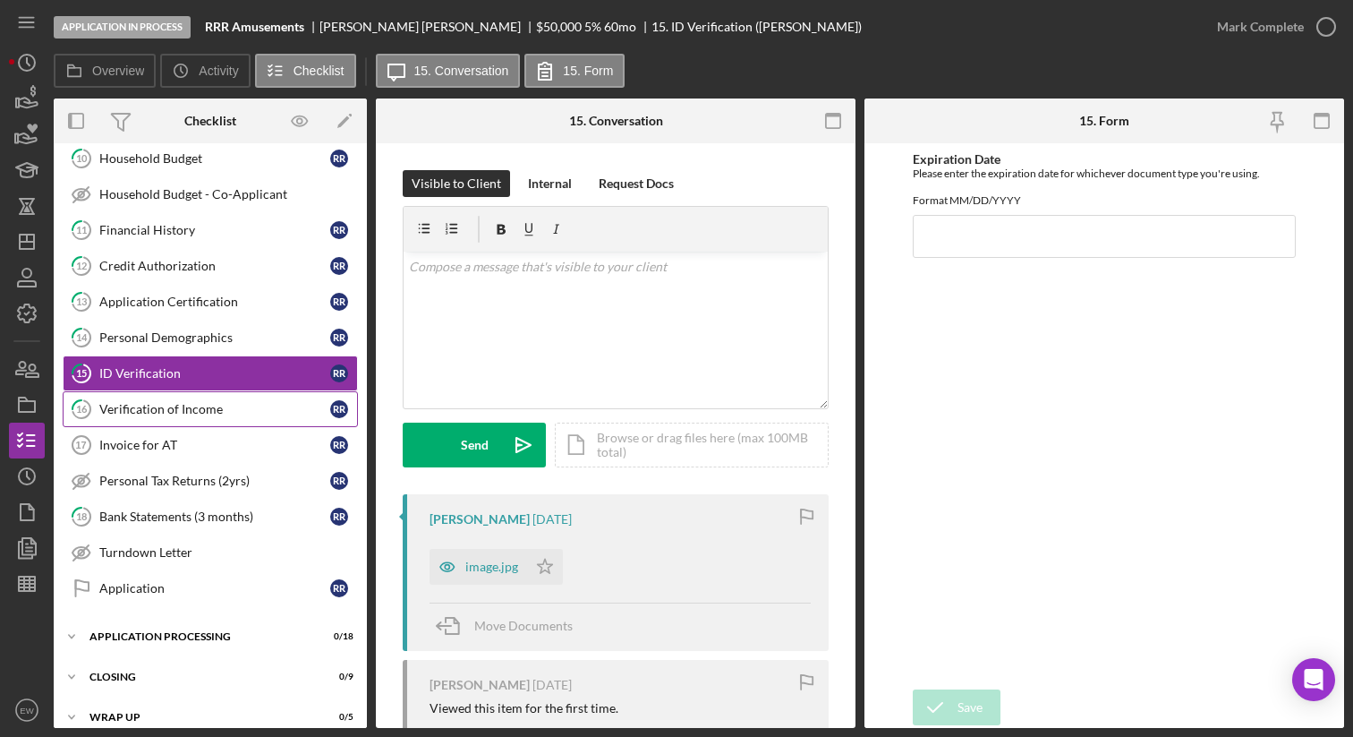
click at [216, 404] on div "Verification of Income" at bounding box center [214, 409] width 231 height 14
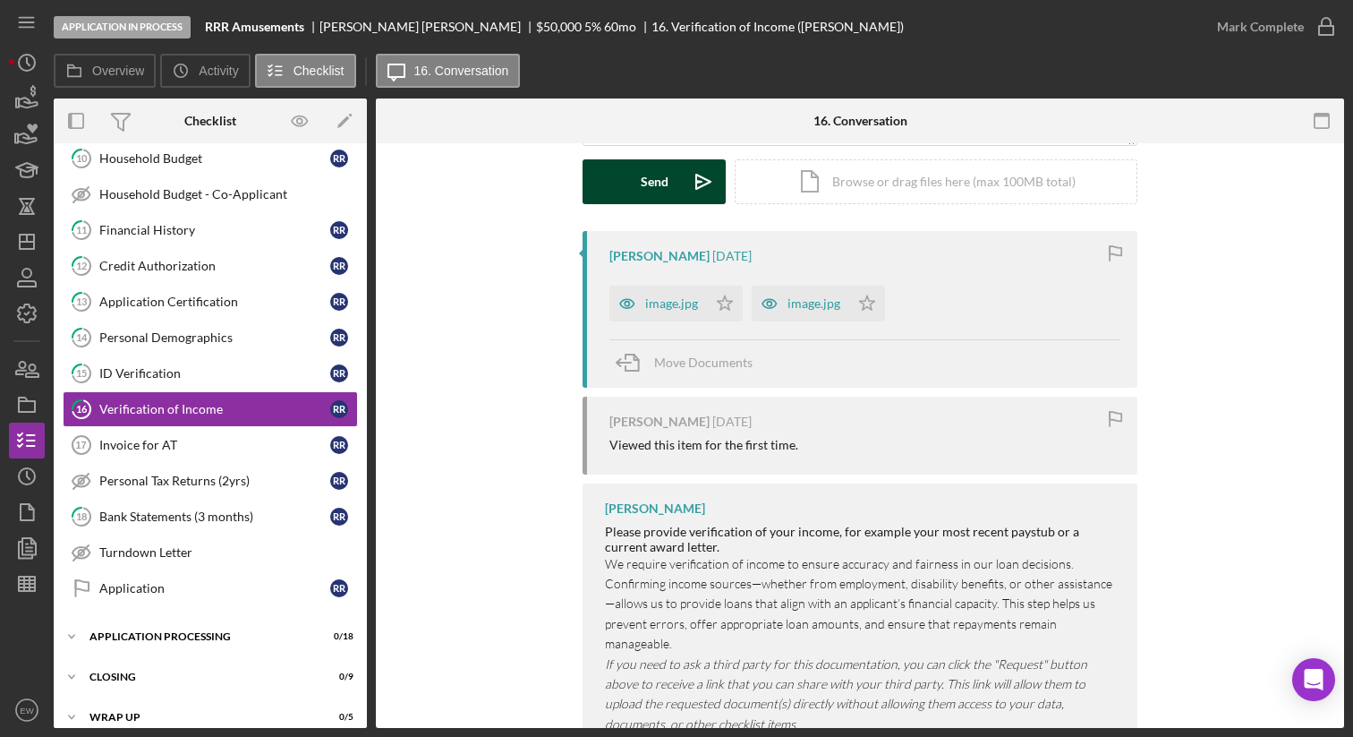
scroll to position [307, 0]
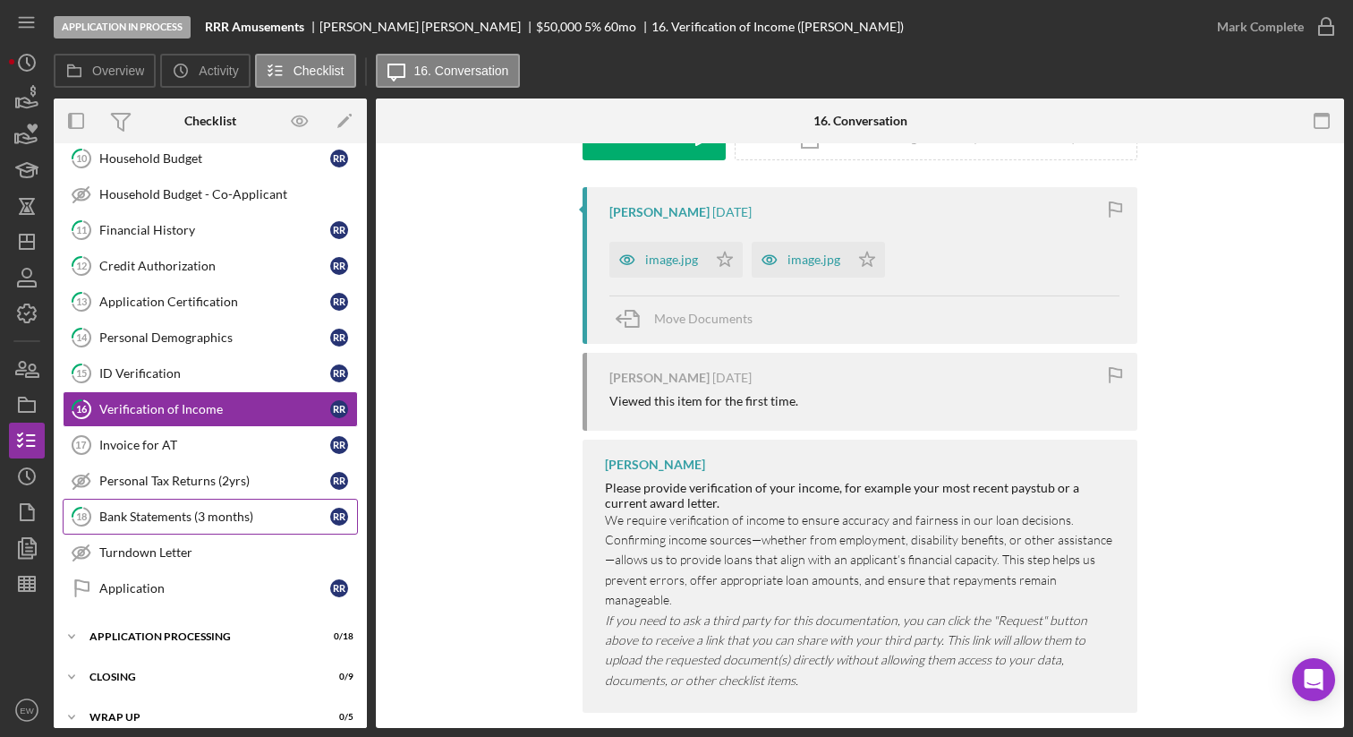
click at [254, 512] on div "Bank Statements (3 months)" at bounding box center [214, 516] width 231 height 14
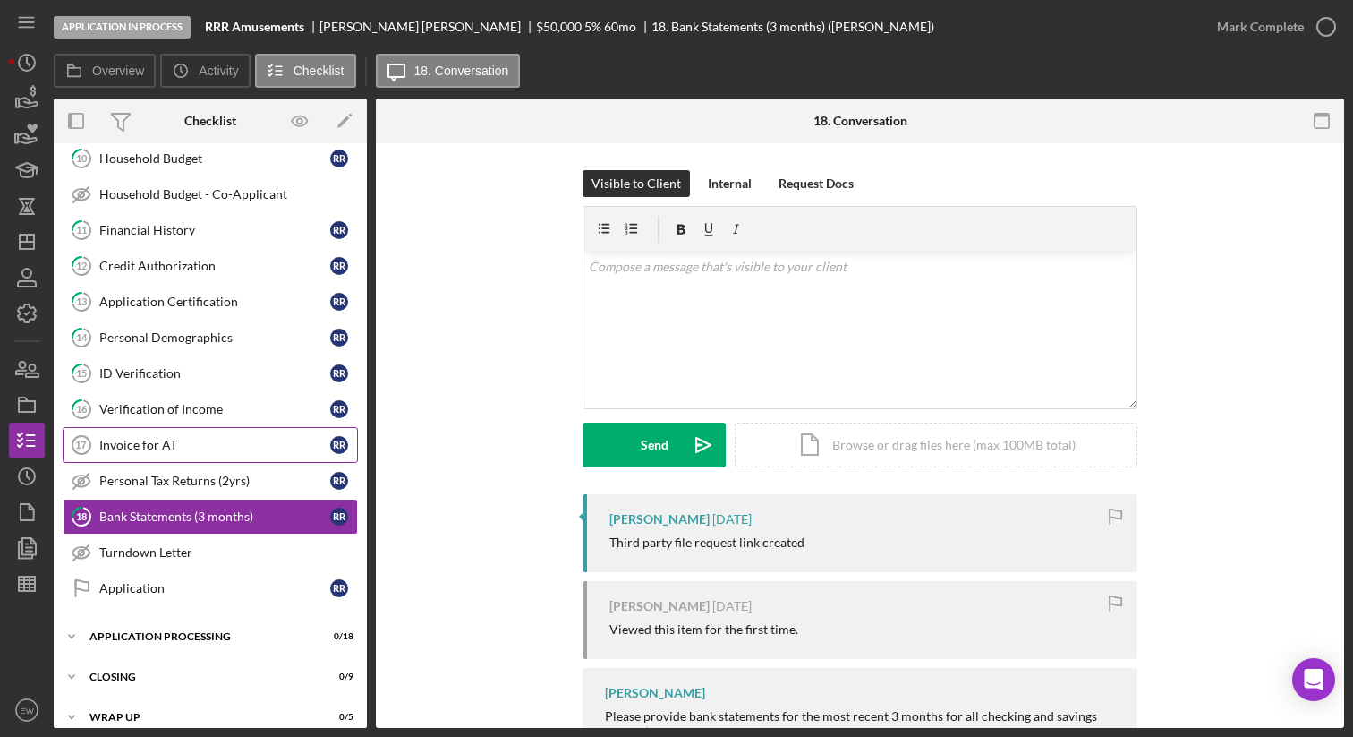
scroll to position [495, 0]
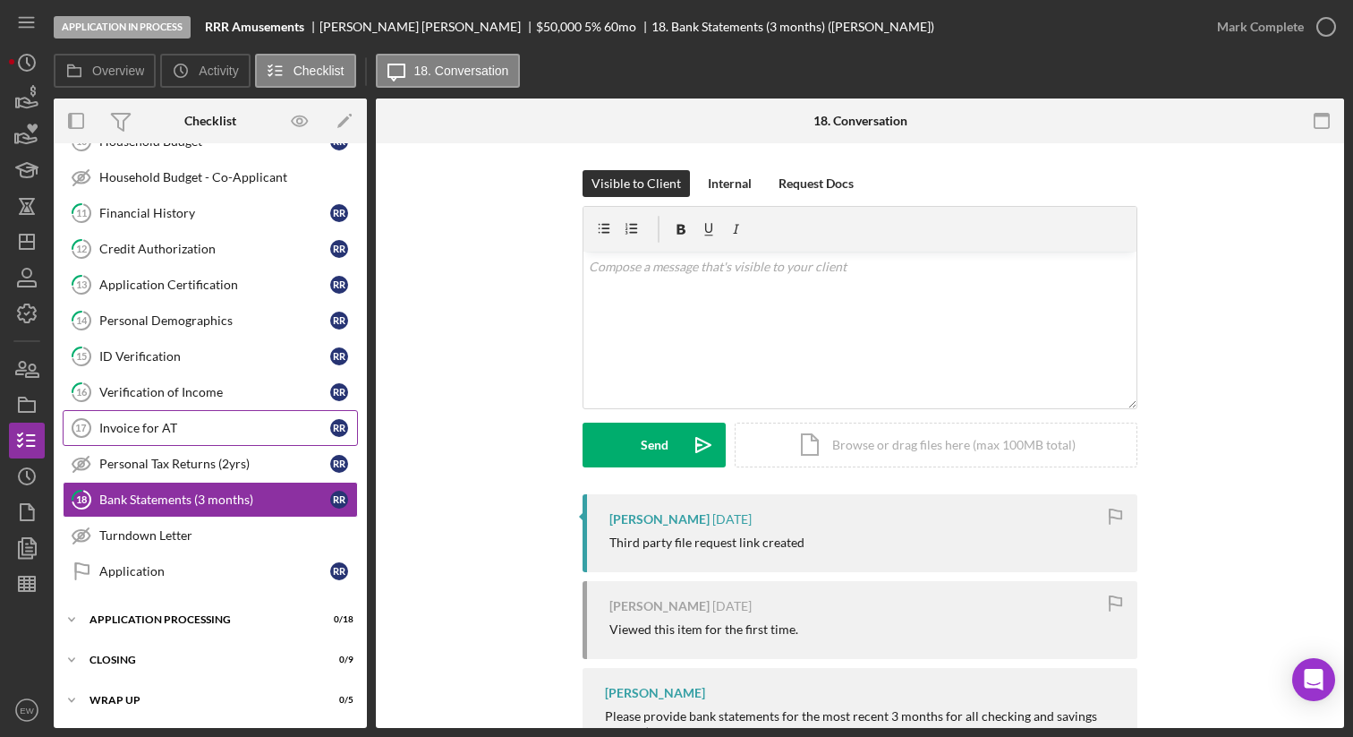
click at [210, 456] on div "Personal Tax Returns (2yrs)" at bounding box center [214, 463] width 231 height 14
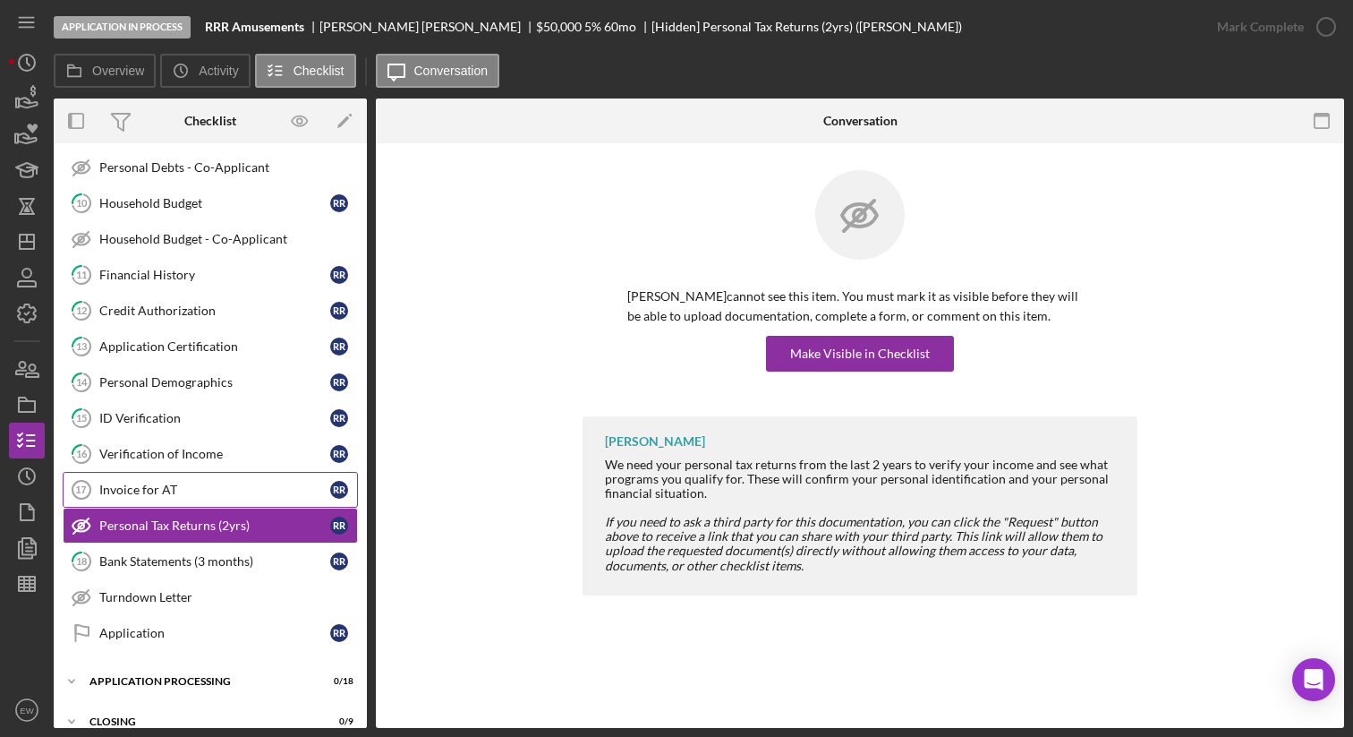
scroll to position [430, 0]
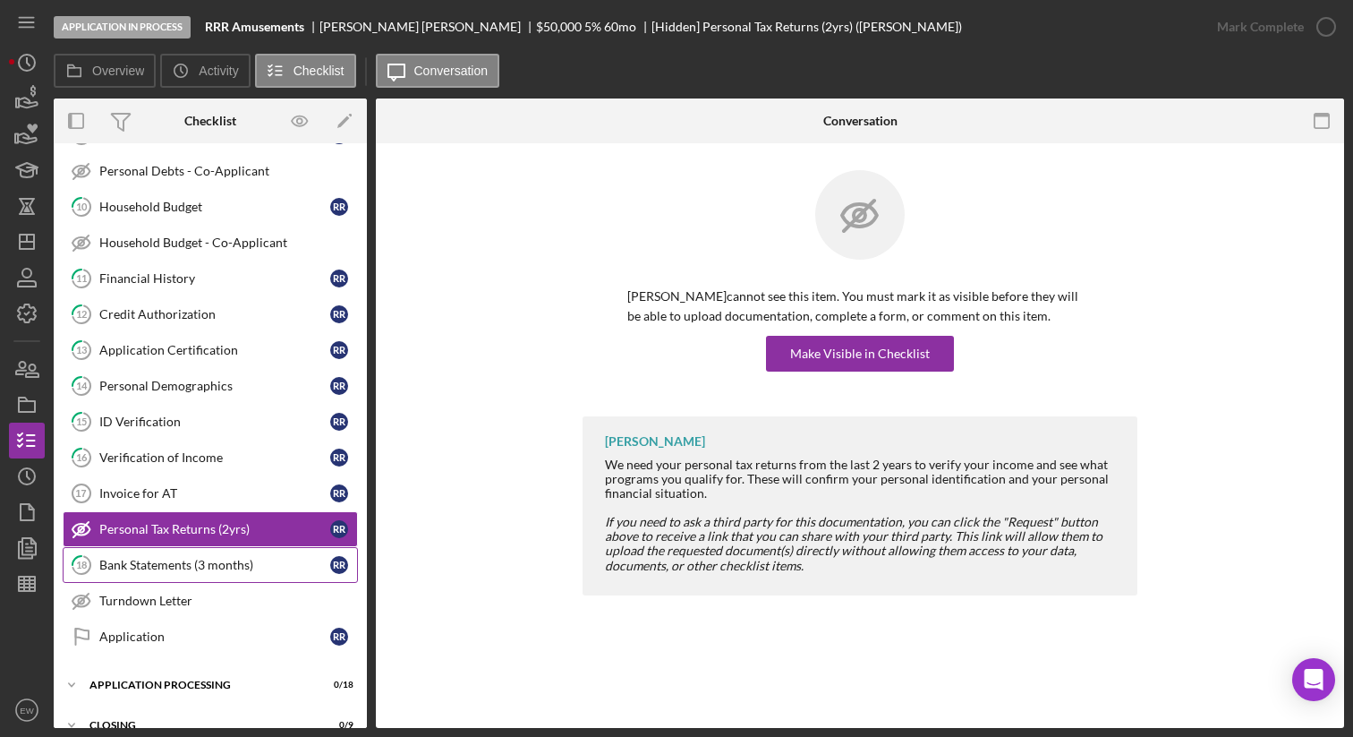
click at [208, 566] on div "Bank Statements (3 months)" at bounding box center [214, 565] width 231 height 14
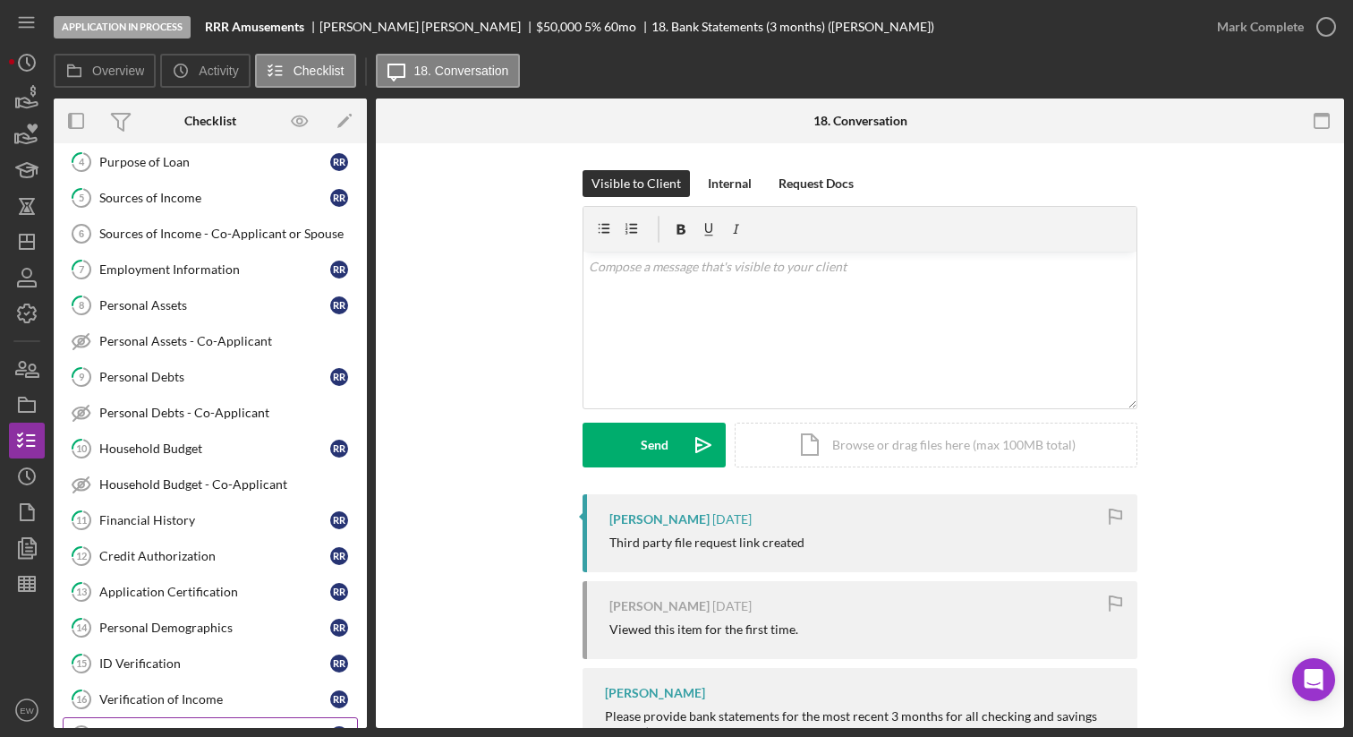
scroll to position [209, 0]
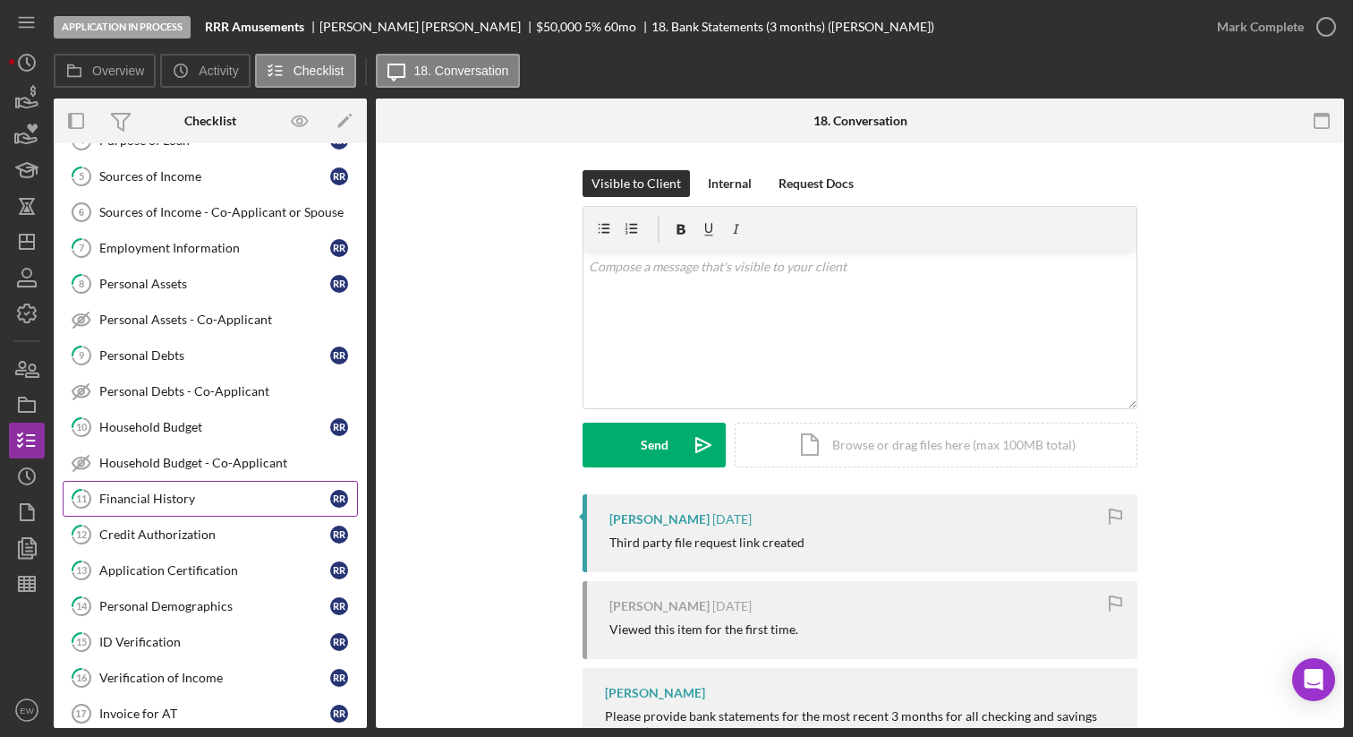
click at [222, 499] on div "Financial History" at bounding box center [214, 498] width 231 height 14
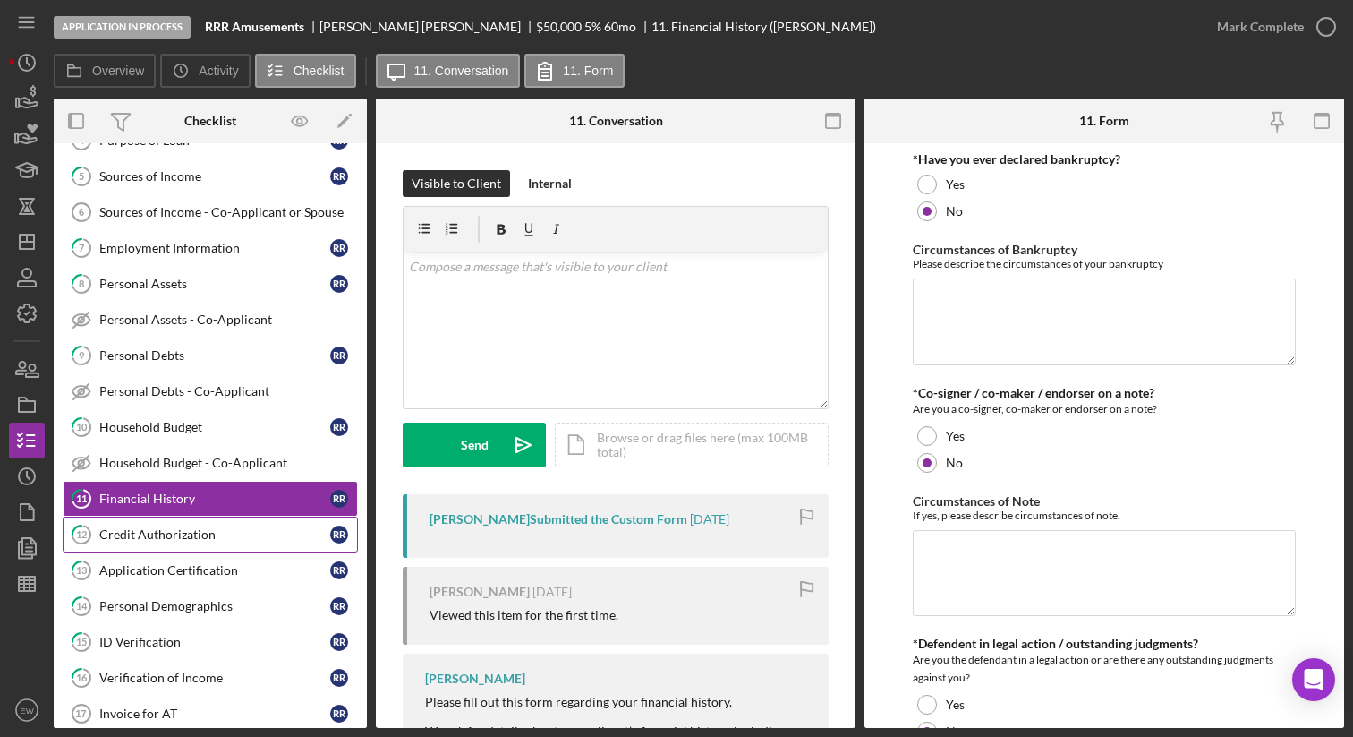
click at [226, 533] on div "Credit Authorization" at bounding box center [214, 534] width 231 height 14
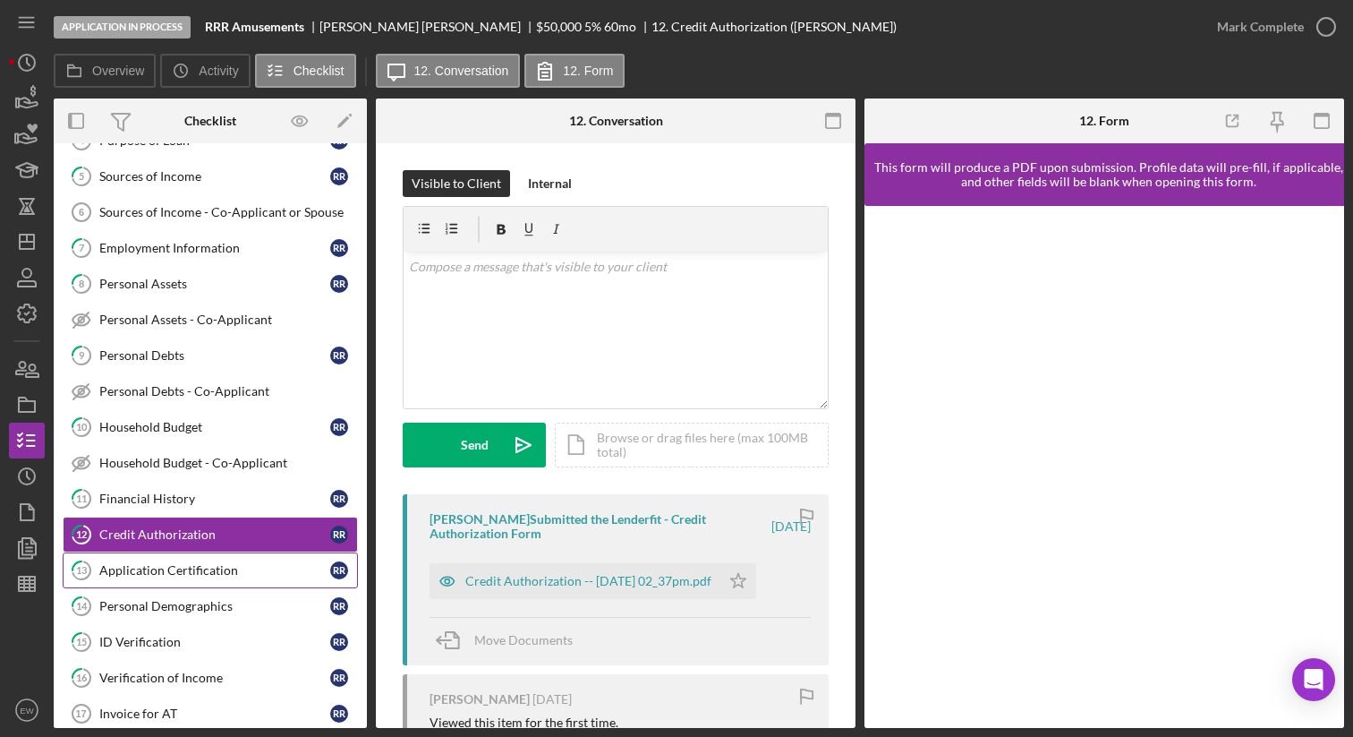
click at [233, 558] on link "13 Application Certification R R" at bounding box center [210, 570] width 295 height 36
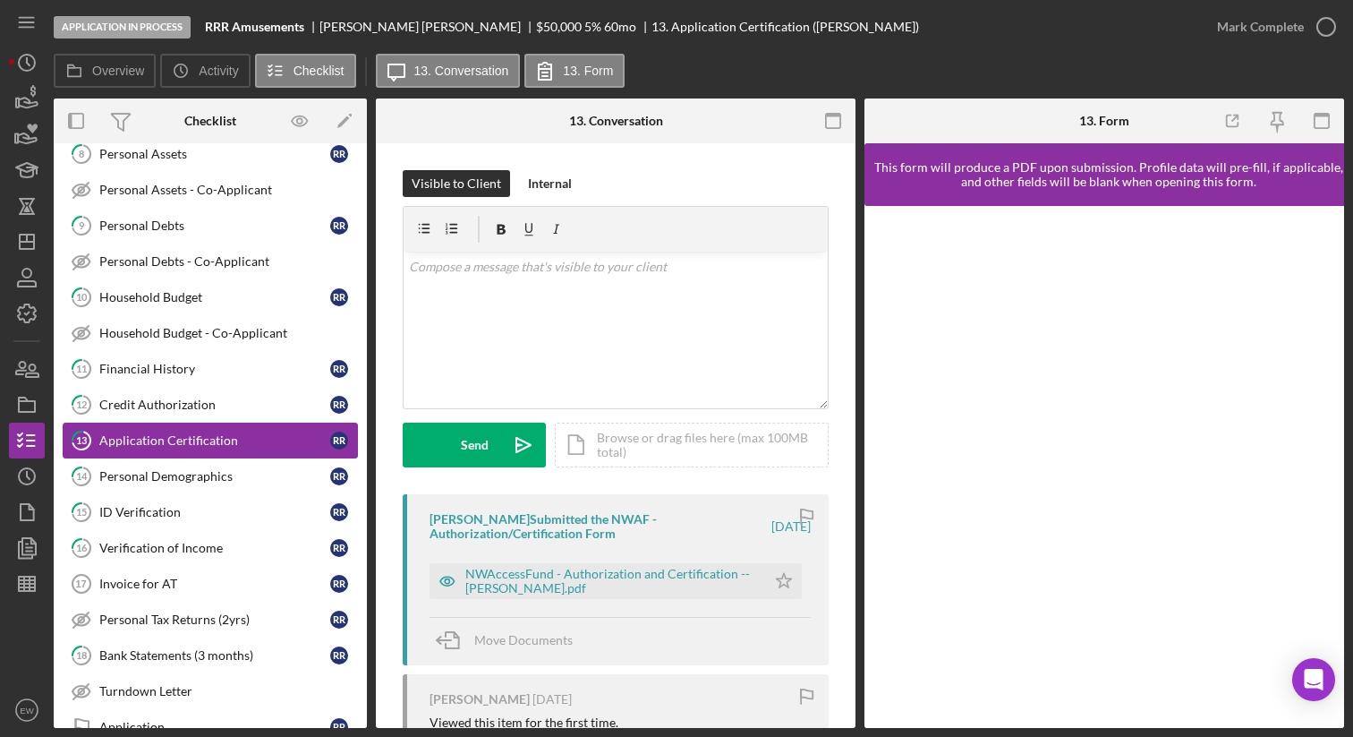
scroll to position [344, 0]
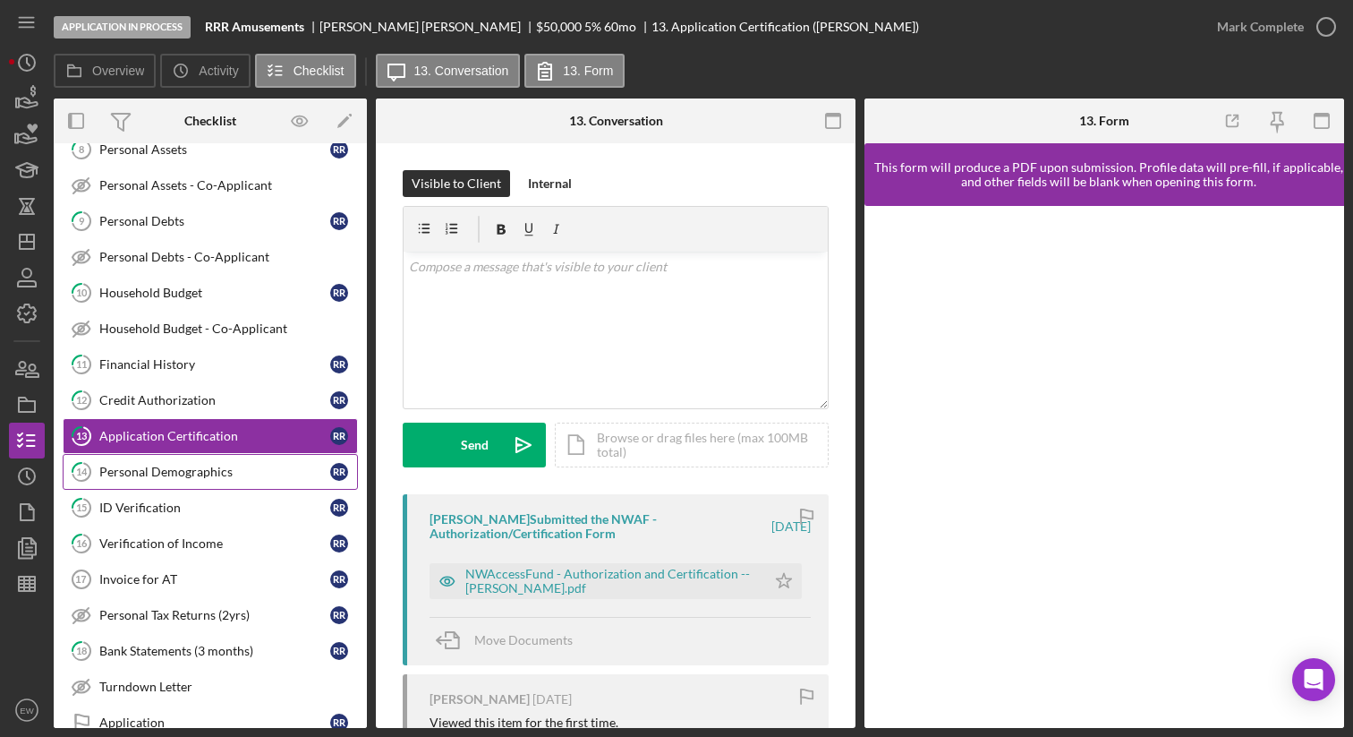
click at [208, 473] on div "Personal Demographics" at bounding box center [214, 471] width 231 height 14
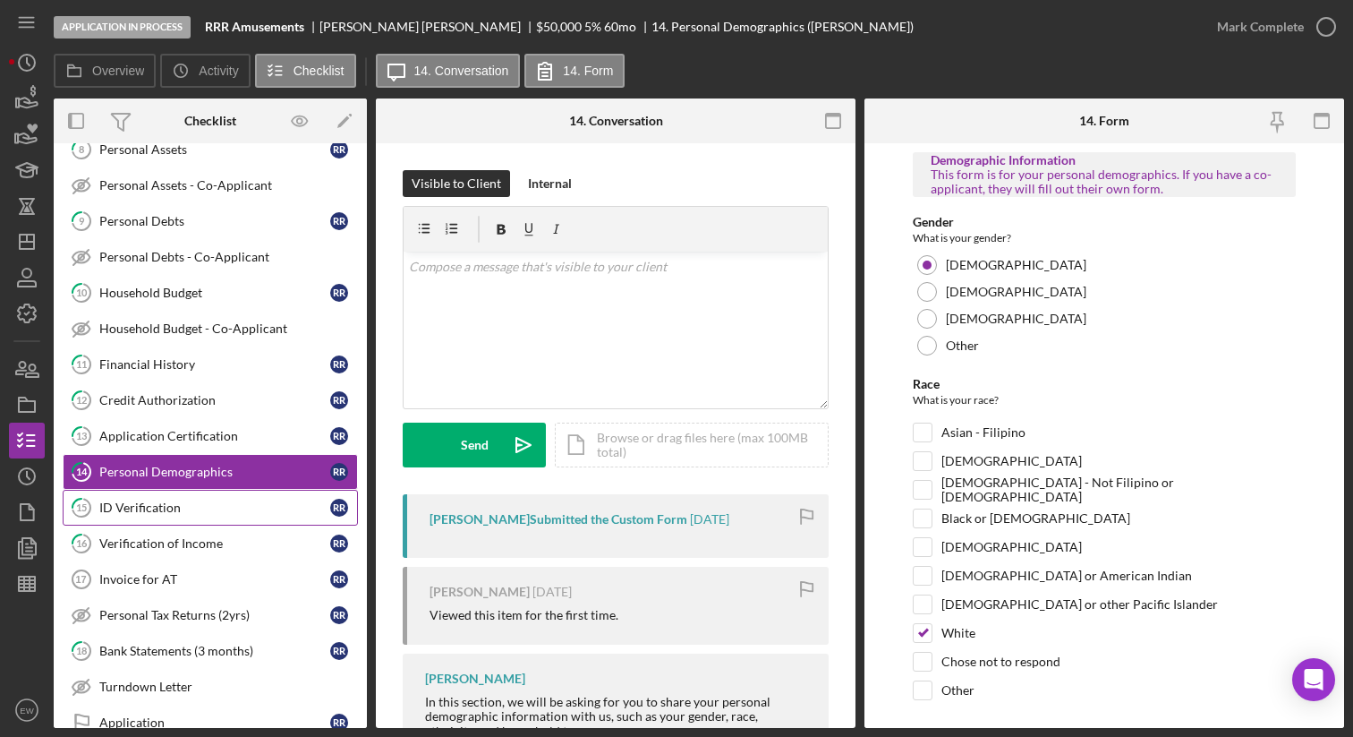
click at [208, 500] on div "ID Verification" at bounding box center [214, 507] width 231 height 14
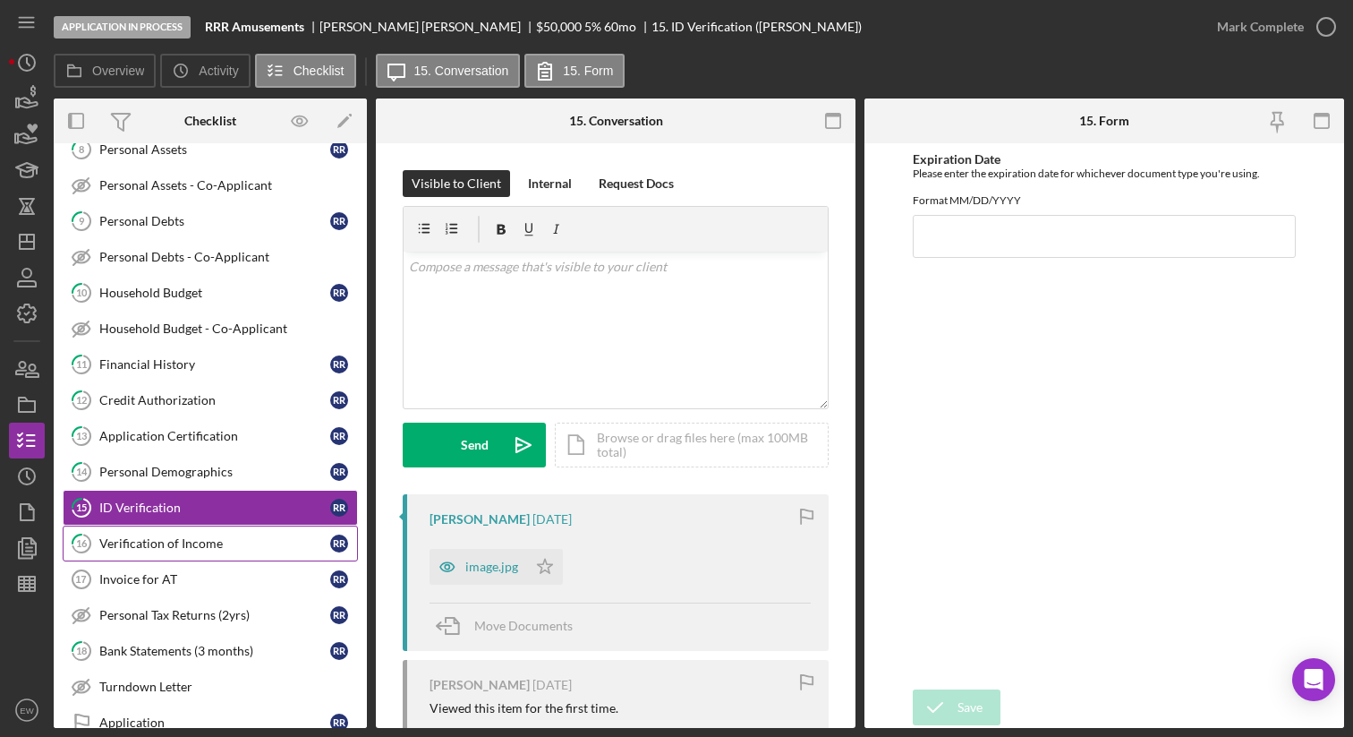
click at [226, 541] on div "Verification of Income" at bounding box center [214, 543] width 231 height 14
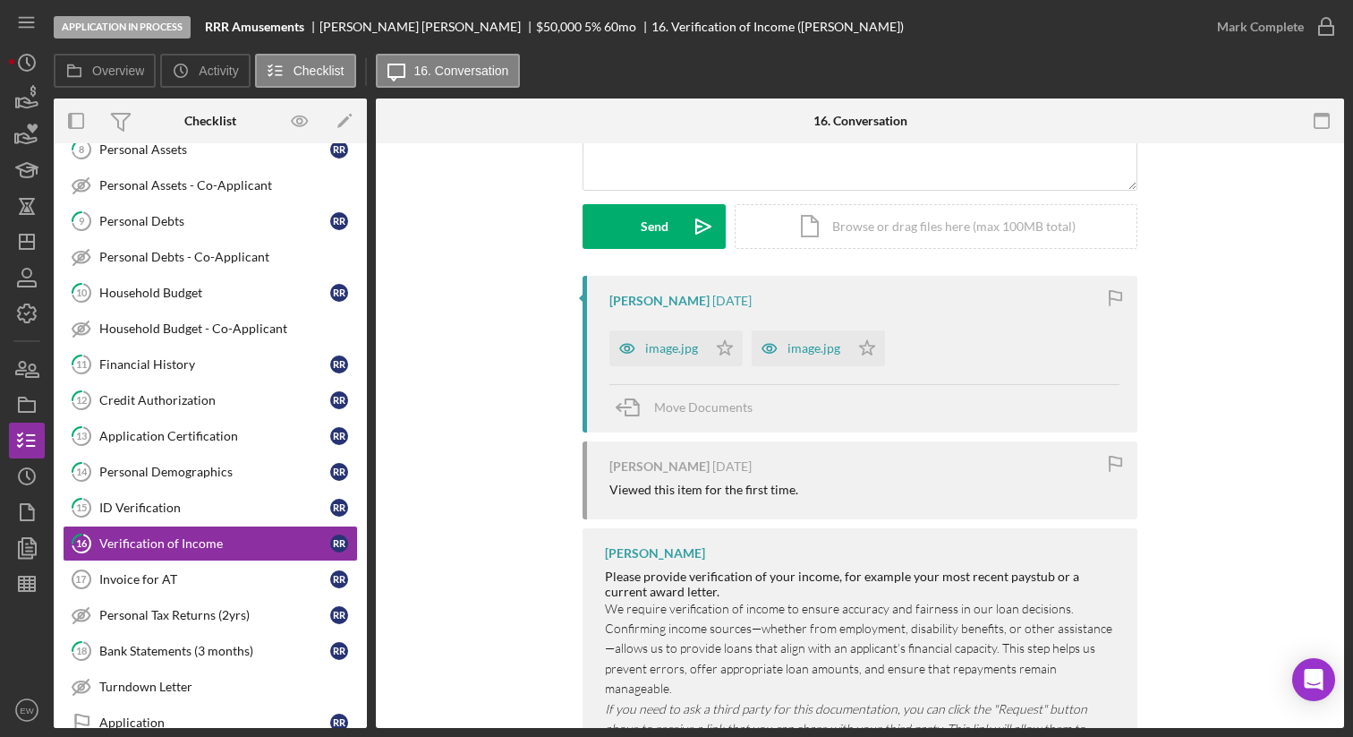
scroll to position [250, 0]
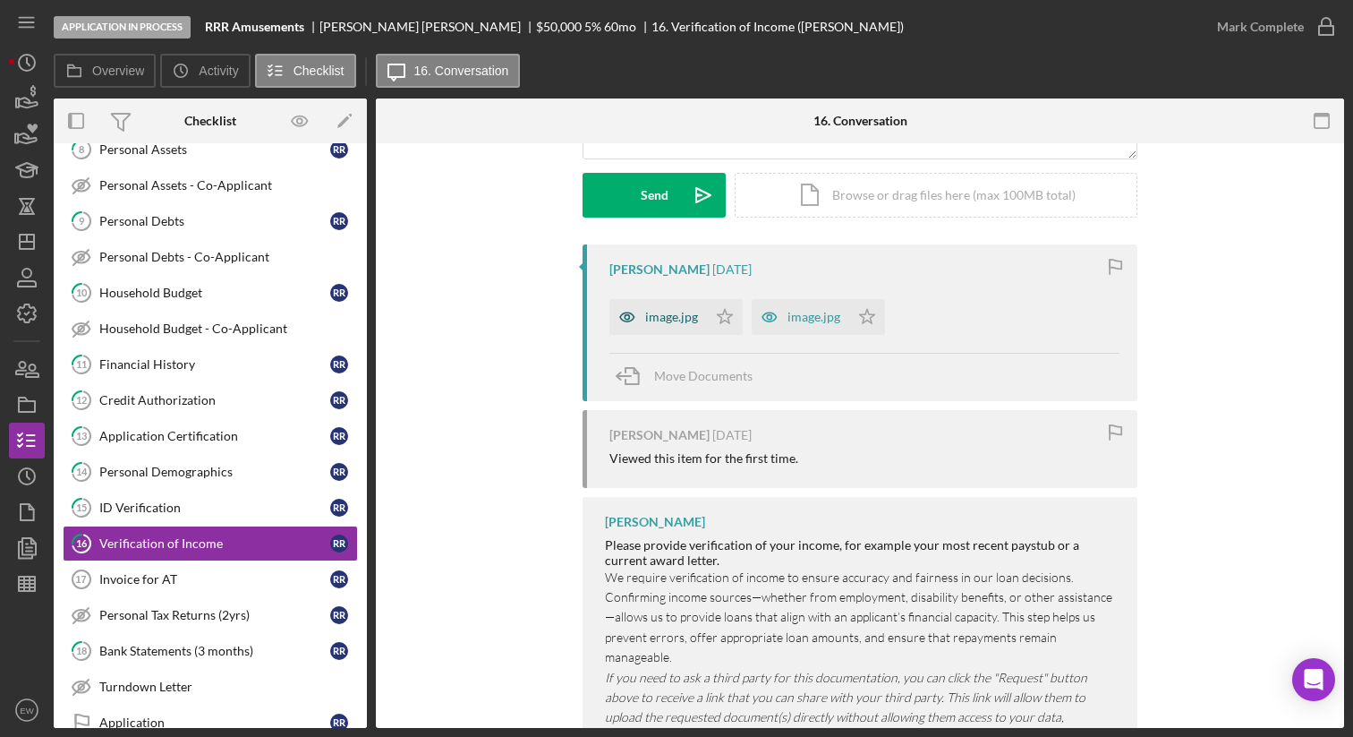
click at [660, 311] on div "image.jpg" at bounding box center [671, 317] width 53 height 14
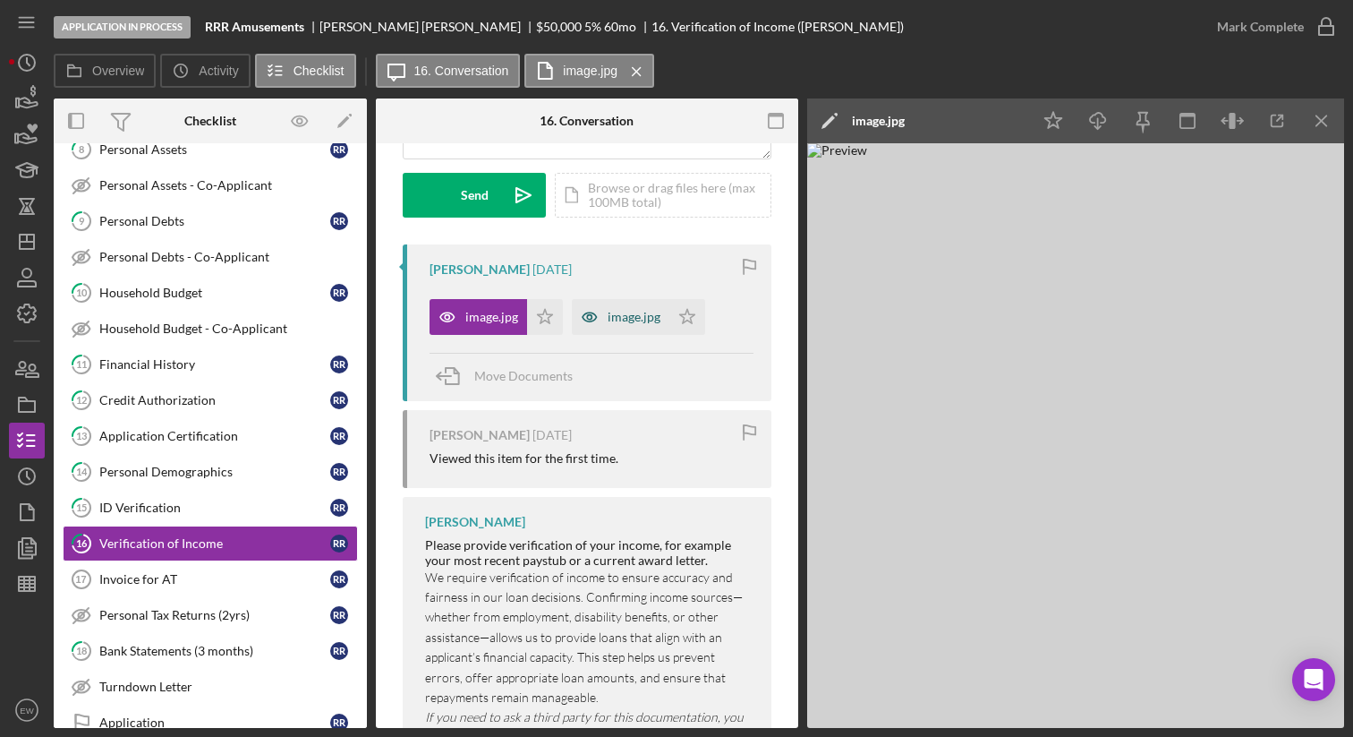
click at [632, 308] on div "image.jpg" at bounding box center [621, 317] width 98 height 36
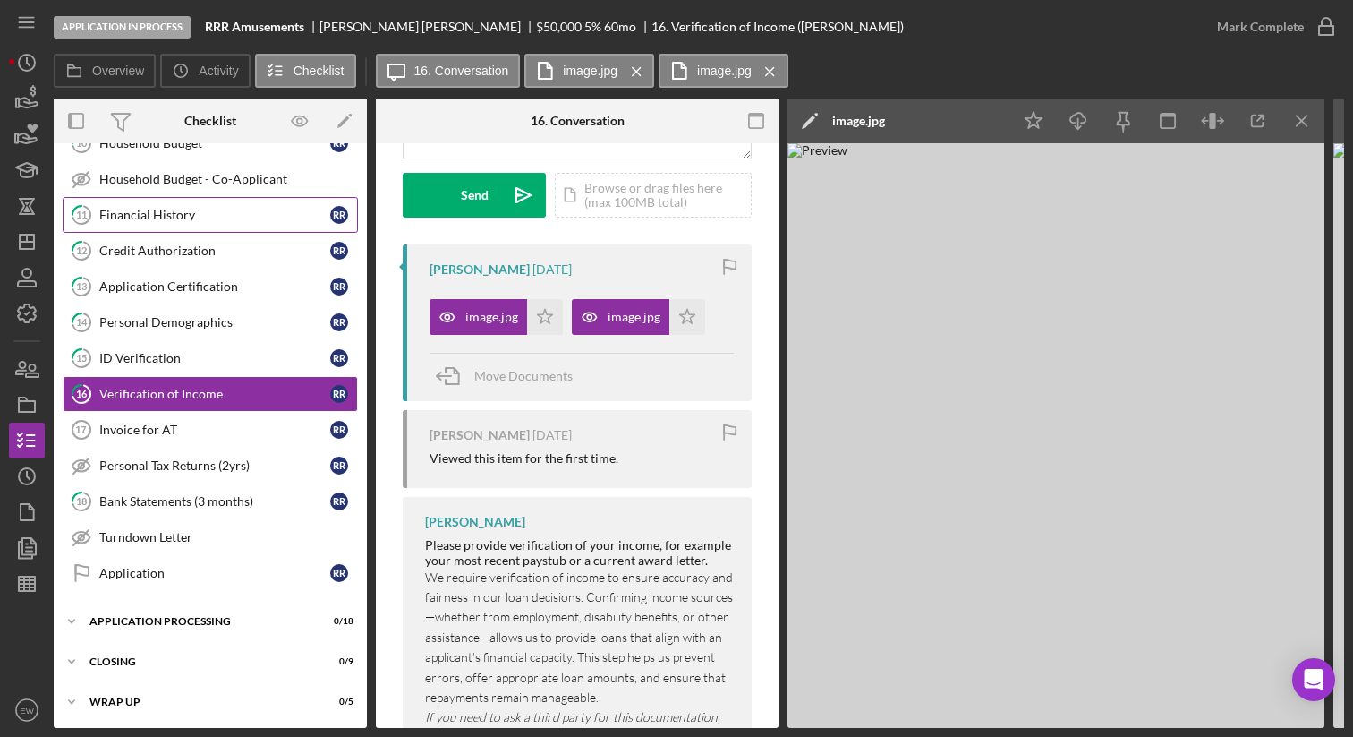
scroll to position [498, 0]
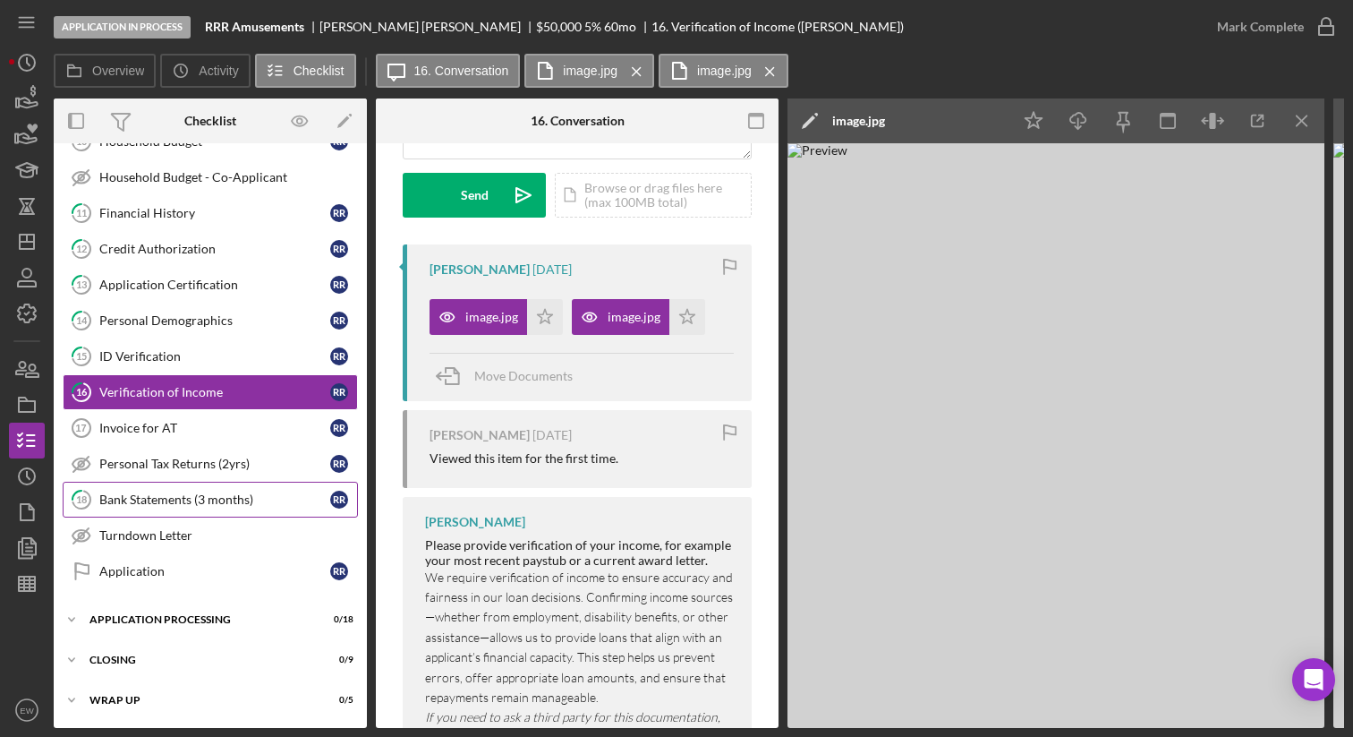
click at [243, 501] on div "Bank Statements (3 months)" at bounding box center [214, 499] width 231 height 14
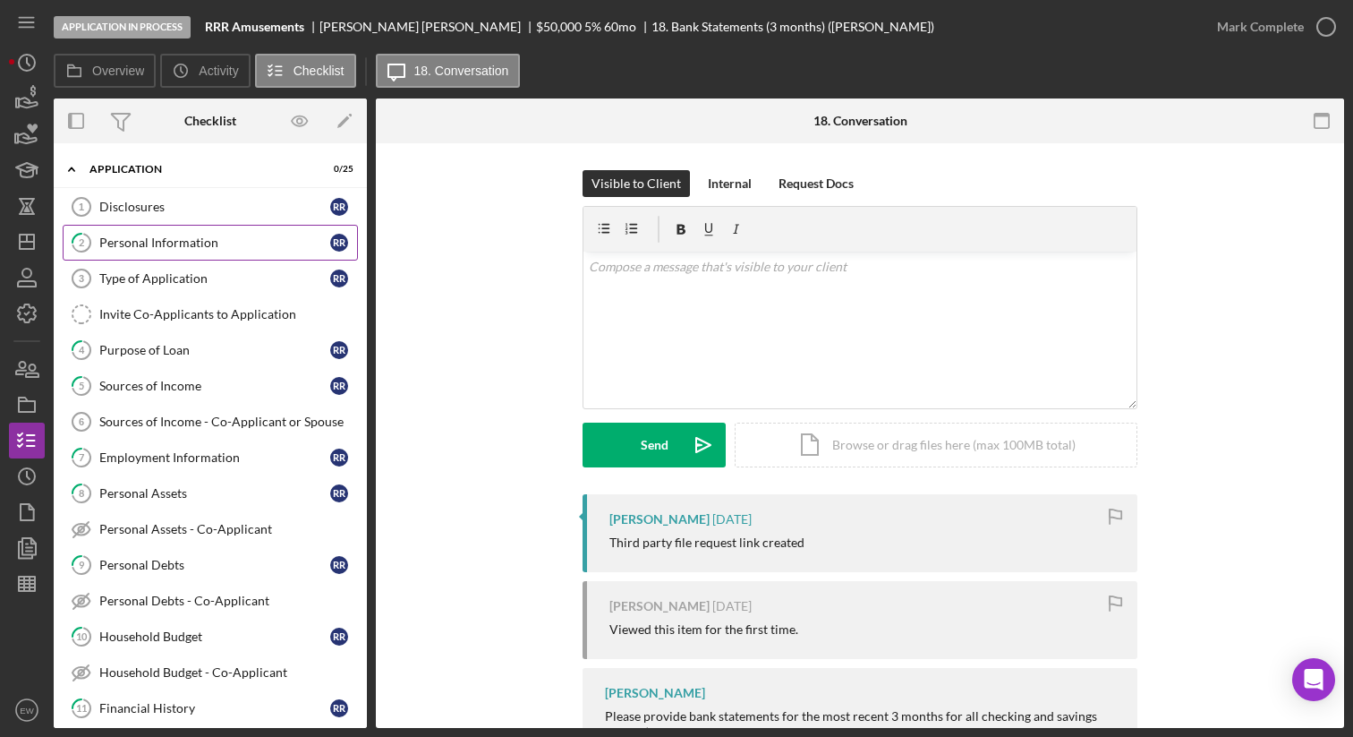
click at [214, 243] on div "Personal Information" at bounding box center [214, 242] width 231 height 14
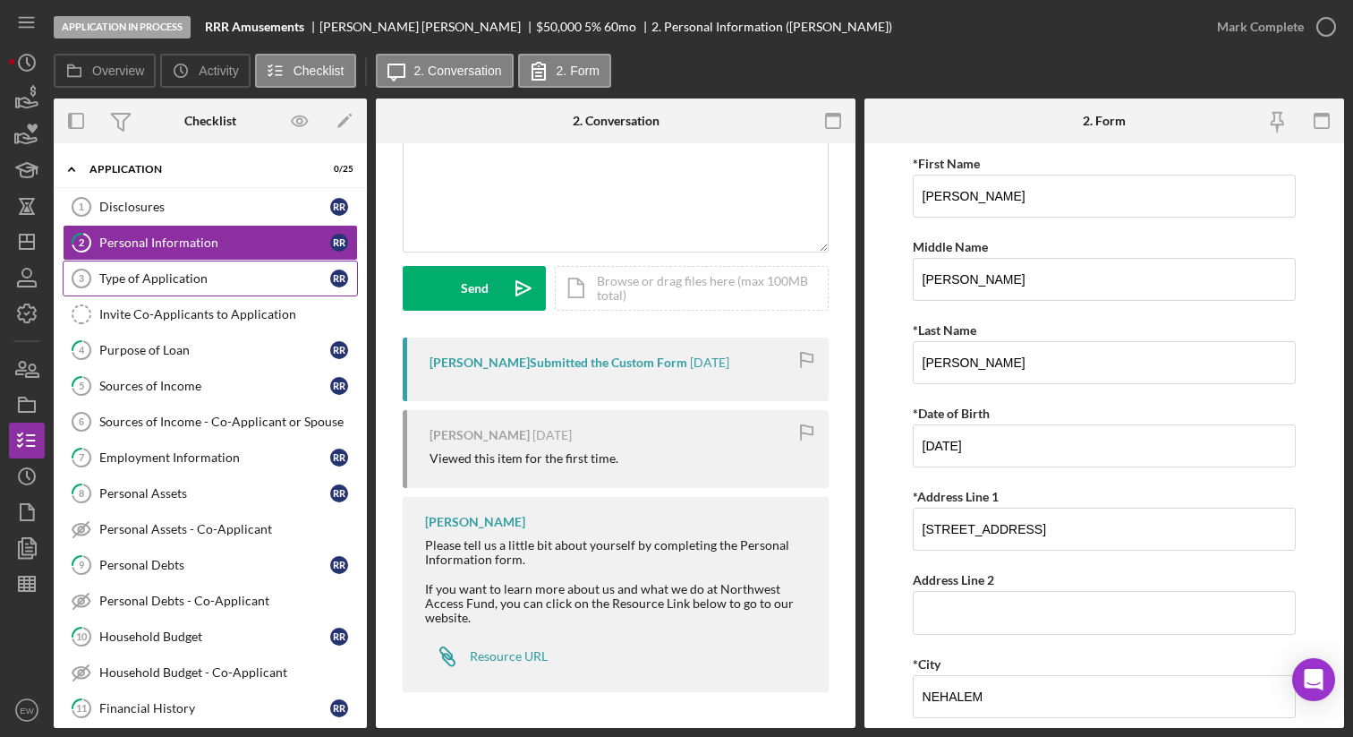
click at [219, 268] on link "Type of Application 3 Type of Application R R" at bounding box center [210, 278] width 295 height 36
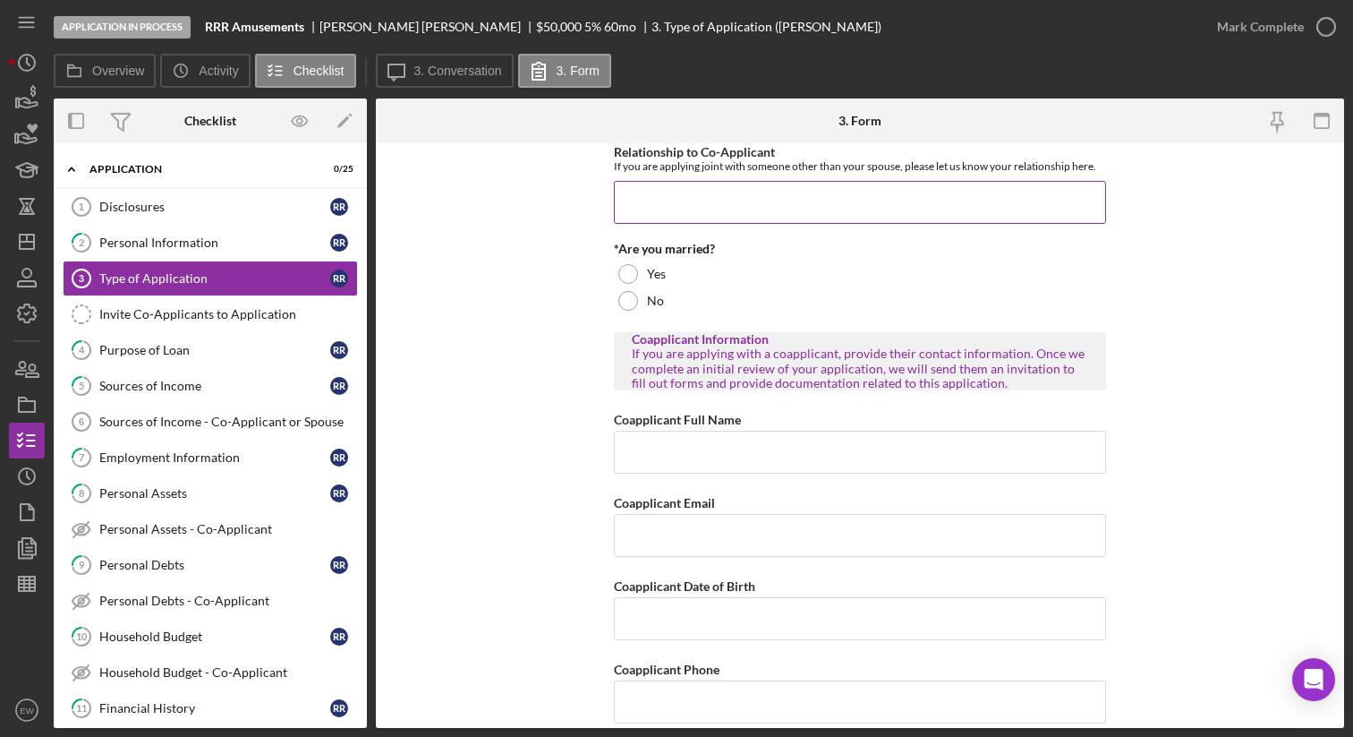
scroll to position [220, 0]
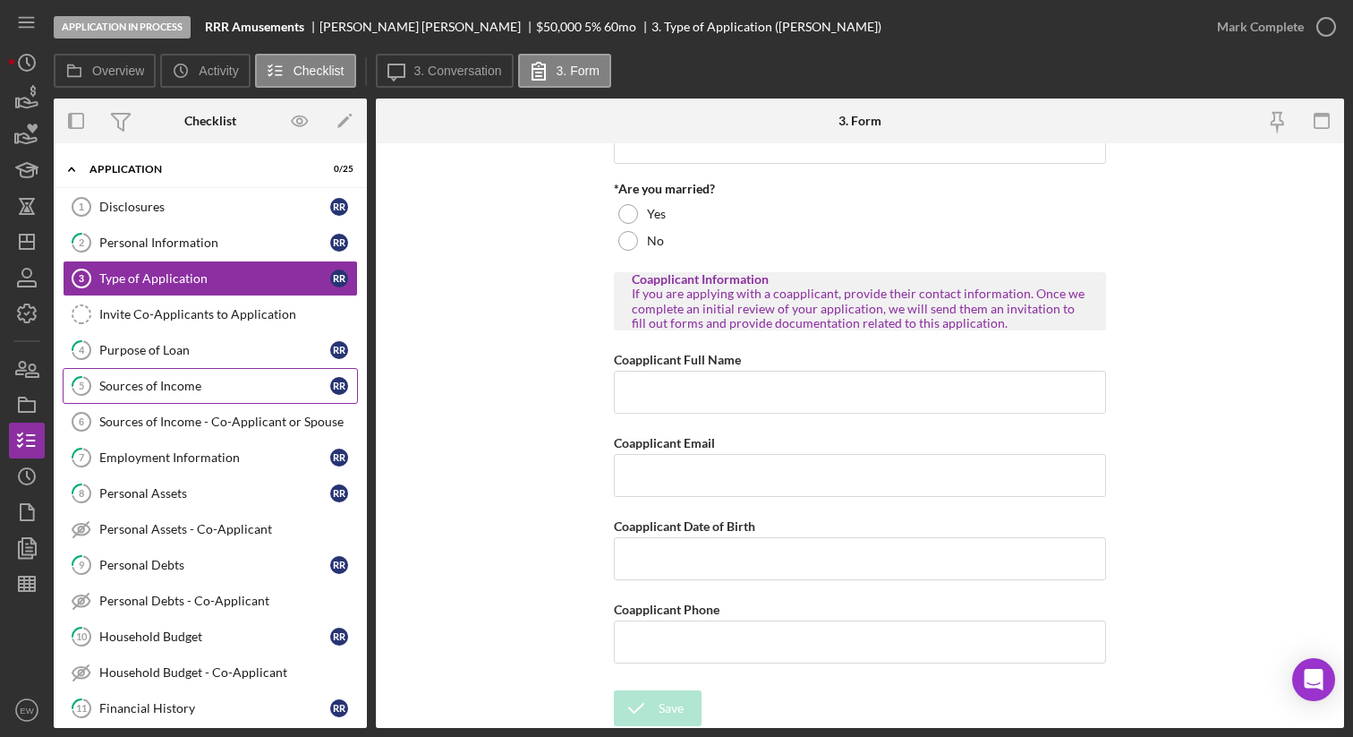
click at [243, 378] on link "5 Sources of Income R R" at bounding box center [210, 386] width 295 height 36
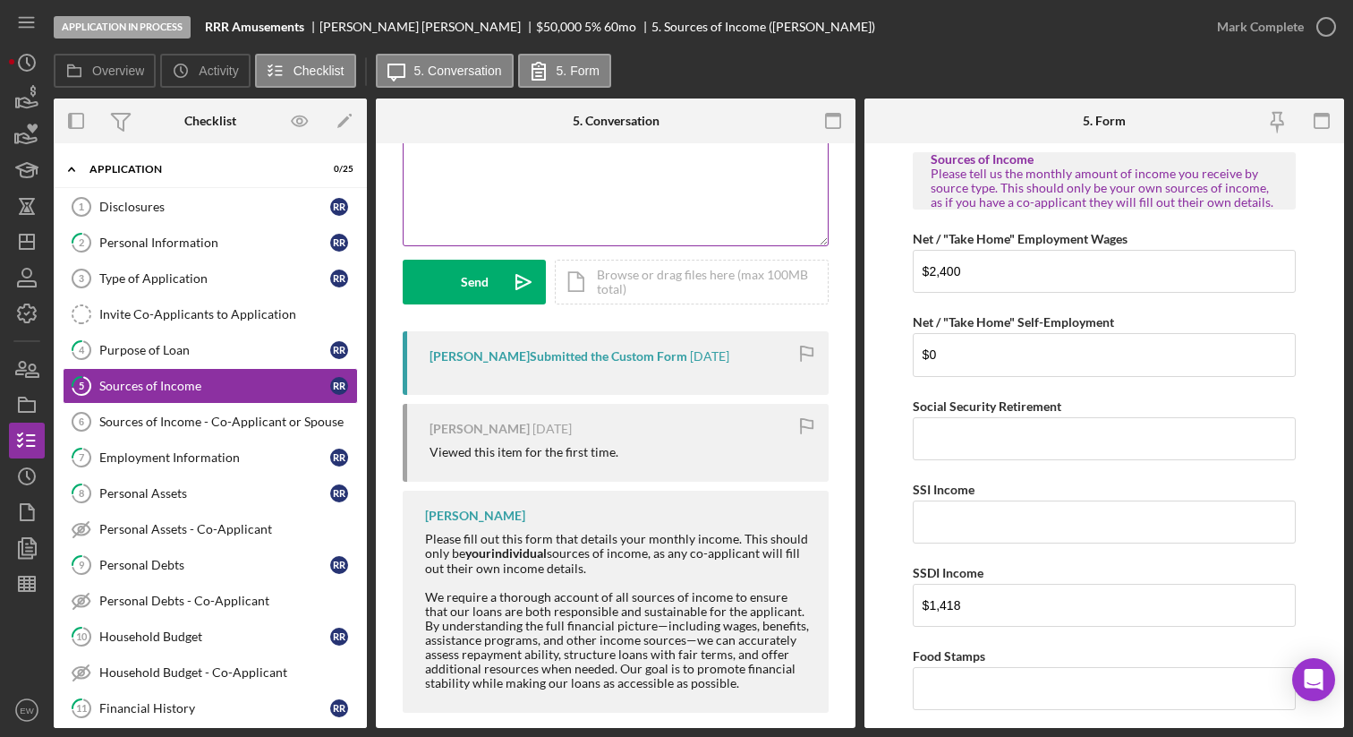
scroll to position [183, 0]
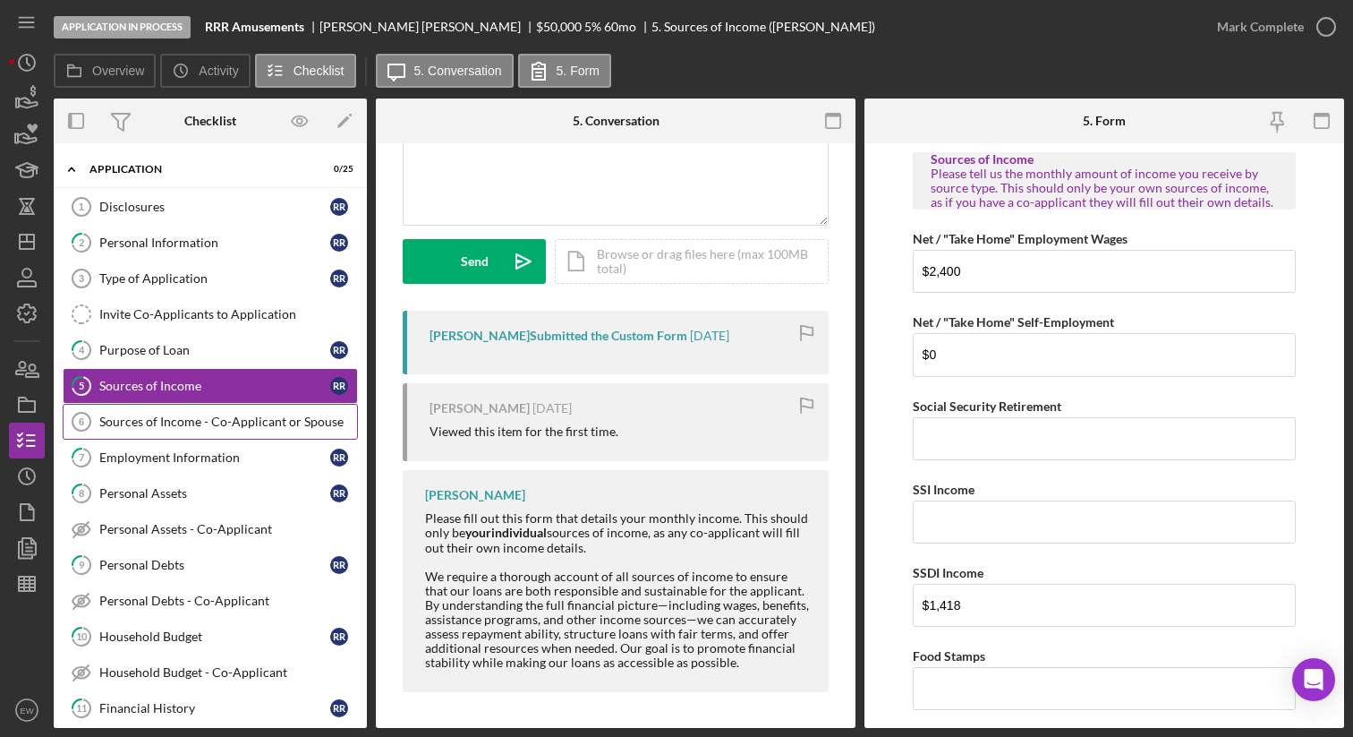
click at [225, 422] on div "Sources of Income - Co-Applicant or Spouse" at bounding box center [228, 421] width 258 height 14
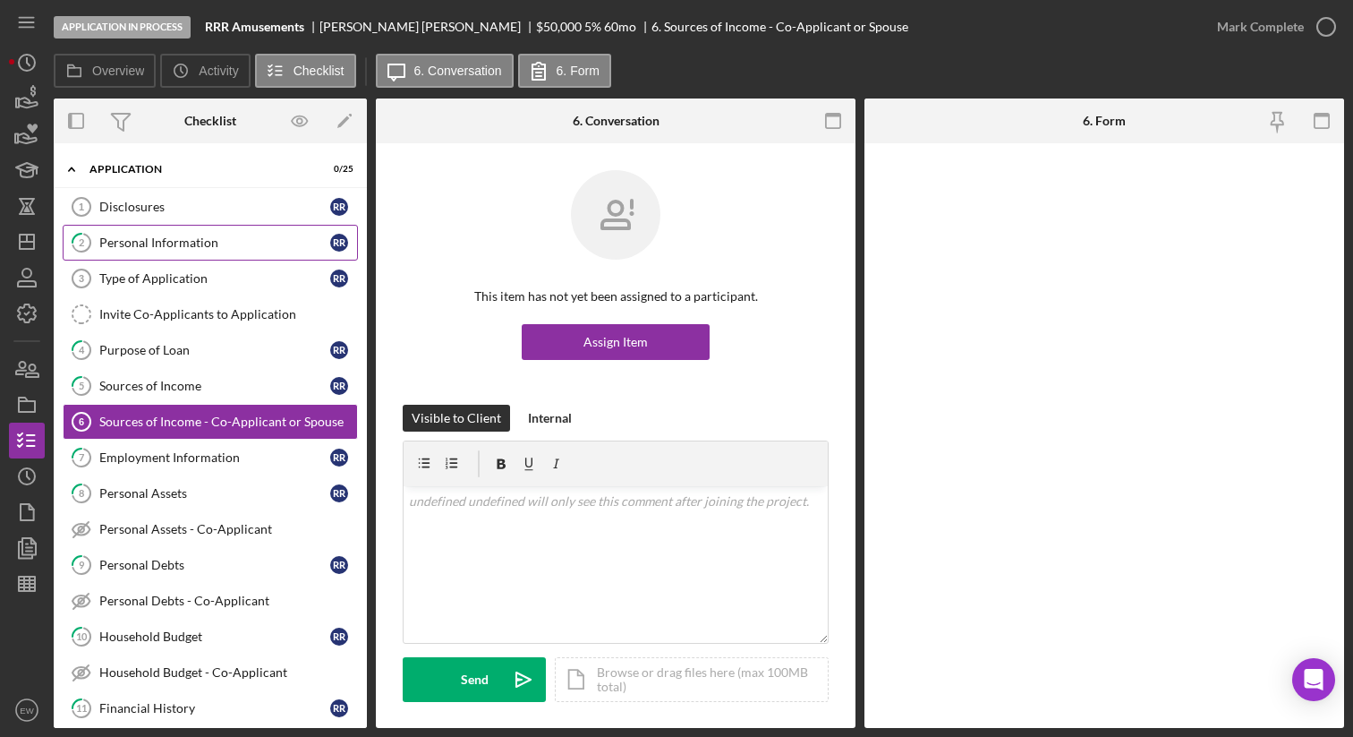
click at [239, 239] on div "Personal Information" at bounding box center [214, 242] width 231 height 14
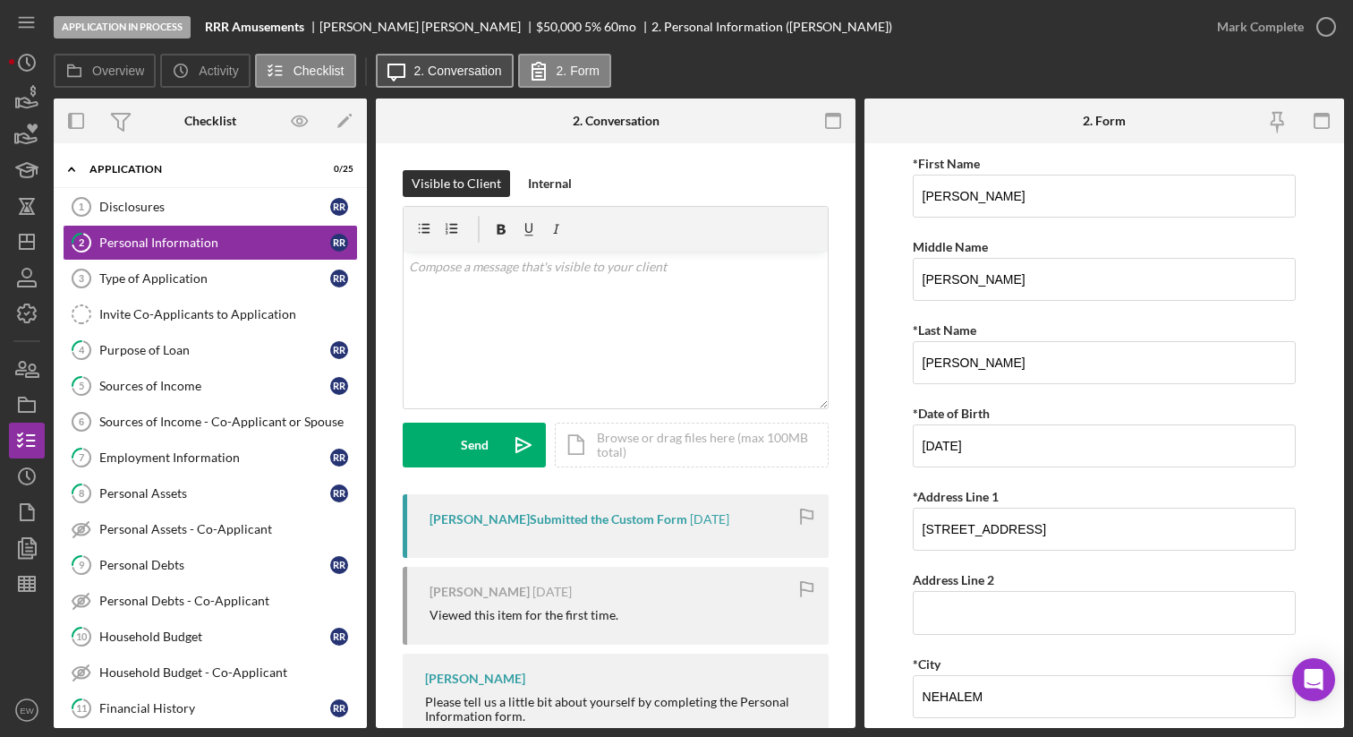
click at [460, 72] on label "2. Conversation" at bounding box center [458, 71] width 88 height 14
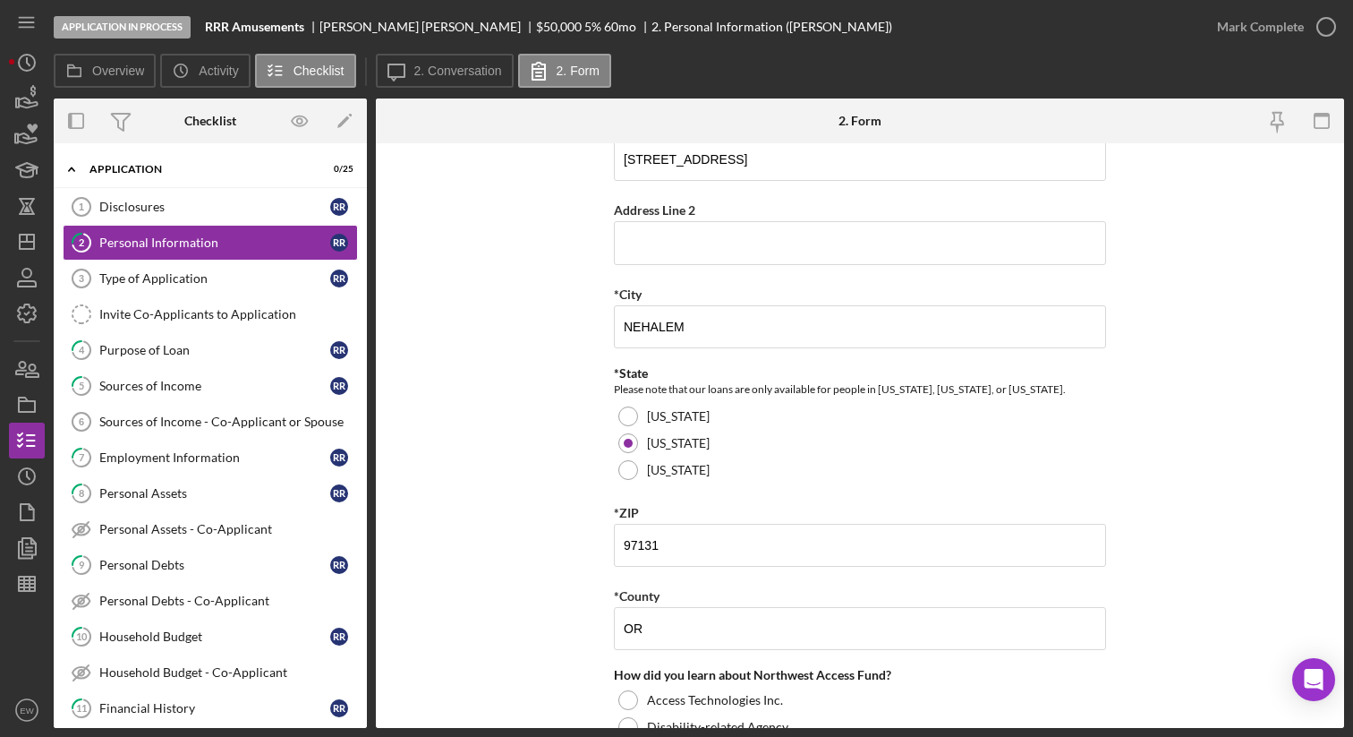
scroll to position [581, 0]
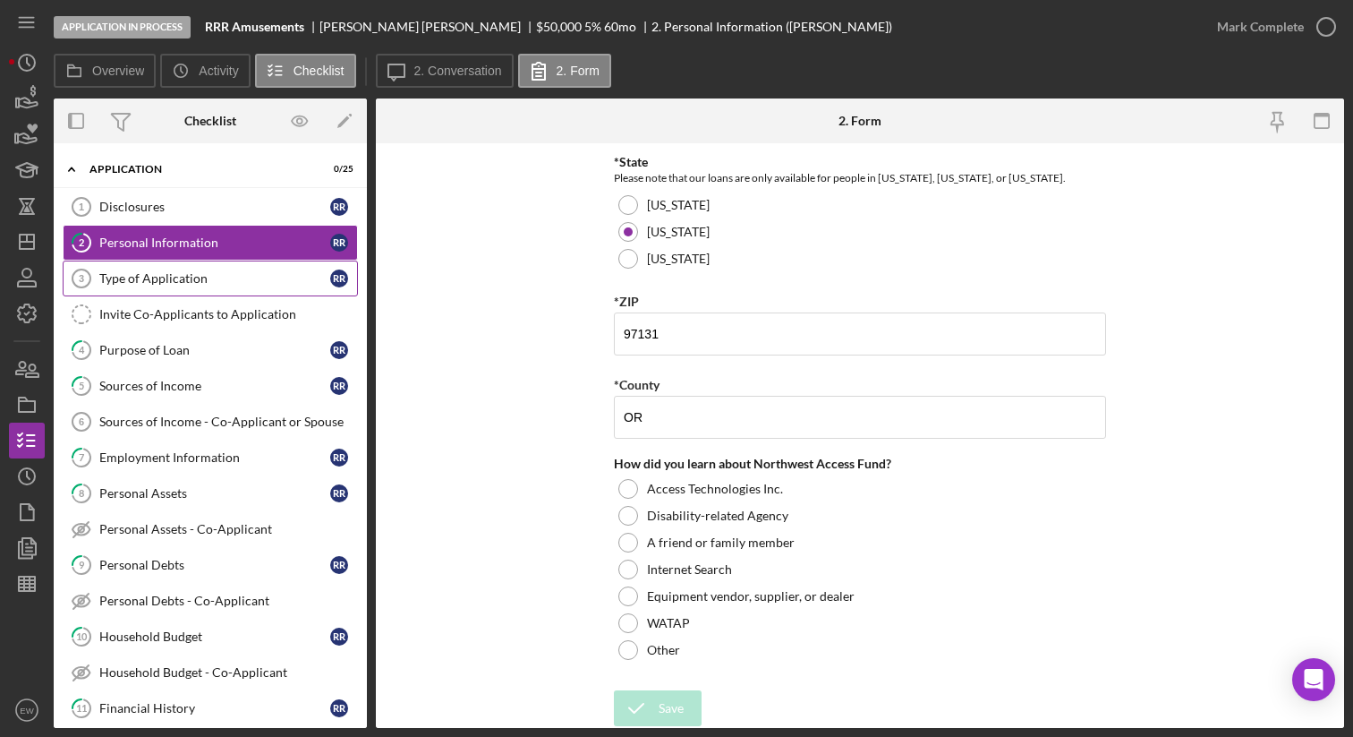
click at [260, 291] on link "Type of Application 3 Type of Application R R" at bounding box center [210, 278] width 295 height 36
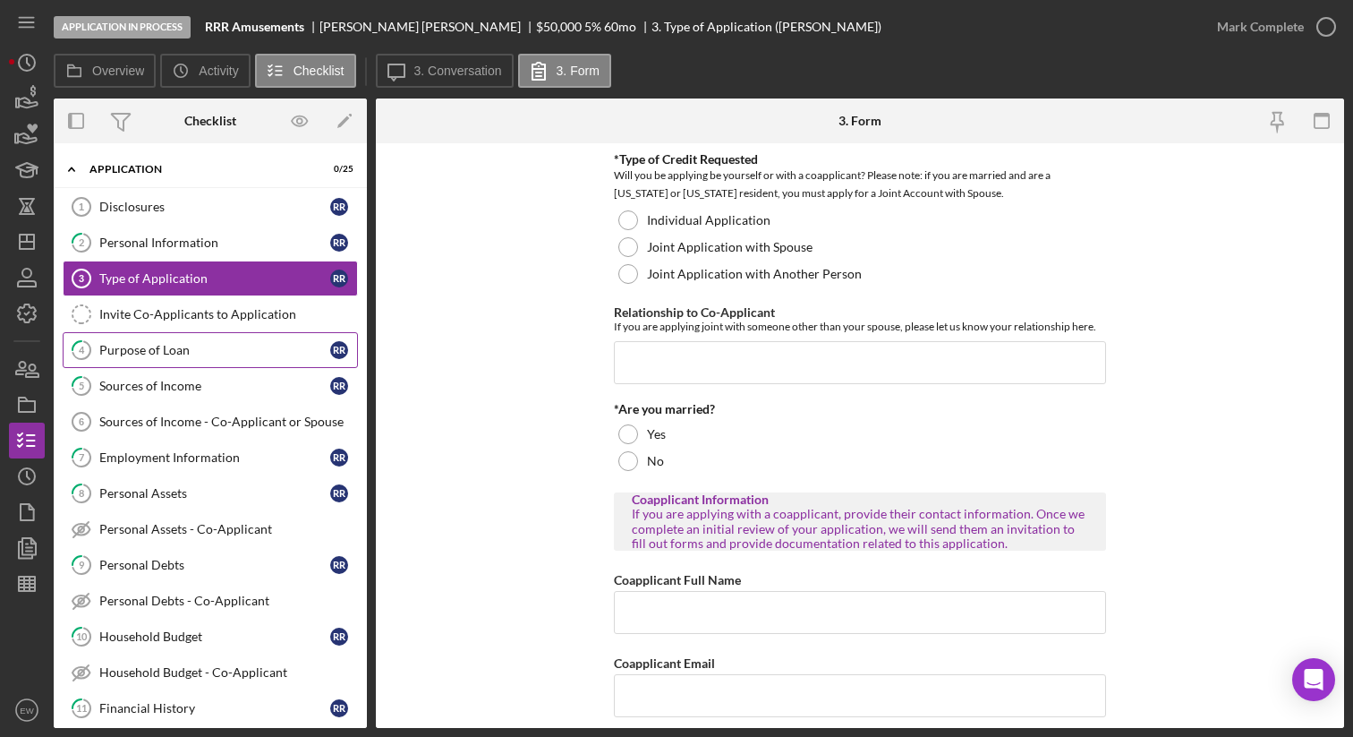
click at [237, 343] on div "Purpose of Loan" at bounding box center [214, 350] width 231 height 14
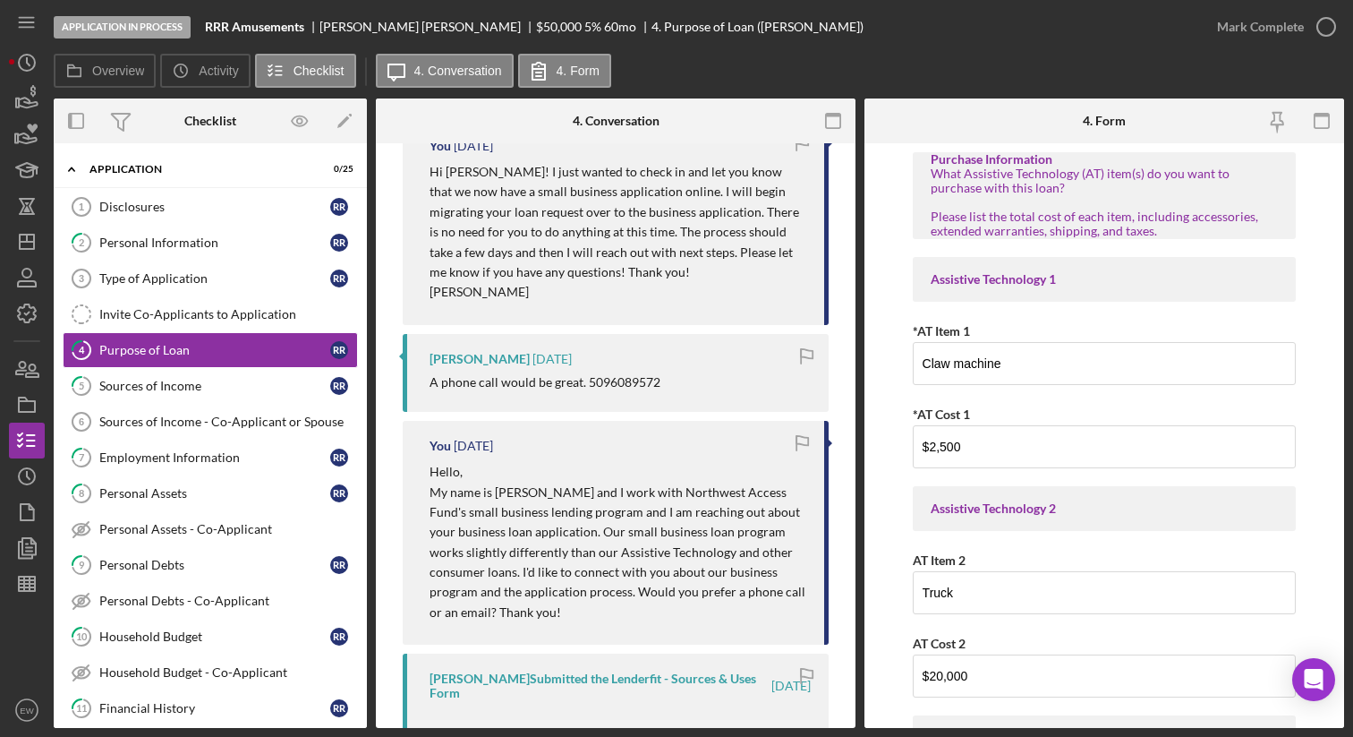
scroll to position [370, 0]
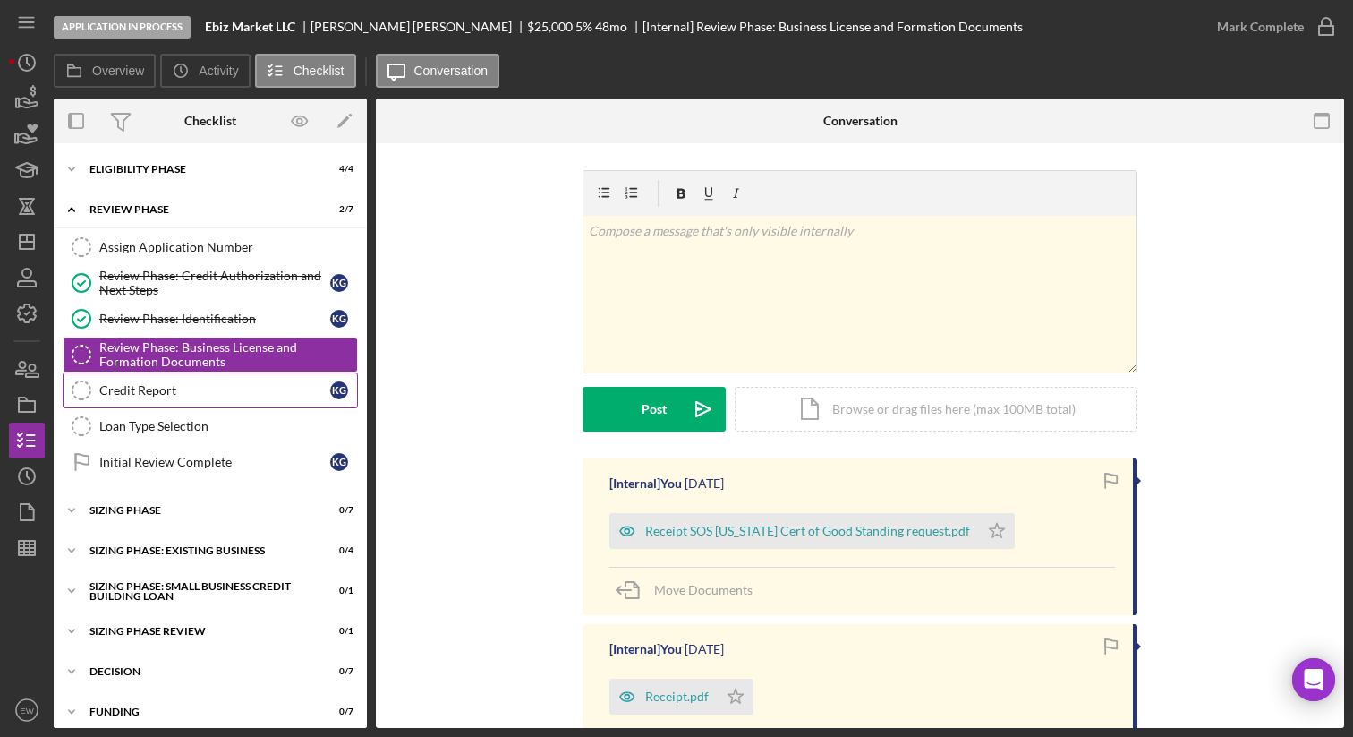
click at [166, 395] on div "Credit Report" at bounding box center [214, 390] width 231 height 14
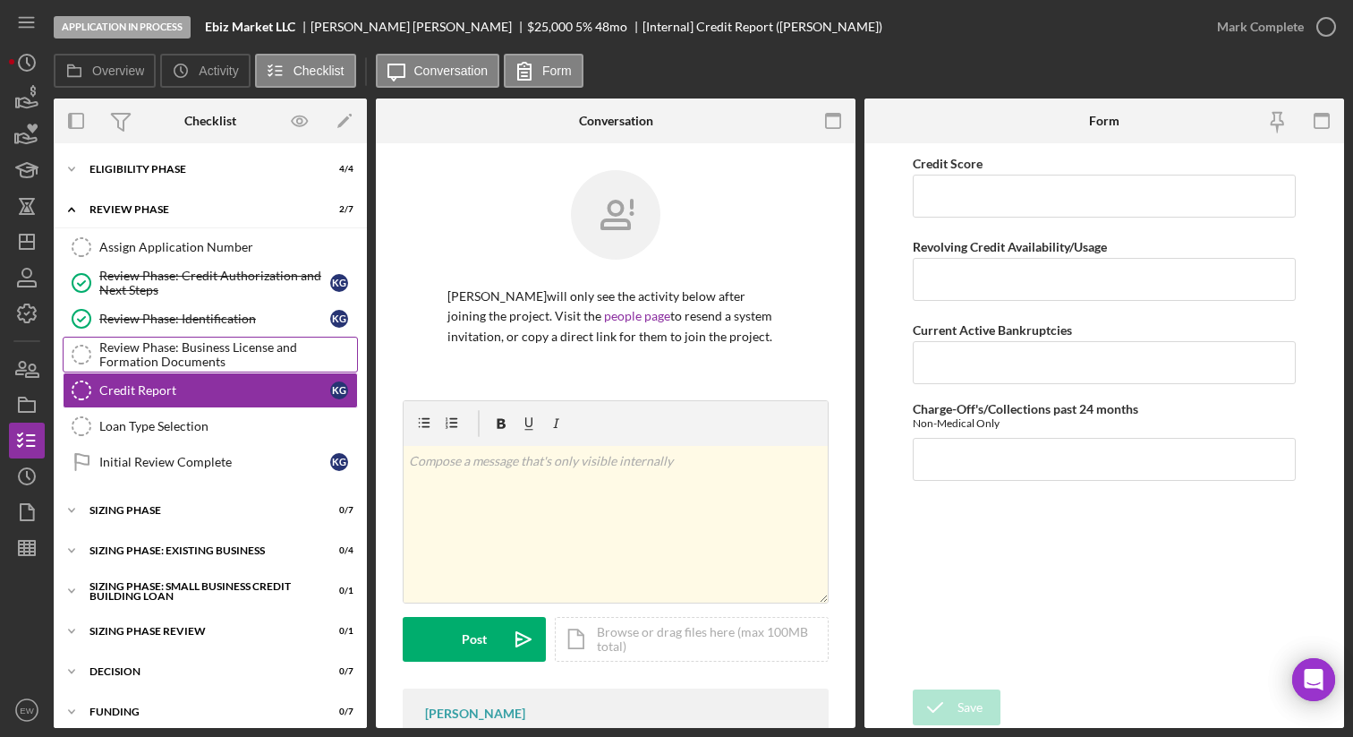
click at [187, 345] on div "Review Phase: Business License and Formation Documents" at bounding box center [228, 354] width 258 height 29
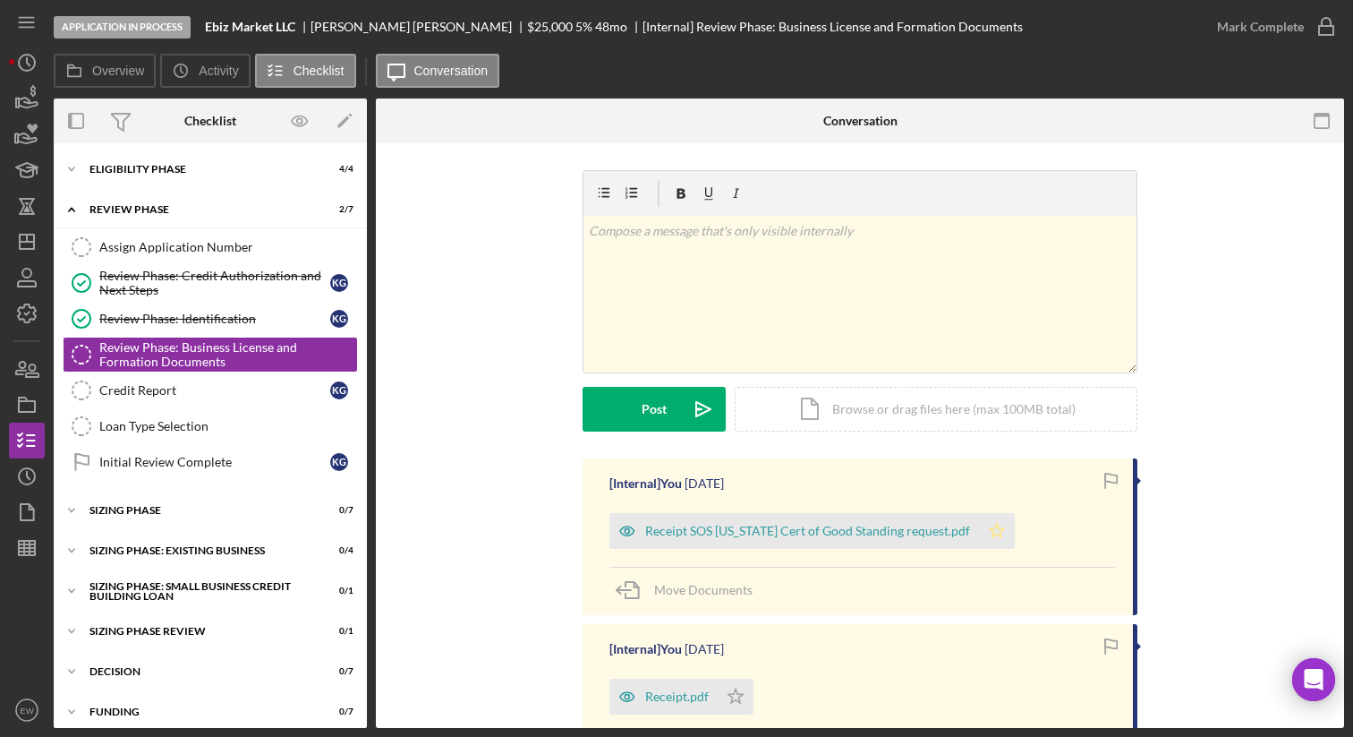
click at [979, 525] on icon "Icon/Star" at bounding box center [997, 531] width 36 height 36
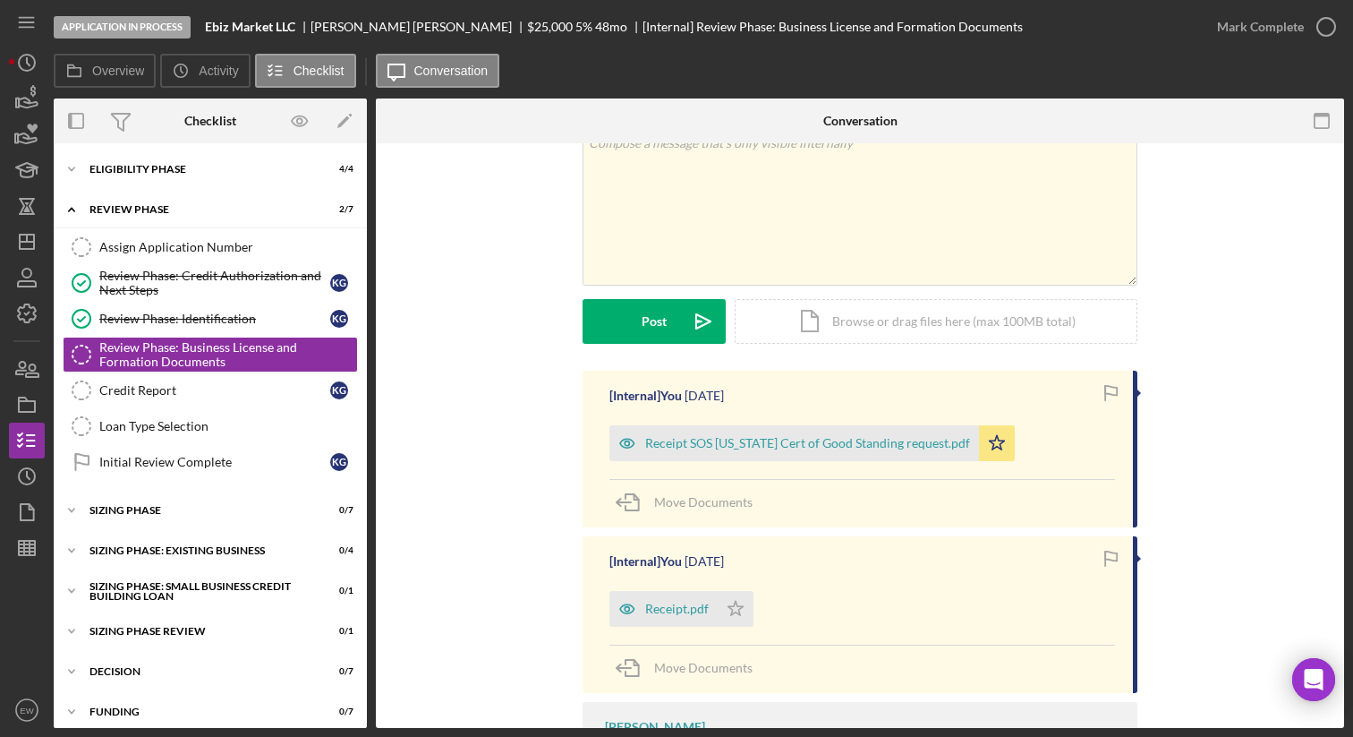
scroll to position [185, 0]
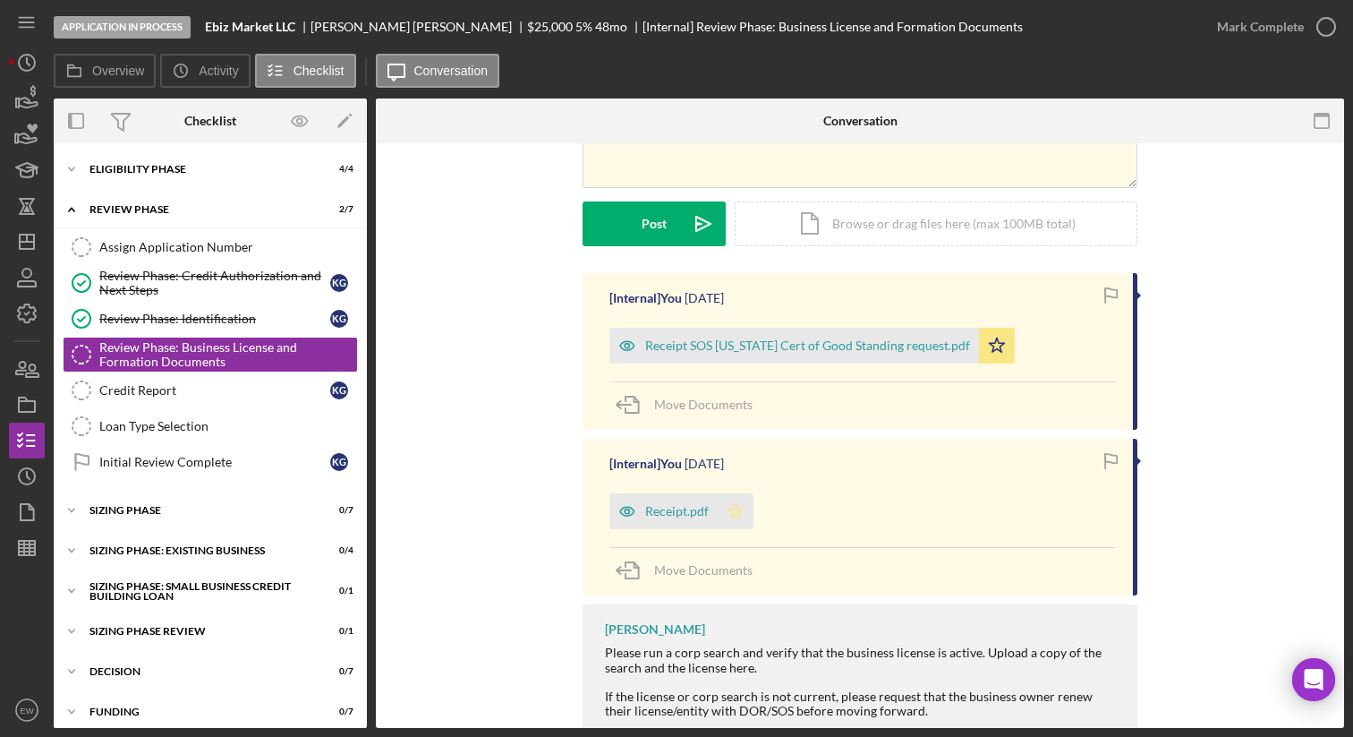
click at [729, 509] on icon "Icon/Star" at bounding box center [736, 511] width 36 height 36
click at [1325, 25] on icon "button" at bounding box center [1326, 26] width 45 height 45
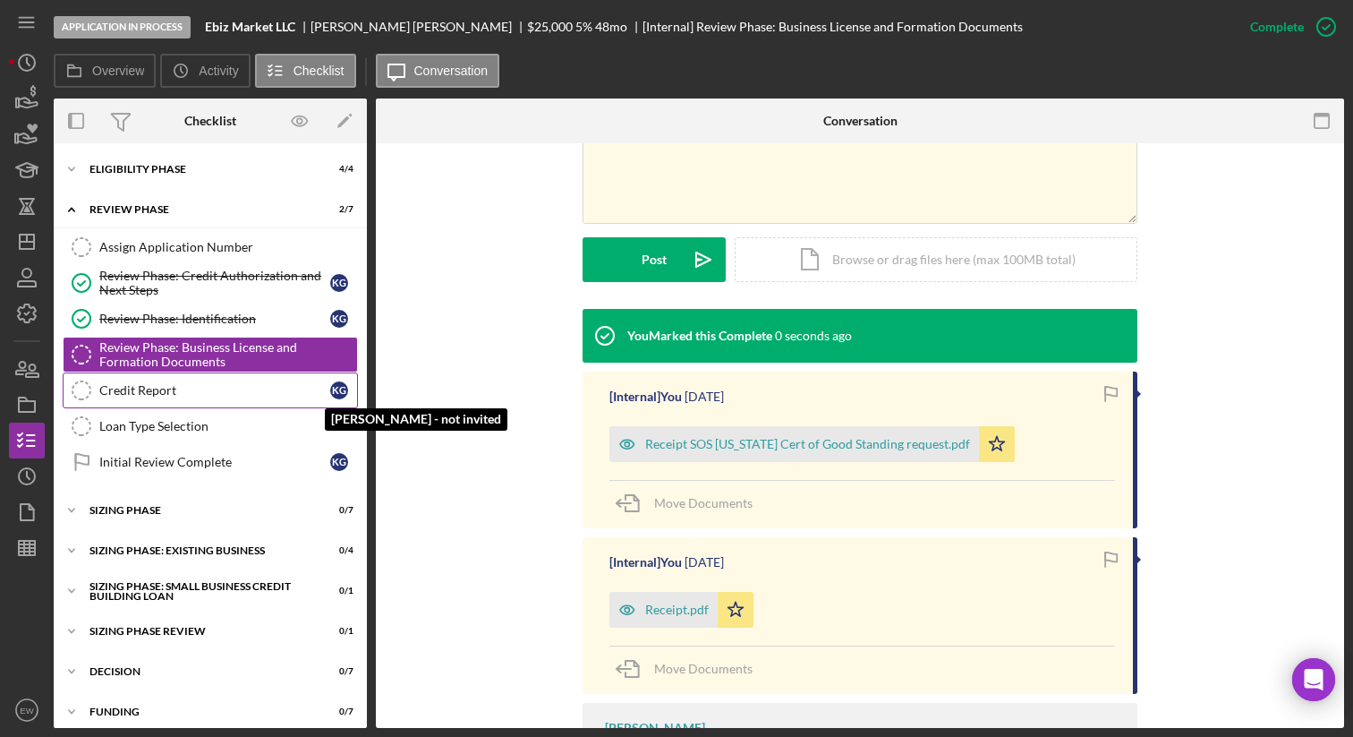
scroll to position [431, 0]
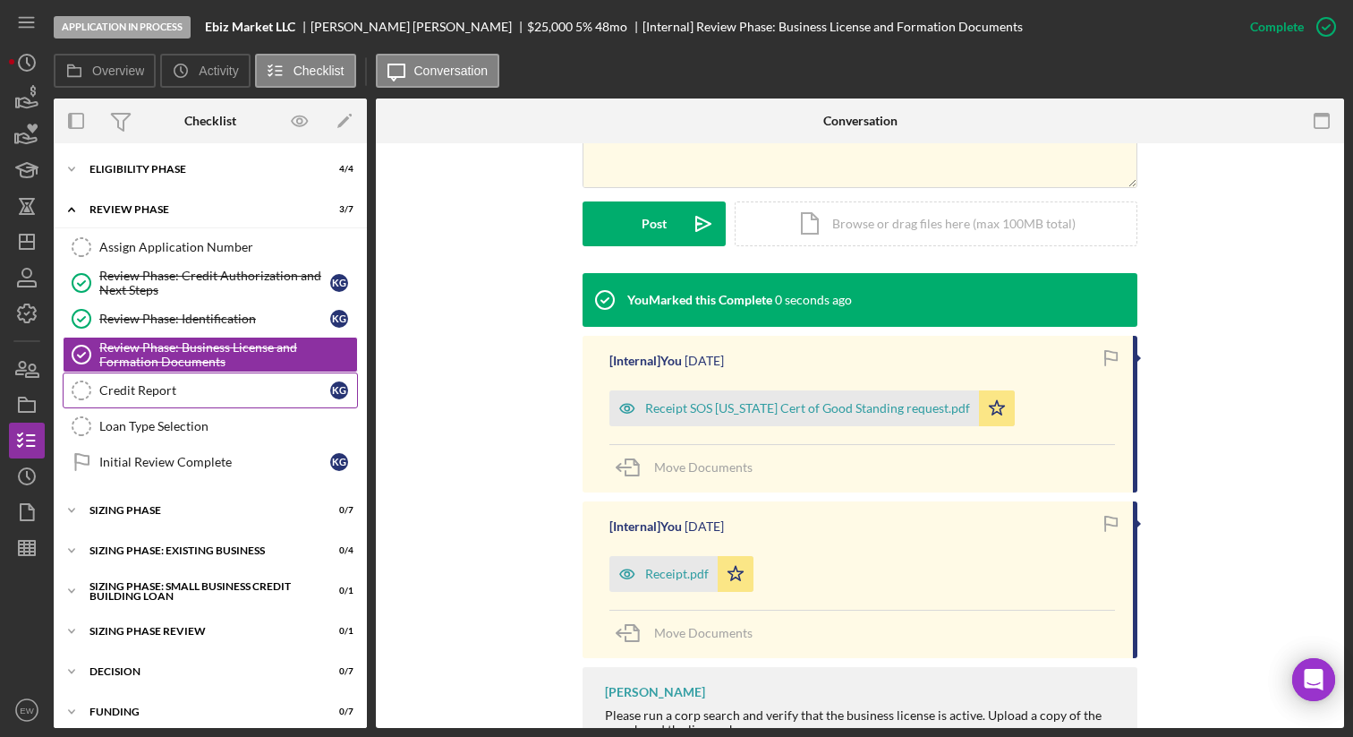
click at [235, 388] on div "Credit Report" at bounding box center [214, 390] width 231 height 14
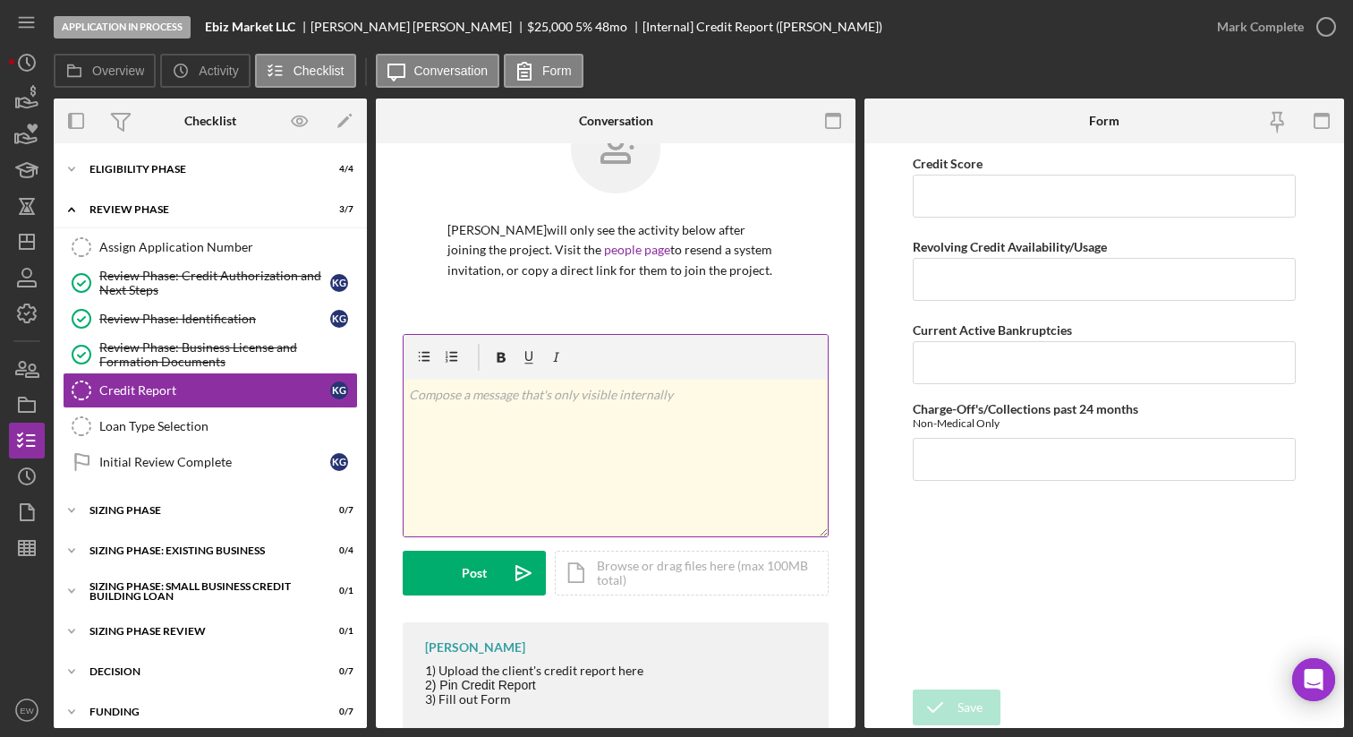
scroll to position [104, 0]
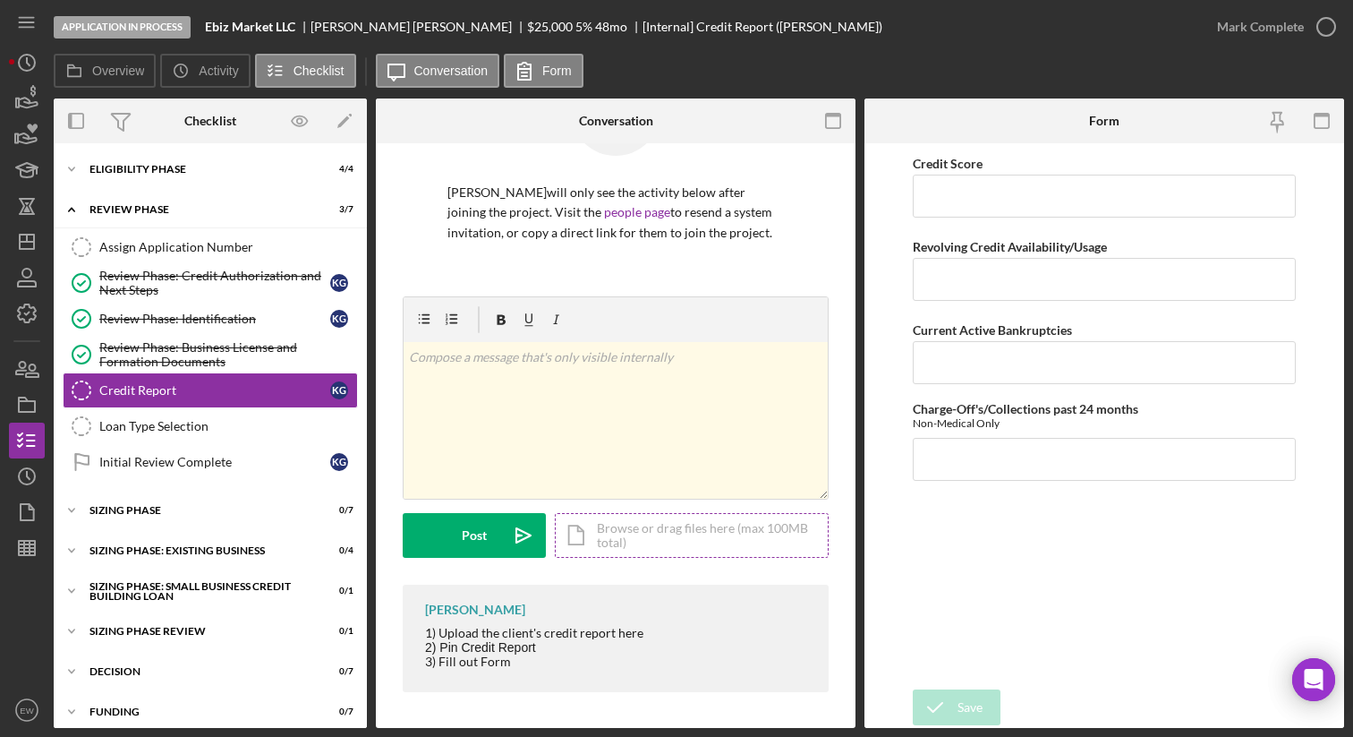
click at [653, 538] on div "Icon/Document Browse or drag files here (max 100MB total) Tap to choose files o…" at bounding box center [692, 535] width 274 height 45
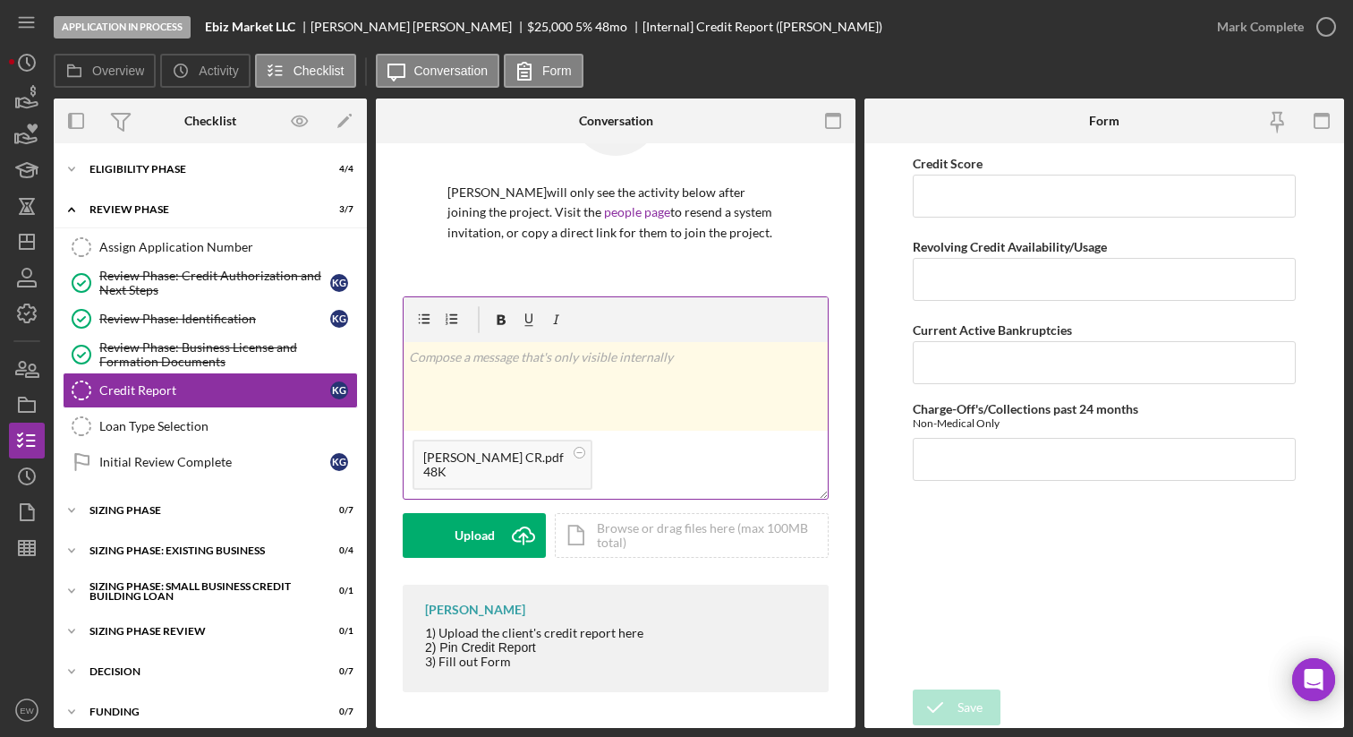
click at [516, 463] on div "[PERSON_NAME] CR.pdf" at bounding box center [493, 457] width 141 height 14
click at [501, 539] on icon "Icon/Upload" at bounding box center [523, 535] width 45 height 45
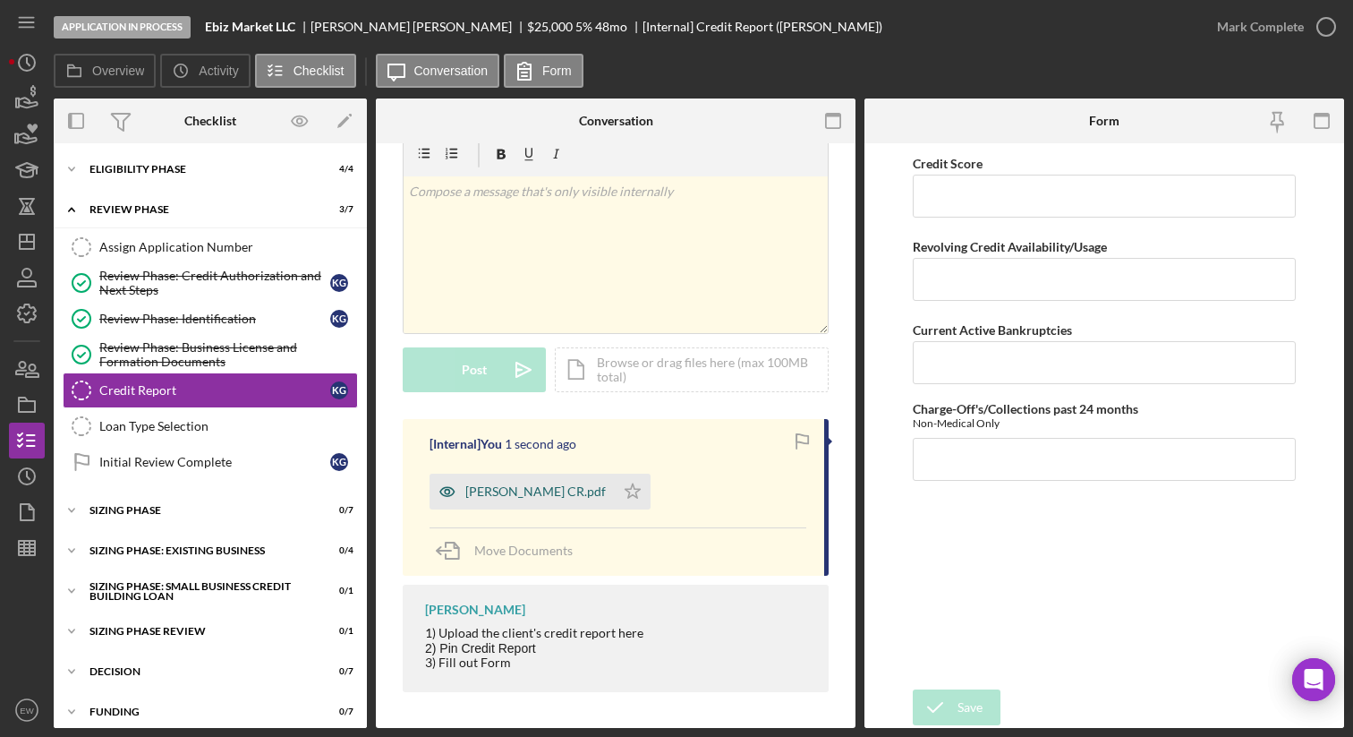
click at [541, 493] on div "[PERSON_NAME] CR.pdf" at bounding box center [535, 491] width 141 height 14
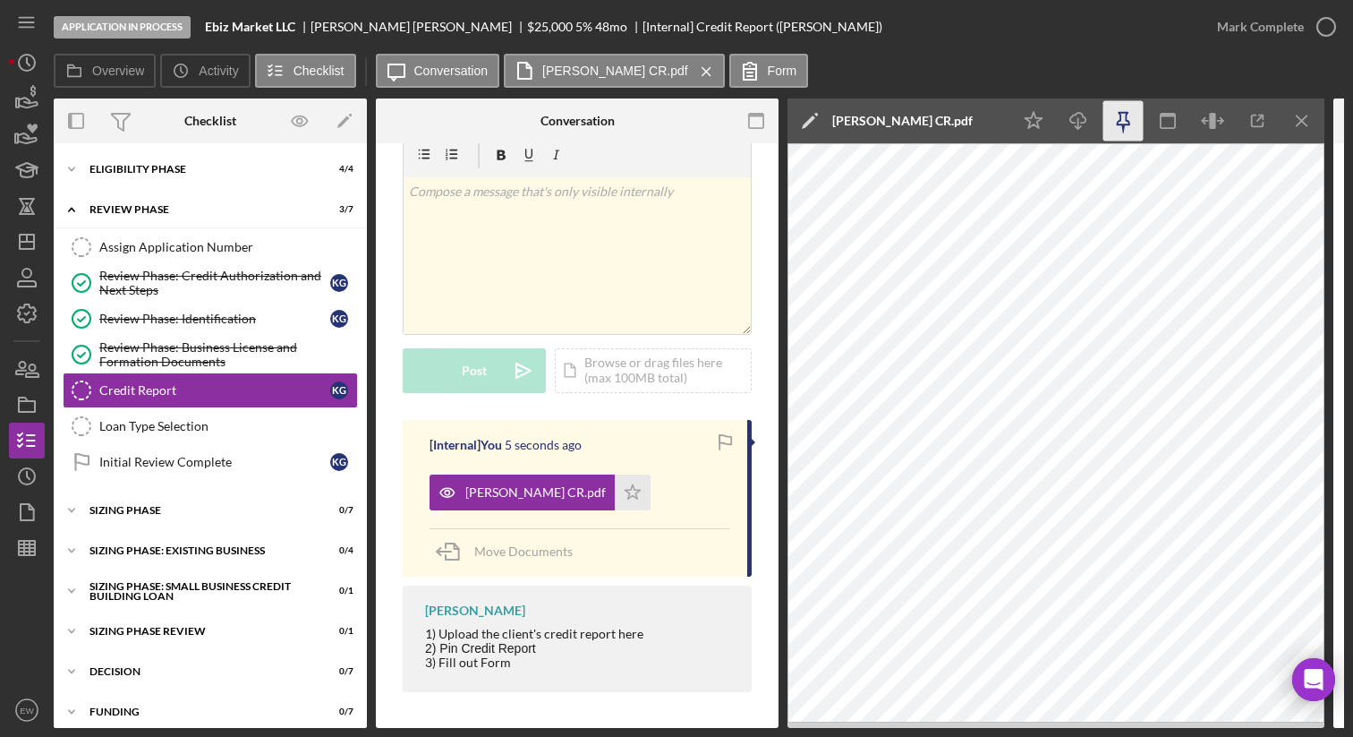
click at [1121, 118] on icon "button" at bounding box center [1124, 121] width 40 height 40
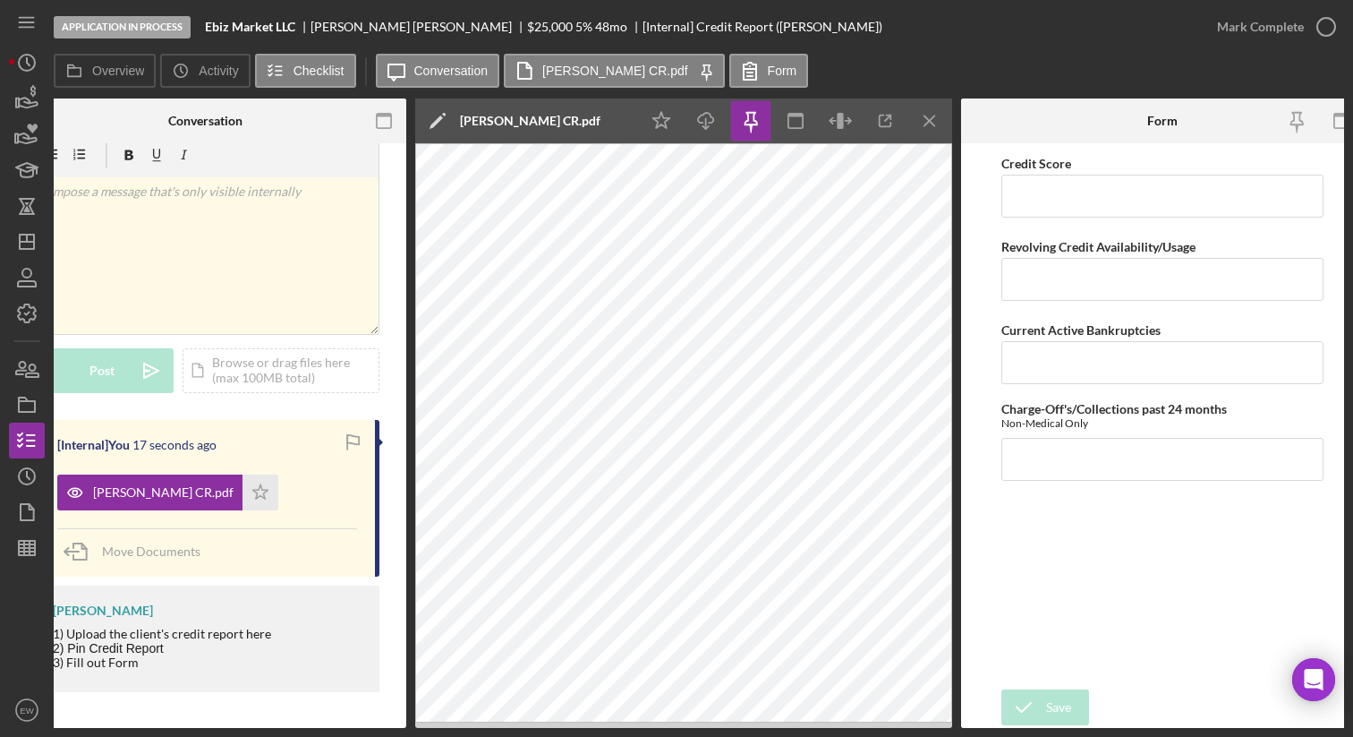
scroll to position [0, 392]
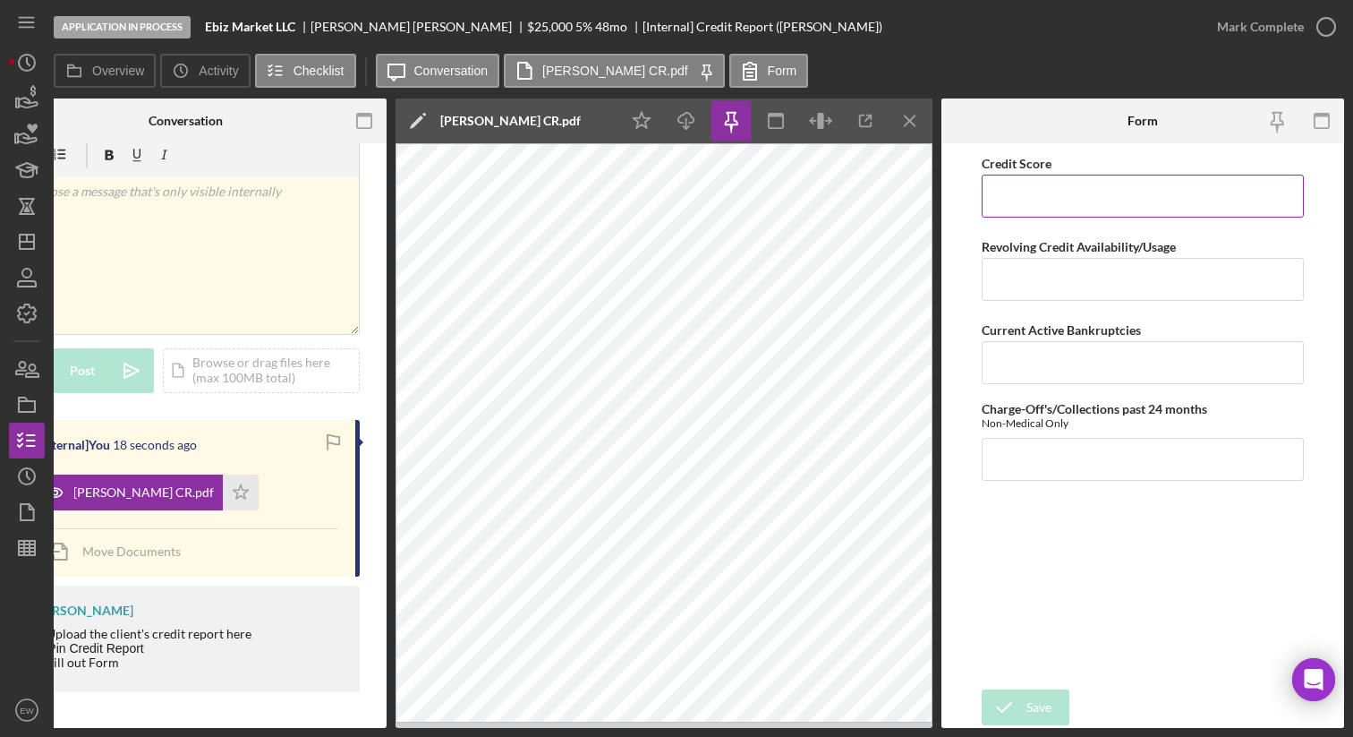
click at [1081, 181] on input "Credit Score" at bounding box center [1143, 196] width 322 height 43
type input "747"
click at [1030, 271] on input "Revolving Credit Availability/Usage" at bounding box center [1143, 279] width 322 height 43
type input "0"
type input "1"
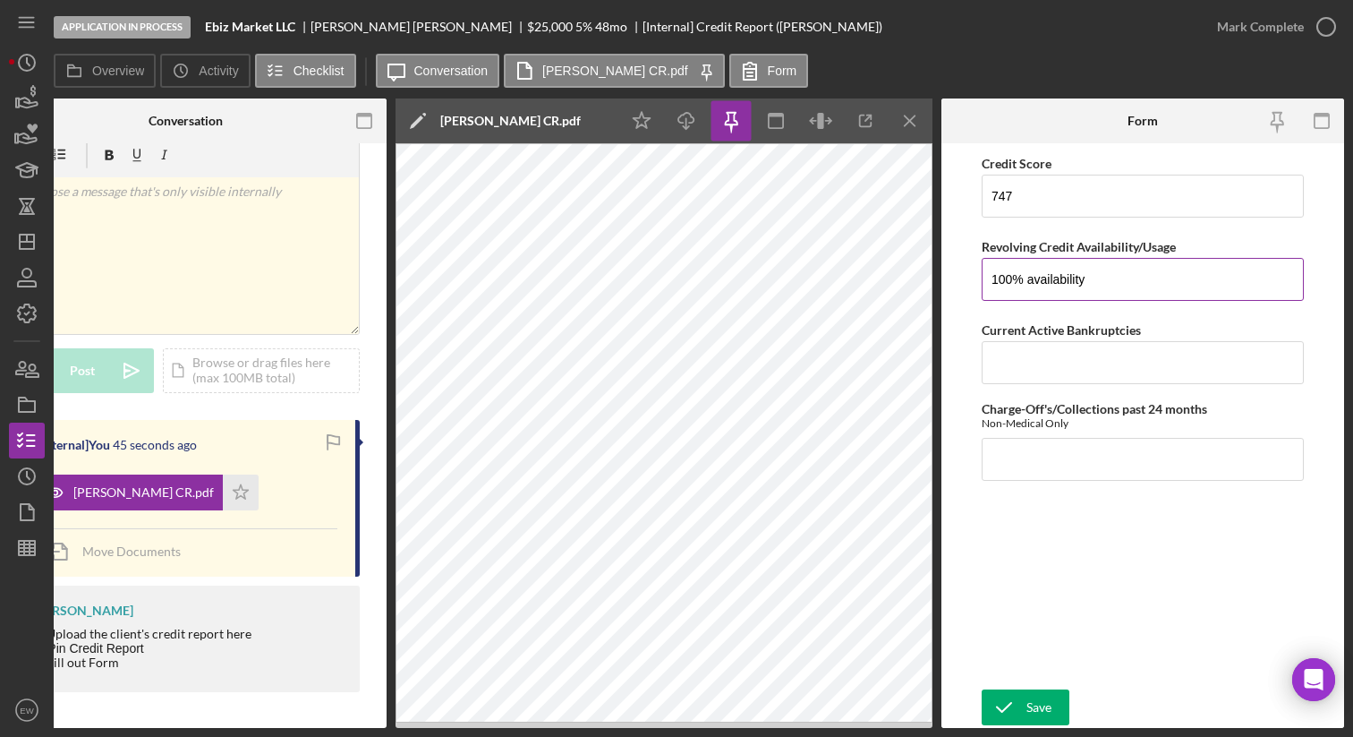
type input "100% availability"
type input "0"
click at [1014, 457] on input "Charge-Off's/Collections past 24 months" at bounding box center [1143, 459] width 322 height 43
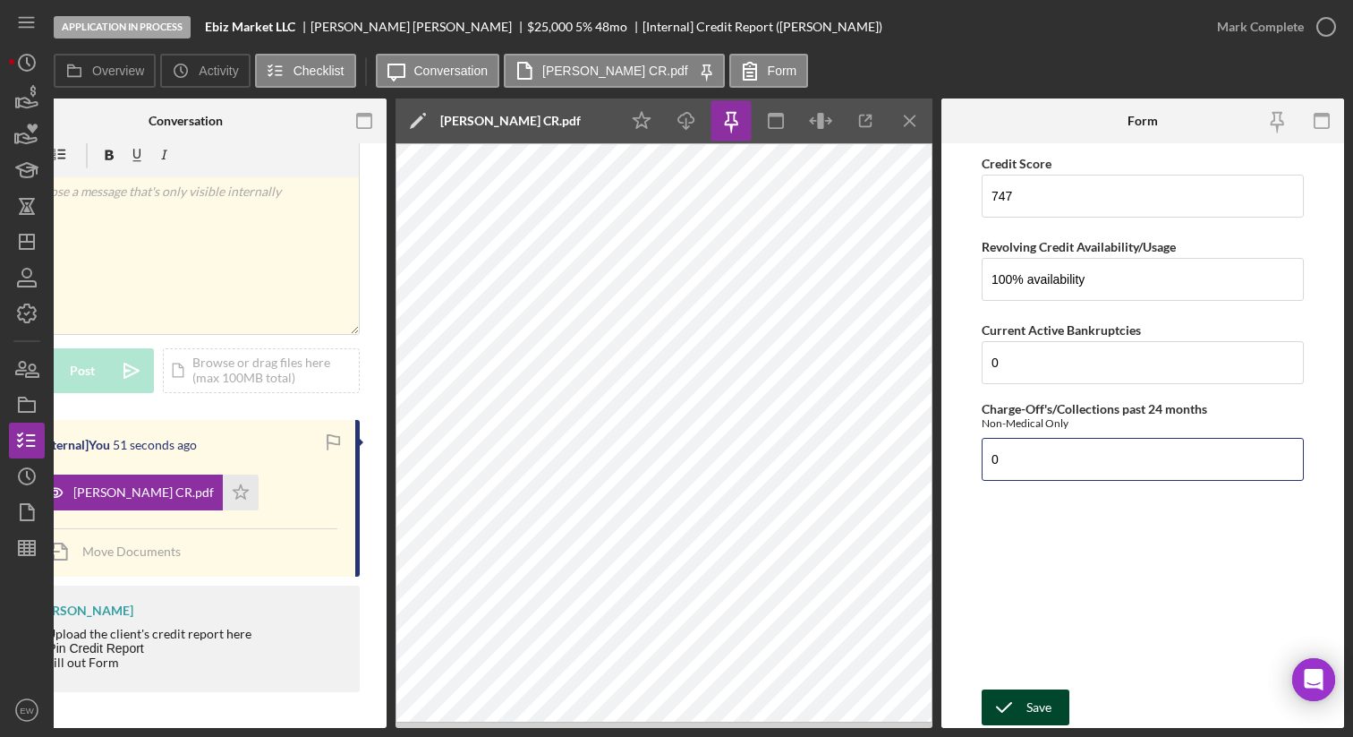
type input "0"
click at [1029, 708] on div "Save" at bounding box center [1039, 707] width 25 height 36
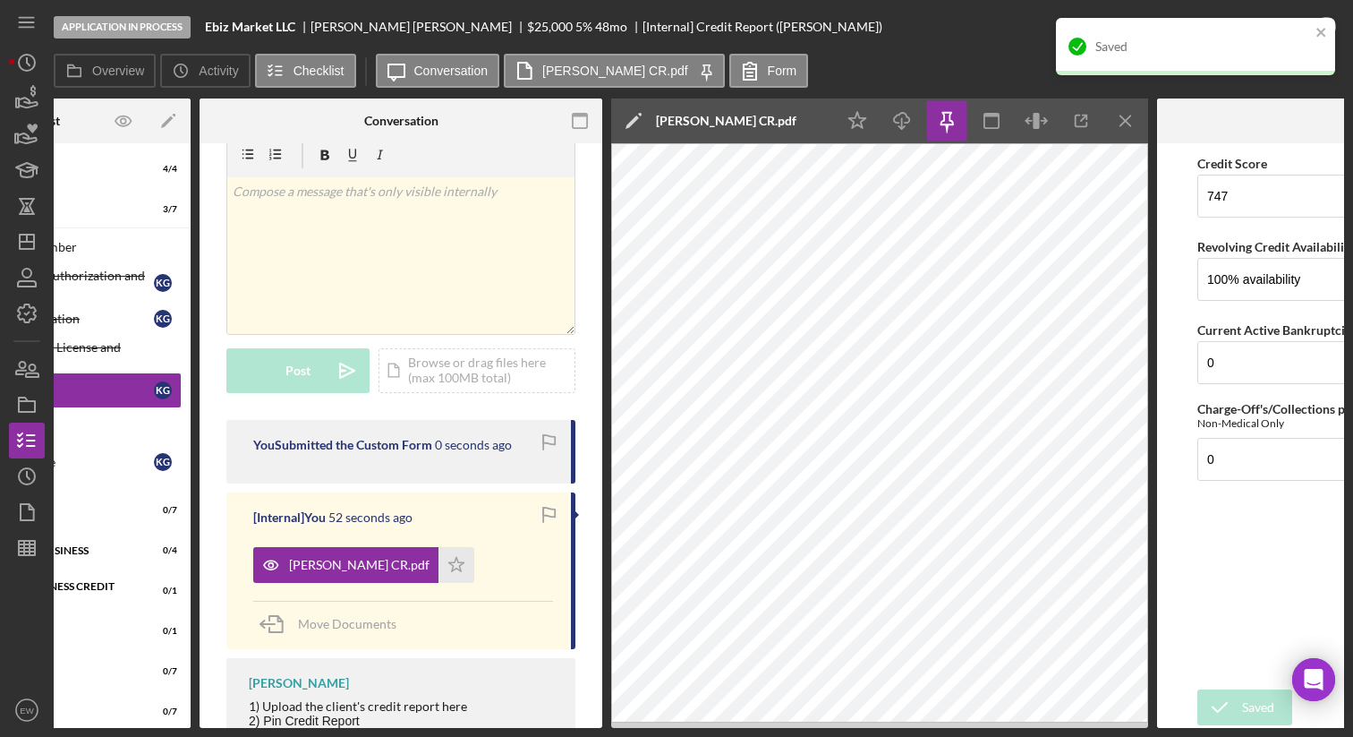
scroll to position [0, 0]
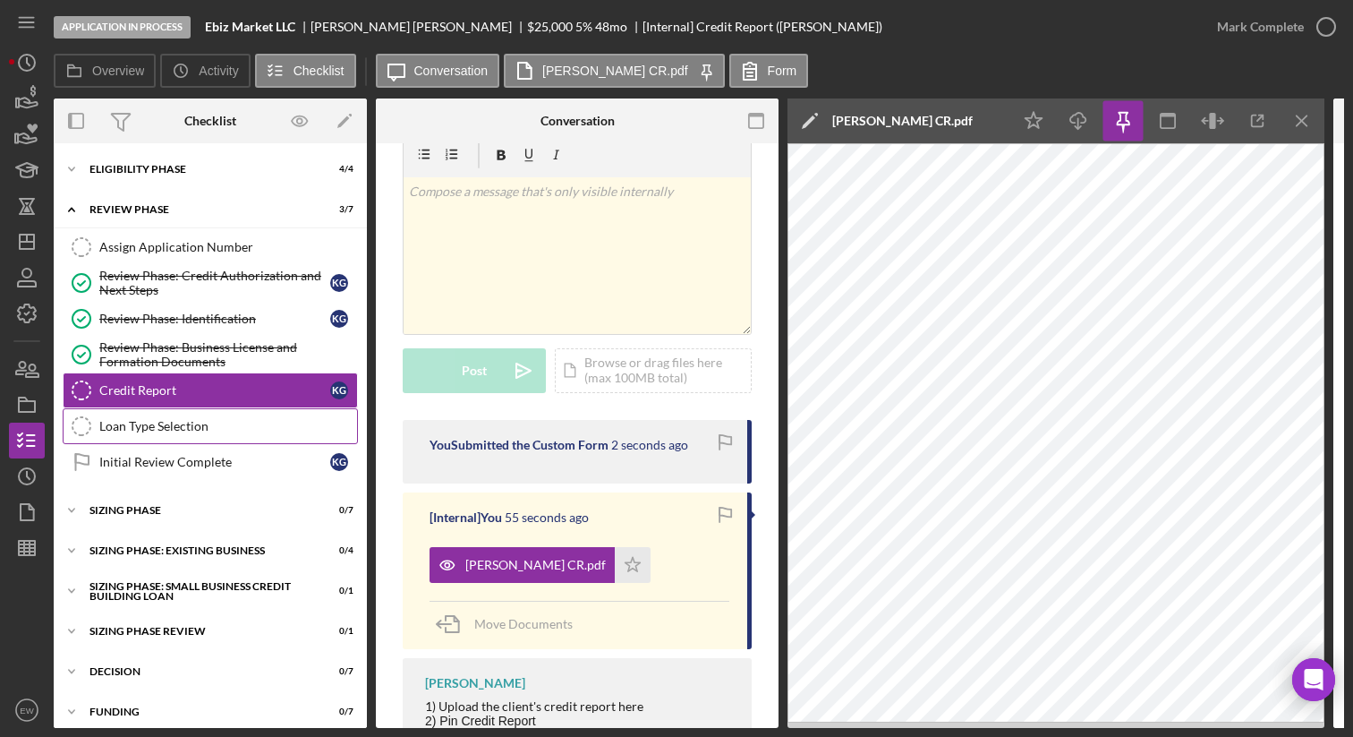
click at [223, 419] on div "Loan Type Selection" at bounding box center [228, 426] width 258 height 14
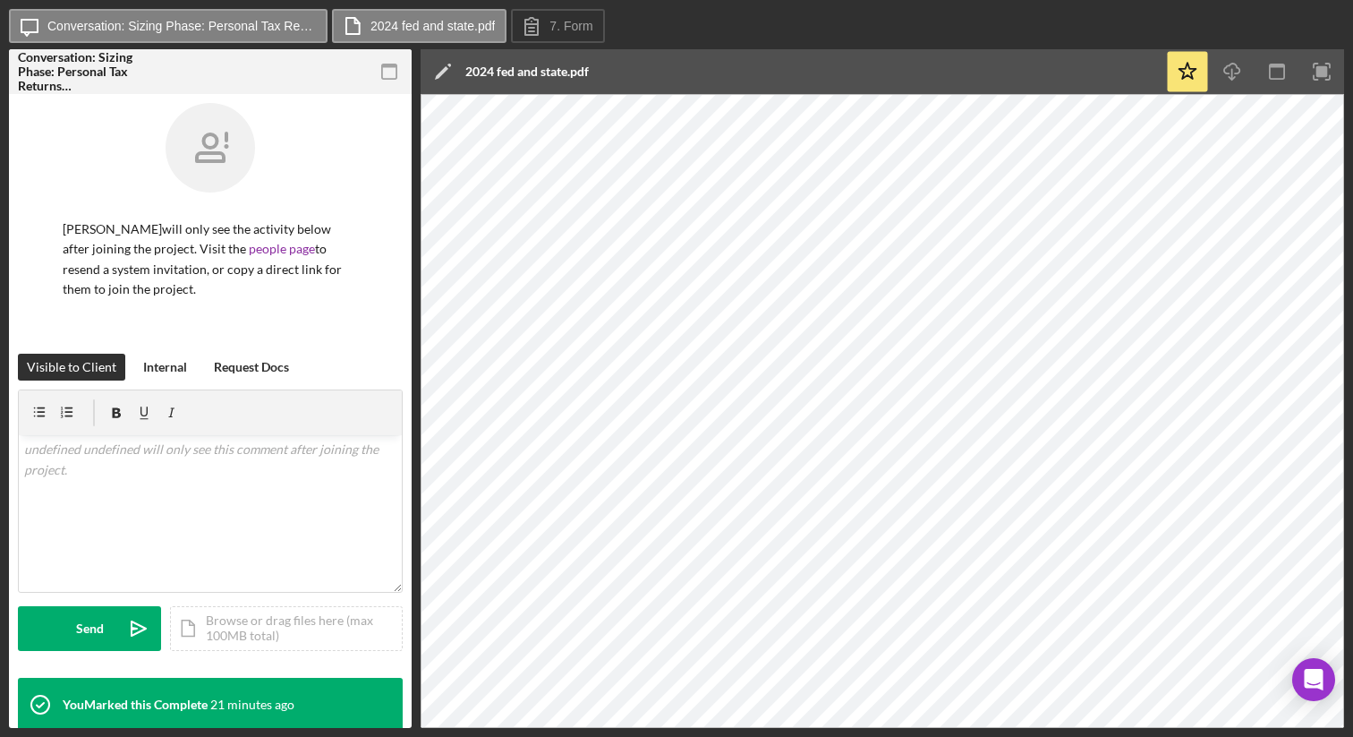
click at [871, 23] on div "Icon/Message Conversation: Sizing Phase: Personal Tax Returns (Kelly G.) 2024 f…" at bounding box center [676, 27] width 1335 height 36
